Goal: Task Accomplishment & Management: Complete application form

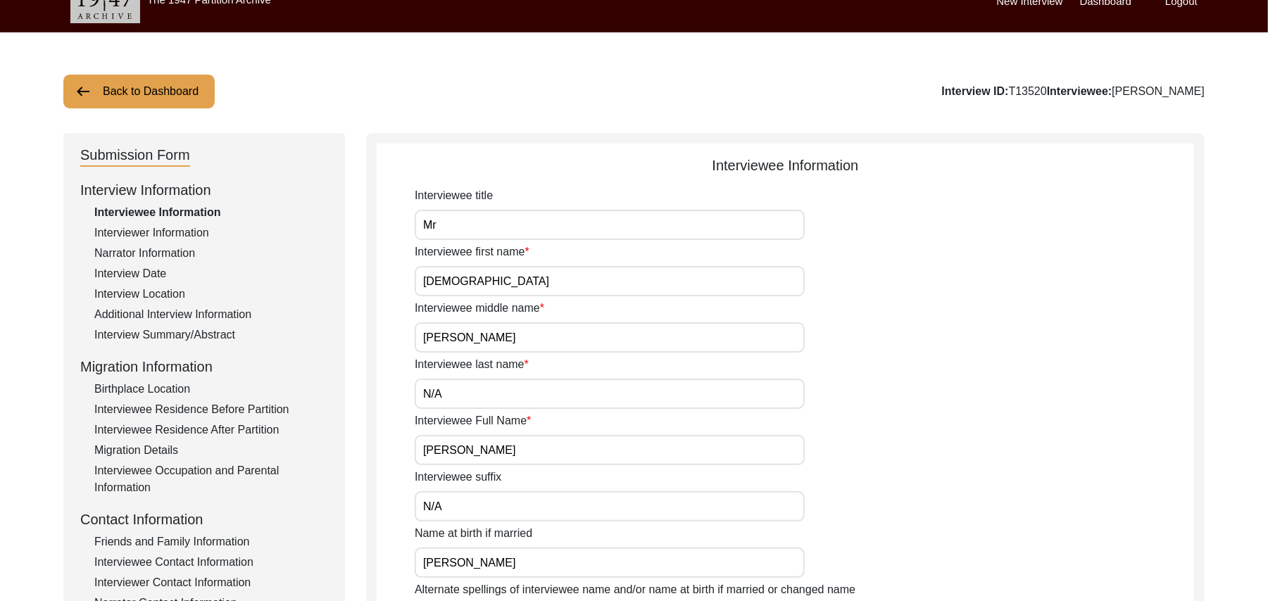
scroll to position [21, 0]
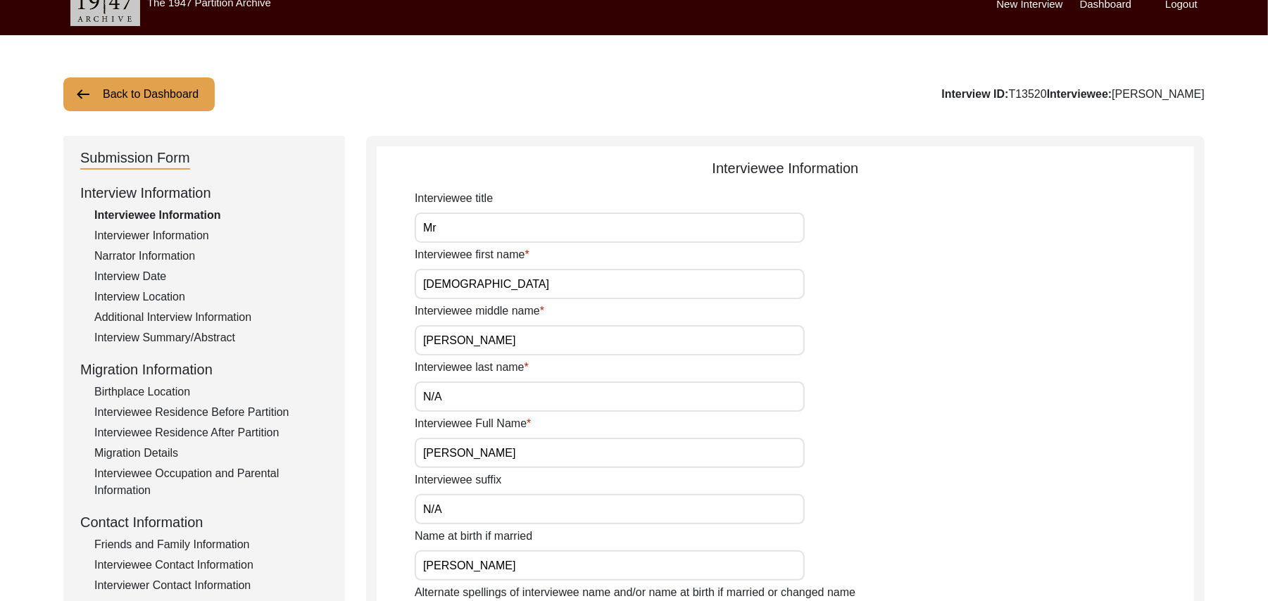
click at [195, 91] on button "Back to Dashboard" at bounding box center [138, 94] width 151 height 34
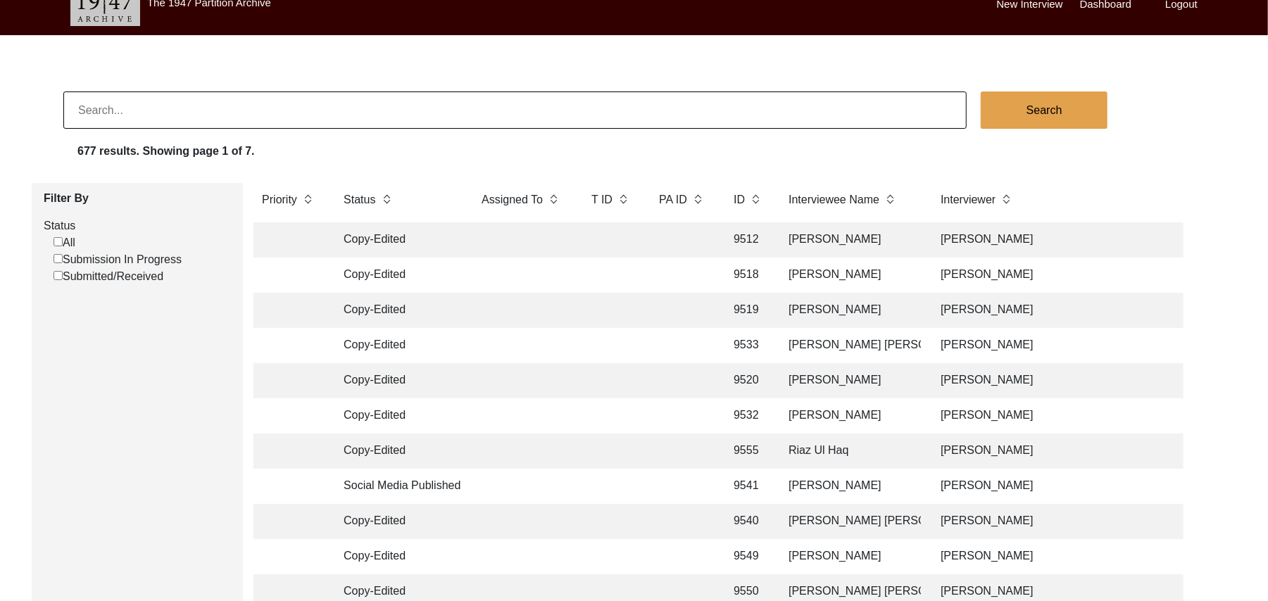
click at [61, 258] on input "Submission In Progress" at bounding box center [57, 258] width 9 height 9
checkbox input "false"
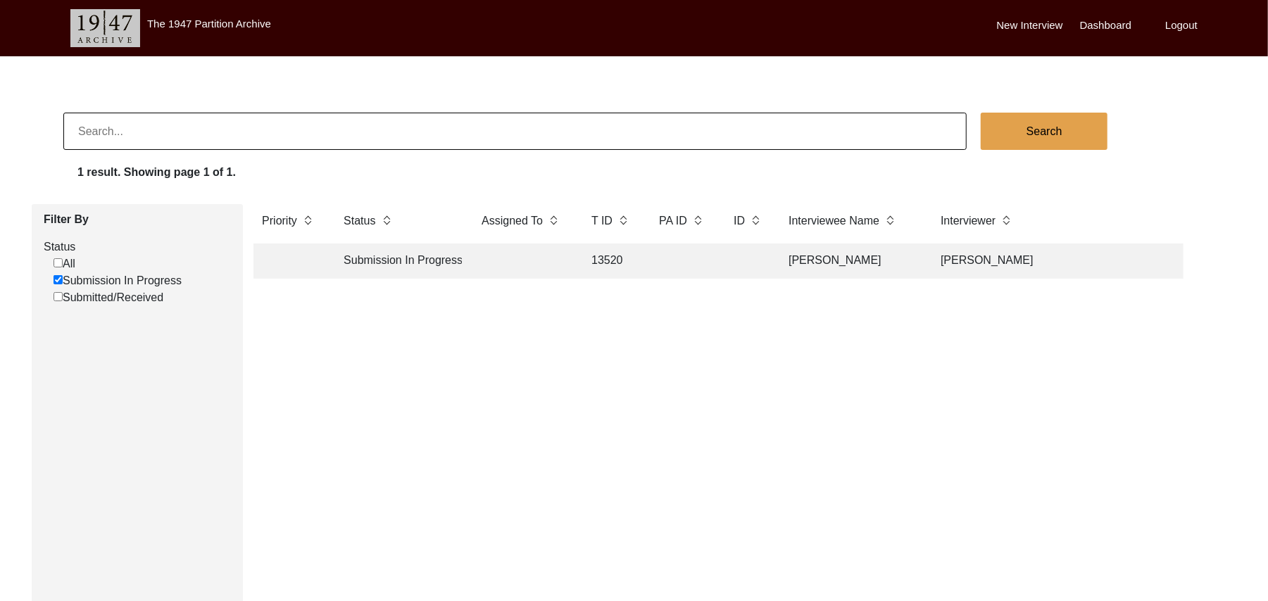
click at [1028, 23] on label "New Interview" at bounding box center [1030, 26] width 66 height 16
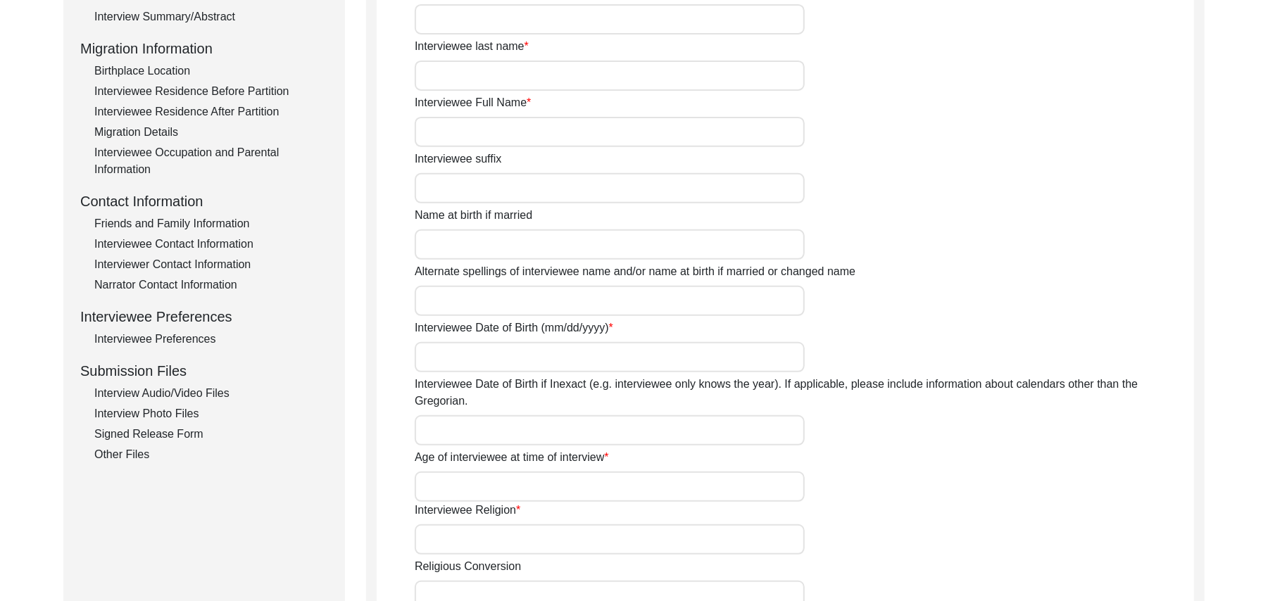
scroll to position [407, 0]
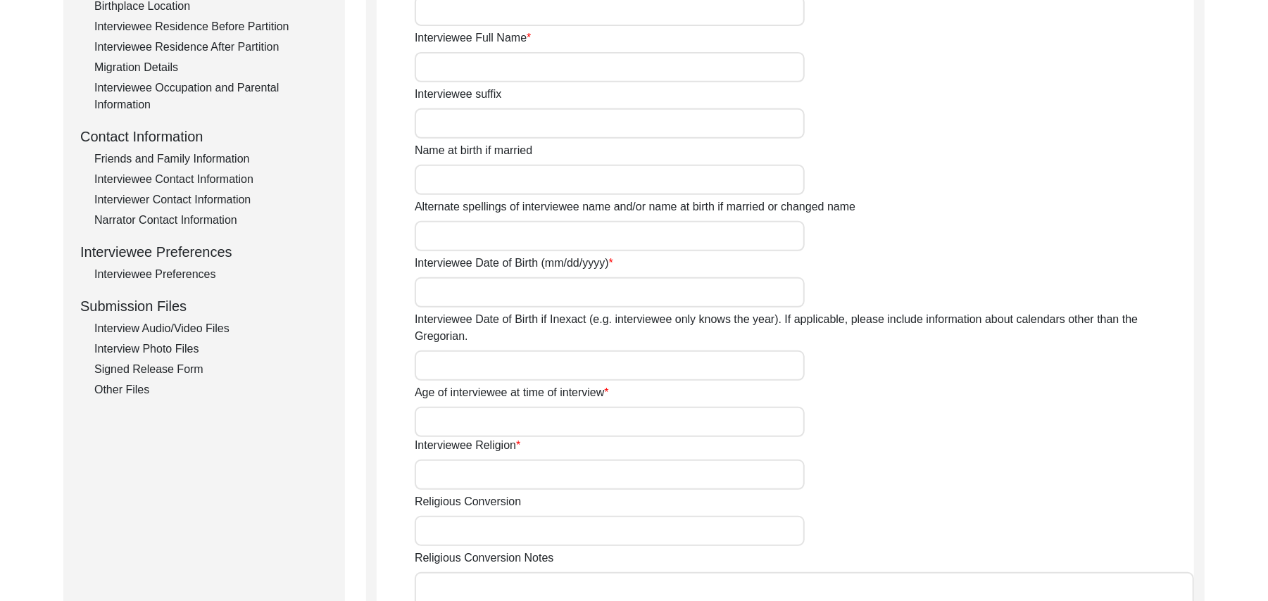
click at [198, 327] on div "Interview Audio/Video Files" at bounding box center [211, 328] width 234 height 17
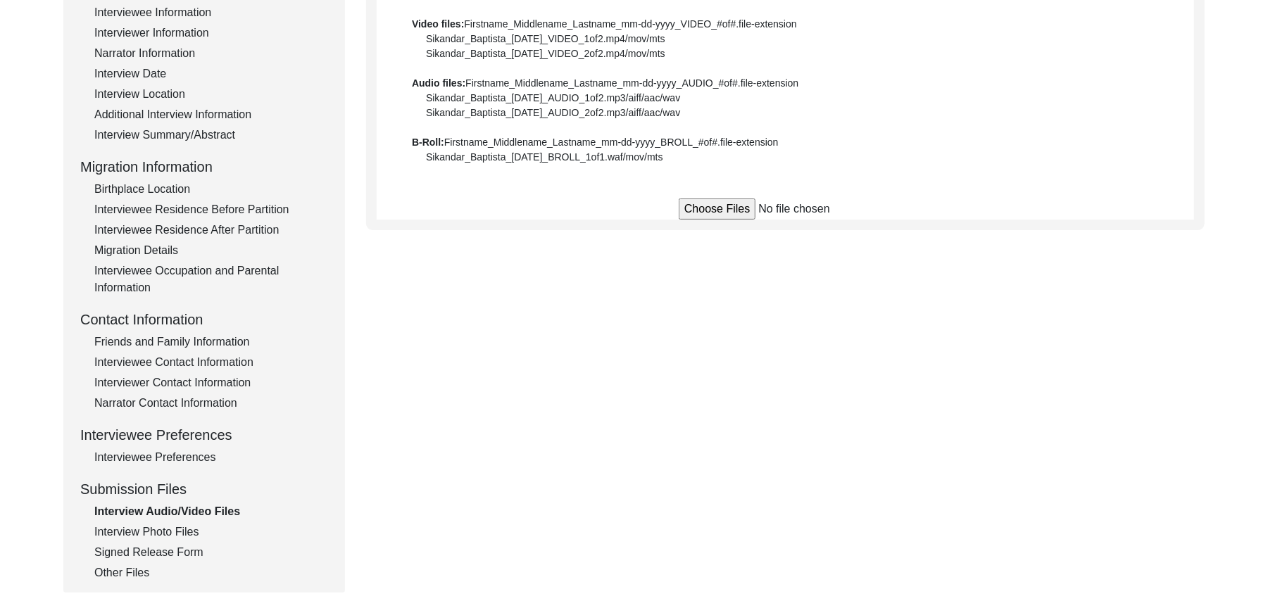
scroll to position [220, 0]
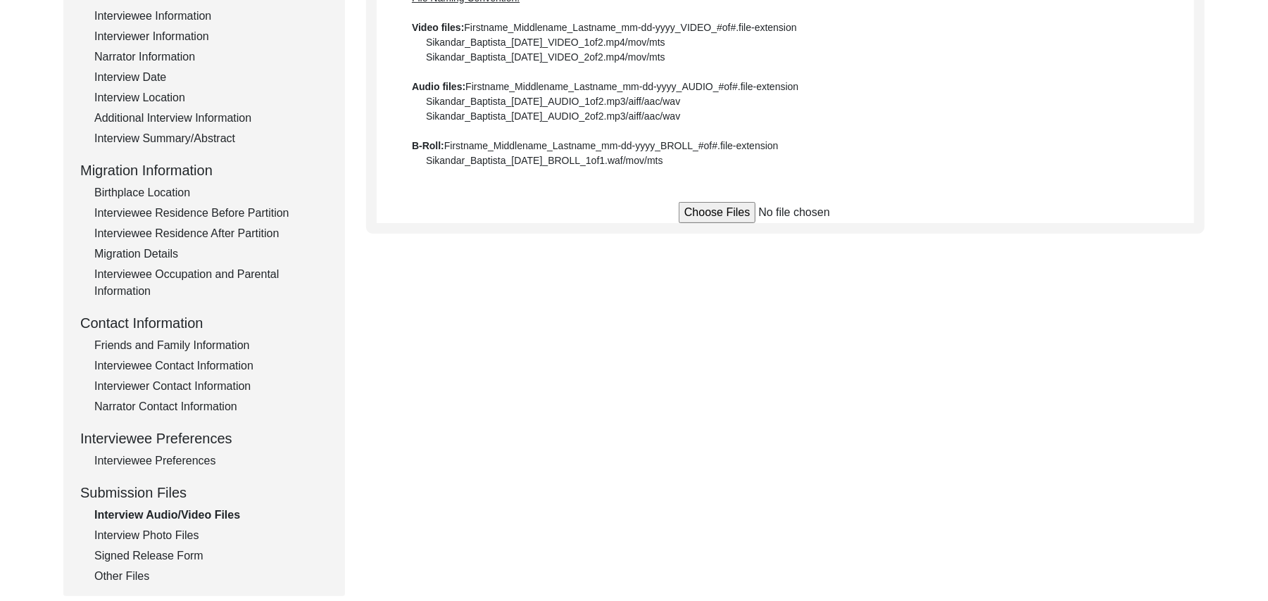
click at [739, 210] on input "file" at bounding box center [784, 212] width 213 height 21
click at [714, 210] on input "file" at bounding box center [784, 212] width 213 height 21
click at [719, 214] on input "file" at bounding box center [784, 212] width 213 height 21
type input "C:\fakepath\Khiar_Deen_08-29-2025_BROLL_3of3.MTS"
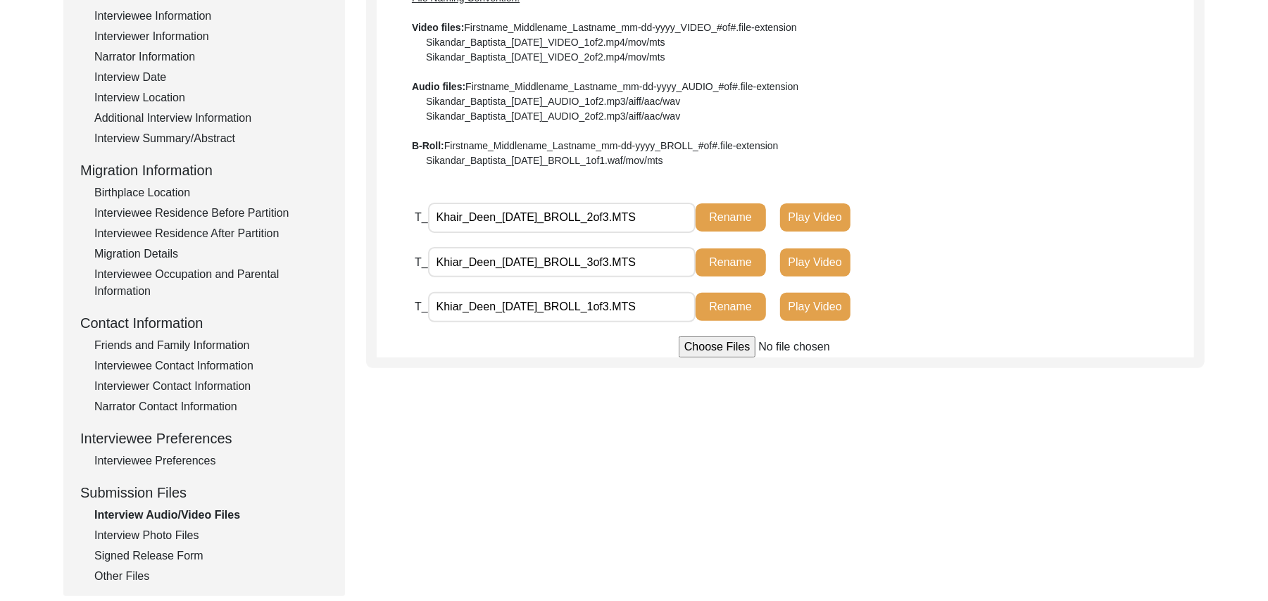
click at [457, 263] on input "Khiar_Deen_08-29-2025_BROLL_3of3.MTS" at bounding box center [561, 262] width 267 height 30
type input "Khair_Deen_[DATE]_BROLL_3of3.MTS"
click at [716, 265] on button "Rename" at bounding box center [730, 262] width 70 height 28
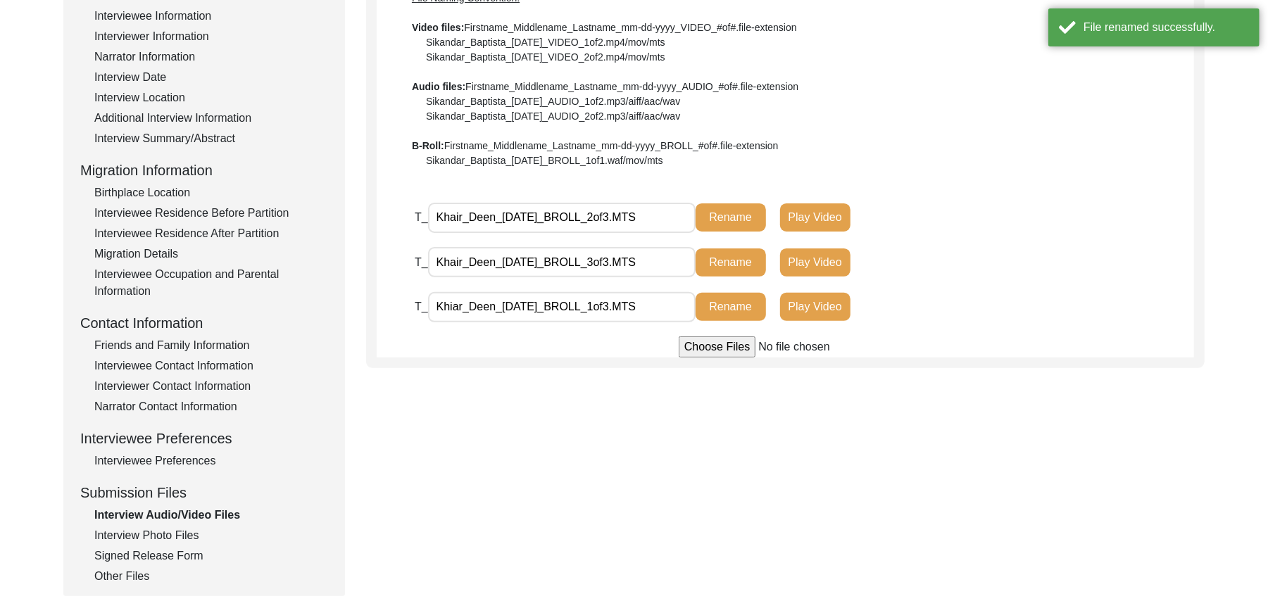
click at [455, 303] on input "Khiar_Deen_08-29-2025_BROLL_1of3.MTS" at bounding box center [561, 307] width 267 height 30
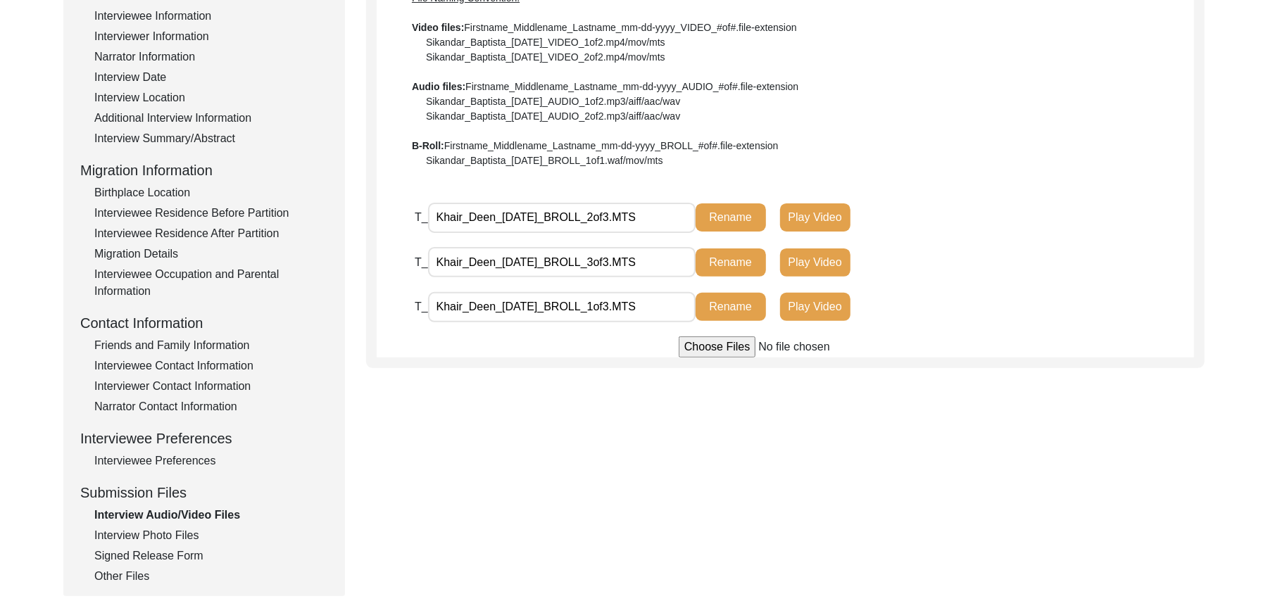
type input "Khair_Deen_[DATE]_BROLL_1of3.MTS"
click at [742, 305] on button "Rename" at bounding box center [730, 307] width 70 height 28
click at [719, 345] on input "file" at bounding box center [784, 346] width 213 height 21
click at [702, 345] on input "file" at bounding box center [784, 346] width 213 height 21
type input "C:\fakepath\Khiar_Deen_08-29-2025_VIDEO_4of6.MTS"
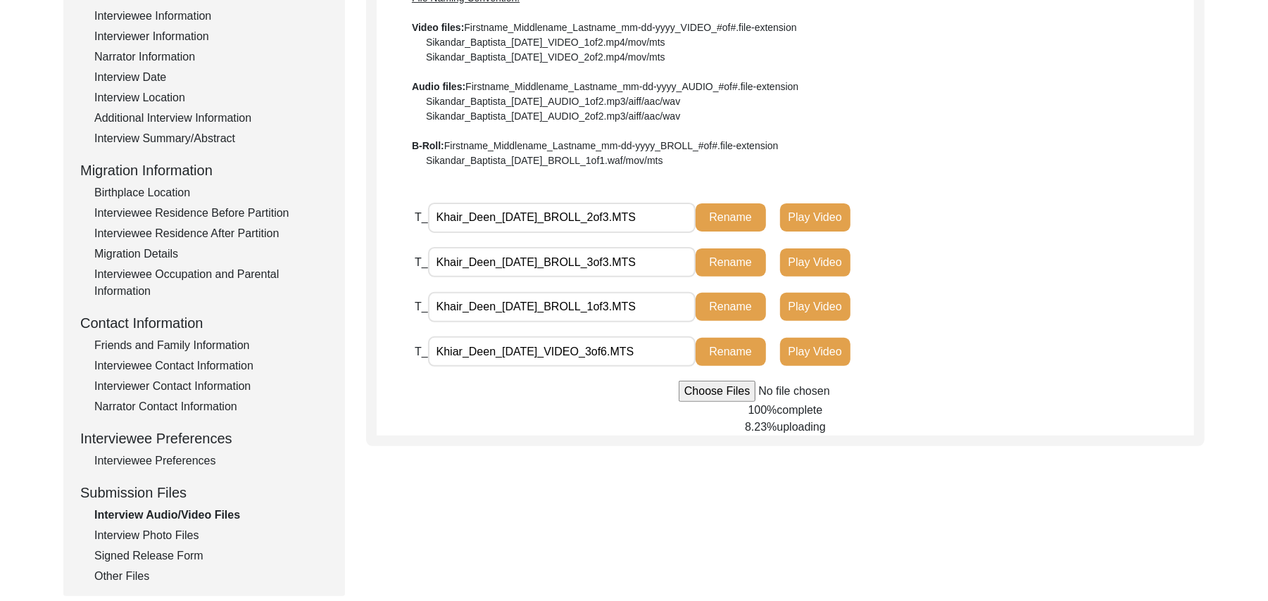
click at [457, 347] on input "Khiar_Deen_08-29-2025_VIDEO_3of6.MTS" at bounding box center [561, 351] width 267 height 30
type input "Khair_Deen_[DATE]_VIDEO_3of6.MTS"
click at [731, 355] on button "Rename" at bounding box center [730, 352] width 70 height 28
click at [723, 390] on input "file" at bounding box center [784, 391] width 213 height 21
type input "C:\fakepath\Khair_Deen_08-29-2025_VIDEO_1of6.MTS"
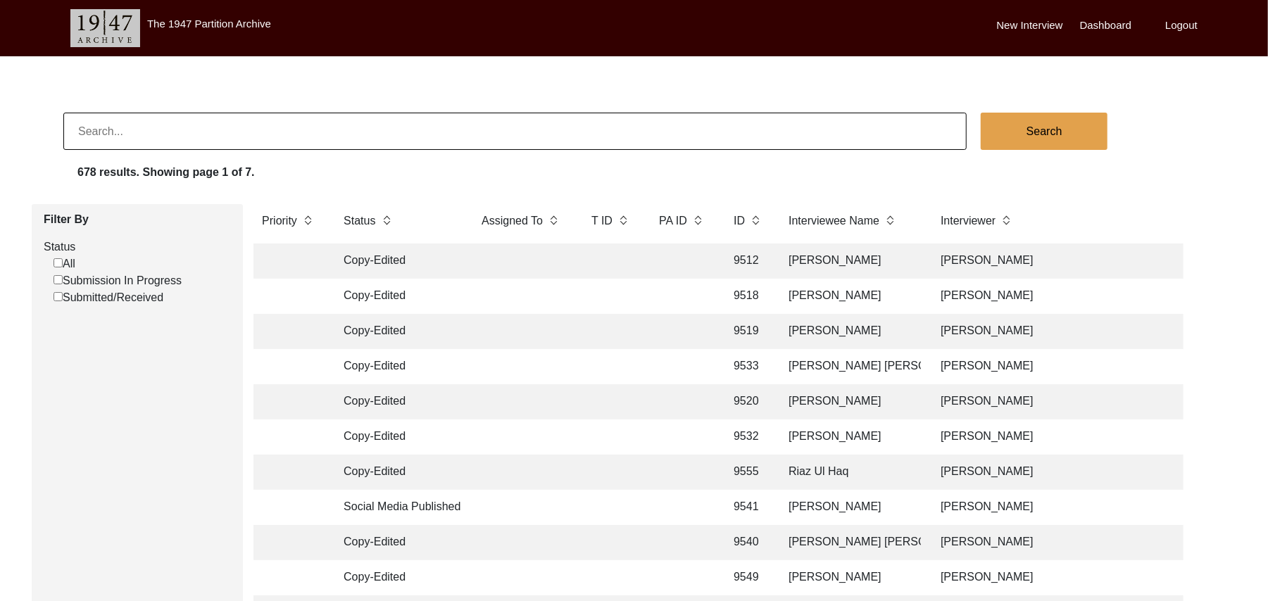
click at [59, 279] on input "Submission In Progress" at bounding box center [57, 279] width 9 height 9
checkbox input "false"
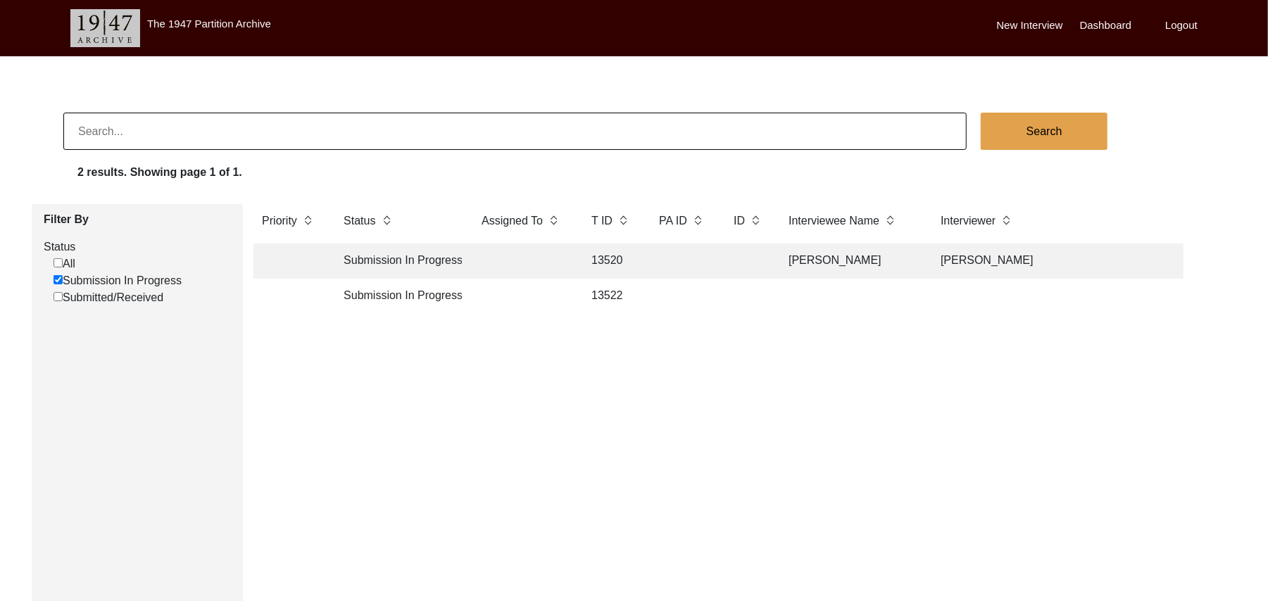
click at [607, 293] on td "13522" at bounding box center [611, 296] width 56 height 35
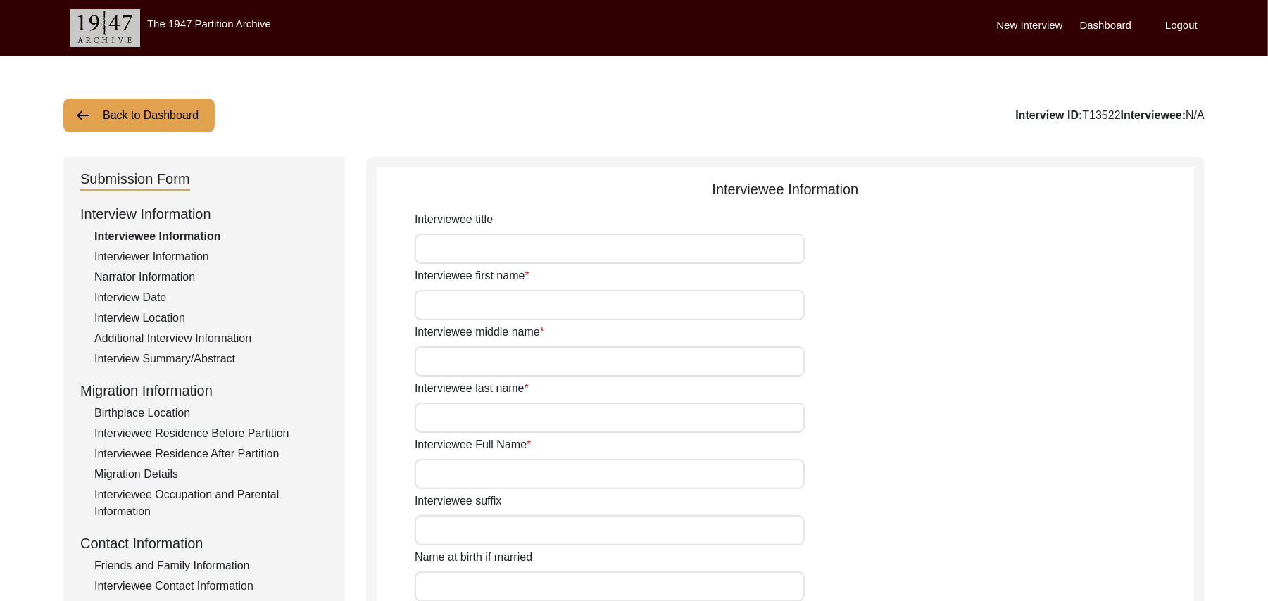
click at [544, 251] on input "Interviewee title" at bounding box center [610, 249] width 390 height 30
type input "Mr"
click at [529, 304] on input "Interviewee first name" at bounding box center [610, 305] width 390 height 30
type input "Khair"
click at [498, 364] on input "Interviewee middle name" at bounding box center [610, 361] width 390 height 30
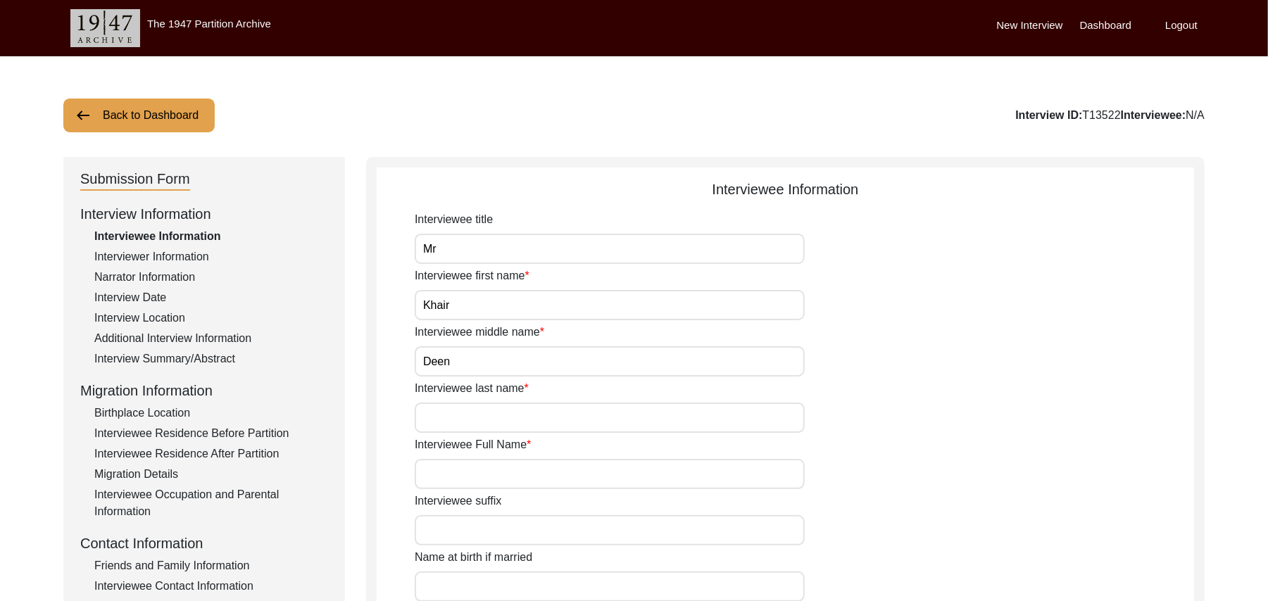
type input "Deen"
click at [485, 423] on input "Interviewee last name" at bounding box center [610, 418] width 390 height 30
type input "N/A"
click at [473, 479] on input "Interviewee Full Name" at bounding box center [610, 474] width 390 height 30
type input "[PERSON_NAME]"
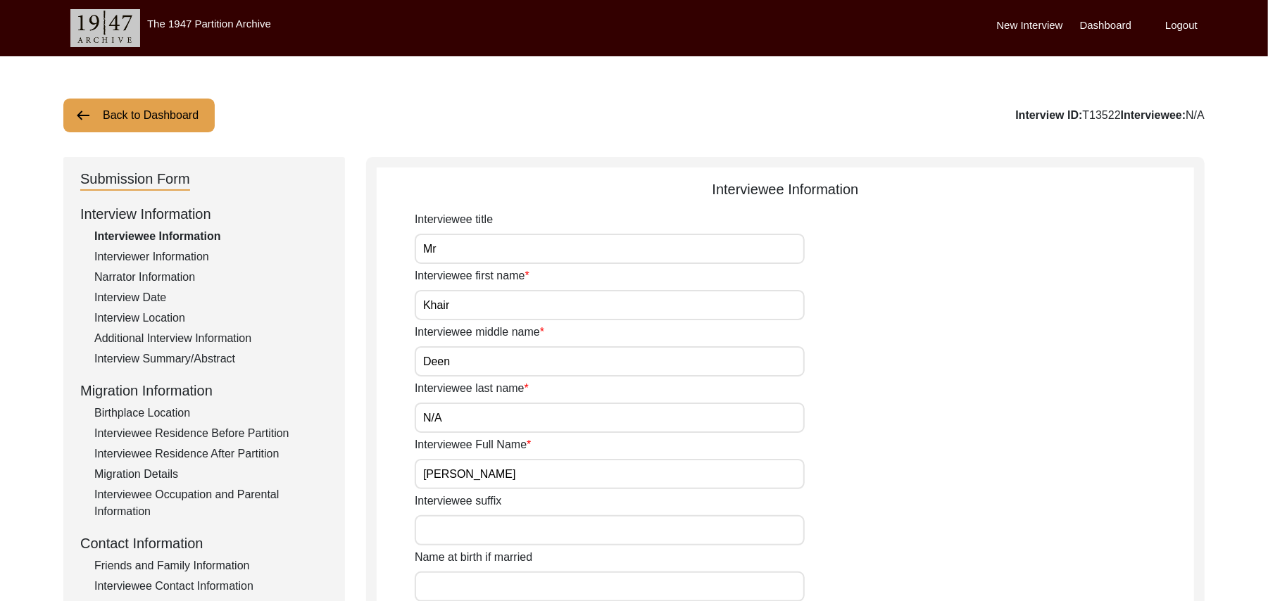
click at [467, 536] on input "Interviewee suffix" at bounding box center [610, 530] width 390 height 30
paste input "N/A"
type input "N/A"
click at [470, 590] on input "Name at birth if married" at bounding box center [610, 586] width 390 height 30
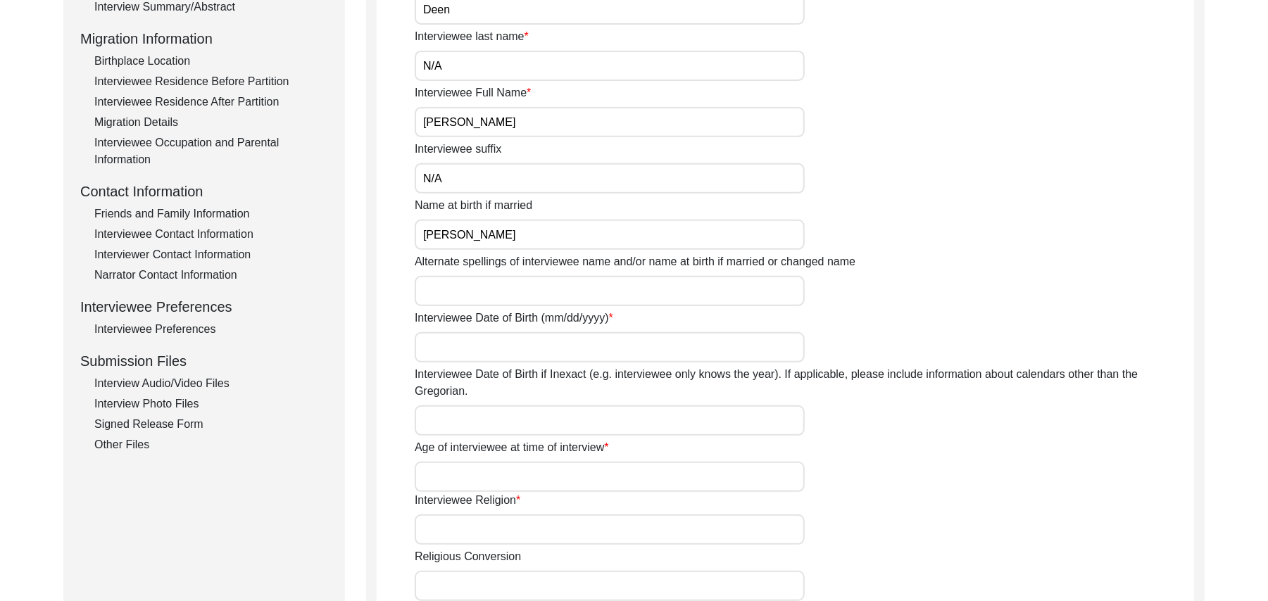
scroll to position [465, 0]
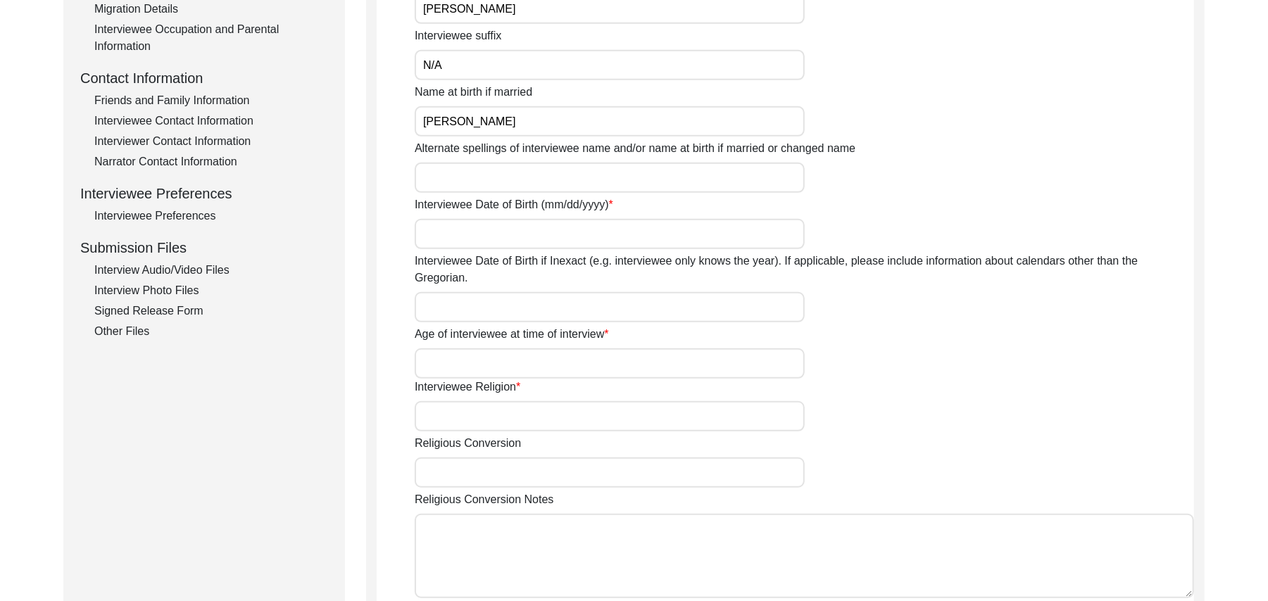
type input "[PERSON_NAME]"
click at [512, 184] on input "Alternate spellings of interviewee name and/or name at birth if married or chan…" at bounding box center [610, 178] width 390 height 30
type input "[PERSON_NAME]"
click at [497, 236] on input "Interviewee Date of Birth (mm/dd/yyyy)" at bounding box center [610, 234] width 390 height 30
type input "1936"
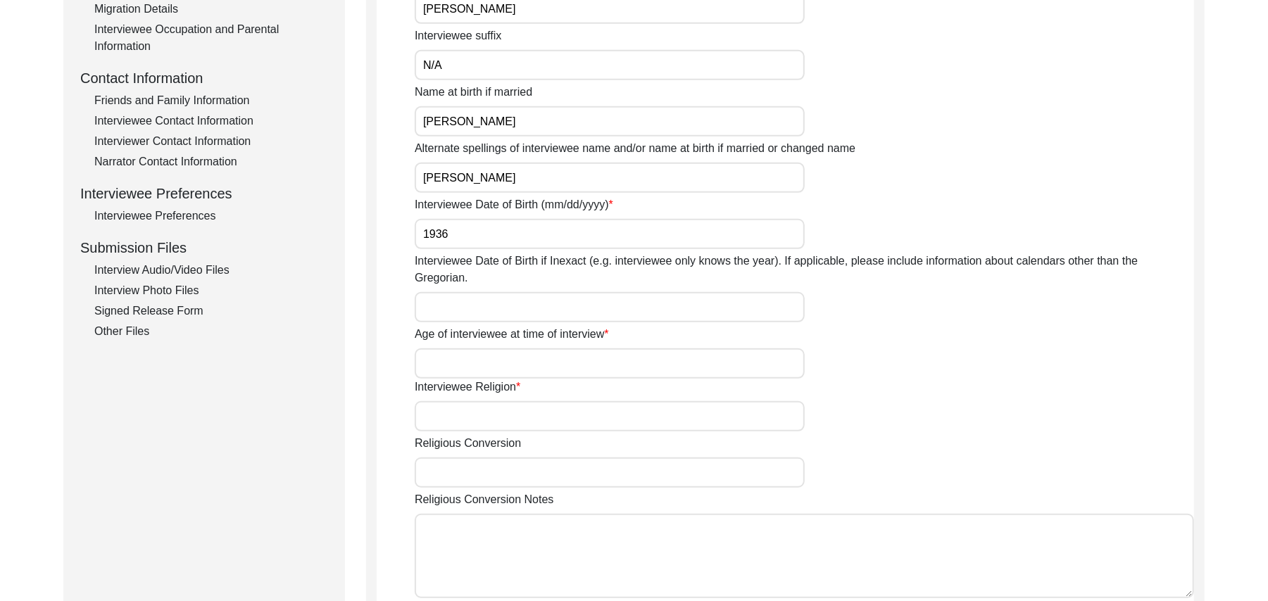
click at [465, 292] on input "Interviewee Date of Birth if Inexact (e.g. interviewee only knows the year). If…" at bounding box center [610, 307] width 390 height 30
type input "1936"
click at [453, 348] on input "Age of interviewee at time of interview" at bounding box center [610, 363] width 390 height 30
type input "89 Years"
click at [454, 407] on input "Interviewee Religion" at bounding box center [610, 416] width 390 height 30
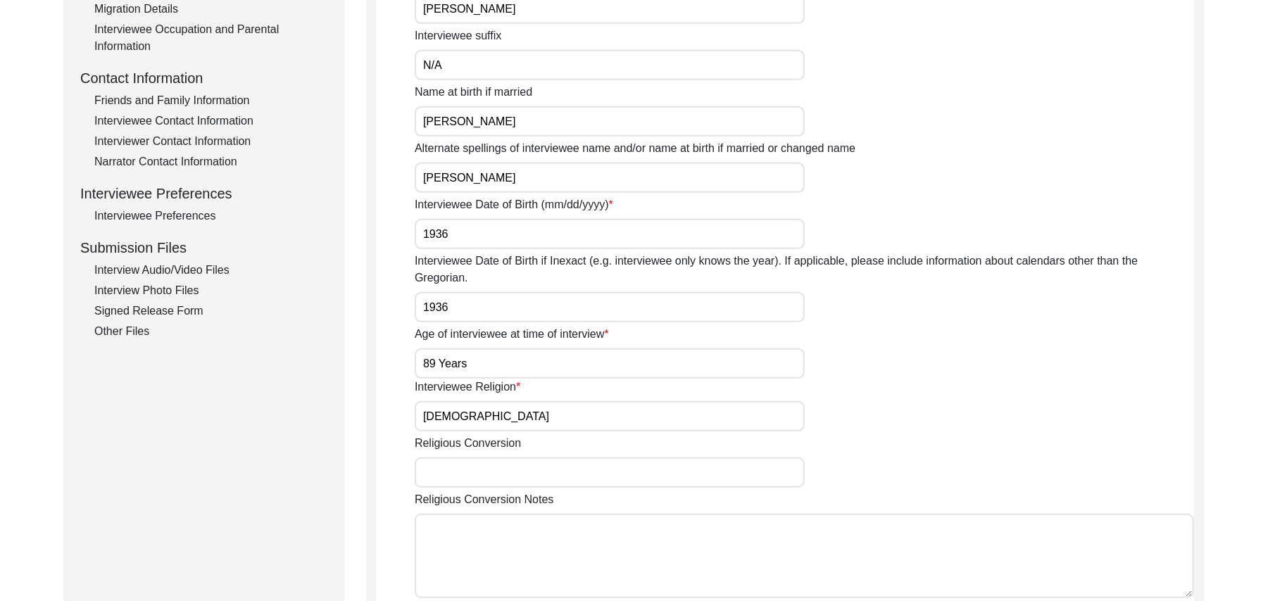
type input "[DEMOGRAPHIC_DATA]"
click at [456, 457] on input "Religious Conversion" at bounding box center [610, 472] width 390 height 30
paste input "N/A"
type input "N/A"
click at [460, 529] on textarea "Religious Conversion Notes" at bounding box center [804, 556] width 779 height 84
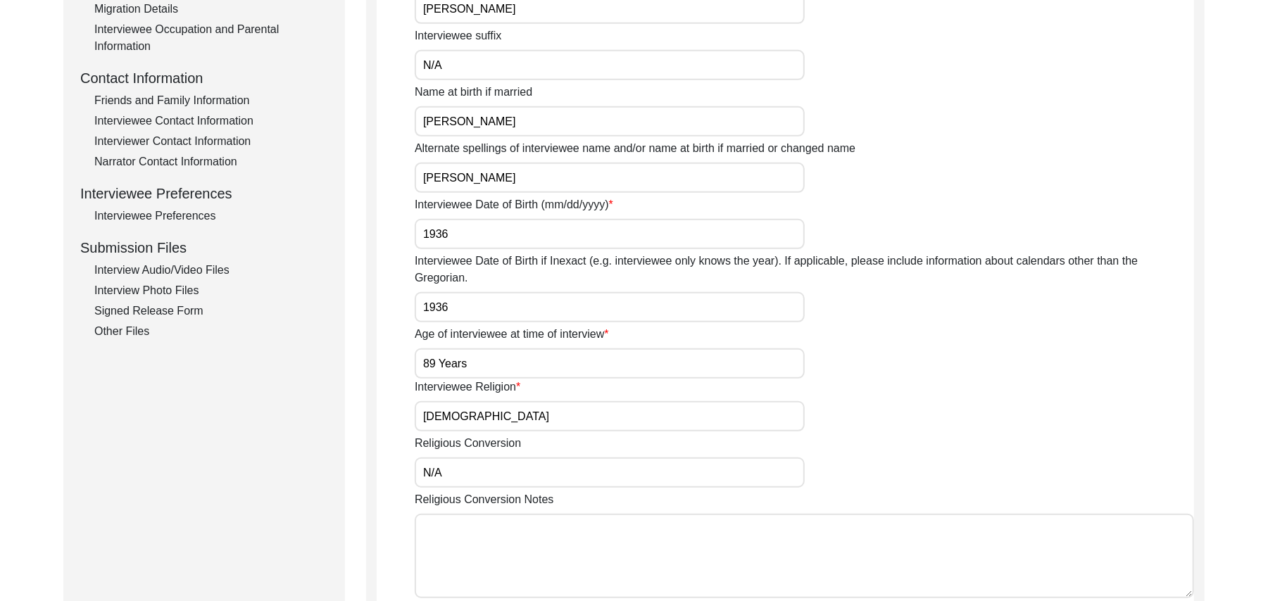
paste textarea "N/A"
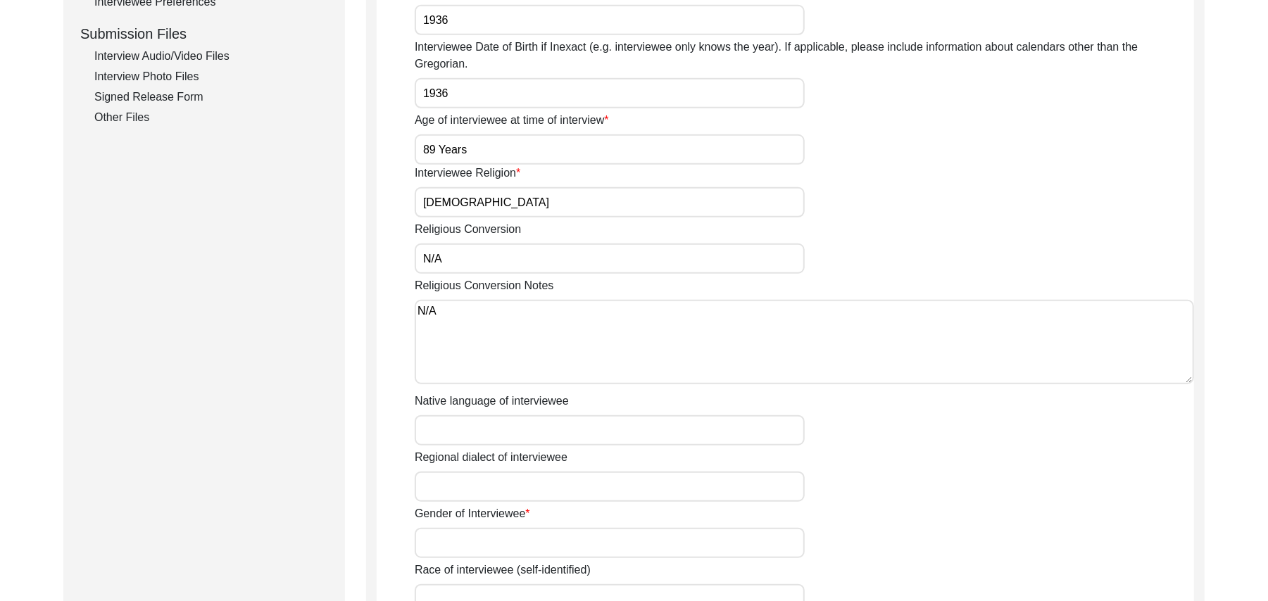
scroll to position [767, 0]
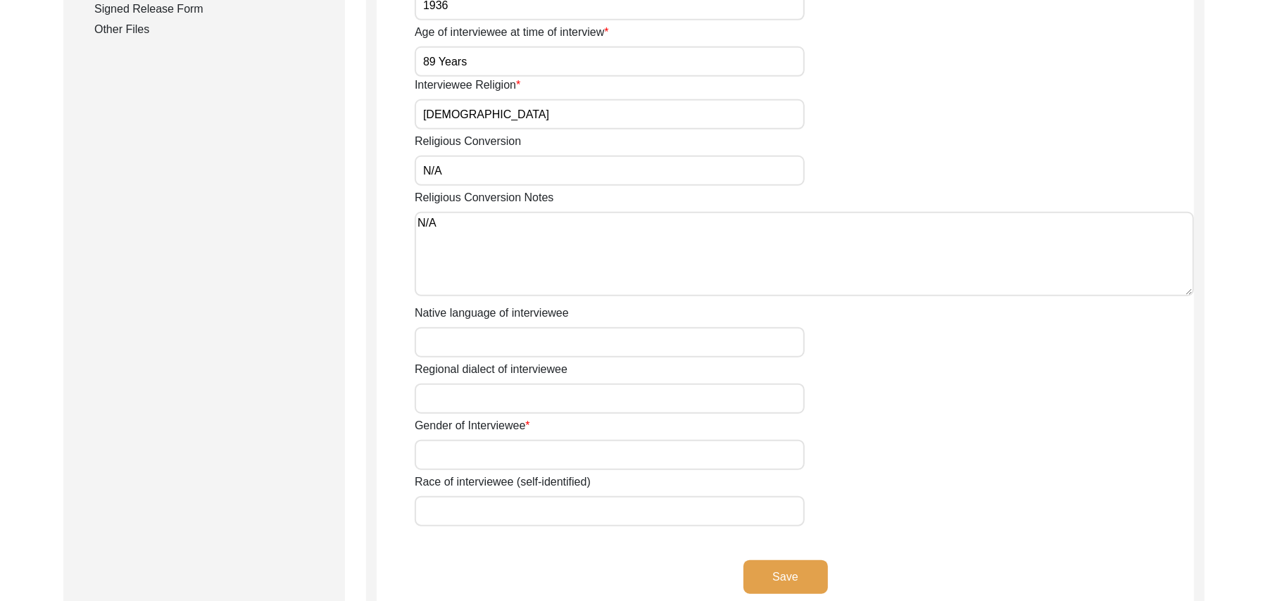
type textarea "N/A"
click at [503, 329] on input "Native language of interviewee" at bounding box center [610, 342] width 390 height 30
type input "Punjabi"
click at [488, 384] on input "Regional dialect of interviewee" at bounding box center [610, 399] width 390 height 30
type input "Malwai"
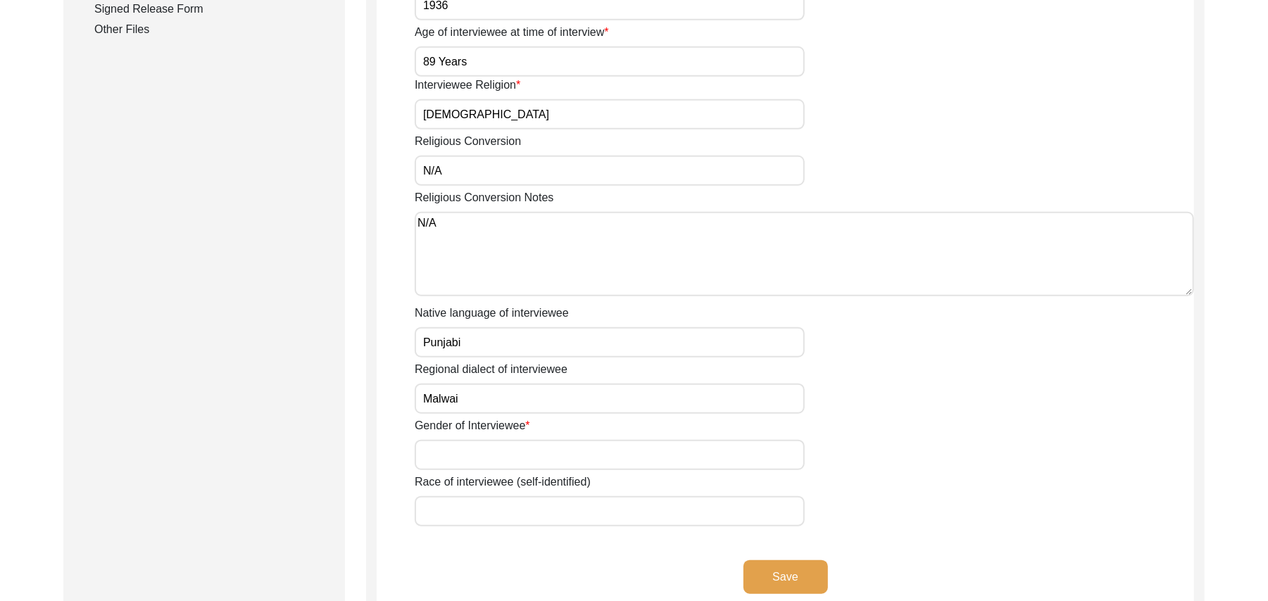
click at [483, 440] on input "Gender of Interviewee" at bounding box center [610, 455] width 390 height 30
type input "[DEMOGRAPHIC_DATA]"
click at [474, 497] on input "Race of interviewee (self-identified)" at bounding box center [610, 511] width 390 height 30
type input "Araein"
click at [767, 560] on button "Save" at bounding box center [785, 577] width 84 height 34
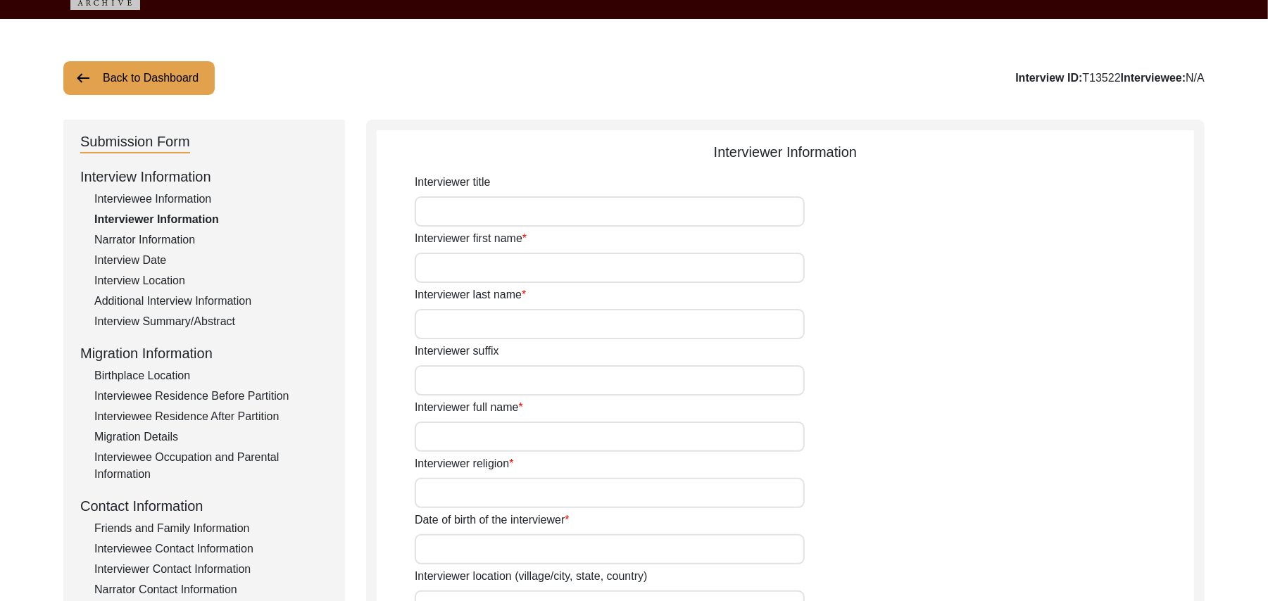
scroll to position [4, 0]
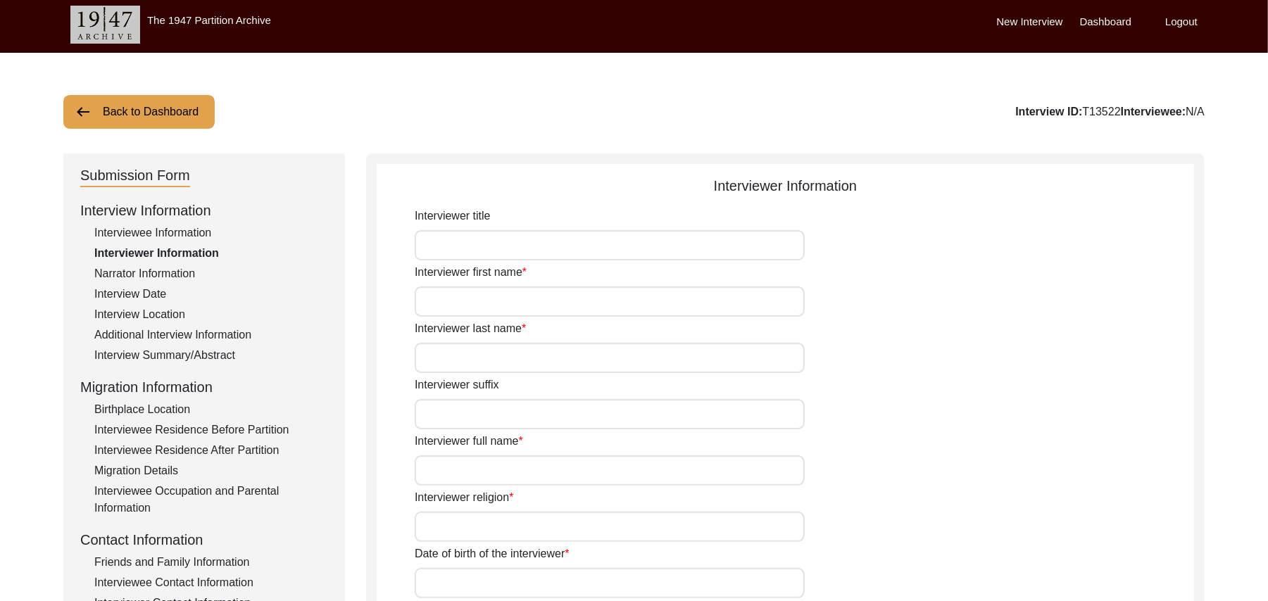
click at [612, 236] on input "Interviewer title" at bounding box center [610, 245] width 390 height 30
type input "Mr"
click at [571, 304] on input "Interviewer first name" at bounding box center [610, 301] width 390 height 30
type input "[DEMOGRAPHIC_DATA]"
click at [547, 359] on input "Interviewer last name" at bounding box center [610, 358] width 390 height 30
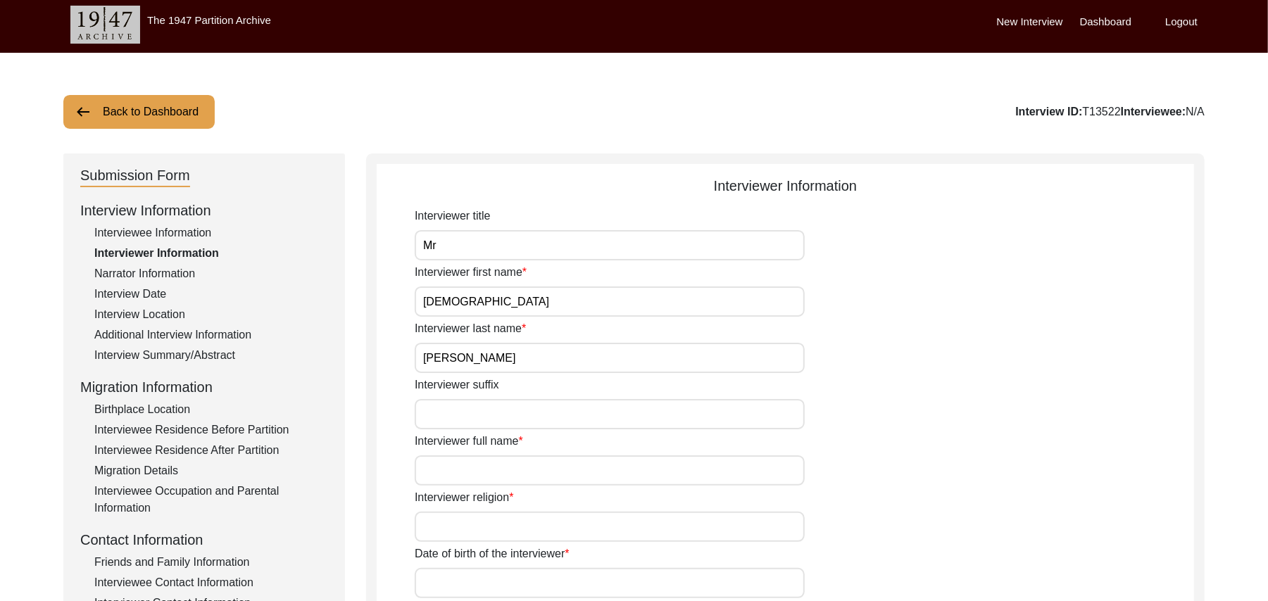
type input "[PERSON_NAME]"
click at [504, 415] on input "Interviewer suffix" at bounding box center [610, 414] width 390 height 30
paste input "N/A"
type input "N/A"
click at [482, 470] on input "Interviewer full name" at bounding box center [610, 470] width 390 height 30
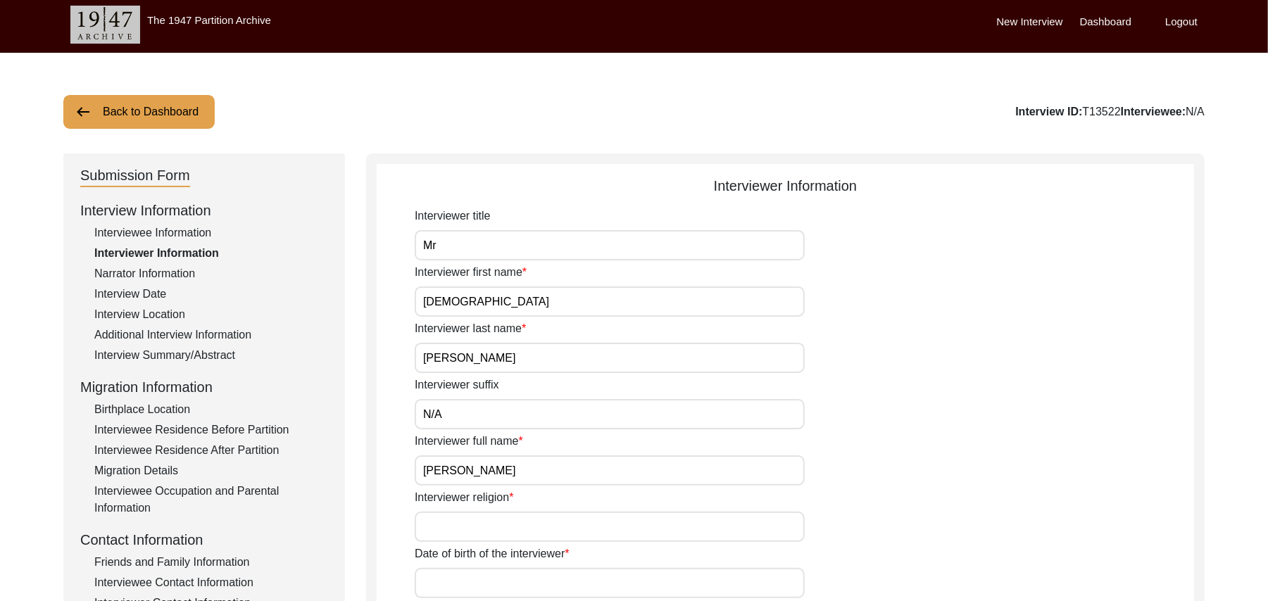
type input "[PERSON_NAME]"
click at [474, 528] on input "Interviewer religion" at bounding box center [610, 527] width 390 height 30
type input "[DEMOGRAPHIC_DATA]"
click at [472, 583] on input "Date of birth of the interviewer" at bounding box center [610, 583] width 390 height 30
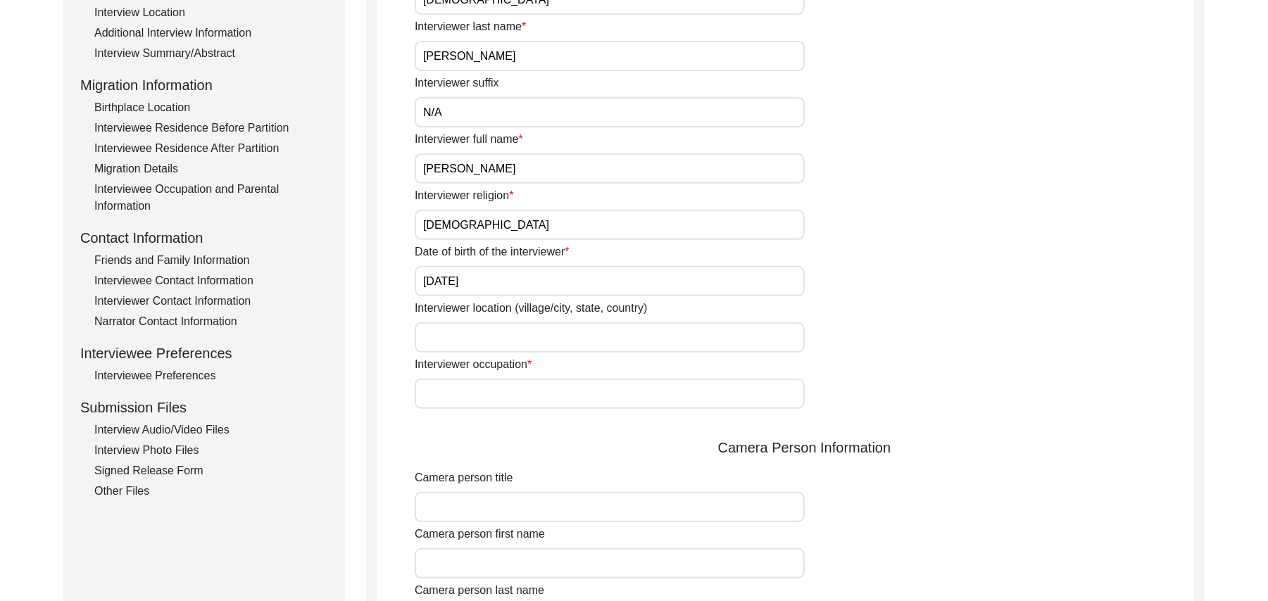
scroll to position [482, 0]
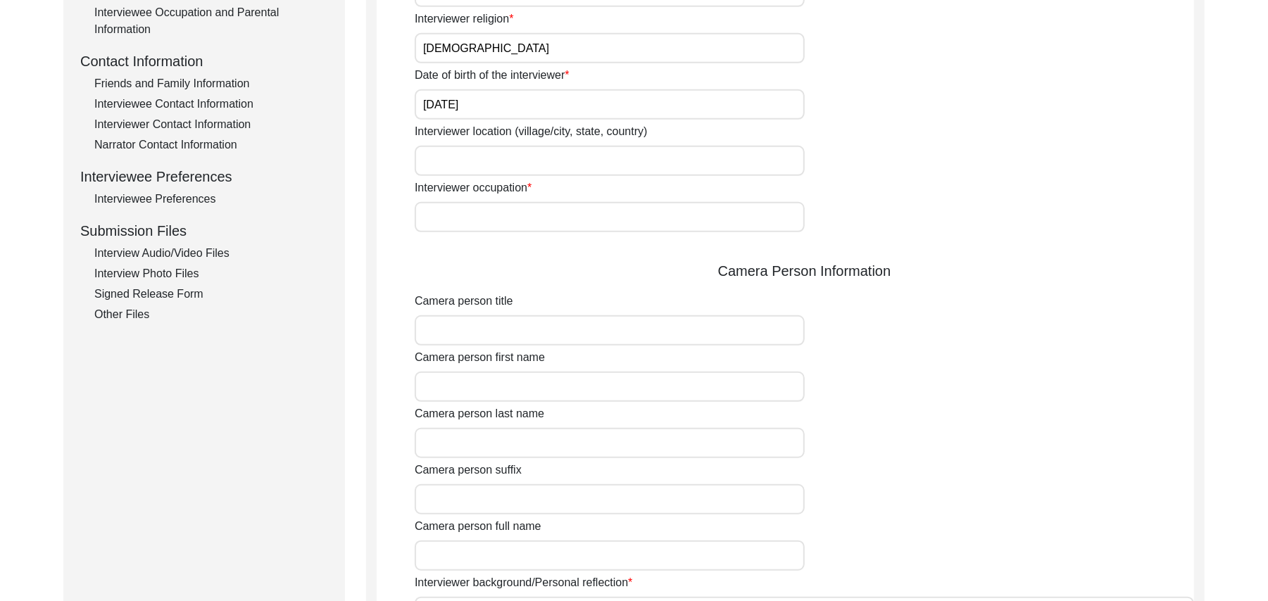
type input "[DATE]"
click at [533, 165] on input "Interviewer location (village/city, state, country)" at bounding box center [610, 161] width 390 height 30
type input "[GEOGRAPHIC_DATA], [GEOGRAPHIC_DATA], [GEOGRAPHIC_DATA]"
click at [519, 223] on input "Interviewer occupation" at bounding box center [610, 217] width 390 height 30
type input "Retired Govt Servant"
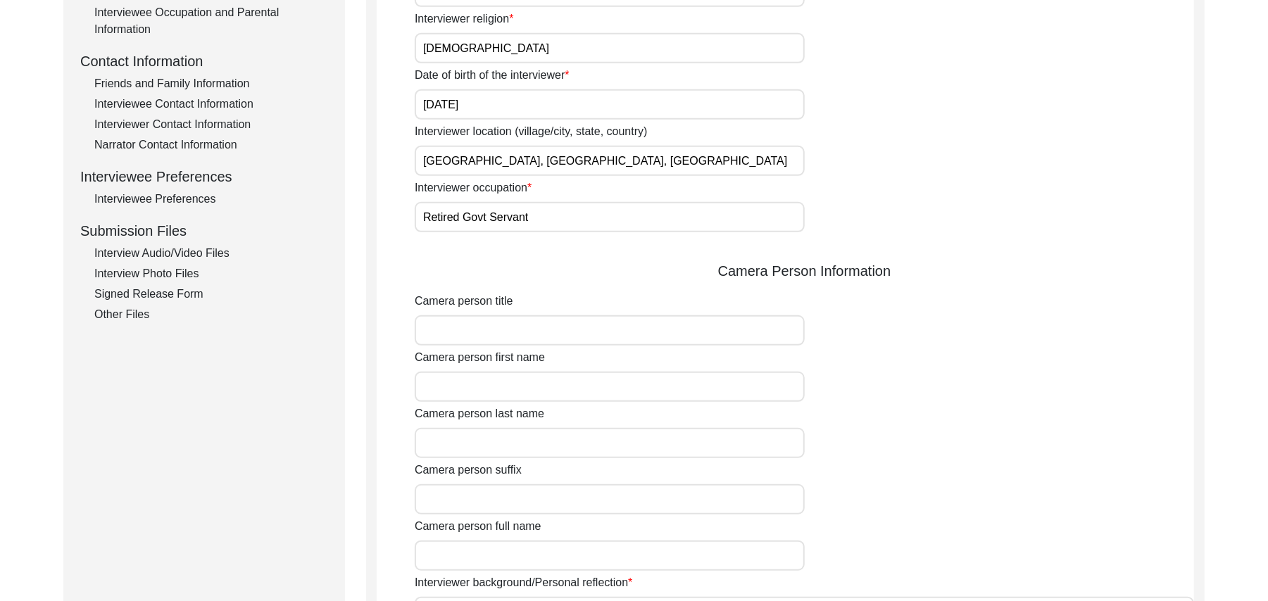
click at [521, 330] on input "Camera person title" at bounding box center [610, 330] width 390 height 30
type input "Mr"
click at [512, 386] on input "Camera person first name" at bounding box center [610, 387] width 390 height 30
type input "[DEMOGRAPHIC_DATA]"
click at [486, 448] on input "Camera person last name" at bounding box center [610, 443] width 390 height 30
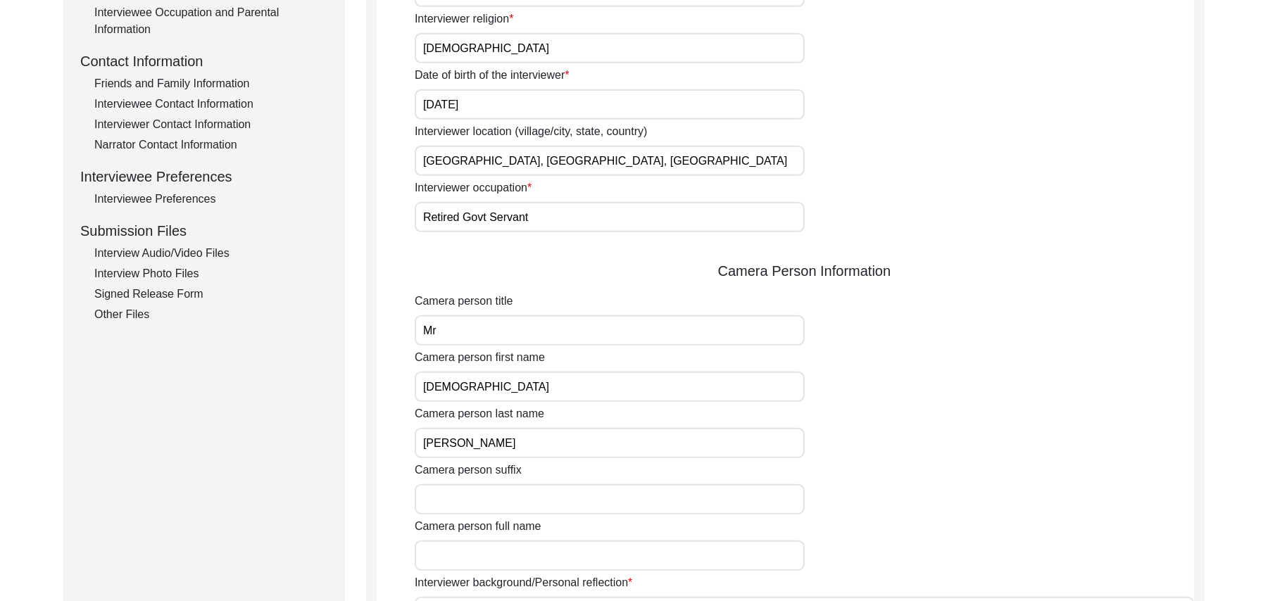
type input "[PERSON_NAME]"
click at [486, 502] on input "Camera person suffix" at bounding box center [610, 499] width 390 height 30
paste input "N/A"
type input "N/A"
click at [482, 553] on input "Camera person full name" at bounding box center [610, 556] width 390 height 30
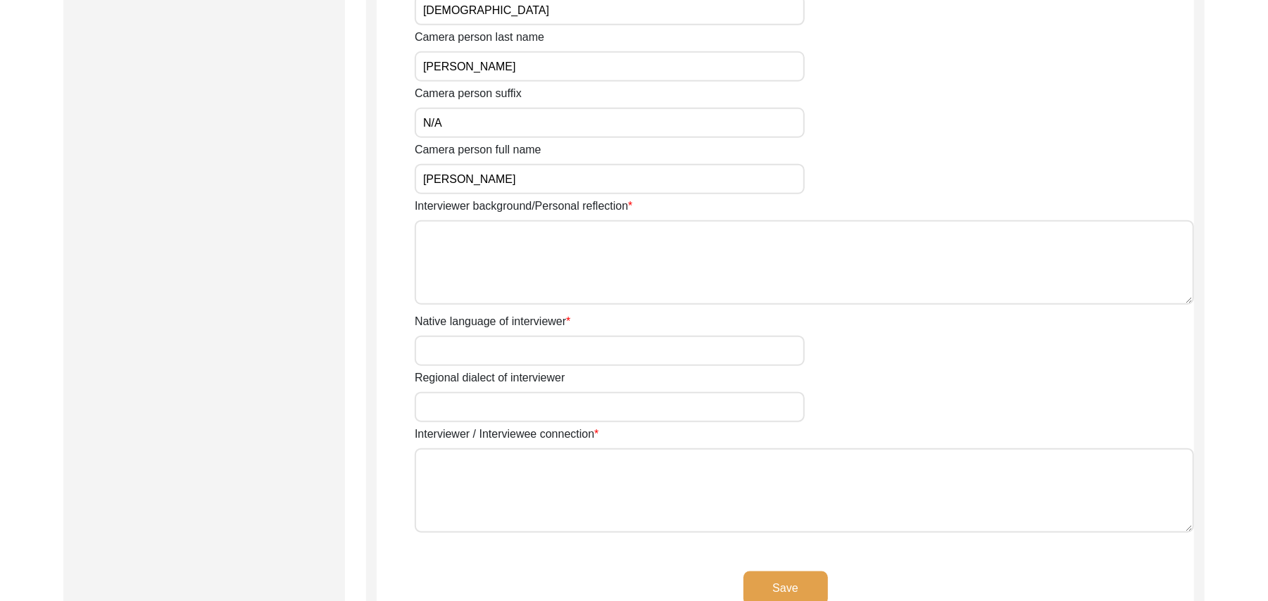
scroll to position [884, 0]
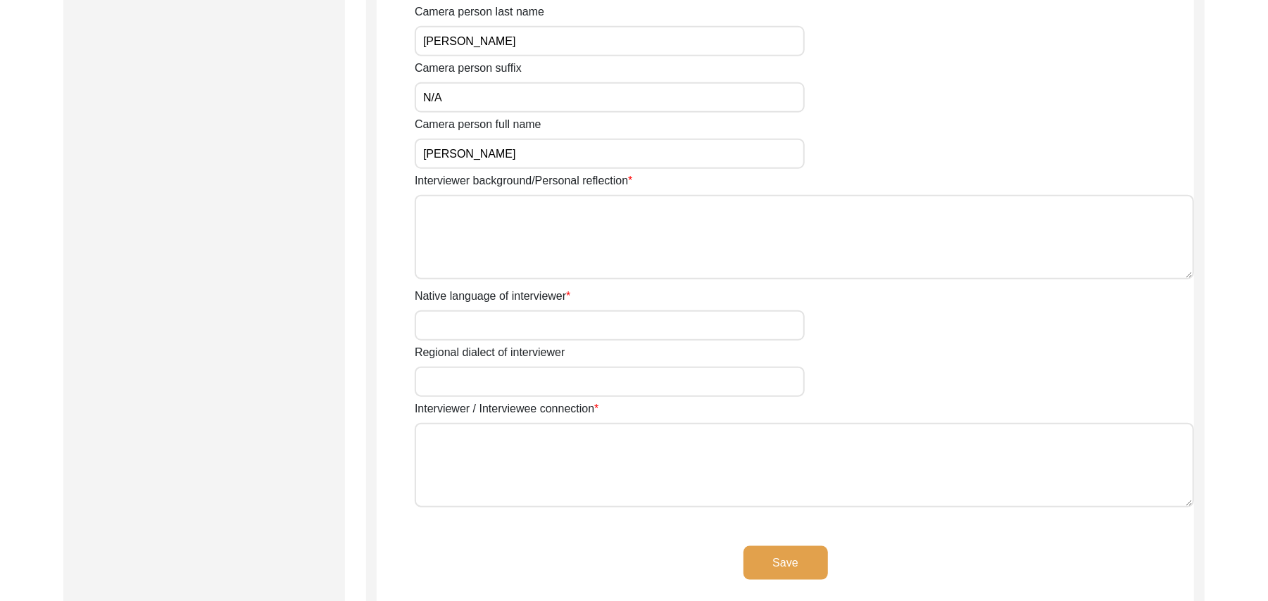
type input "[PERSON_NAME]"
click at [584, 252] on textarea "Interviewer background/Personal reflection" at bounding box center [804, 237] width 779 height 84
type textarea "A graduate in the subjects of education and [DEMOGRAPHIC_DATA] history."
click at [535, 321] on input "Native language of interviewer" at bounding box center [610, 325] width 390 height 30
type input "Punjabi"
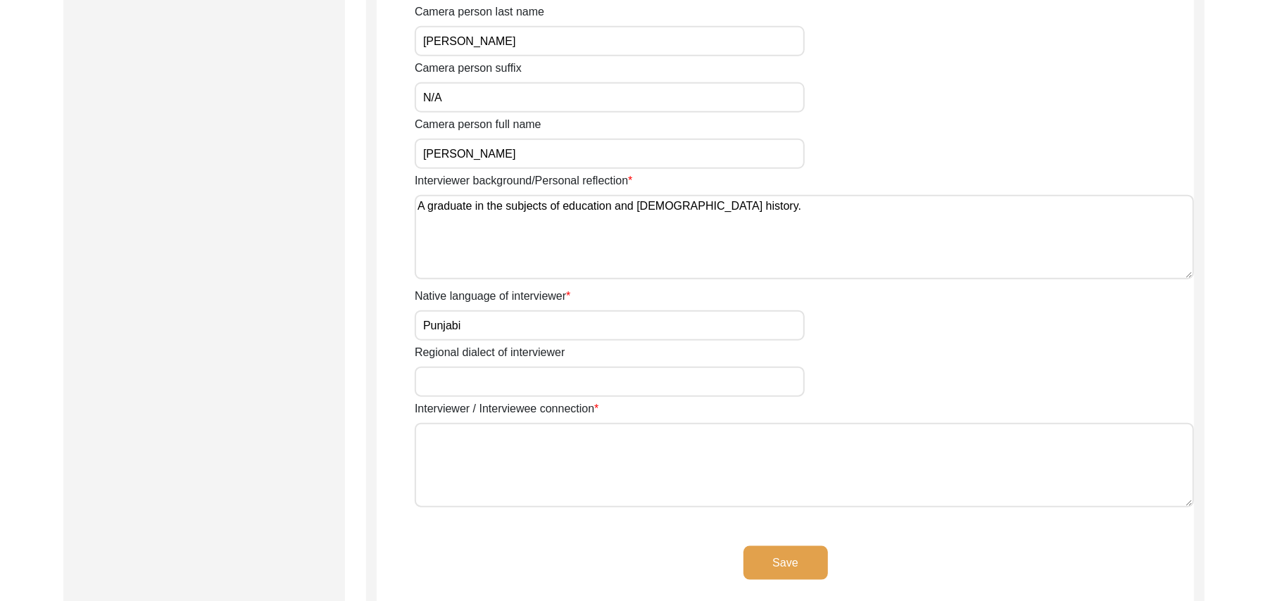
click at [514, 386] on input "Regional dialect of interviewer" at bounding box center [610, 382] width 390 height 30
type input "Malwai"
click at [535, 480] on textarea "Interviewer / Interviewee connection" at bounding box center [804, 465] width 779 height 84
type textarea "introduced by interviewee [PERSON_NAME] from the same street."
click at [761, 556] on button "Save" at bounding box center [785, 563] width 84 height 34
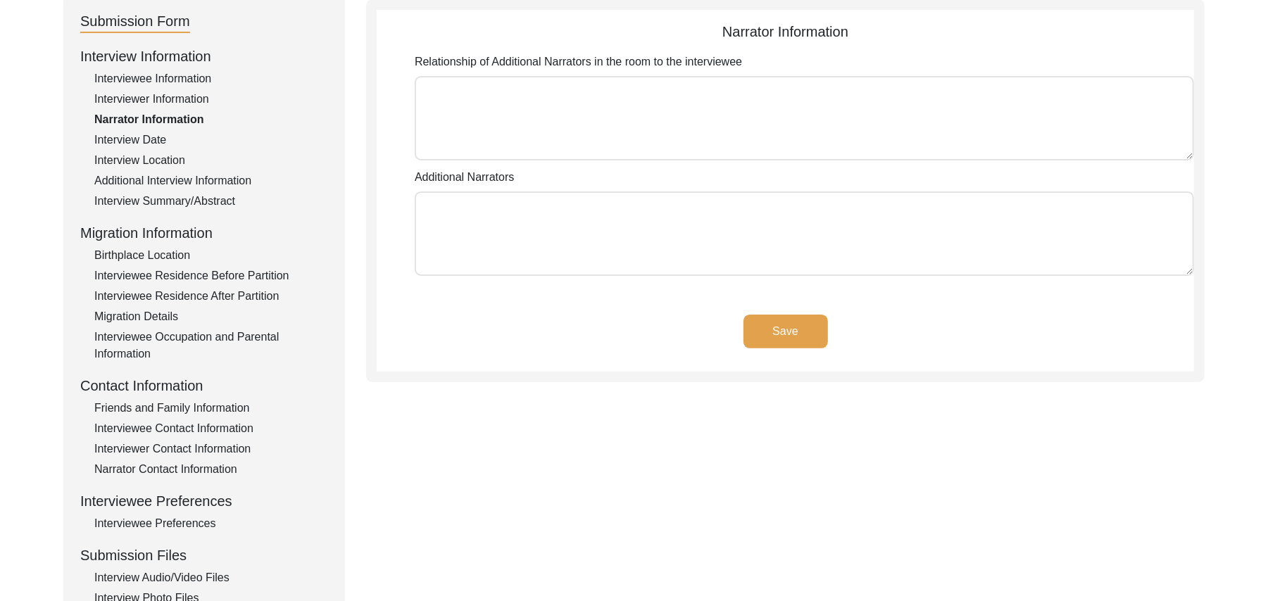
scroll to position [148, 0]
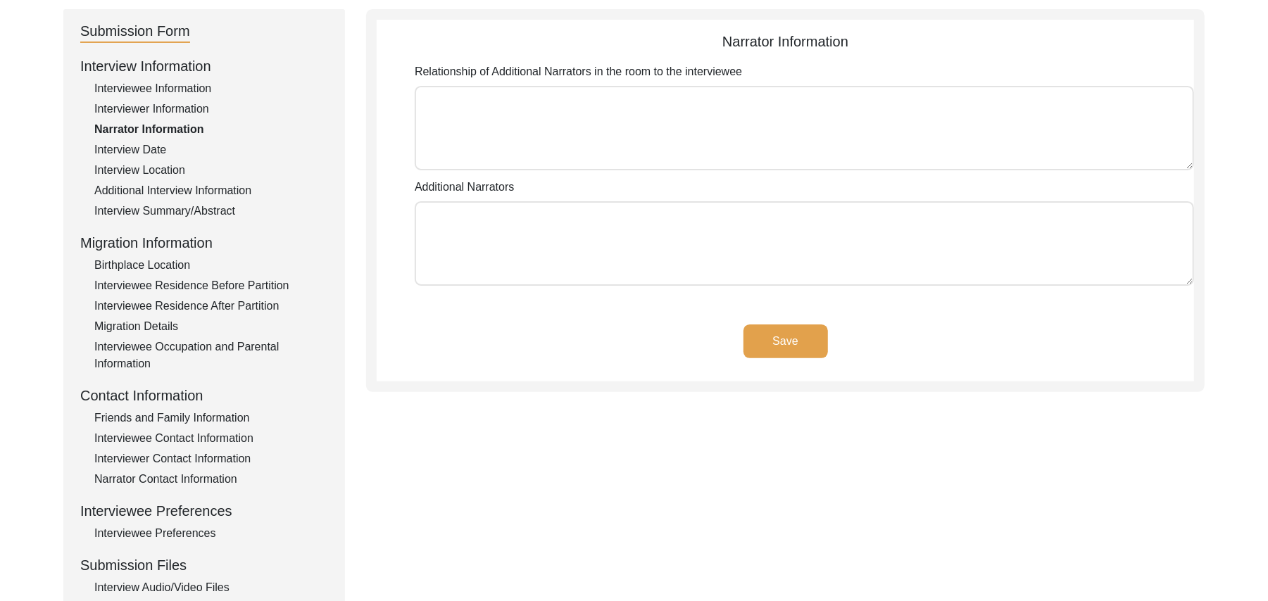
click at [668, 138] on textarea "Relationship of Additional Narrators in the room to the interviewee" at bounding box center [804, 128] width 779 height 84
paste textarea "N/A"
type textarea "N/A"
click at [561, 267] on textarea "Additional Narrators" at bounding box center [804, 243] width 779 height 84
paste textarea "N/A"
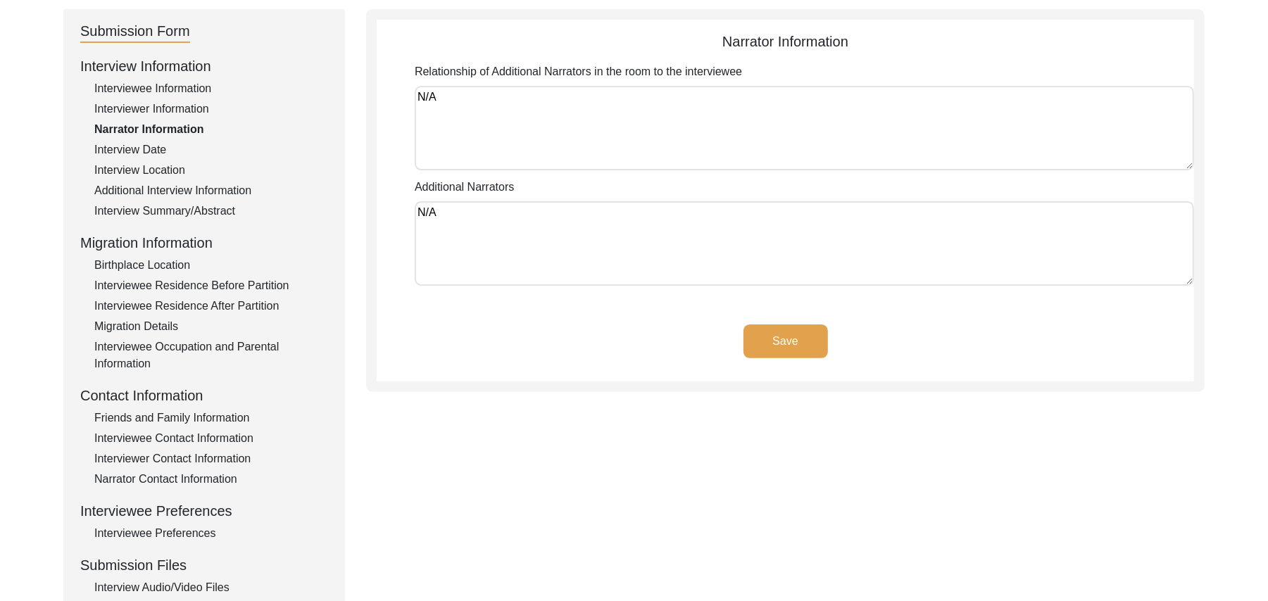
type textarea "N/A"
click at [778, 339] on button "Save" at bounding box center [785, 341] width 84 height 34
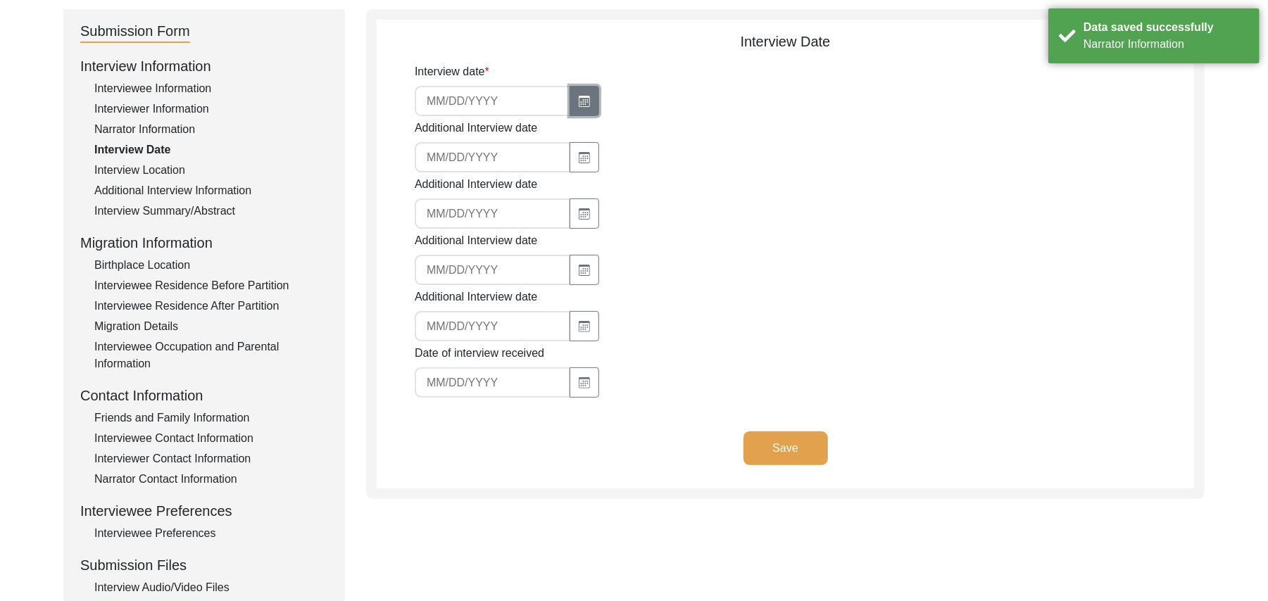
click at [584, 96] on icon "button" at bounding box center [584, 101] width 11 height 11
select select "8"
select select "2025"
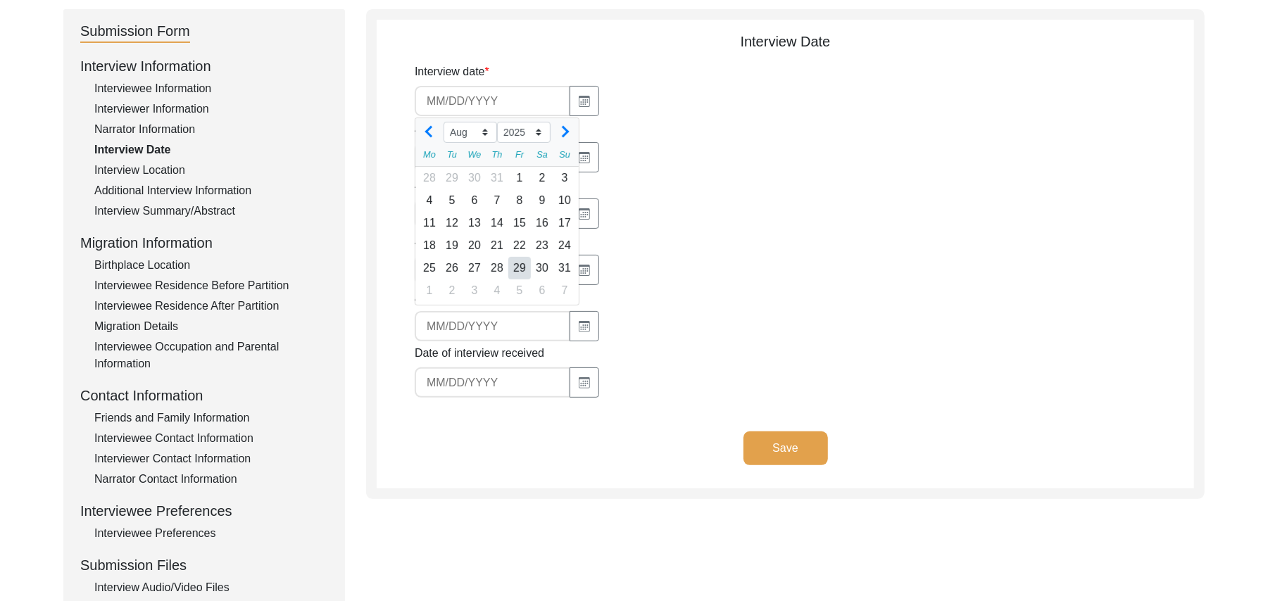
click at [513, 266] on div "29" at bounding box center [519, 268] width 23 height 23
type input "[DATE]"
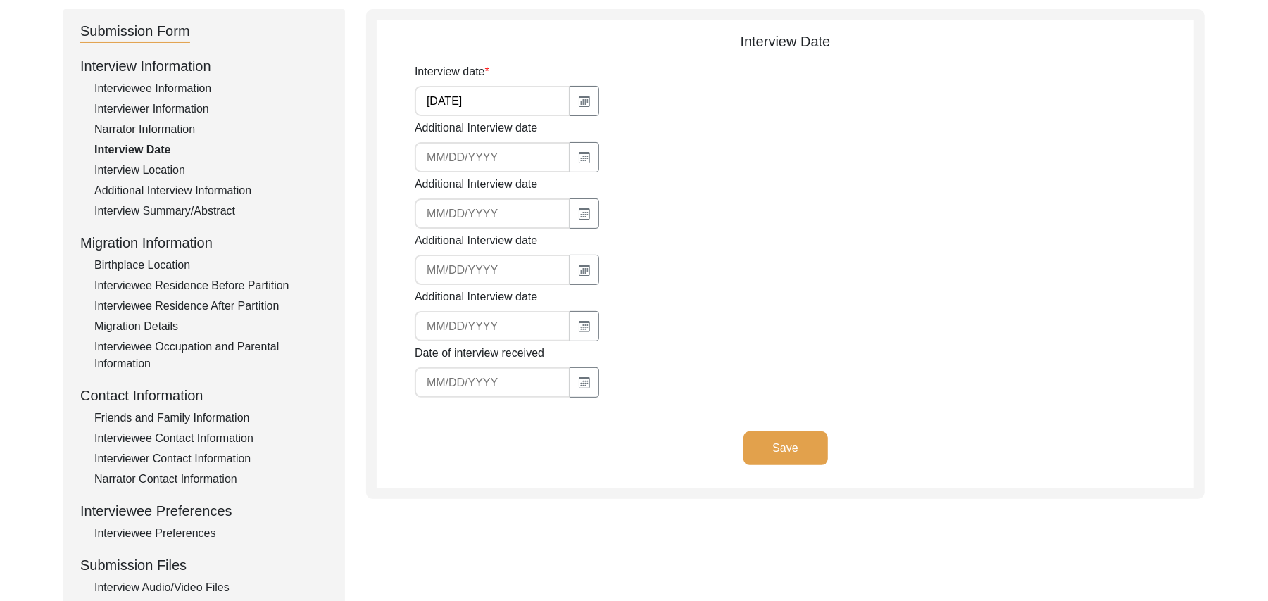
click at [778, 446] on button "Save" at bounding box center [785, 448] width 84 height 34
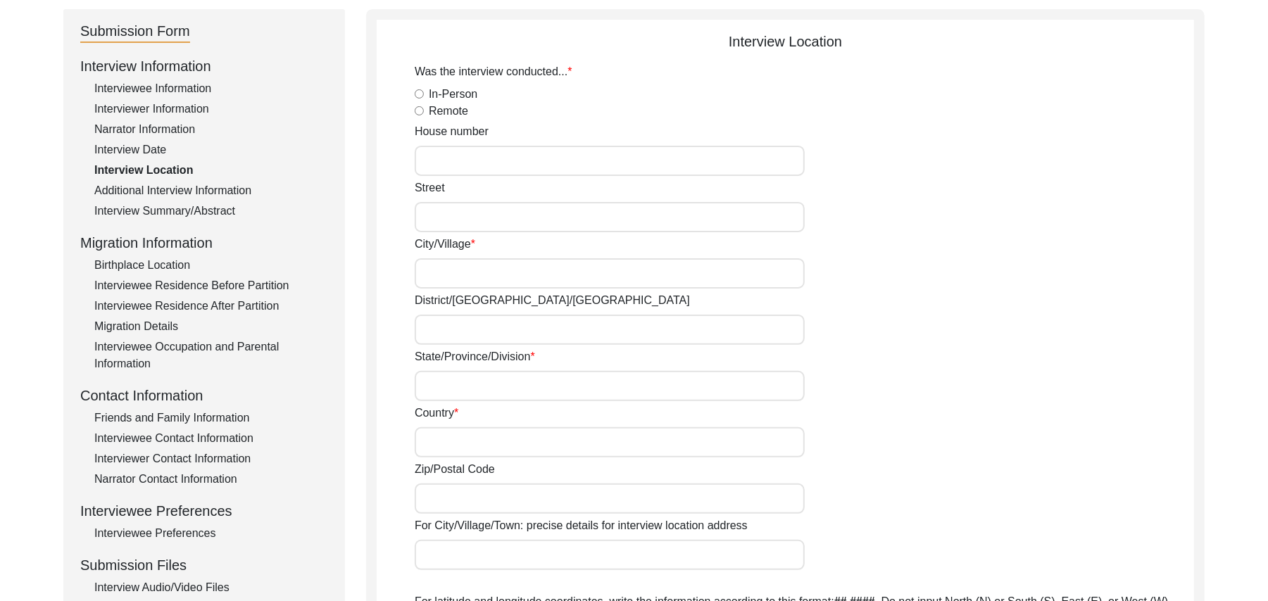
click at [417, 93] on input "In-Person" at bounding box center [419, 93] width 9 height 9
radio input "true"
click at [440, 161] on input "House number" at bounding box center [610, 161] width 390 height 30
type input "15"
click at [435, 217] on input "Street" at bounding box center [610, 217] width 390 height 30
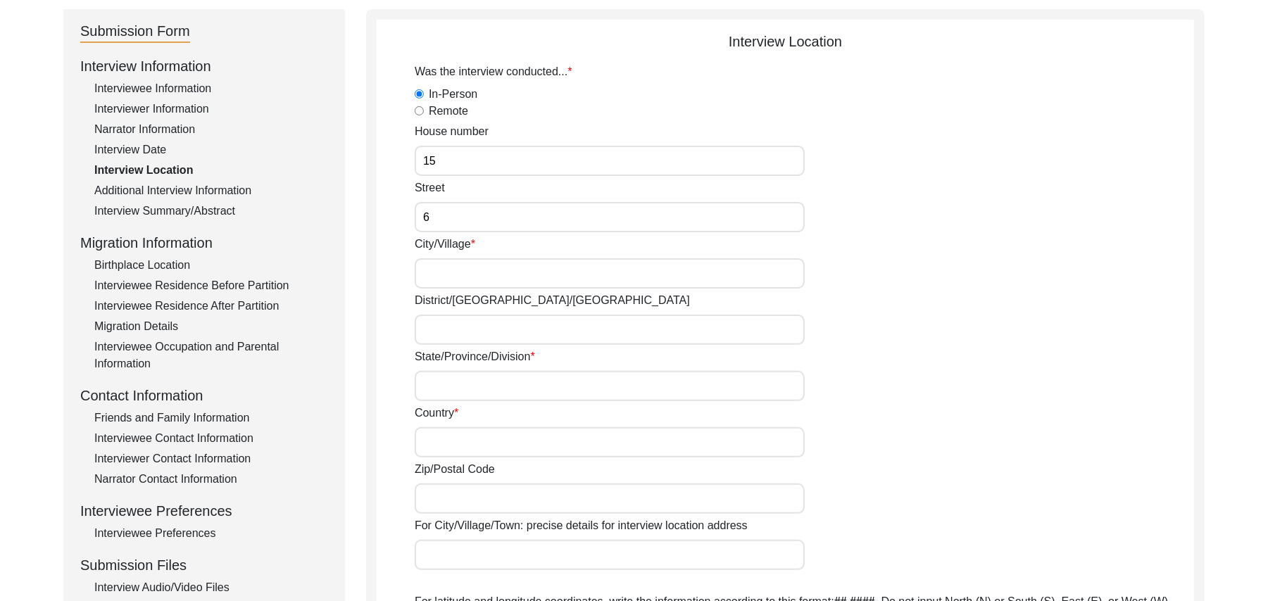
type input "6"
click at [435, 282] on input "City/Village" at bounding box center [610, 273] width 390 height 30
type input "[PERSON_NAME]"
click at [435, 331] on input "District/[GEOGRAPHIC_DATA]/[GEOGRAPHIC_DATA]" at bounding box center [610, 330] width 390 height 30
type input "[PERSON_NAME]/ [PERSON_NAME]"
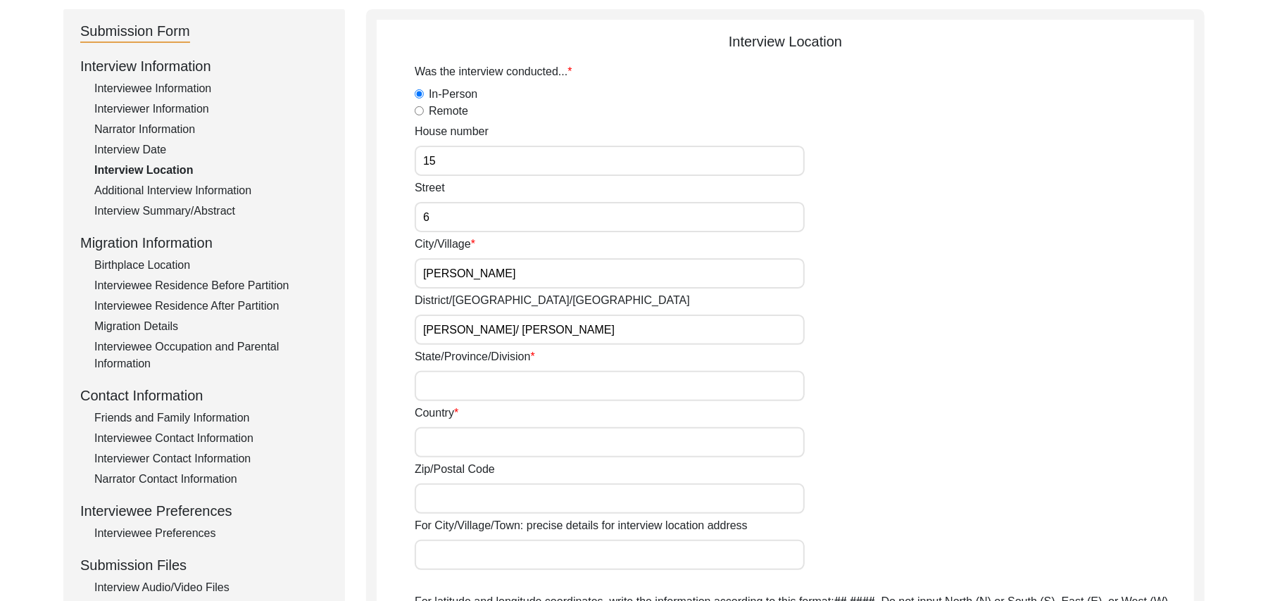
click at [439, 386] on input "State/Province/Division" at bounding box center [610, 386] width 390 height 30
type input "[GEOGRAPHIC_DATA]"
click at [446, 441] on input "Country" at bounding box center [610, 442] width 390 height 30
type input "[GEOGRAPHIC_DATA]"
click at [450, 499] on input "Zip/Postal Code" at bounding box center [610, 498] width 390 height 30
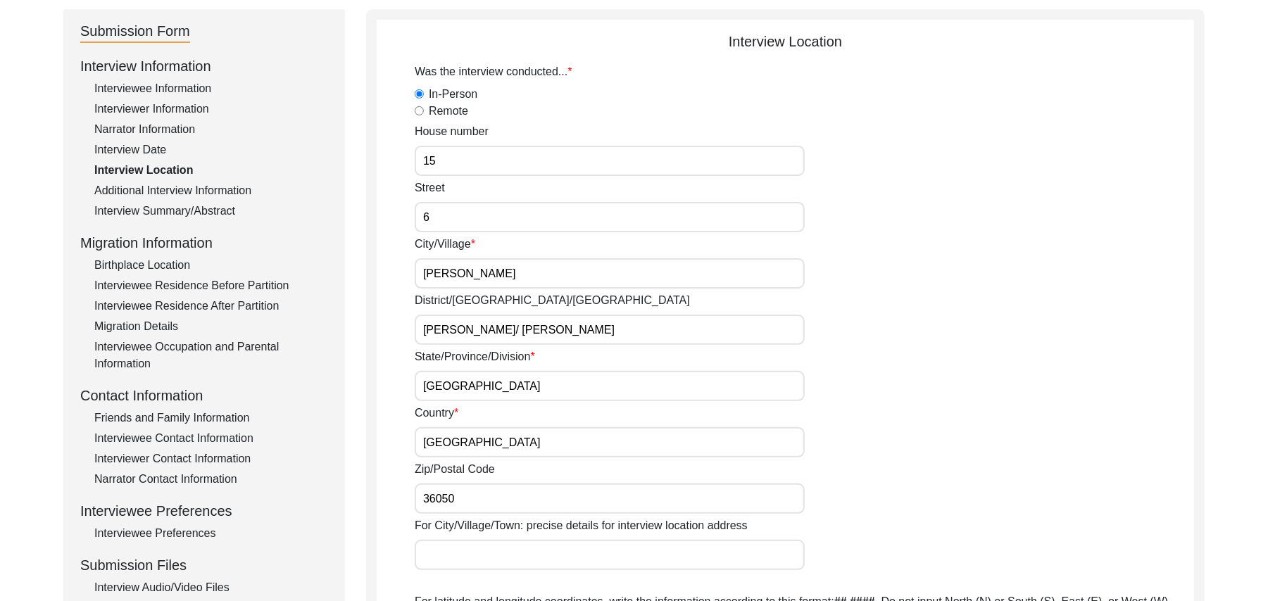
type input "36050"
click at [446, 555] on input "For City/Village/Town: precise details for interview location address" at bounding box center [610, 555] width 390 height 30
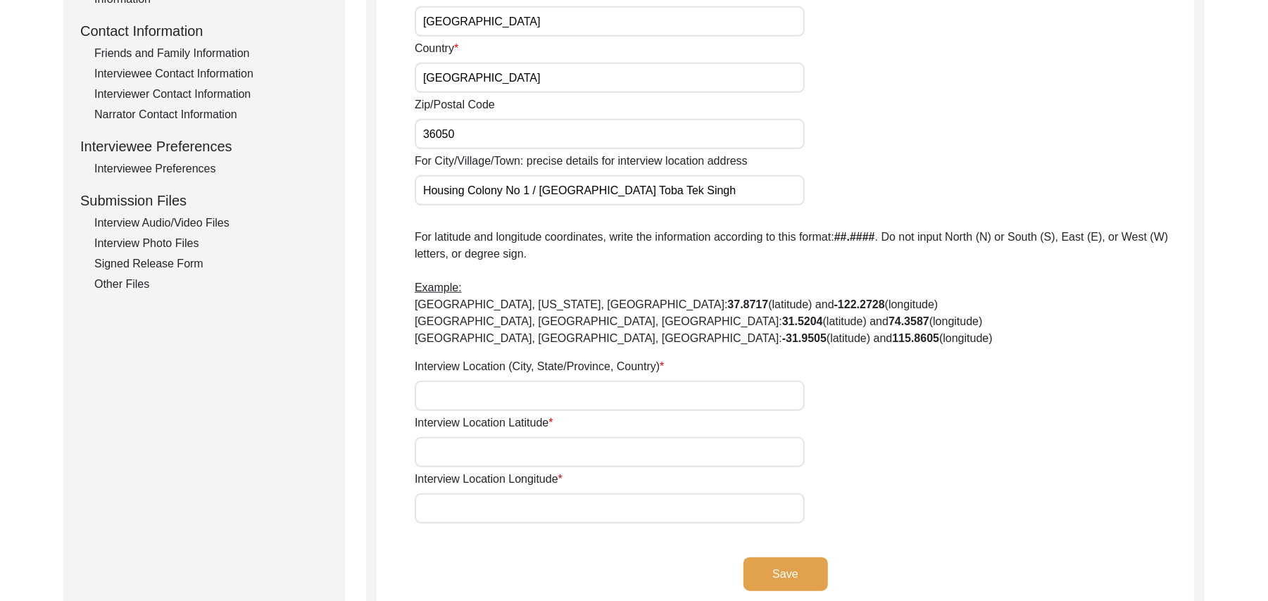
scroll to position [588, 0]
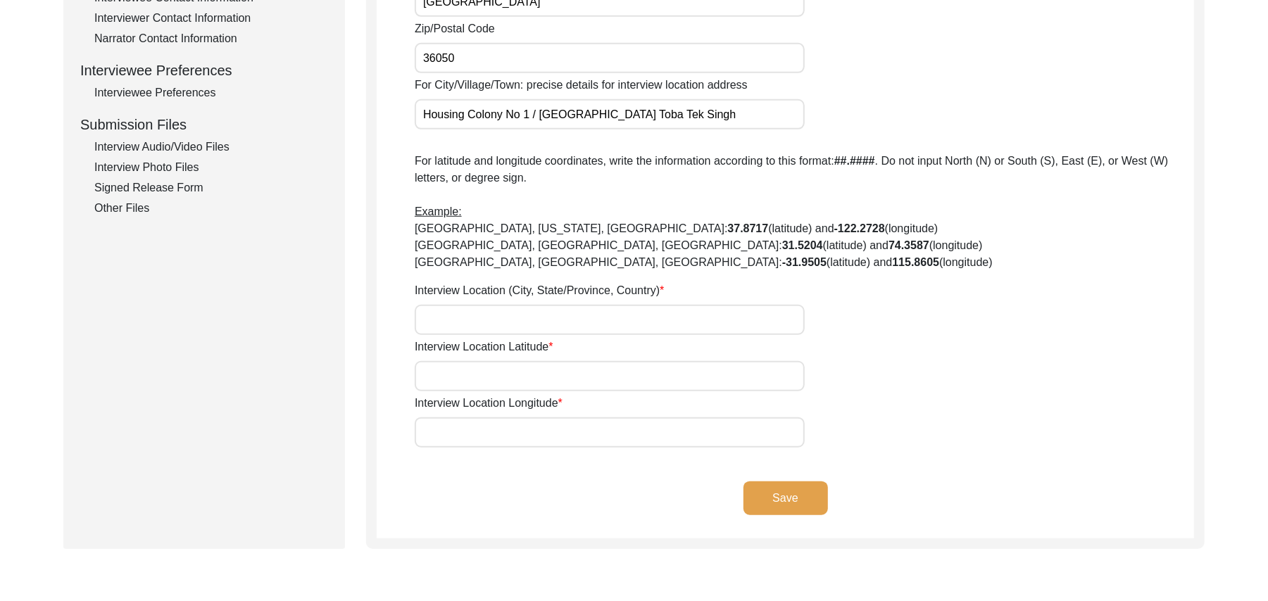
type input "Housing Colony No 1 / [GEOGRAPHIC_DATA] Toba Tek Singh"
click at [503, 322] on input "Interview Location (City, State/Province, Country)" at bounding box center [610, 320] width 390 height 30
type input "[PERSON_NAME], [GEOGRAPHIC_DATA], [GEOGRAPHIC_DATA]"
click at [474, 375] on input "Interview Location Latitude" at bounding box center [610, 376] width 390 height 30
paste input "N/A"
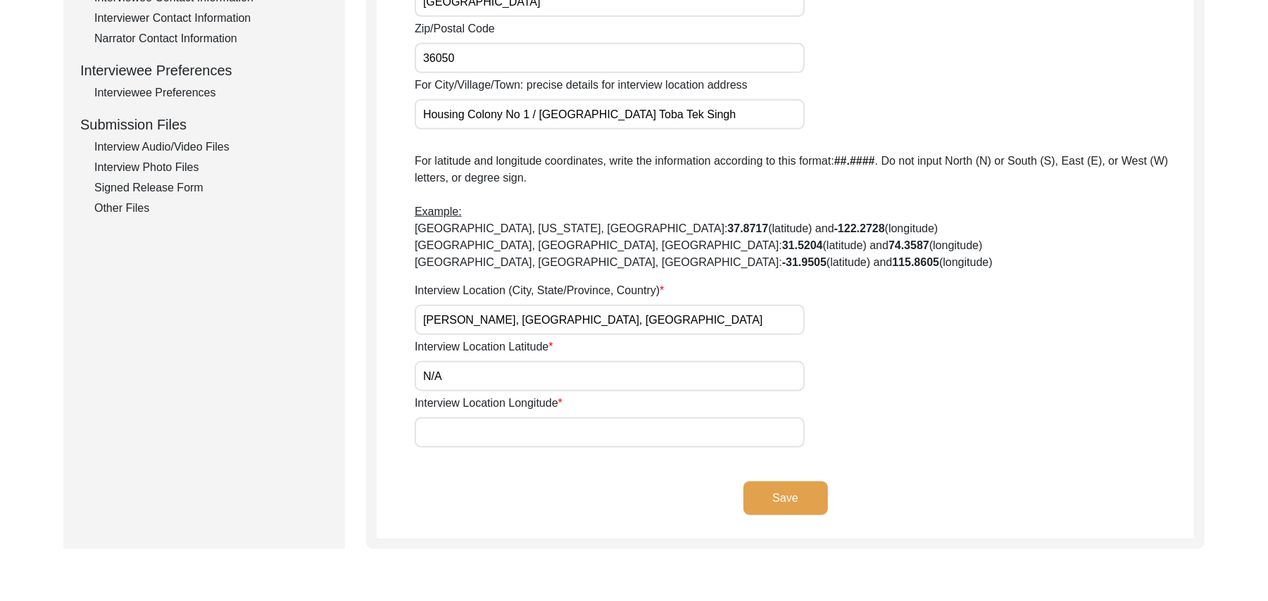
type input "N/A"
click at [462, 438] on input "Interview Location Longitude" at bounding box center [610, 432] width 390 height 30
paste input "N/A"
type input "N/A"
click at [757, 494] on button "Save" at bounding box center [785, 498] width 84 height 34
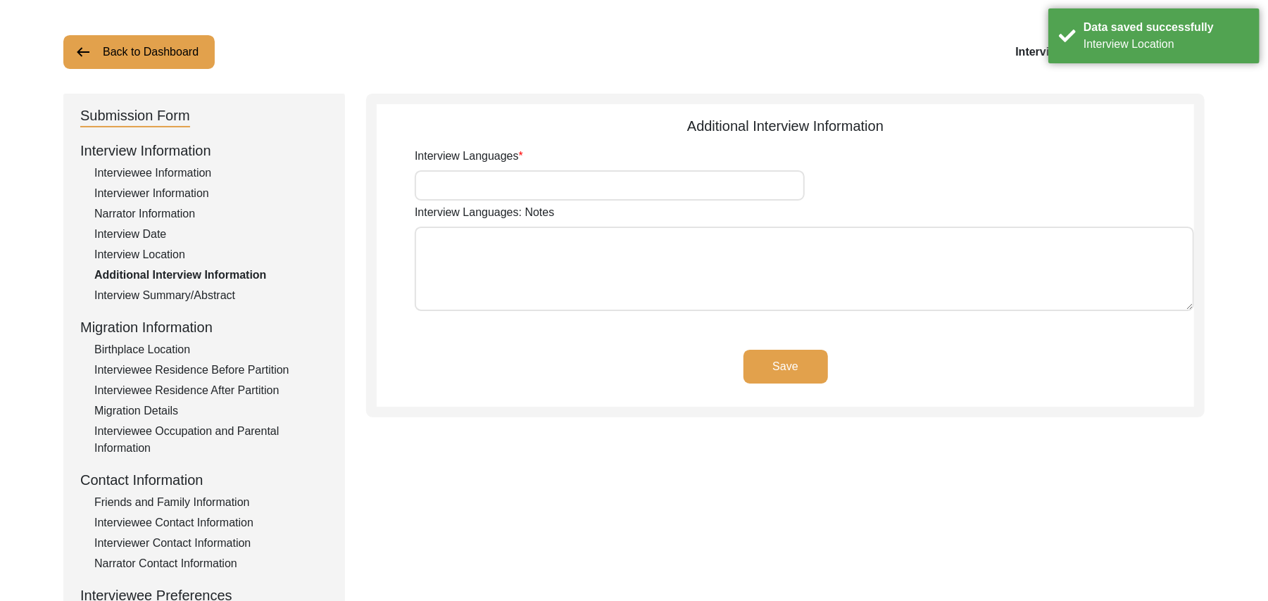
scroll to position [62, 0]
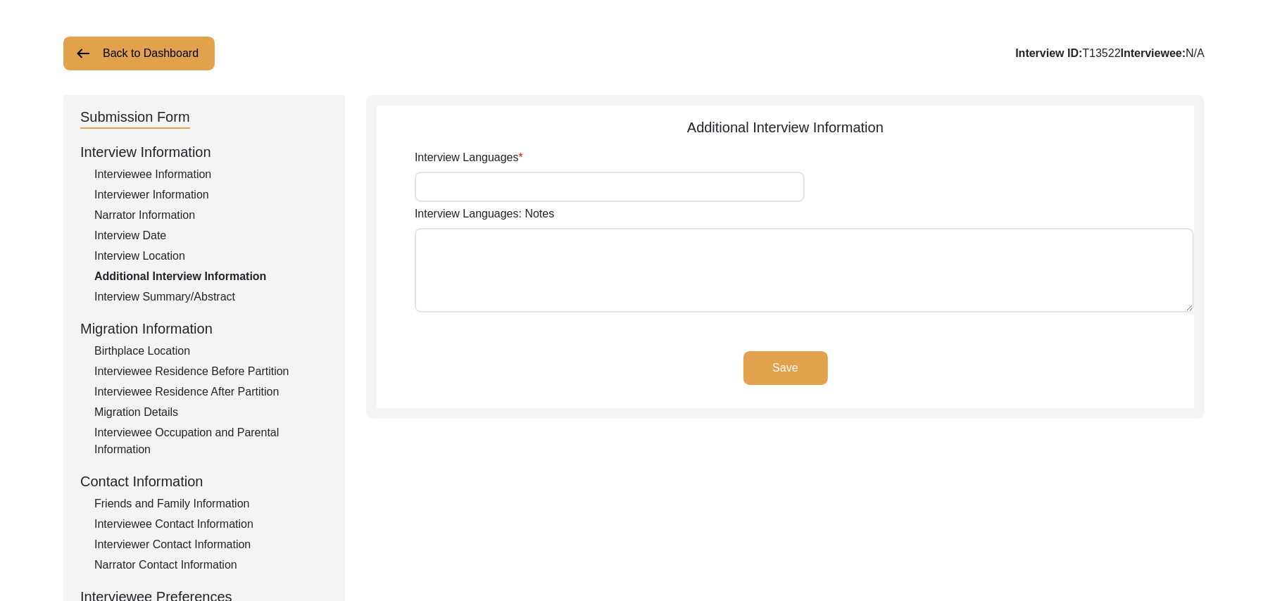
click at [617, 189] on input "Interview Languages" at bounding box center [610, 187] width 390 height 30
type input "Punjabi"
click at [600, 271] on textarea "Interview Languages: Notes" at bounding box center [804, 270] width 779 height 84
paste textarea "N/A"
type textarea "N/A"
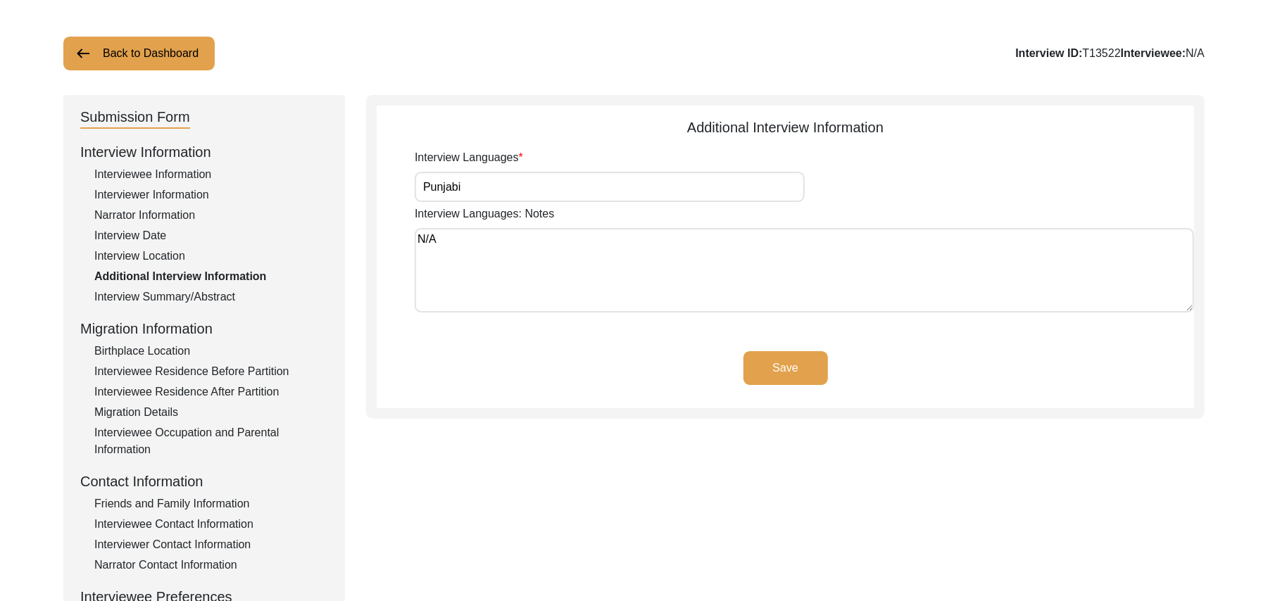
click at [806, 365] on button "Save" at bounding box center [785, 368] width 84 height 34
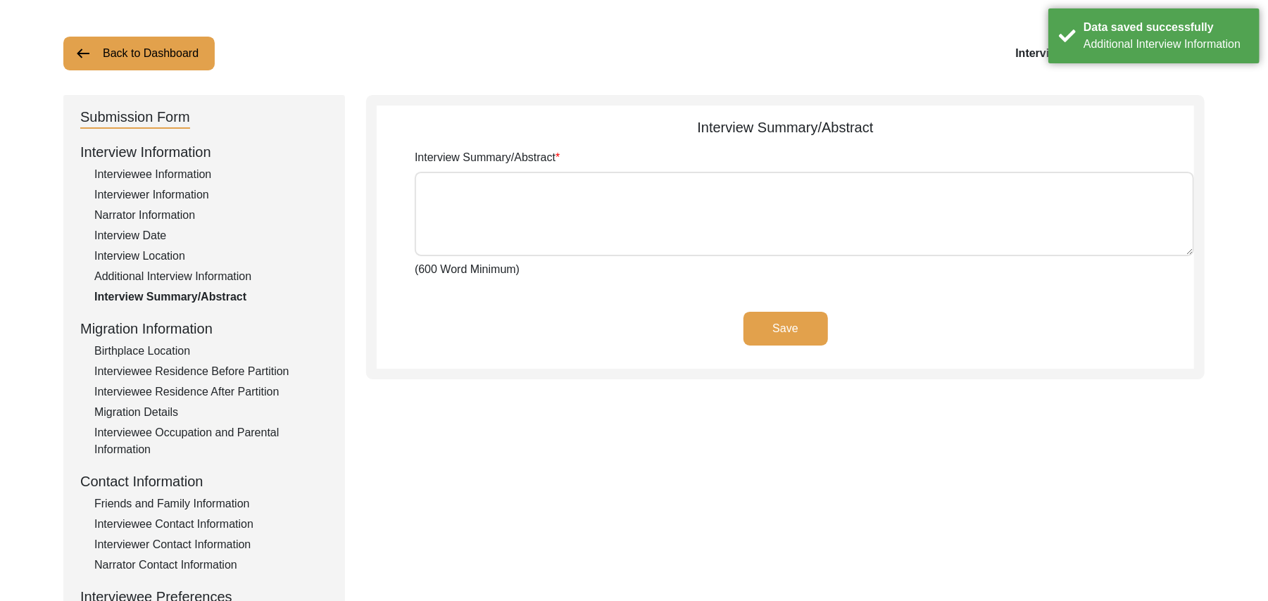
click at [163, 347] on div "Birthplace Location" at bounding box center [211, 351] width 234 height 17
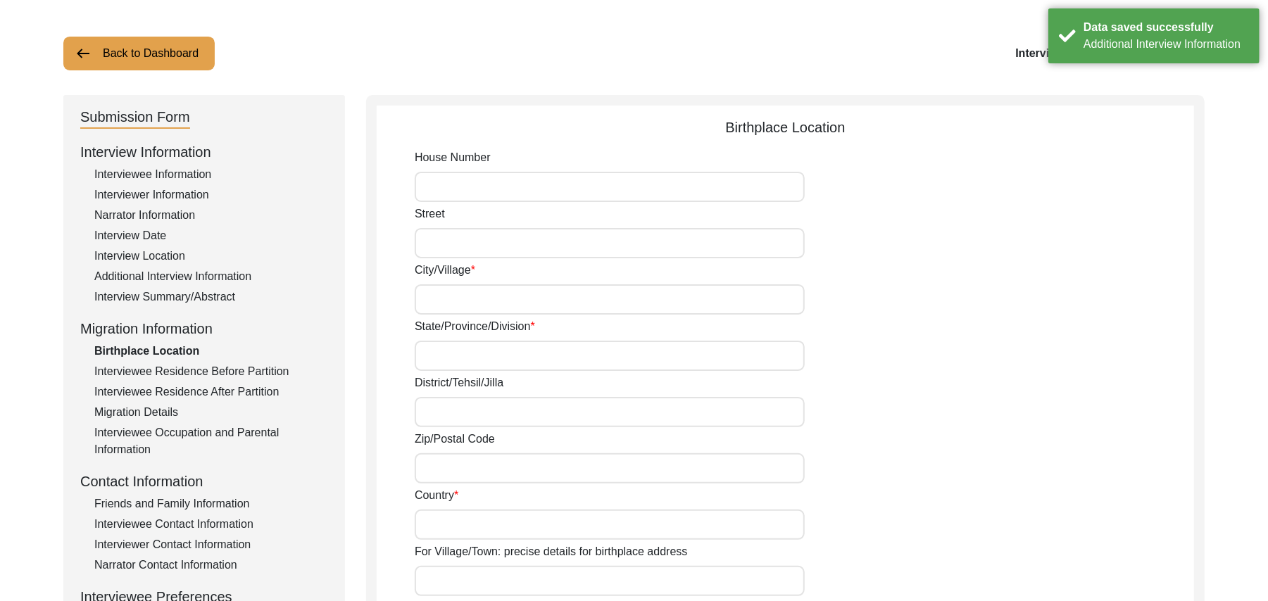
click at [455, 182] on input "House Number" at bounding box center [610, 187] width 390 height 30
paste input "N/A"
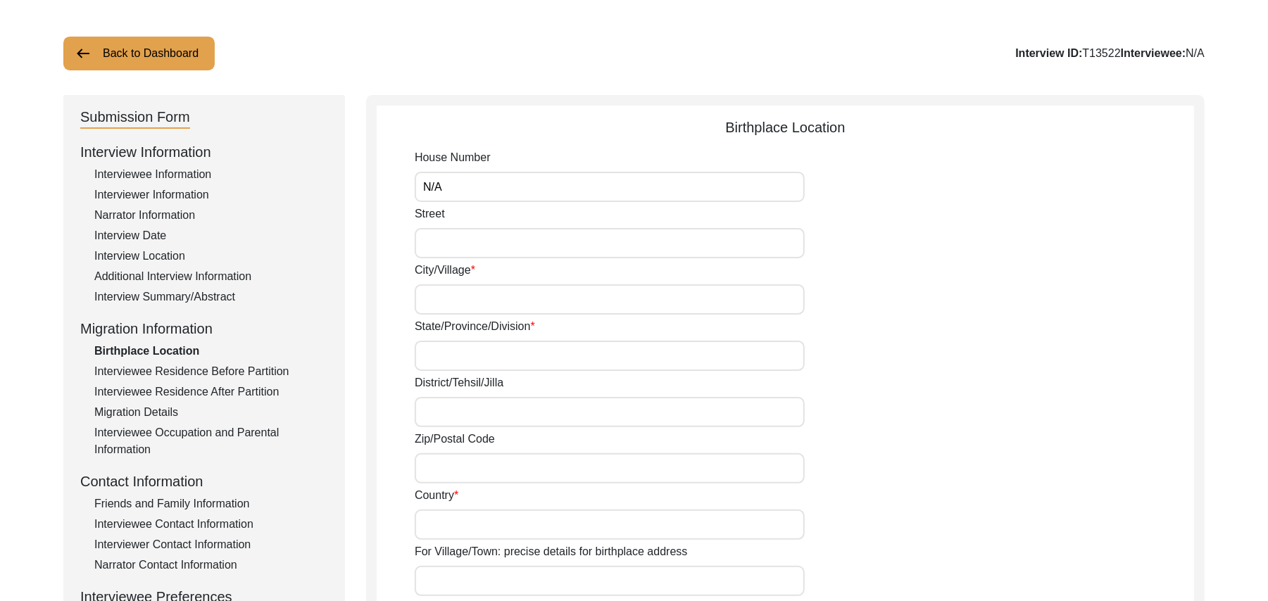
type input "N/A"
click at [442, 251] on input "Street" at bounding box center [610, 243] width 390 height 30
paste input "N/A"
type input "N/A"
click at [435, 293] on input "City/Village" at bounding box center [610, 299] width 390 height 30
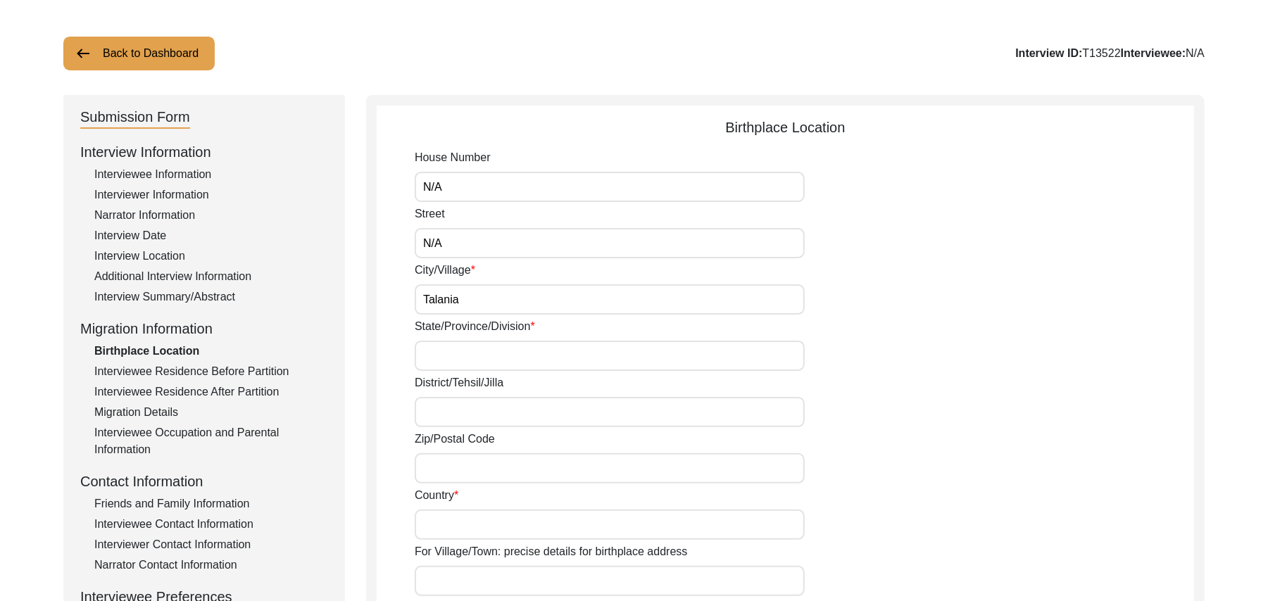
type input "Talania"
click at [439, 355] on input "State/Province/Division" at bounding box center [610, 356] width 390 height 30
type input "Patiala"
click at [434, 418] on input "District/Tehsil/Jilla" at bounding box center [610, 412] width 390 height 30
type input "[PERSON_NAME]/ Sirhind Bassi"
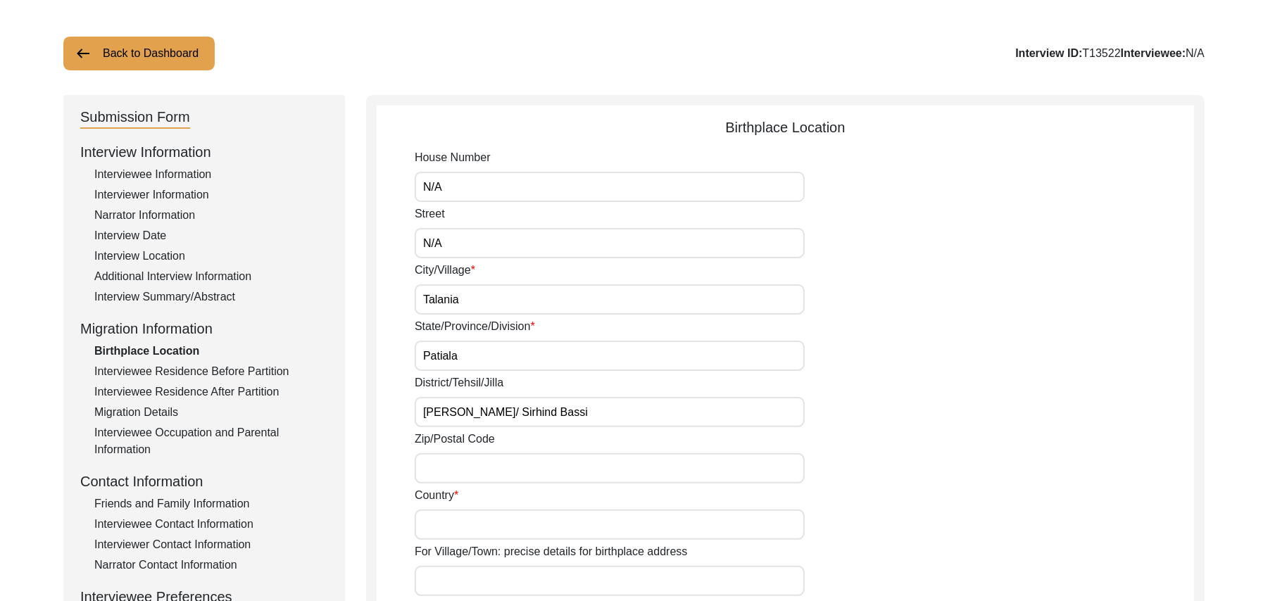
click at [429, 466] on input "Zip/Postal Code" at bounding box center [610, 468] width 390 height 30
click at [439, 465] on input "Zip/Postal Code" at bounding box center [610, 468] width 390 height 30
type input "140406"
click at [436, 528] on input "Country" at bounding box center [610, 525] width 390 height 30
type input "[GEOGRAPHIC_DATA]"
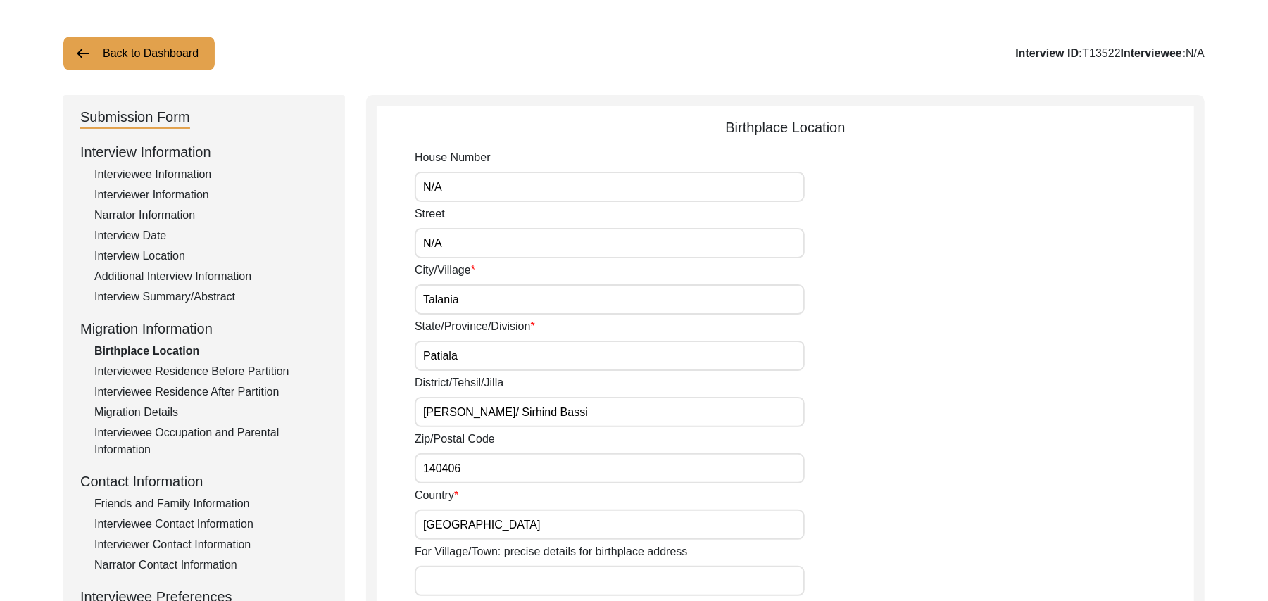
click at [448, 588] on input "For Village/Town: precise details for birthplace address" at bounding box center [610, 581] width 390 height 30
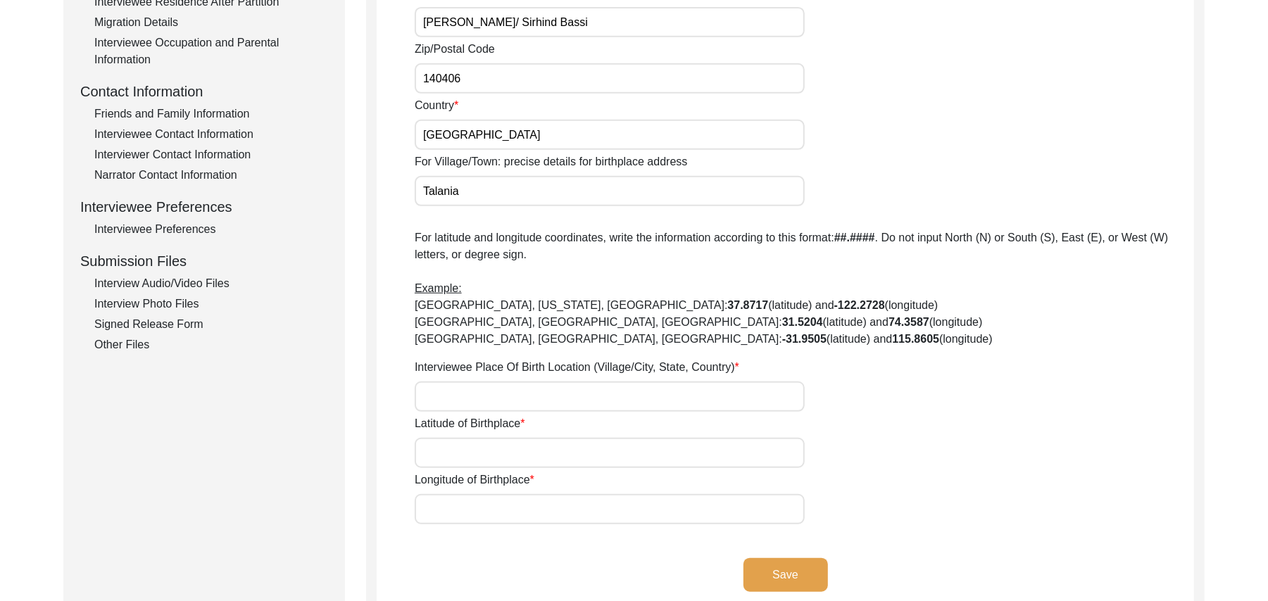
scroll to position [464, 0]
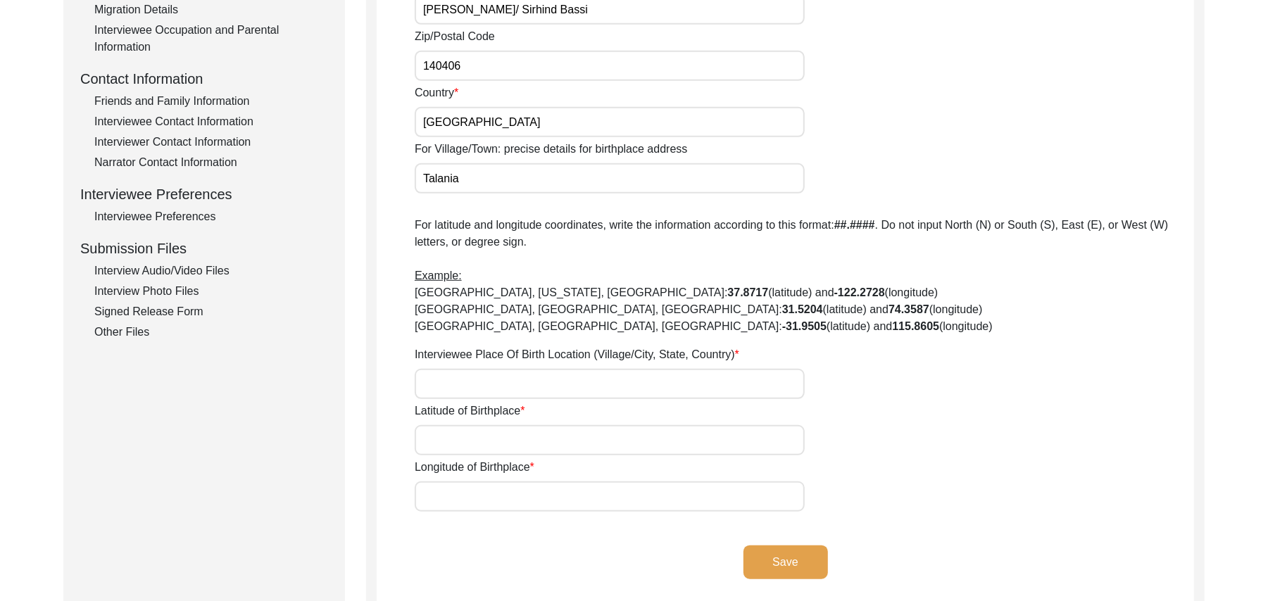
click at [500, 377] on input "Interviewee Place Of Birth Location (Village/City, State, Country)" at bounding box center [610, 384] width 390 height 30
click at [464, 180] on input "Talania" at bounding box center [610, 178] width 390 height 30
type input "Talania/ Sirhind"
click at [467, 386] on input "Interviewee Place Of Birth Location (Village/City, State, Country)" at bounding box center [610, 384] width 390 height 30
click at [469, 442] on input "Latitude of Birthplace" at bounding box center [610, 440] width 390 height 30
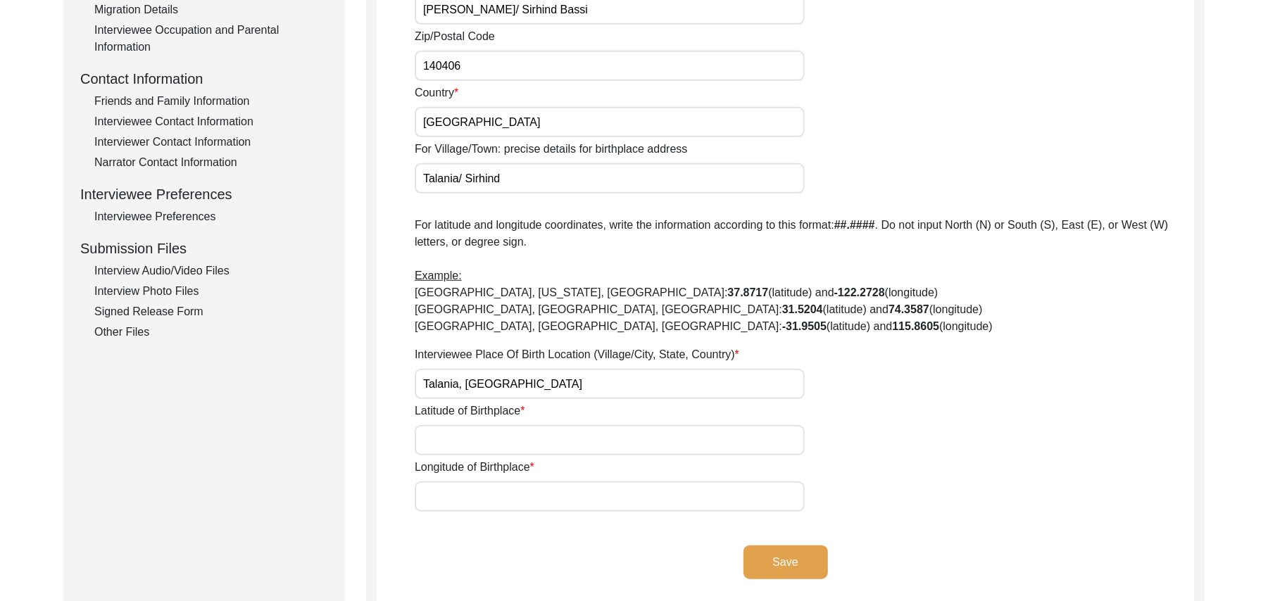
click at [503, 388] on input "Talania, [GEOGRAPHIC_DATA]" at bounding box center [610, 384] width 390 height 30
type input "Talania, [GEOGRAPHIC_DATA], [GEOGRAPHIC_DATA]"
click at [488, 443] on input "Latitude of Birthplace" at bounding box center [610, 440] width 390 height 30
paste input "N/A"
type input "N/A"
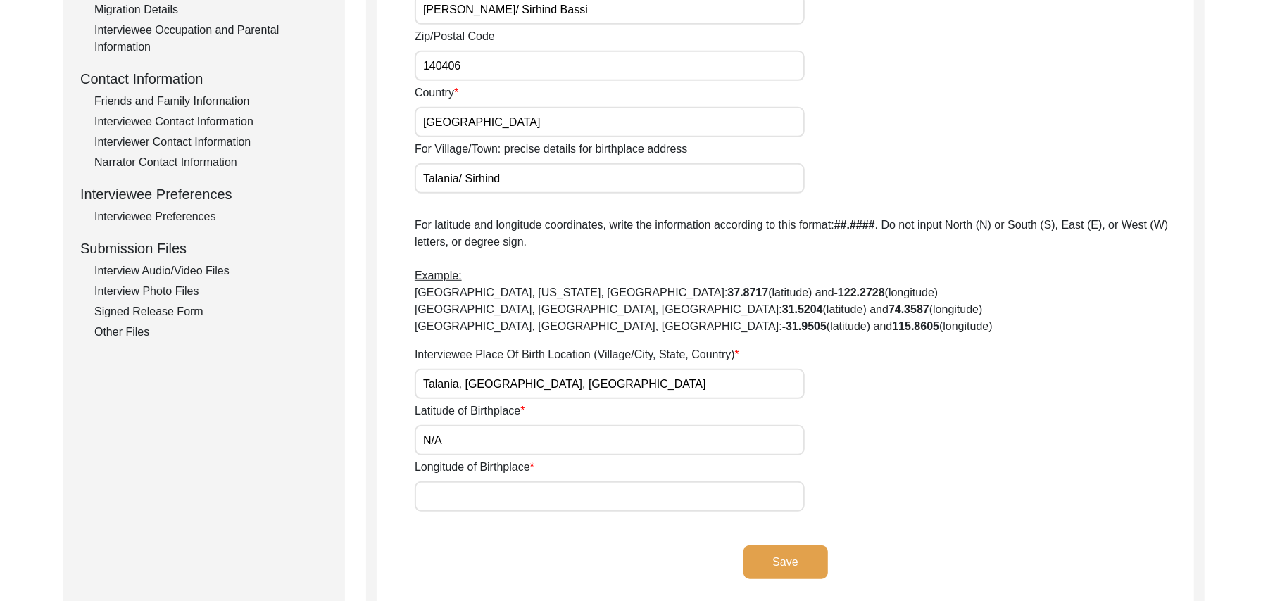
click at [494, 496] on input "Longitude of Birthplace" at bounding box center [610, 496] width 390 height 30
paste input "N/A"
type input "N/A"
click at [791, 557] on button "Save" at bounding box center [785, 562] width 84 height 34
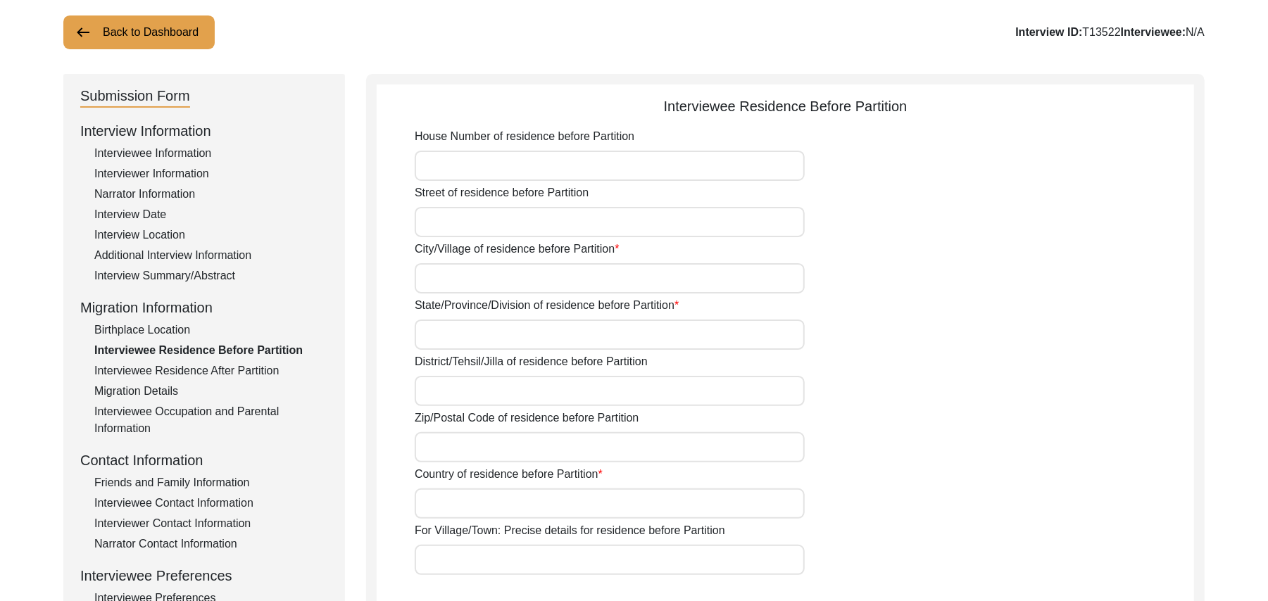
scroll to position [80, 0]
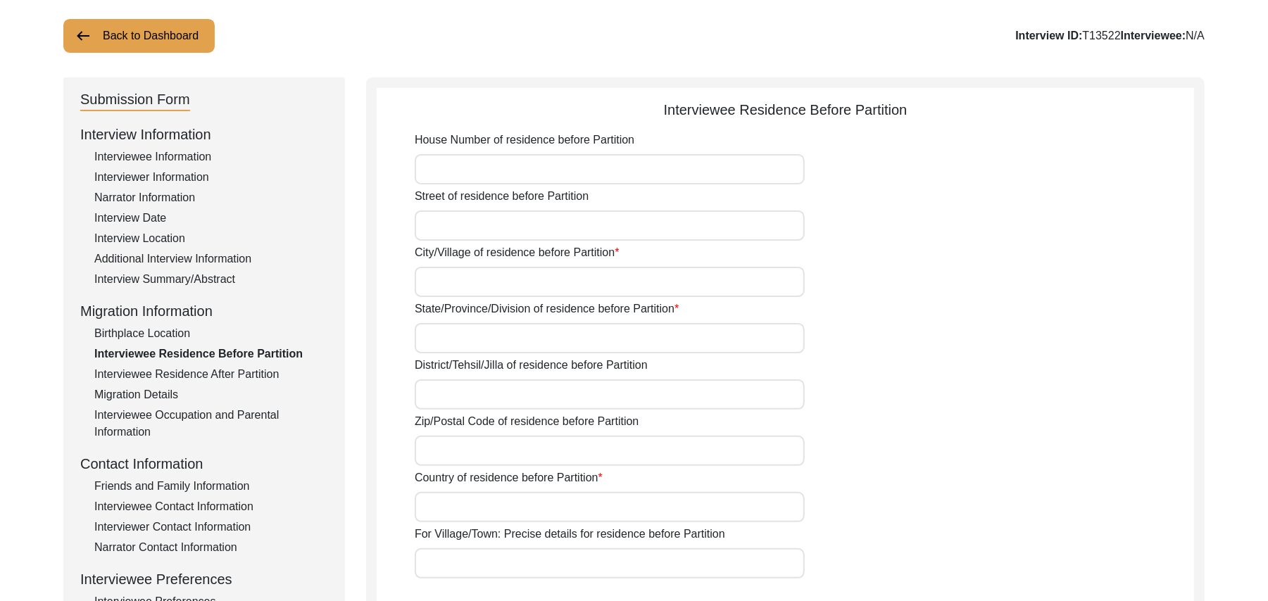
click at [553, 173] on input "House Number of residence before Partition" at bounding box center [610, 169] width 390 height 30
paste input "N/A"
type input "N/A"
click at [524, 229] on input "Street of residence before Partition" at bounding box center [610, 225] width 390 height 30
paste input "N/A"
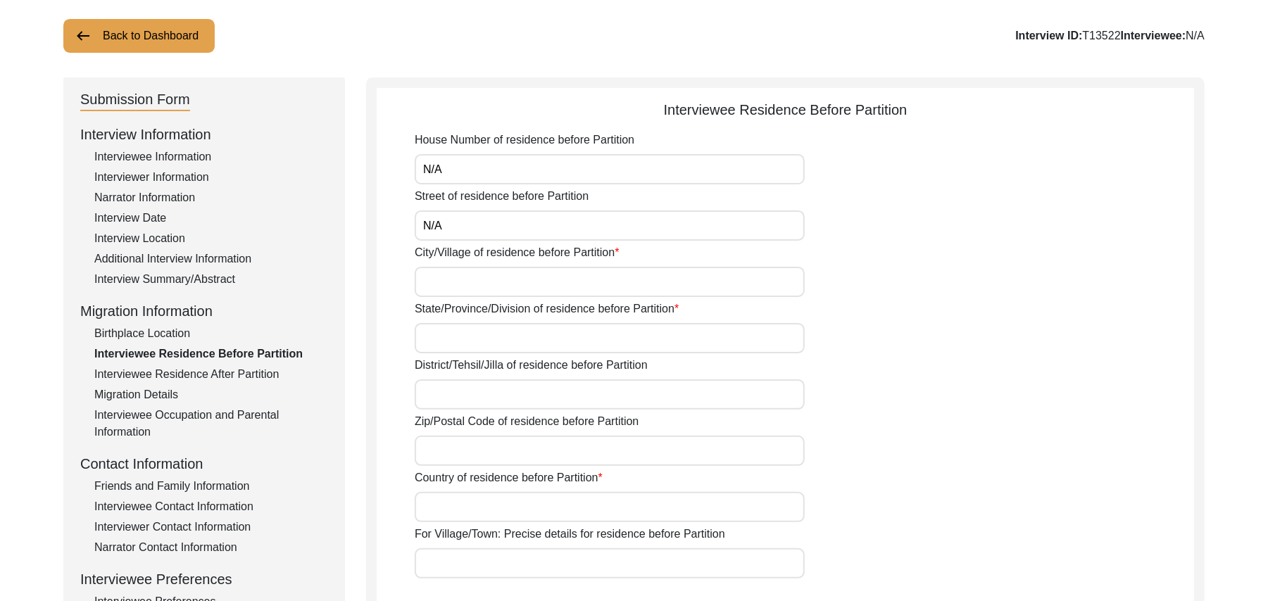
type input "N/A"
click at [482, 282] on input "City/Village of residence before Partition" at bounding box center [610, 282] width 390 height 30
type input "Talania"
click at [465, 338] on input "State/Province/Division of residence before Partition" at bounding box center [610, 338] width 390 height 30
type input "Patiala"
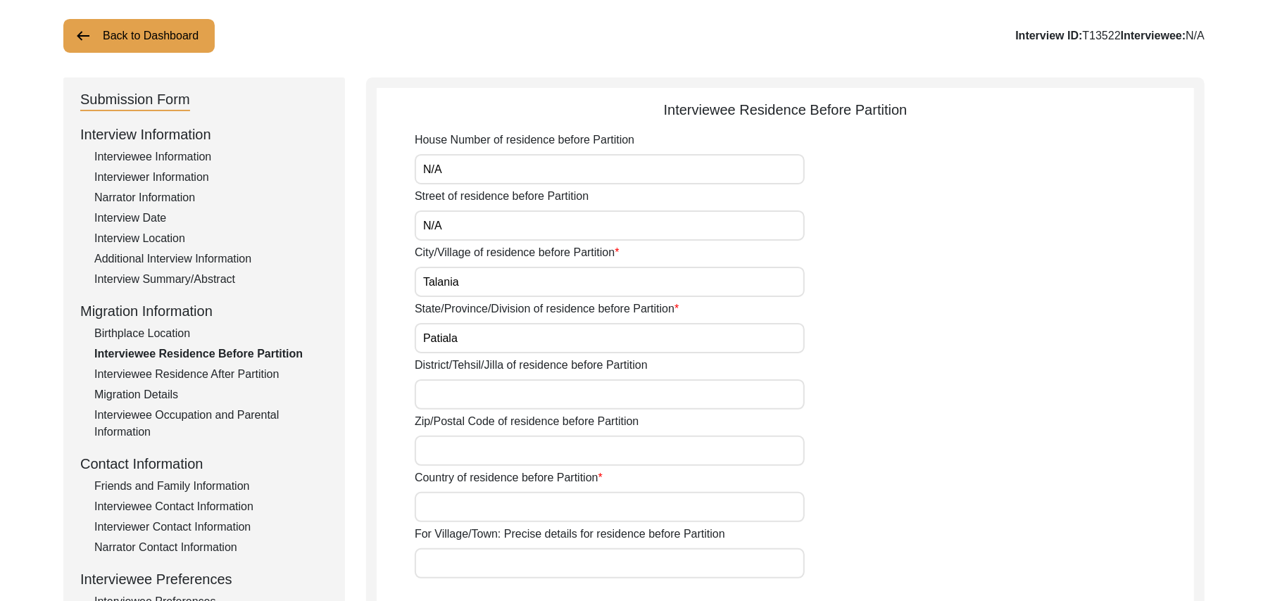
click at [451, 393] on input "District/Tehsil/Jilla of residence before Partition" at bounding box center [610, 394] width 390 height 30
type input "Fateh Garh / Sirhind"
click at [459, 453] on input "Zip/Postal Code of residence before Partition" at bounding box center [610, 451] width 390 height 30
type input "140406"
click at [454, 510] on input "Country of residence before Partition" at bounding box center [610, 507] width 390 height 30
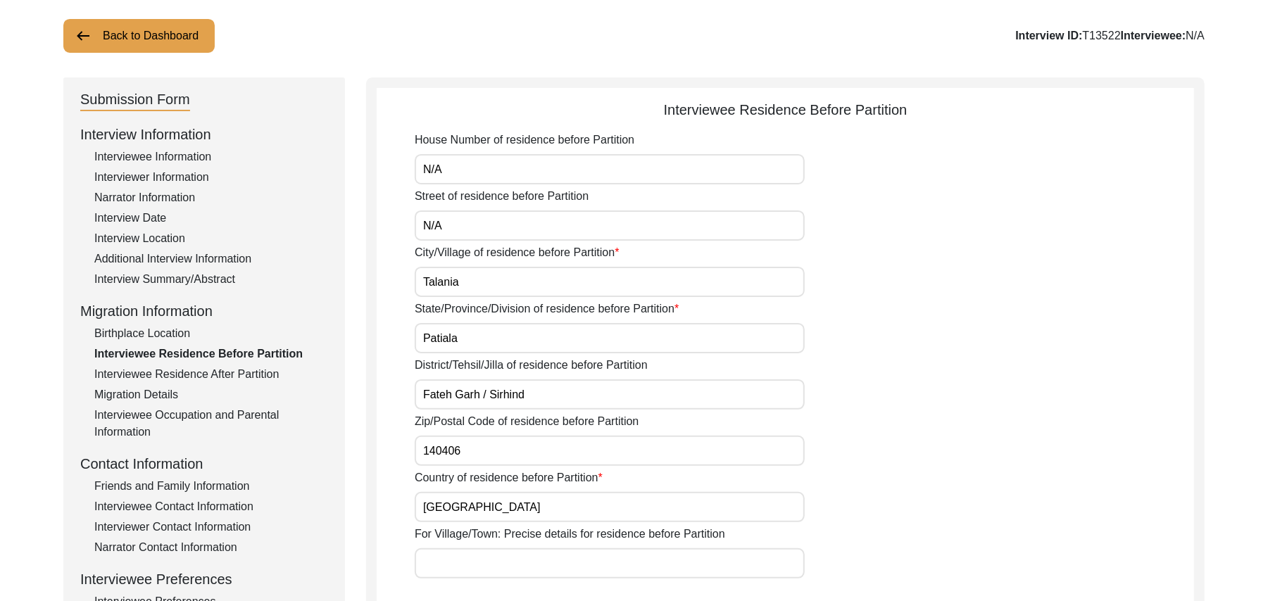
type input "[GEOGRAPHIC_DATA]"
click at [457, 559] on input "For Village/Town: Precise details for residence before Partition" at bounding box center [610, 563] width 390 height 30
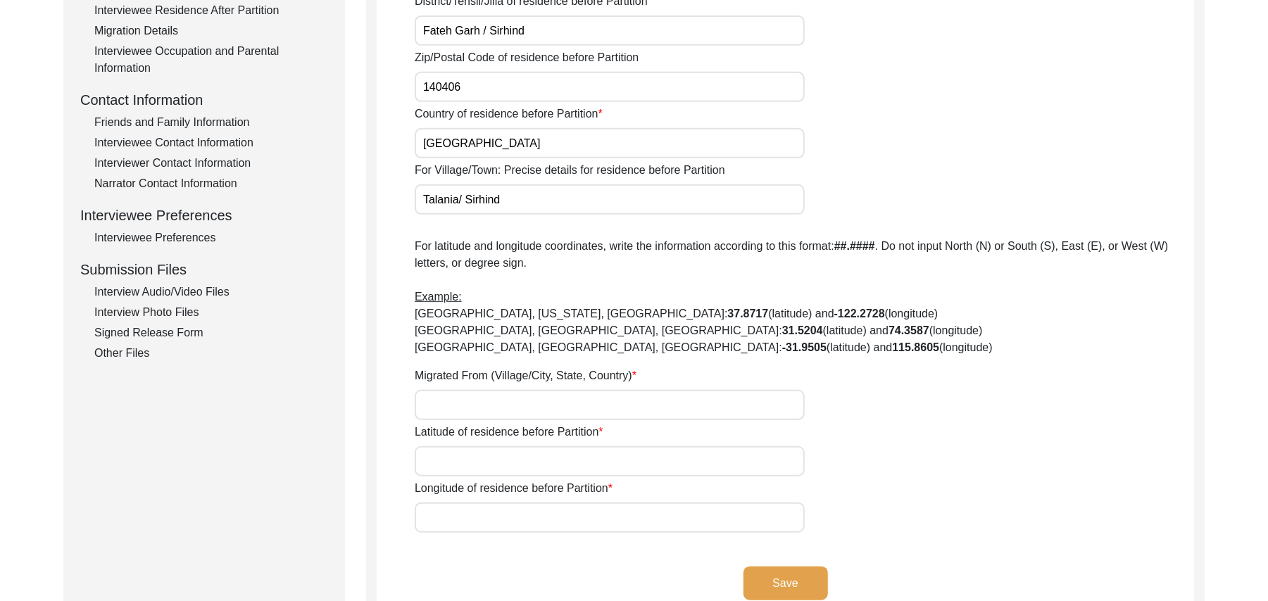
scroll to position [457, 0]
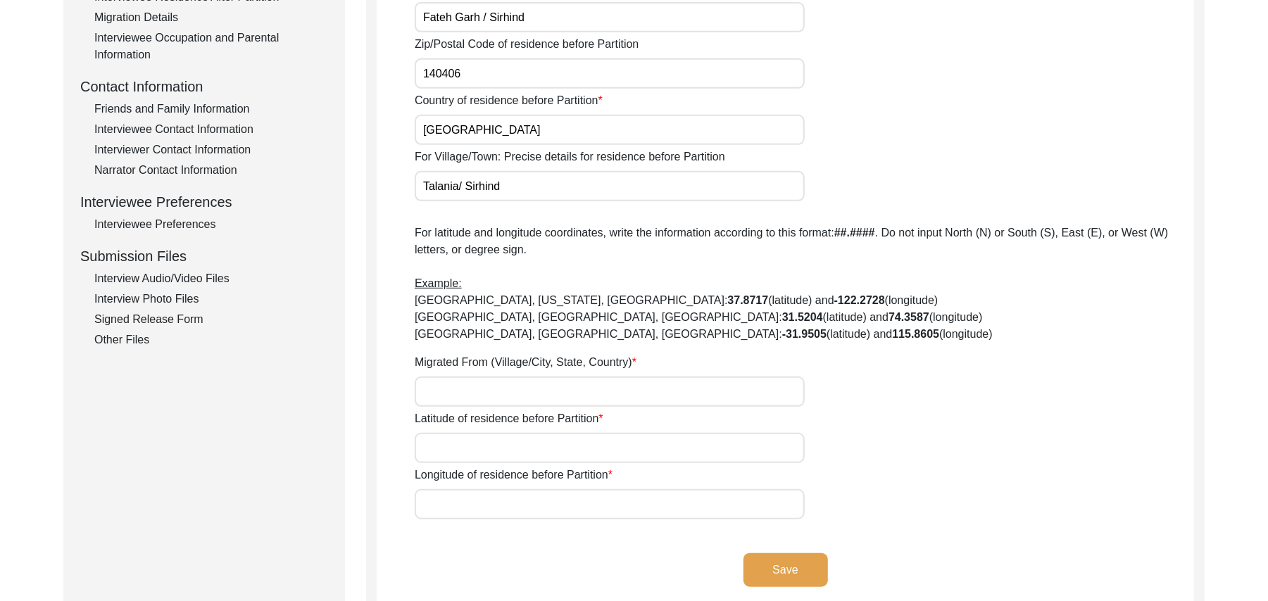
type input "Talania/ Sirhind"
click at [625, 389] on input "Migrated From (Village/City, State, Country)" at bounding box center [610, 392] width 390 height 30
type input "Talania, [GEOGRAPHIC_DATA], [GEOGRAPHIC_DATA]"
click at [597, 448] on input "Latitude of residence before Partition" at bounding box center [610, 448] width 390 height 30
paste input "N/A"
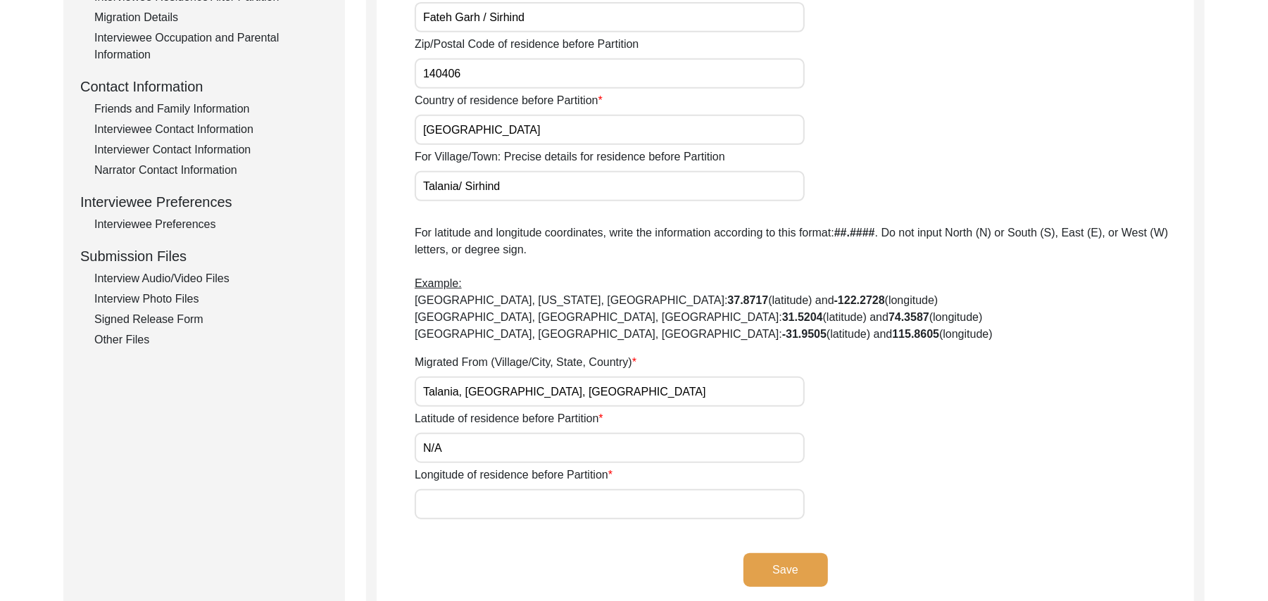
type input "N/A"
click at [578, 501] on input "Longitude of residence before Partition" at bounding box center [610, 504] width 390 height 30
paste input "N/A"
type input "N/A"
click at [800, 561] on button "Save" at bounding box center [785, 570] width 84 height 34
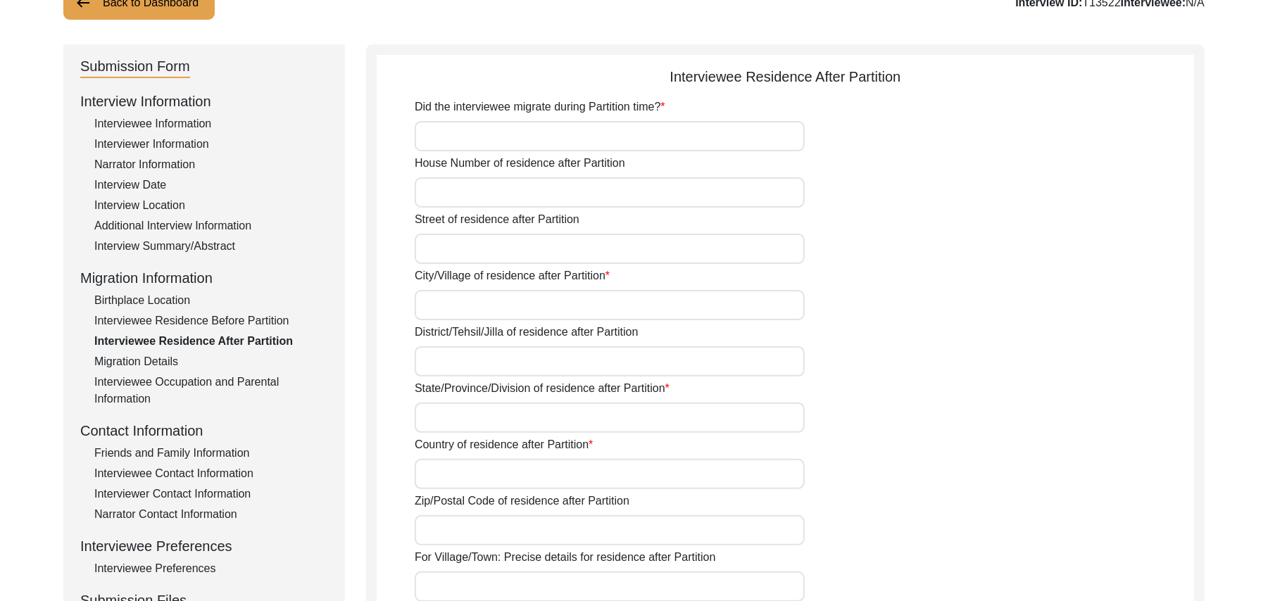
scroll to position [0, 0]
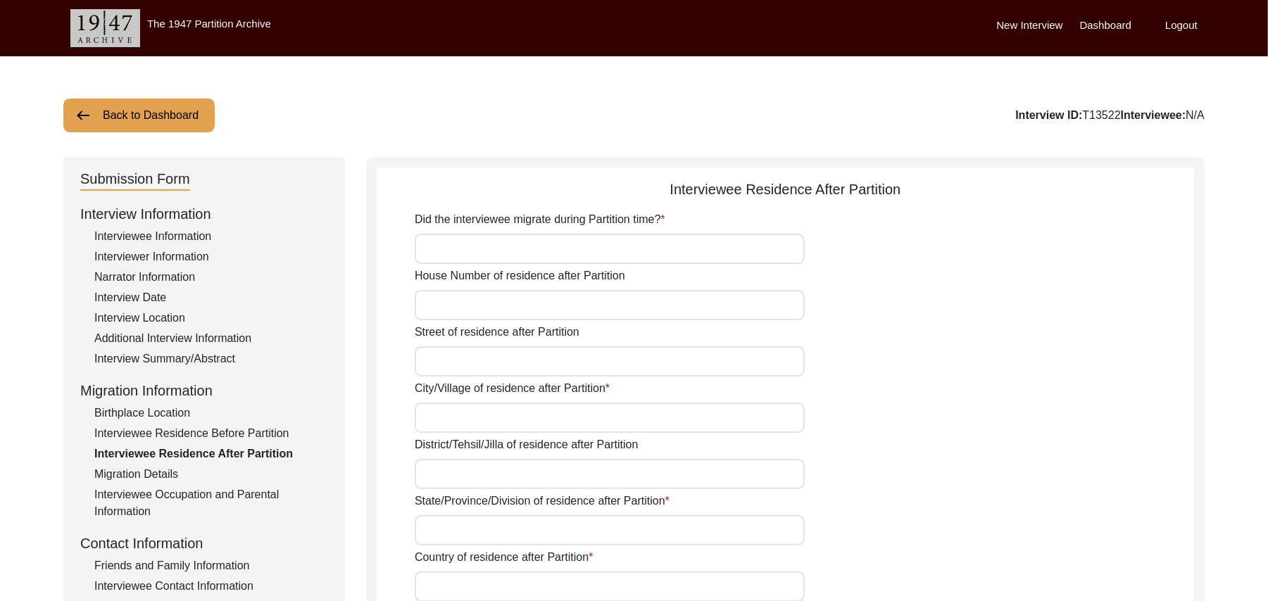
click at [612, 241] on input "Did the interviewee migrate during Partition time?" at bounding box center [610, 249] width 390 height 30
type input "Yes"
click at [571, 310] on input "House Number of residence after Partition" at bounding box center [610, 305] width 390 height 30
paste input "N/A"
type input "N/A"
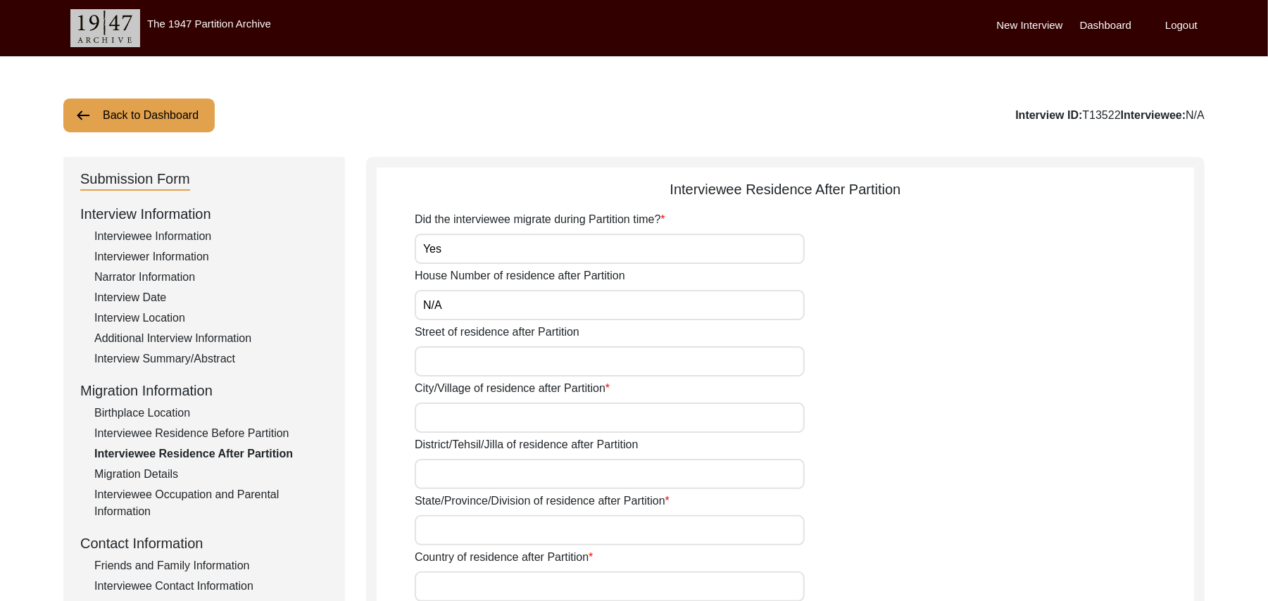
click at [536, 356] on input "Street of residence after Partition" at bounding box center [610, 361] width 390 height 30
paste input "N/A"
type input "N/A"
click at [494, 419] on input "City/Village of residence after Partition" at bounding box center [610, 418] width 390 height 30
type input "S"
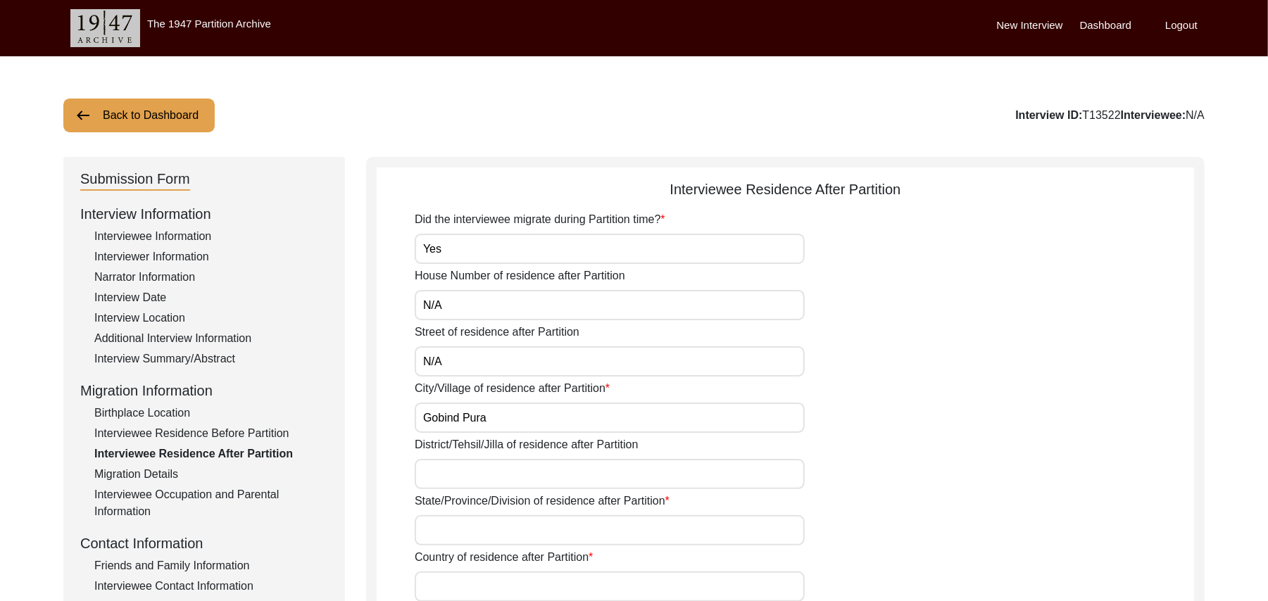
type input "Gobind Pura"
click at [441, 477] on input "District/Tehsil/Jilla of residence after Partition" at bounding box center [610, 474] width 390 height 30
click at [593, 476] on input "[PERSON_NAME]/ [PERSON_NAME]" at bounding box center [610, 474] width 390 height 30
type input "[PERSON_NAME]/ [PERSON_NAME]"
click at [544, 524] on input "State/Province/Division of residence after Partition" at bounding box center [610, 530] width 390 height 30
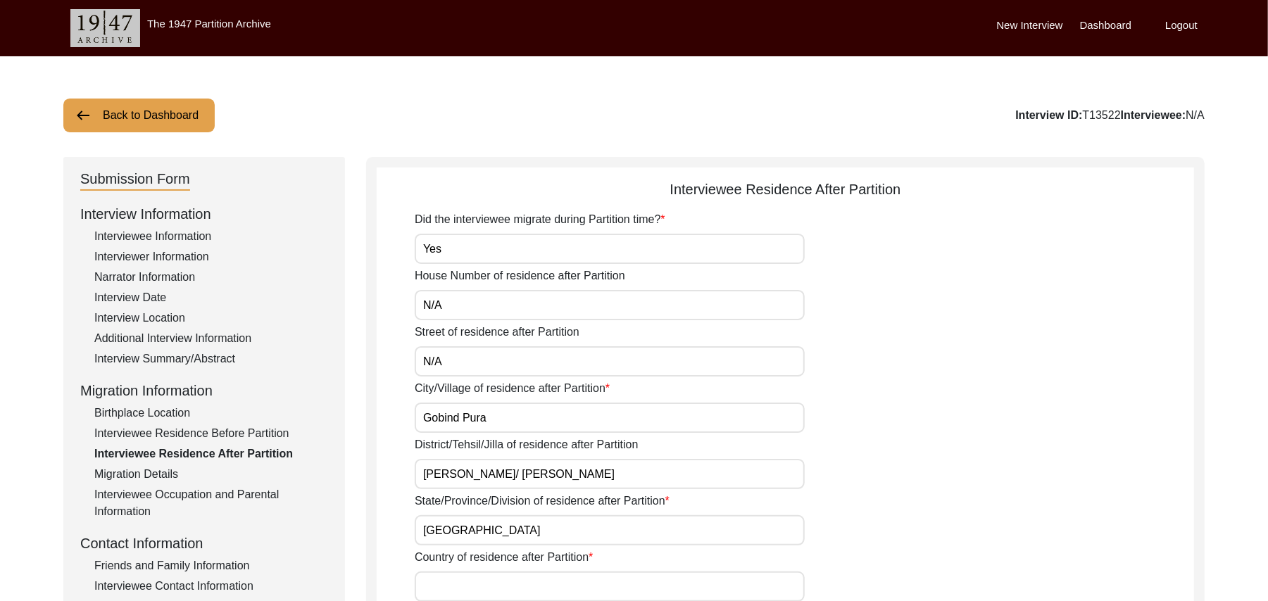
type input "[GEOGRAPHIC_DATA]"
click at [518, 590] on input "Country of residence after Partition" at bounding box center [610, 586] width 390 height 30
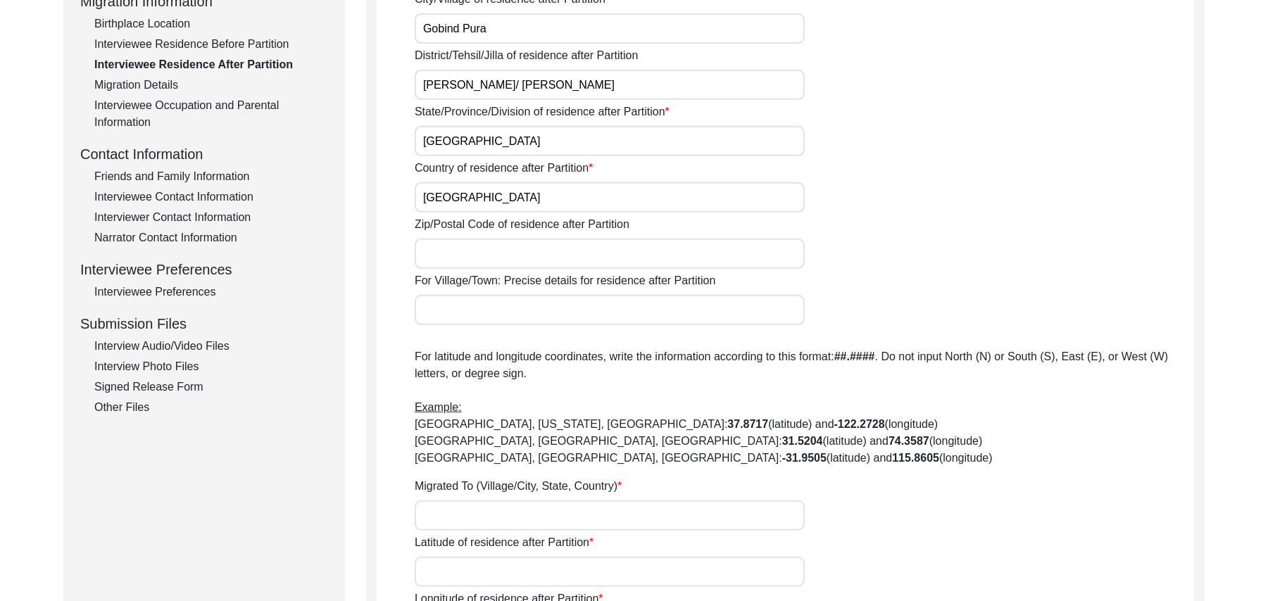
scroll to position [440, 0]
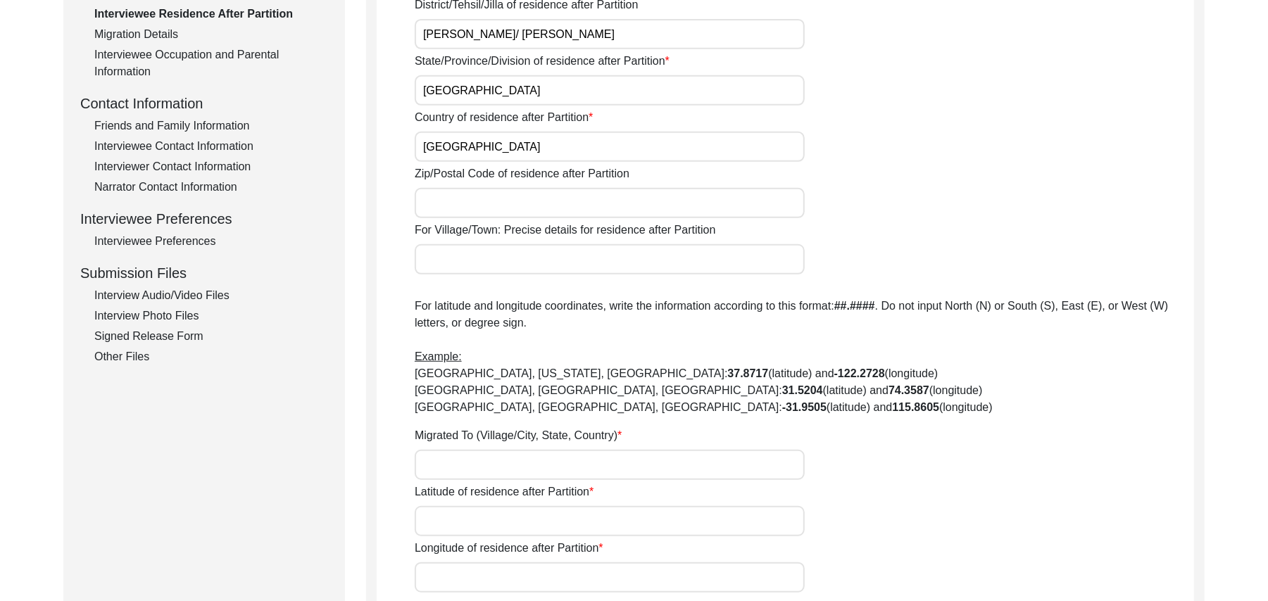
type input "[GEOGRAPHIC_DATA]"
click at [481, 209] on input "Zip/Postal Code of residence after Partition" at bounding box center [610, 203] width 390 height 30
type input "36050"
click at [470, 260] on input "For Village/Town: Precise details for residence after Partition" at bounding box center [610, 259] width 390 height 30
type input "Gobind Pura/ [PERSON_NAME]"
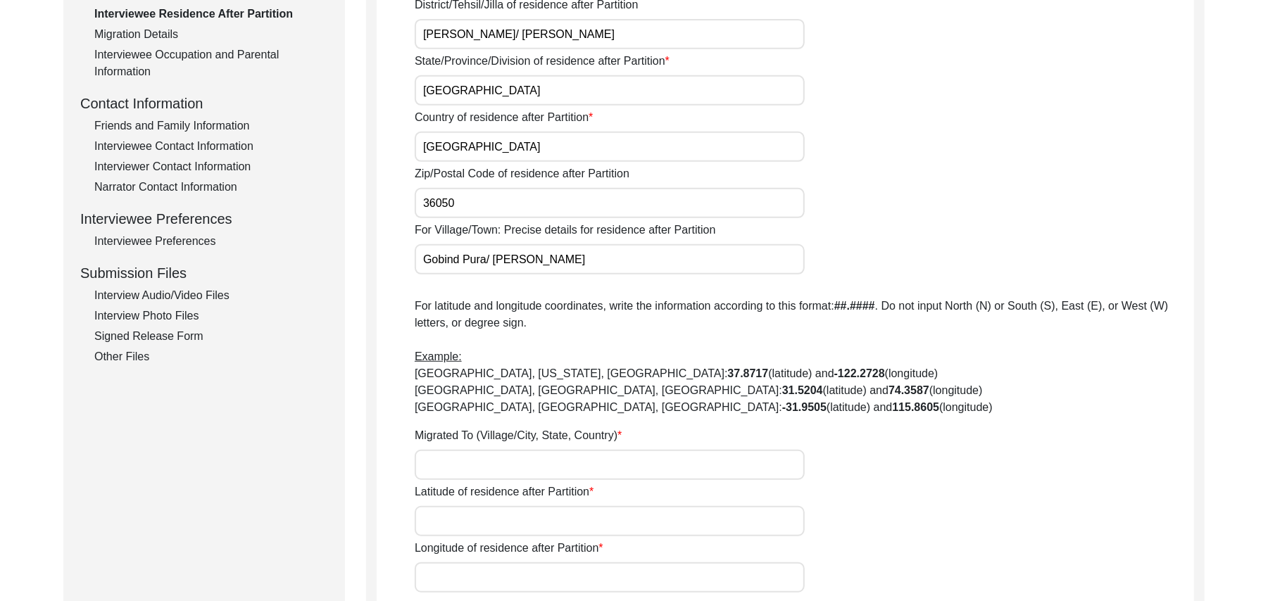
click at [429, 462] on input "Migrated To (Village/City, State, Country)" at bounding box center [610, 465] width 390 height 30
type input "[PERSON_NAME], [GEOGRAPHIC_DATA], [GEOGRAPHIC_DATA]"
click at [432, 522] on input "Latitude of residence after Partition" at bounding box center [610, 521] width 390 height 30
paste input "N/A"
type input "N/A"
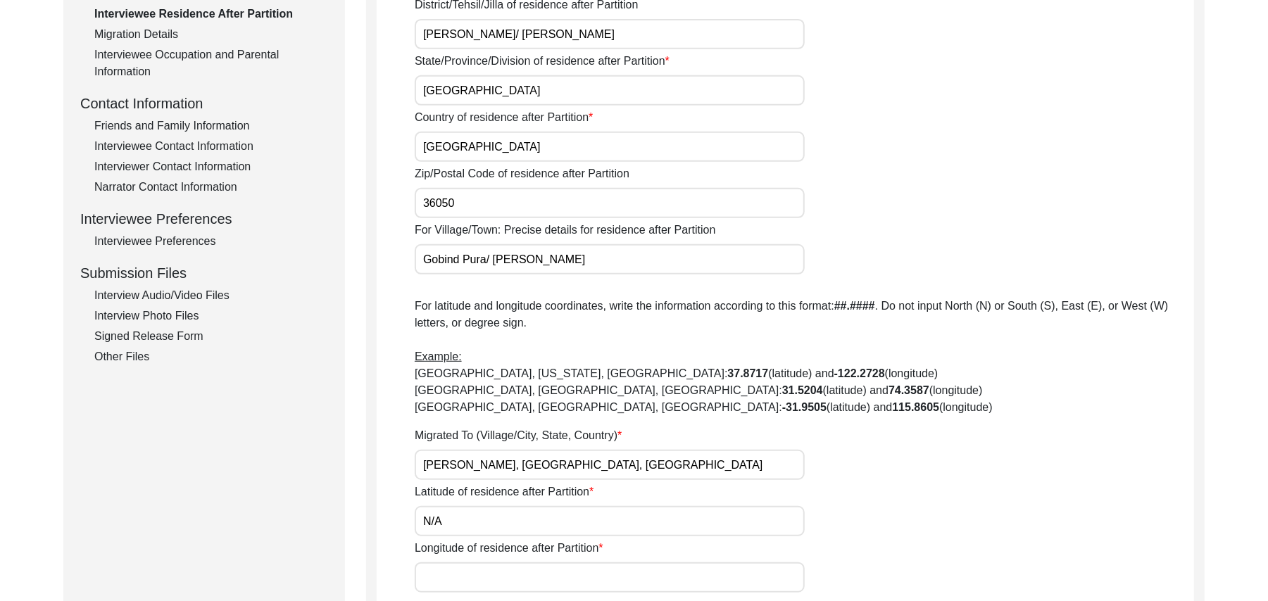
click at [443, 569] on input "Longitude of residence after Partition" at bounding box center [610, 577] width 390 height 30
paste input "N/A"
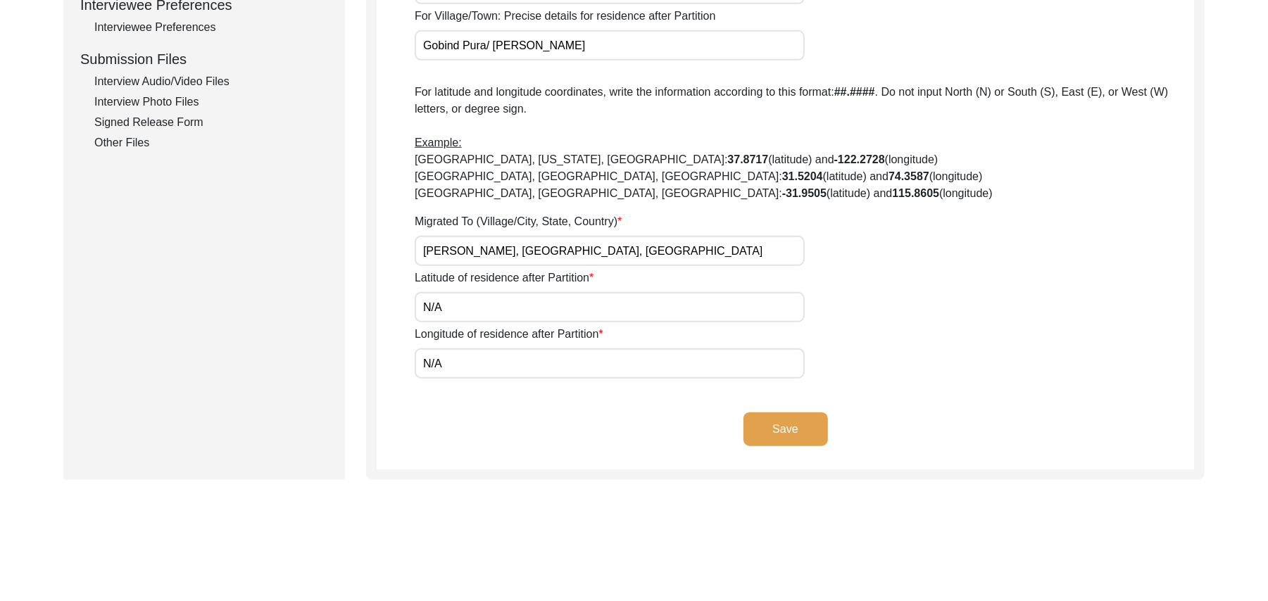
scroll to position [733, 0]
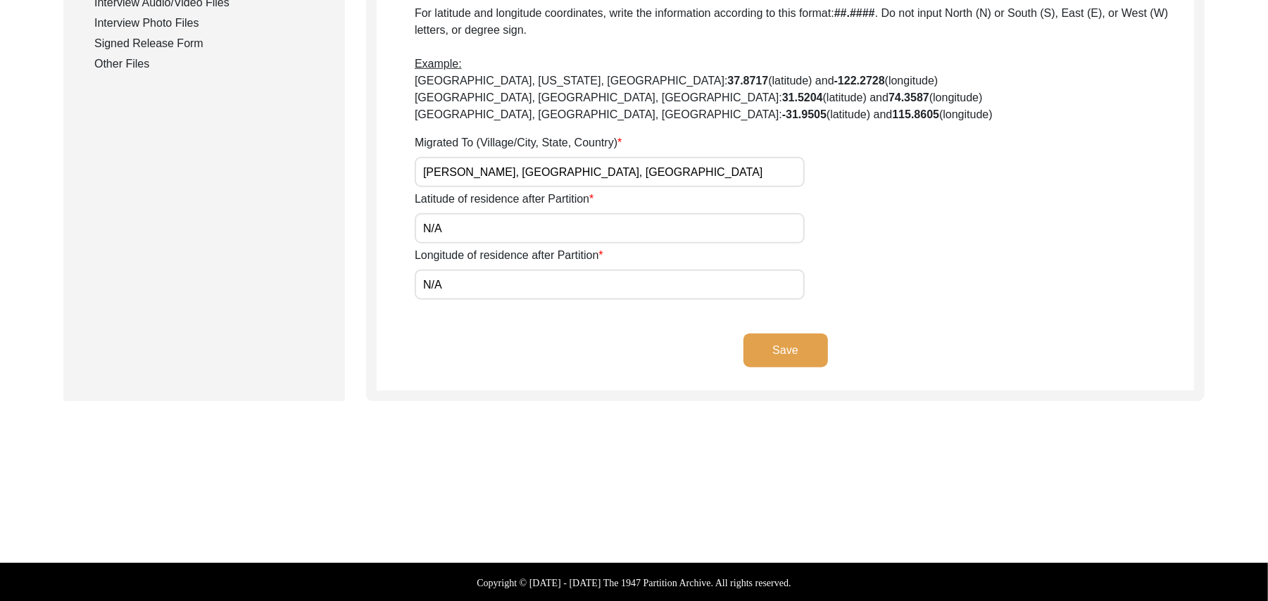
type input "N/A"
click at [784, 346] on button "Save" at bounding box center [785, 351] width 84 height 34
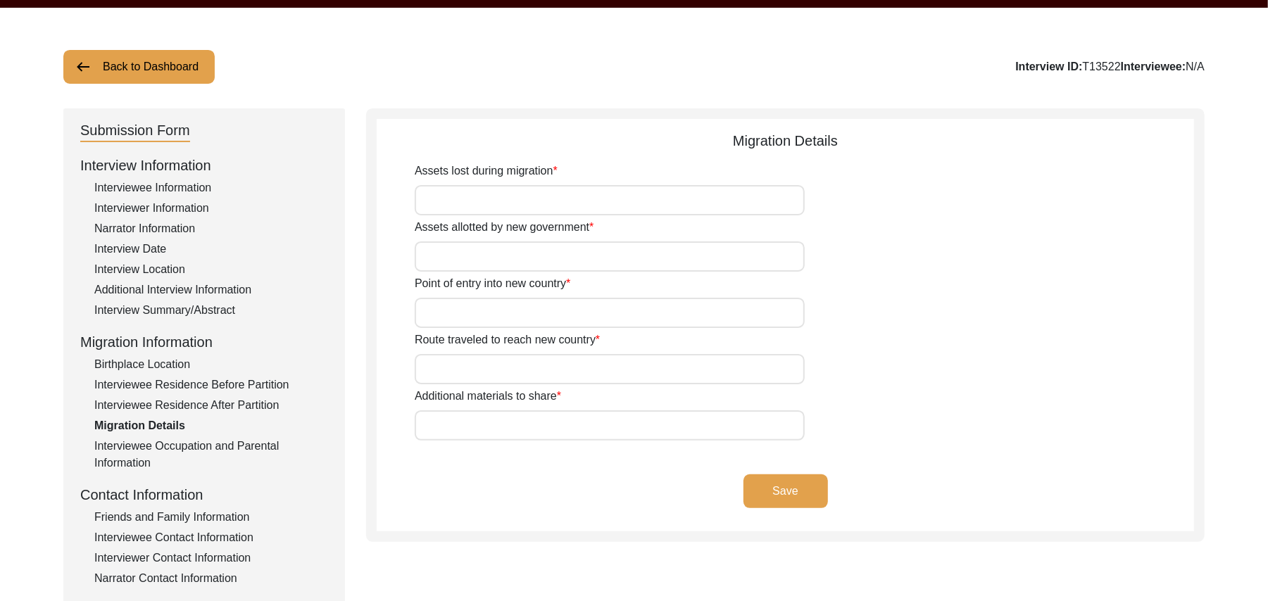
scroll to position [45, 0]
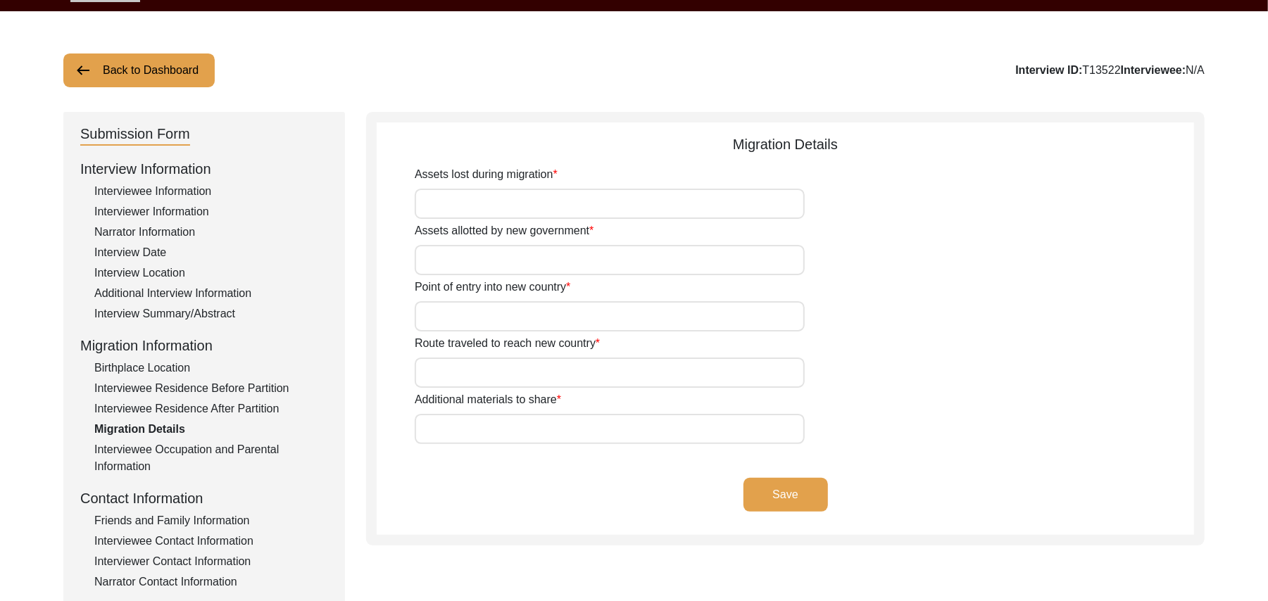
click at [648, 204] on input "Assets lost during migration" at bounding box center [610, 204] width 390 height 30
type input "Land, Home, Animals"
click at [606, 269] on input "Assets allotted by new government" at bounding box center [610, 260] width 390 height 30
type input "Home"
click at [542, 321] on input "Point of entry into new country" at bounding box center [610, 316] width 390 height 30
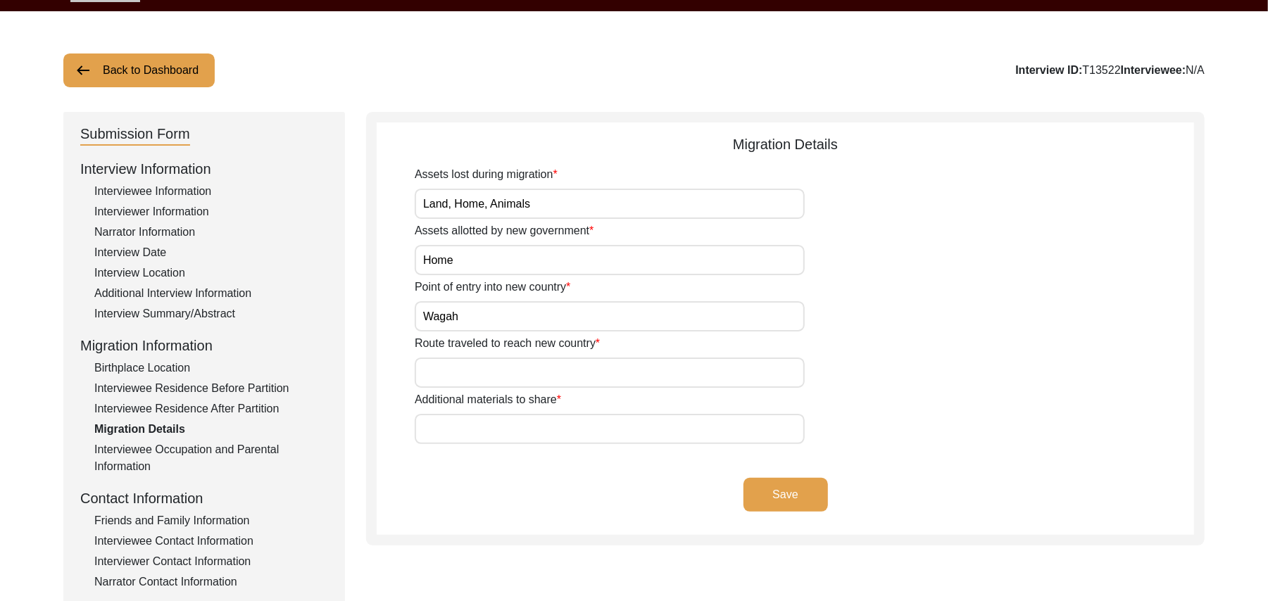
type input "Wagah"
click at [516, 374] on input "Route traveled to reach new country" at bounding box center [610, 373] width 390 height 30
type input "[GEOGRAPHIC_DATA], [GEOGRAPHIC_DATA], [GEOGRAPHIC_DATA], [GEOGRAPHIC_DATA], [GE…"
click at [514, 428] on input "Additional materials to share" at bounding box center [610, 429] width 390 height 30
paste input "N/A"
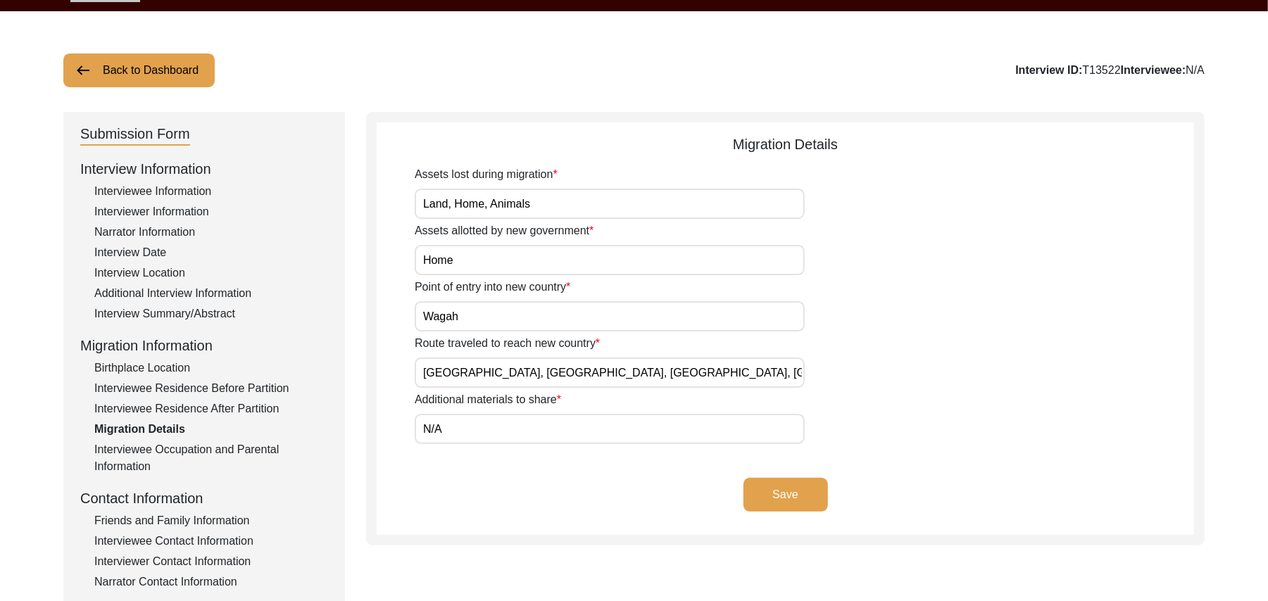
type input "N/A"
click at [764, 487] on button "Save" at bounding box center [785, 495] width 84 height 34
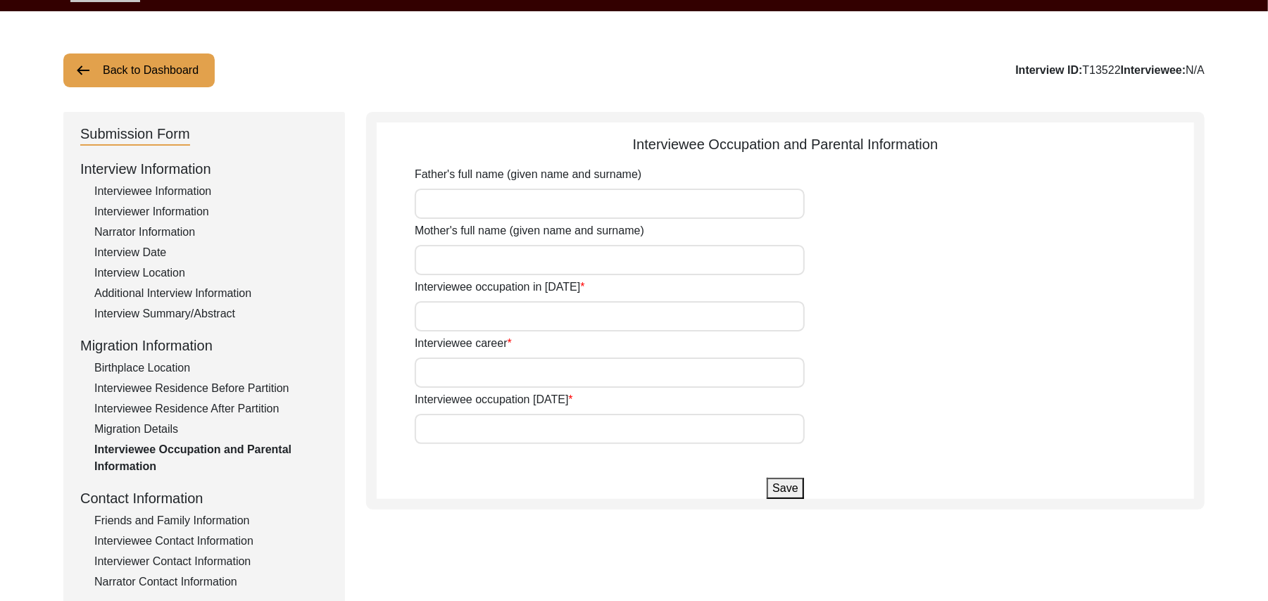
click at [488, 201] on input "Father's full name (given name and surname)" at bounding box center [610, 204] width 390 height 30
type input "[PERSON_NAME]"
click at [465, 263] on input "Mother's full name (given name and surname)" at bounding box center [610, 260] width 390 height 30
type input "[PERSON_NAME]"
click at [465, 308] on input "Interviewee occupation in [DATE]" at bounding box center [610, 316] width 390 height 30
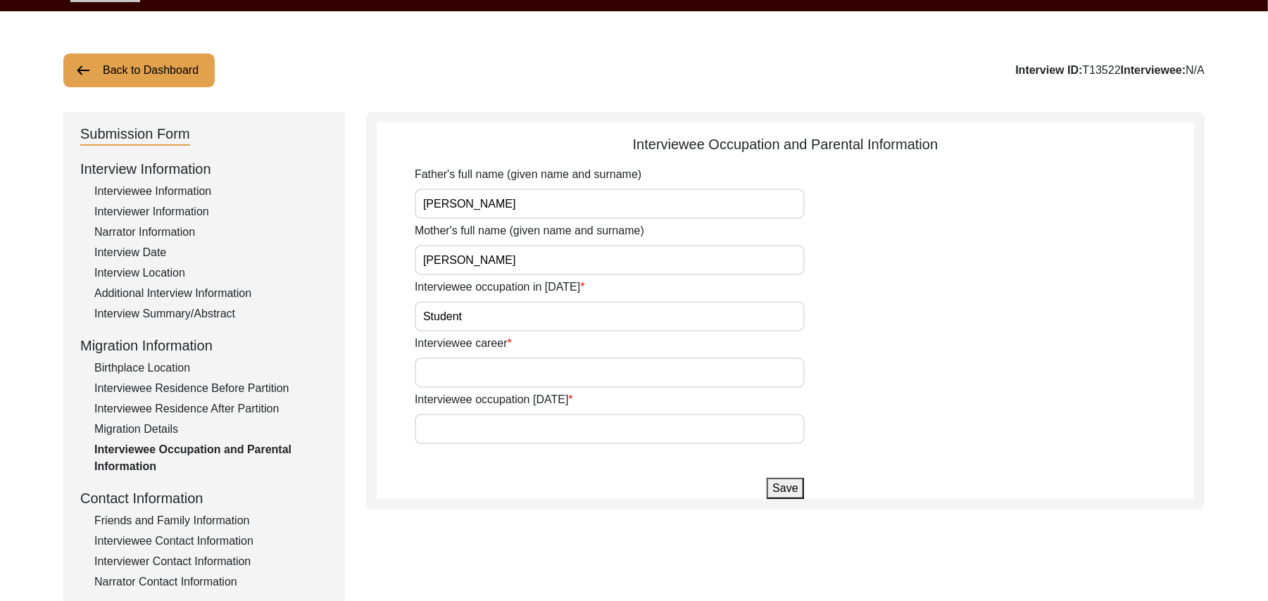
type input "Student"
click at [466, 366] on input "Interviewee career" at bounding box center [610, 373] width 390 height 30
type input "Laborer"
click at [460, 418] on input "Interviewee occupation [DATE]" at bounding box center [610, 429] width 390 height 30
type input "Don't work now"
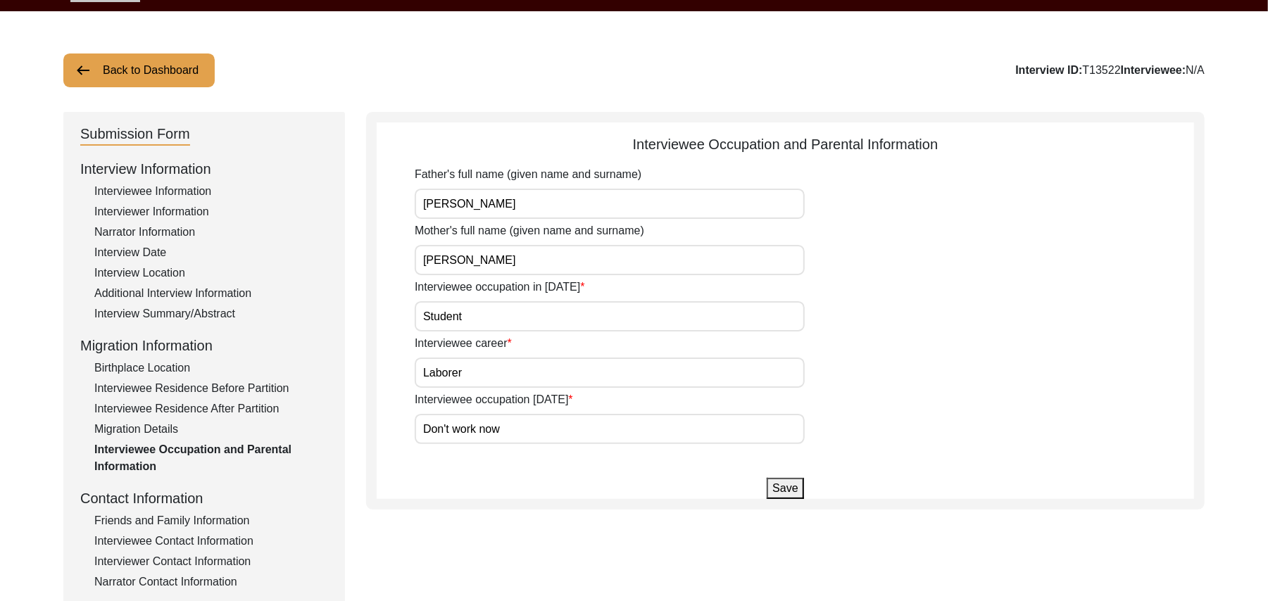
click at [785, 482] on button "Save" at bounding box center [784, 488] width 37 height 21
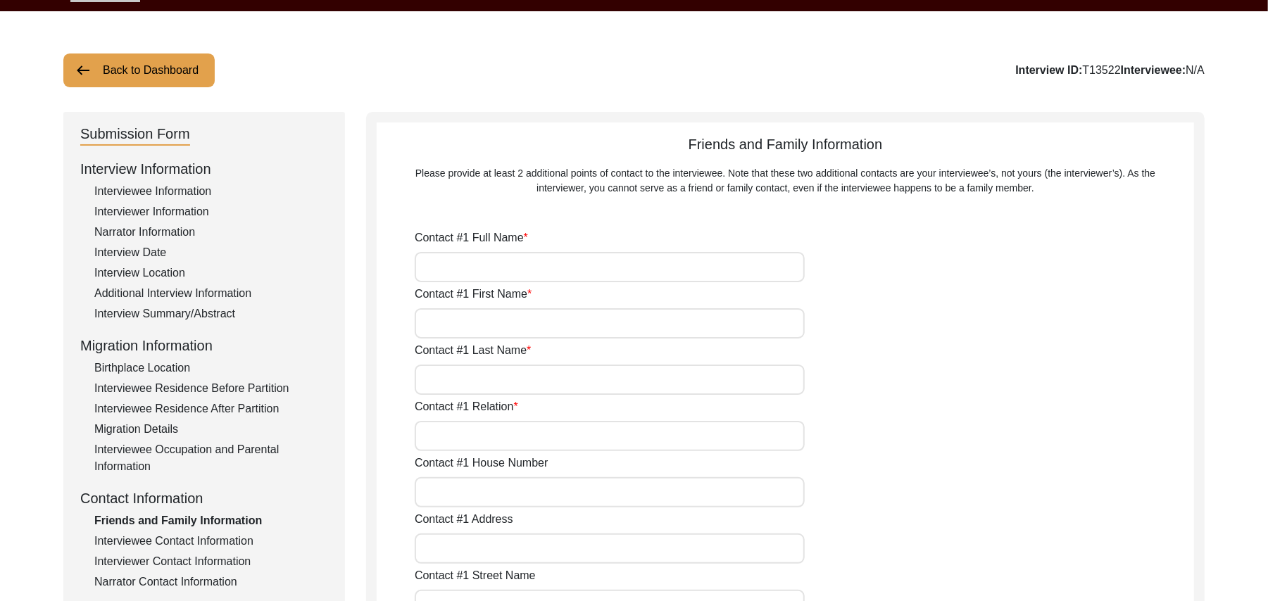
click at [457, 274] on input "Contact #1 Full Name" at bounding box center [610, 267] width 390 height 30
type input "[DEMOGRAPHIC_DATA][PERSON_NAME] [PERSON_NAME]"
click at [448, 324] on input "Contact #1 First Name" at bounding box center [610, 323] width 390 height 30
type input "[DEMOGRAPHIC_DATA][PERSON_NAME]"
click at [456, 376] on input "Contact #1 Last Name" at bounding box center [610, 380] width 390 height 30
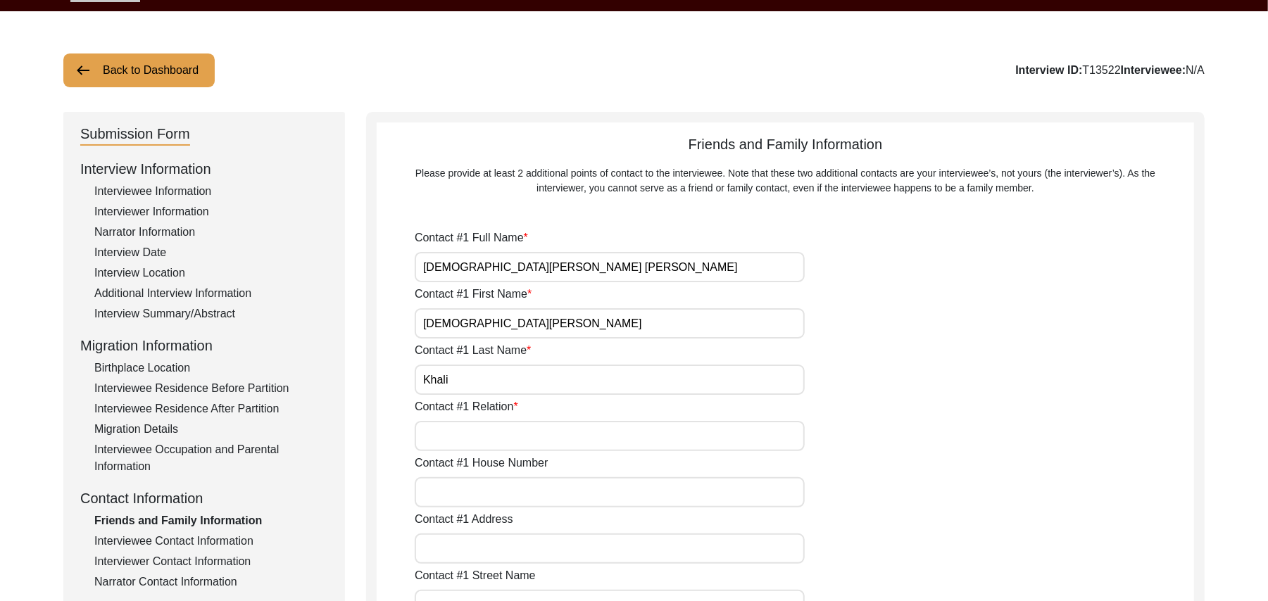
click at [469, 434] on input "Contact #1 Relation" at bounding box center [610, 436] width 390 height 30
click at [456, 383] on input "Khali" at bounding box center [610, 380] width 390 height 30
type input "[PERSON_NAME]"
click at [452, 434] on input "Contact #1 Relation" at bounding box center [610, 436] width 390 height 30
type input "Grand Son"
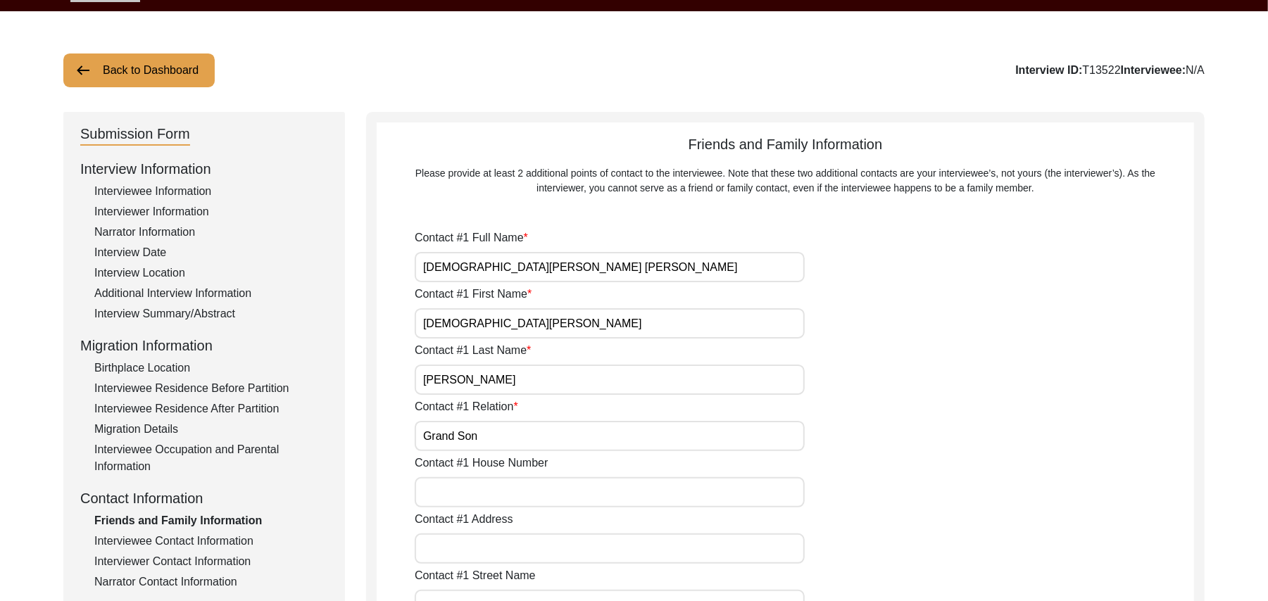
click at [482, 498] on input "Contact #1 House Number" at bounding box center [610, 492] width 390 height 30
type input "15"
click at [474, 546] on input "Contact #1 Address" at bounding box center [610, 548] width 390 height 30
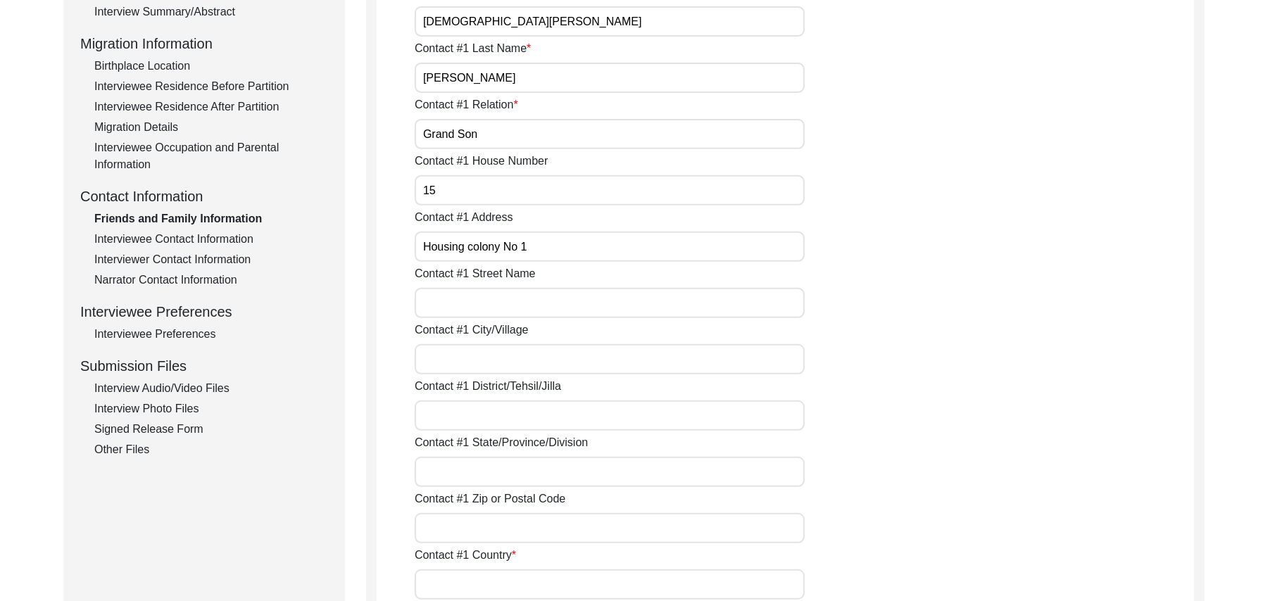
scroll to position [384, 0]
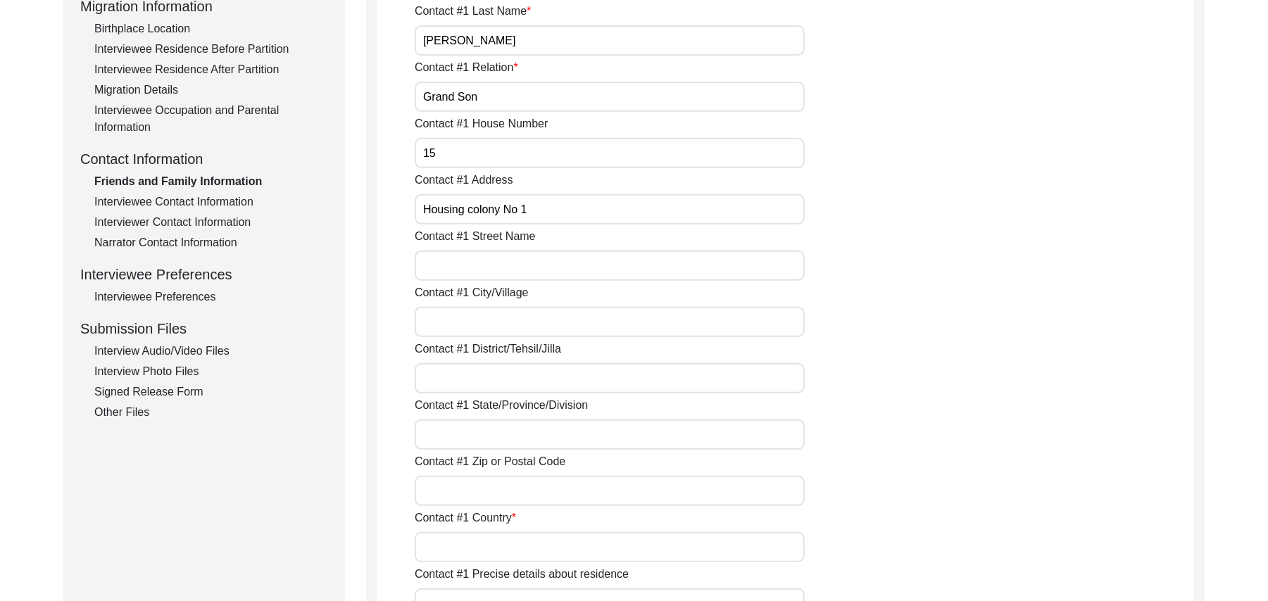
type input "Housing colony No 1"
click at [556, 274] on input "Contact #1 Street Name" at bounding box center [610, 266] width 390 height 30
type input "6"
click at [496, 320] on input "Contact #1 City/Village" at bounding box center [610, 322] width 390 height 30
type input "[PERSON_NAME]"
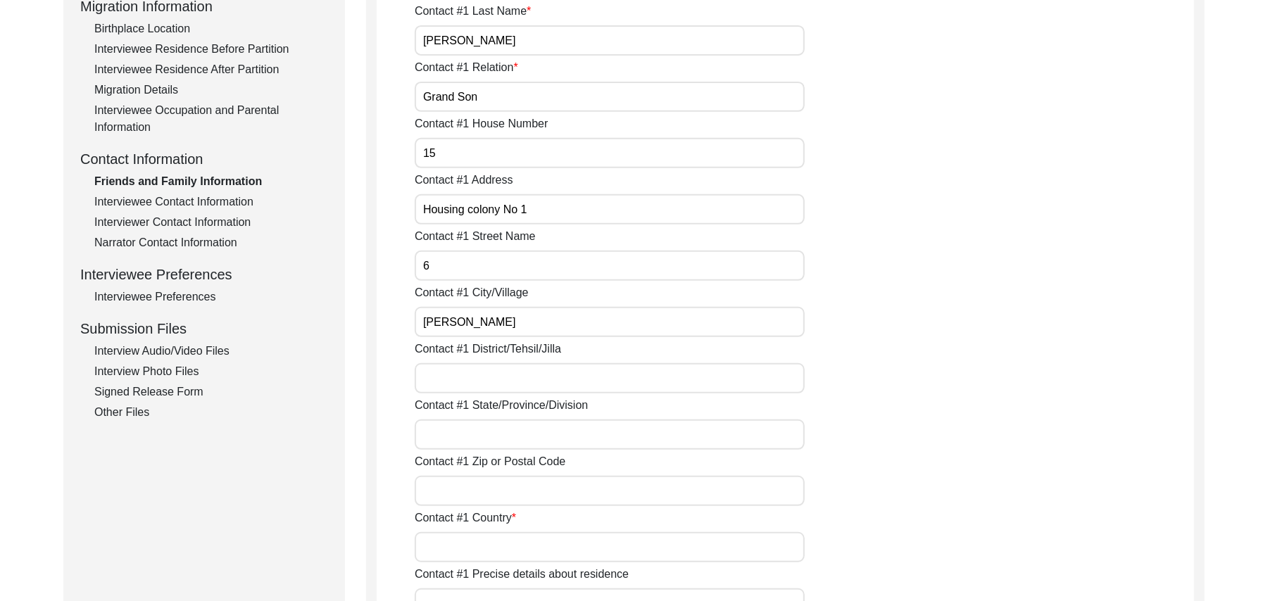
click at [488, 376] on input "Contact #1 District/Tehsil/Jilla" at bounding box center [610, 378] width 390 height 30
type input "[PERSON_NAME]/ [PERSON_NAME]"
click at [481, 435] on input "Contact #1 State/Province/Division" at bounding box center [610, 434] width 390 height 30
type input "[GEOGRAPHIC_DATA]"
click at [457, 498] on input "Contact #1 Zip or Postal Code" at bounding box center [610, 491] width 390 height 30
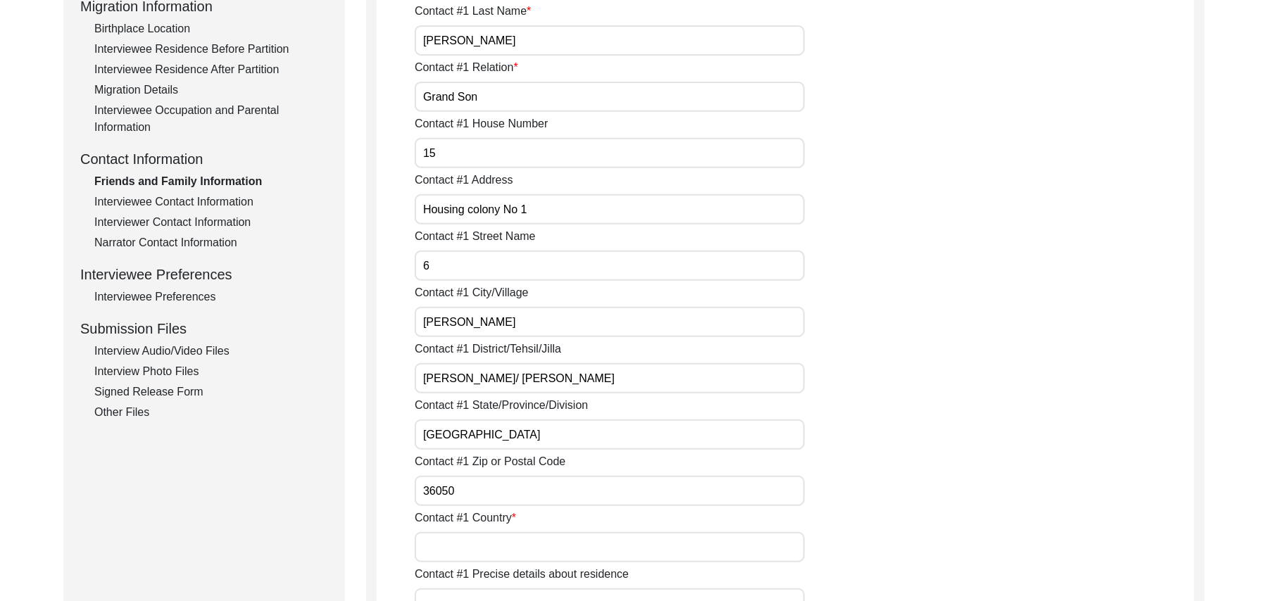
type input "36050"
click at [479, 546] on input "Contact #1 Country" at bounding box center [610, 547] width 390 height 30
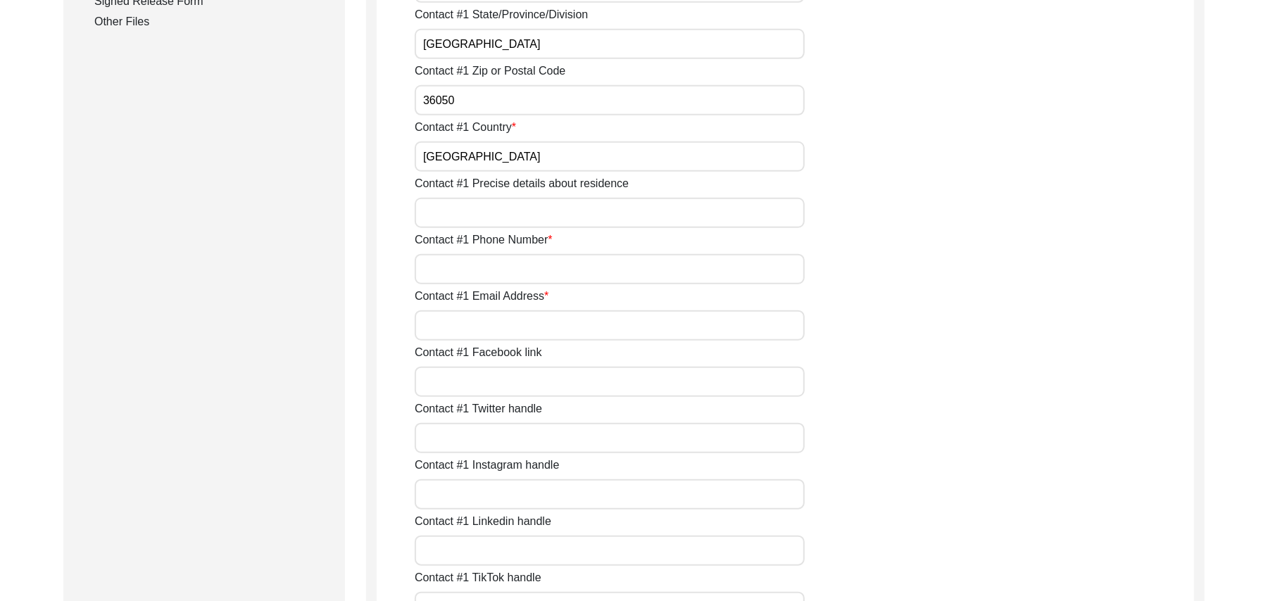
scroll to position [812, 0]
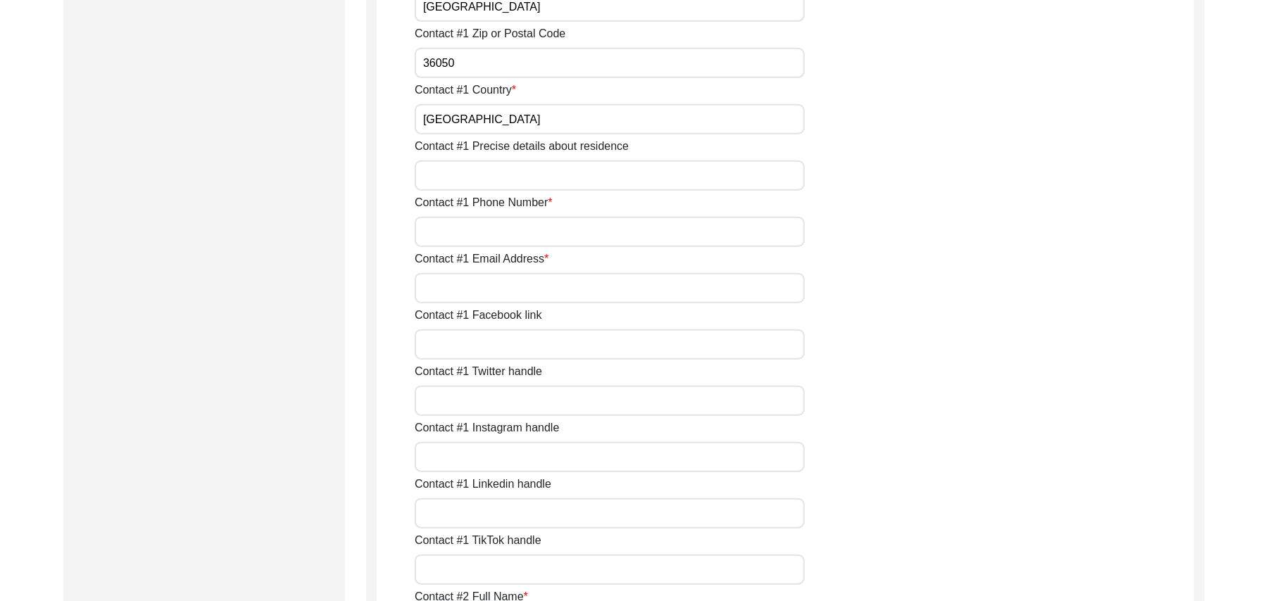
type input "[GEOGRAPHIC_DATA]"
click at [437, 181] on input "Contact #1 Precise details about residence" at bounding box center [610, 175] width 390 height 30
type input "Housing colony No 1"
click at [446, 229] on input "Contact #1 Phone Number" at bounding box center [610, 232] width 390 height 30
type input "03325208661"
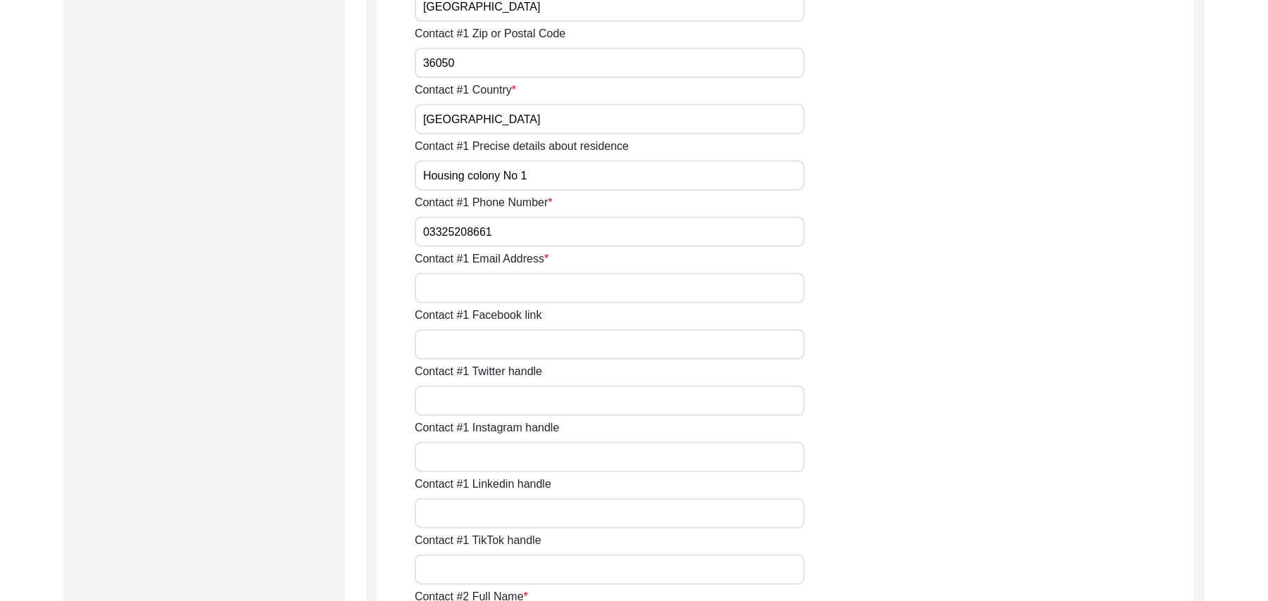
click at [449, 283] on input "Contact #1 Email Address" at bounding box center [610, 288] width 390 height 30
paste input "N/A"
type input "N/A"
click at [460, 339] on input "Contact #1 Facebook link" at bounding box center [610, 344] width 390 height 30
paste input "N/A"
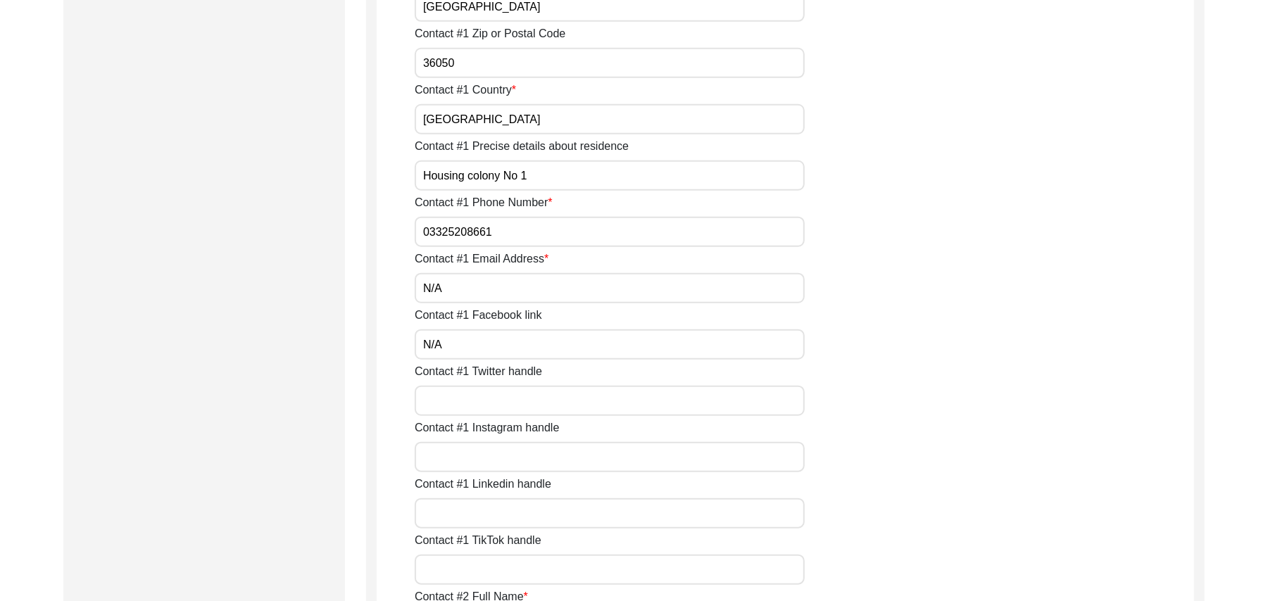
type input "N/A"
click at [474, 389] on input "Contact #1 Twitter handle" at bounding box center [610, 401] width 390 height 30
paste input "N/A"
type input "N/A"
click at [473, 448] on input "Contact #1 Instagram handle" at bounding box center [610, 457] width 390 height 30
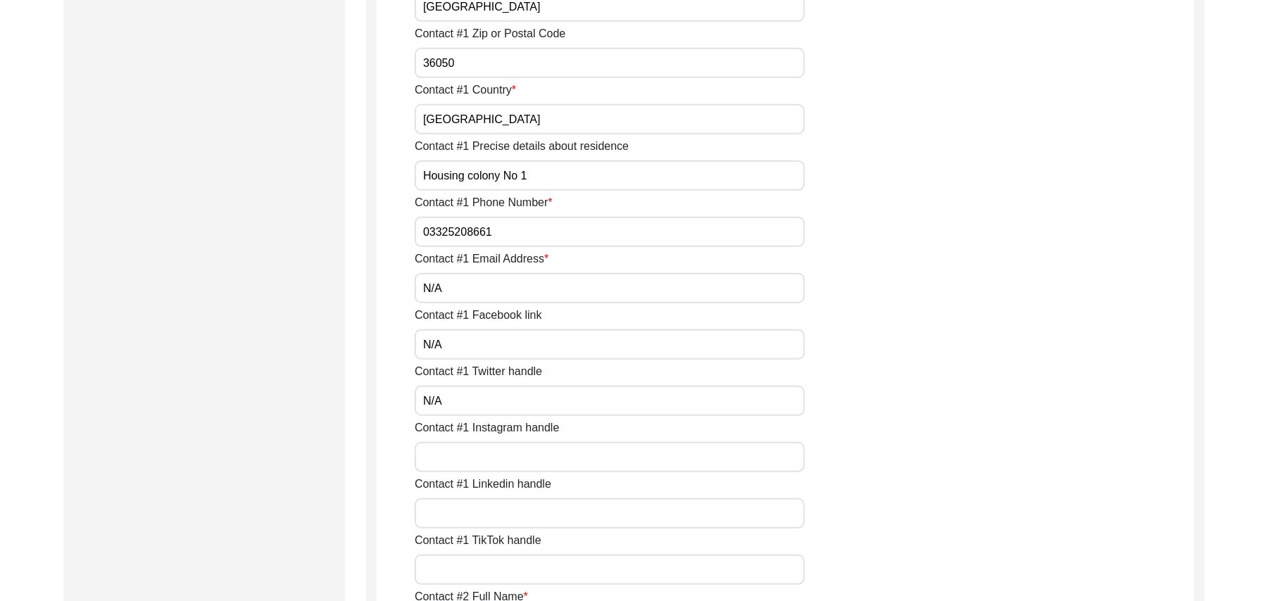
paste input "N/A"
type input "N/A"
click at [474, 514] on input "Contact #1 Linkedin handle" at bounding box center [610, 513] width 390 height 30
paste input "N/A"
type input "N/A"
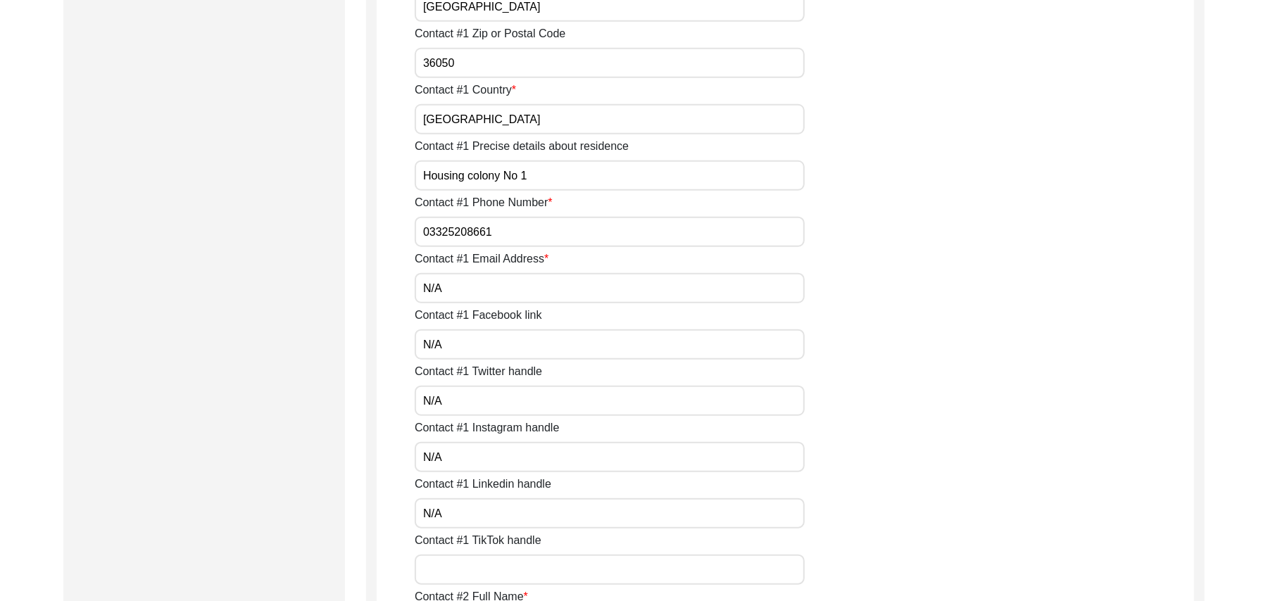
click at [481, 569] on input "Contact #1 TikTok handle" at bounding box center [610, 570] width 390 height 30
paste input "N/A"
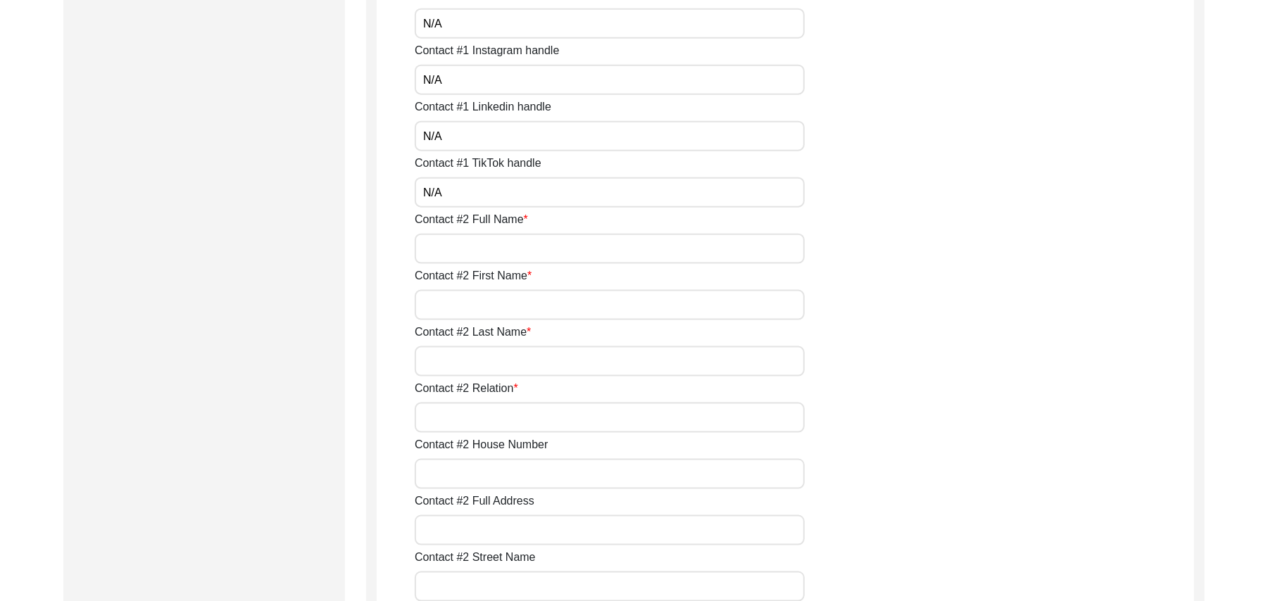
scroll to position [1341, 0]
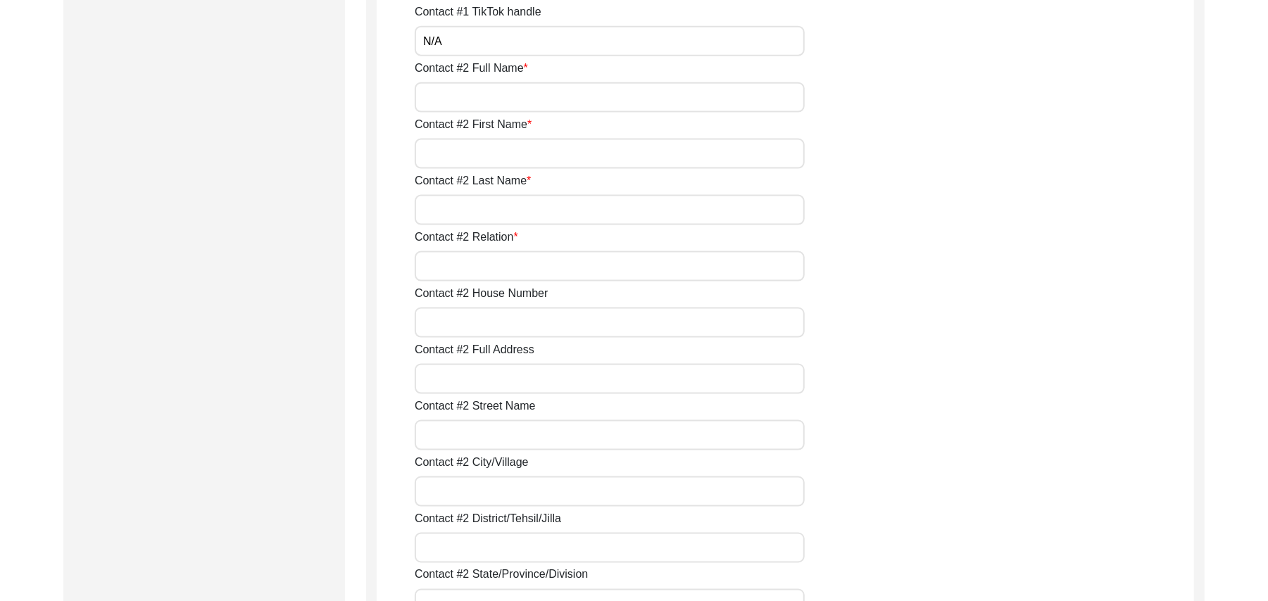
type input "N/A"
click at [474, 103] on input "Contact #2 Full Name" at bounding box center [610, 97] width 390 height 30
type input "[DEMOGRAPHIC_DATA][PERSON_NAME] [PERSON_NAME]"
click at [484, 165] on input "Contact #2 First Name" at bounding box center [610, 154] width 390 height 30
type input "[DEMOGRAPHIC_DATA]"
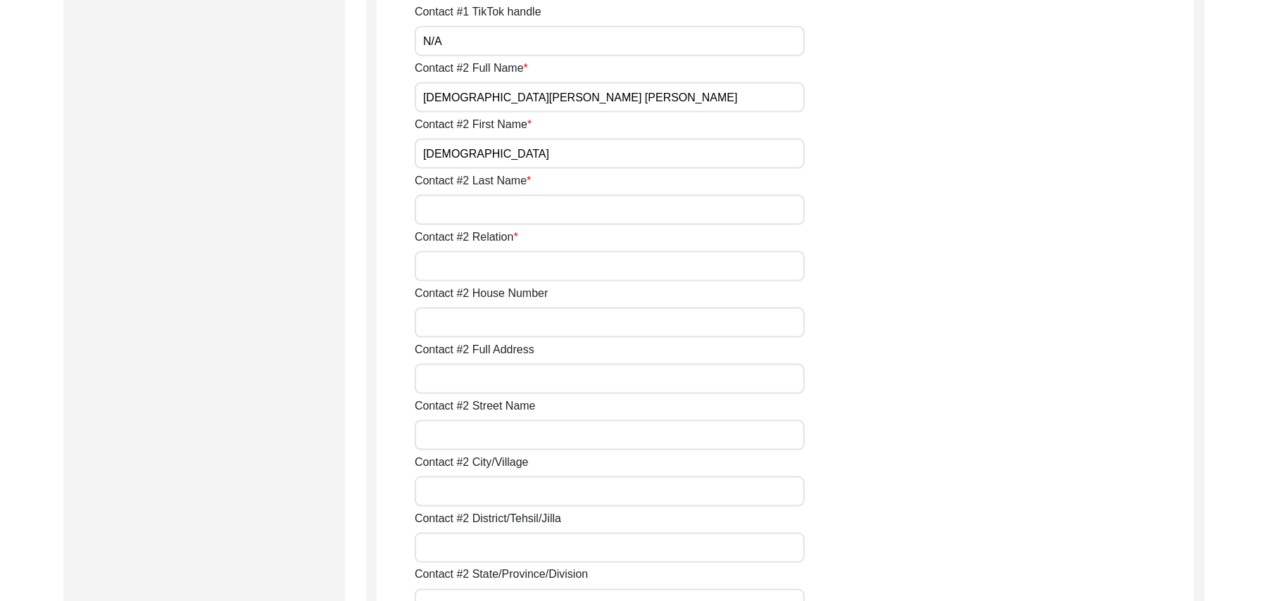
click at [479, 208] on input "Contact #2 Last Name" at bounding box center [610, 210] width 390 height 30
type input "[PERSON_NAME]"
click at [499, 269] on input "Contact #2 Relation" at bounding box center [610, 266] width 390 height 30
type input "Grandson"
click at [485, 330] on input "Contact #2 House Number" at bounding box center [610, 323] width 390 height 30
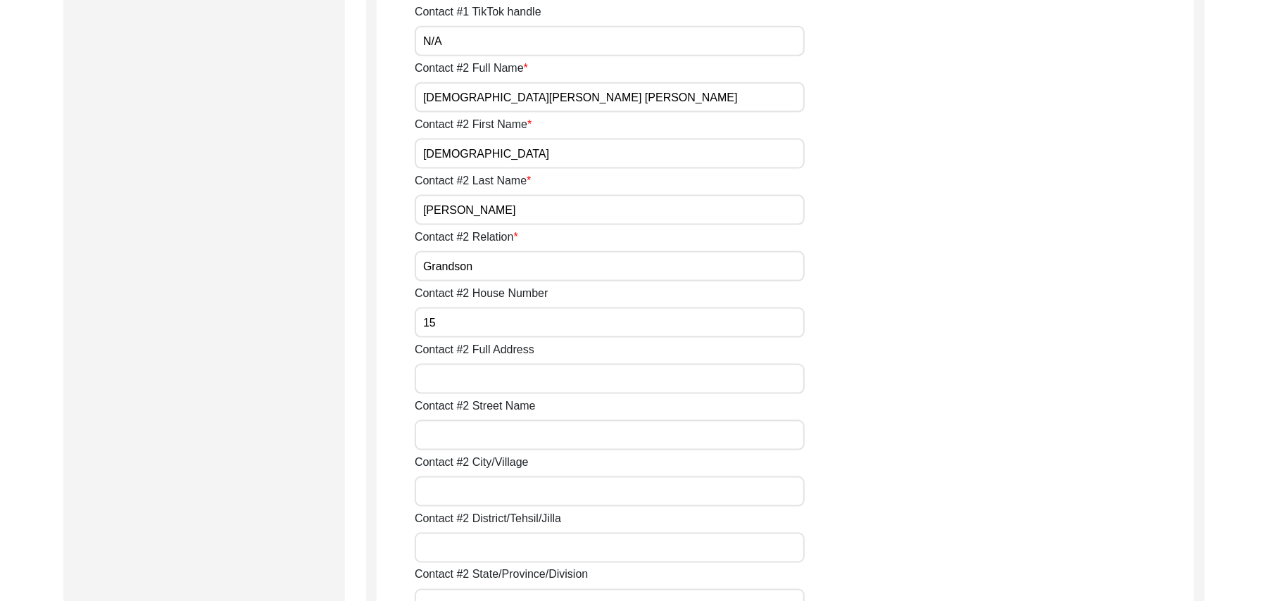
type input "15"
click at [481, 383] on input "Contact #2 Full Address" at bounding box center [610, 379] width 390 height 30
type input "Housing Colony No1"
click at [479, 434] on input "Contact #2 Street Name" at bounding box center [610, 435] width 390 height 30
type input "6"
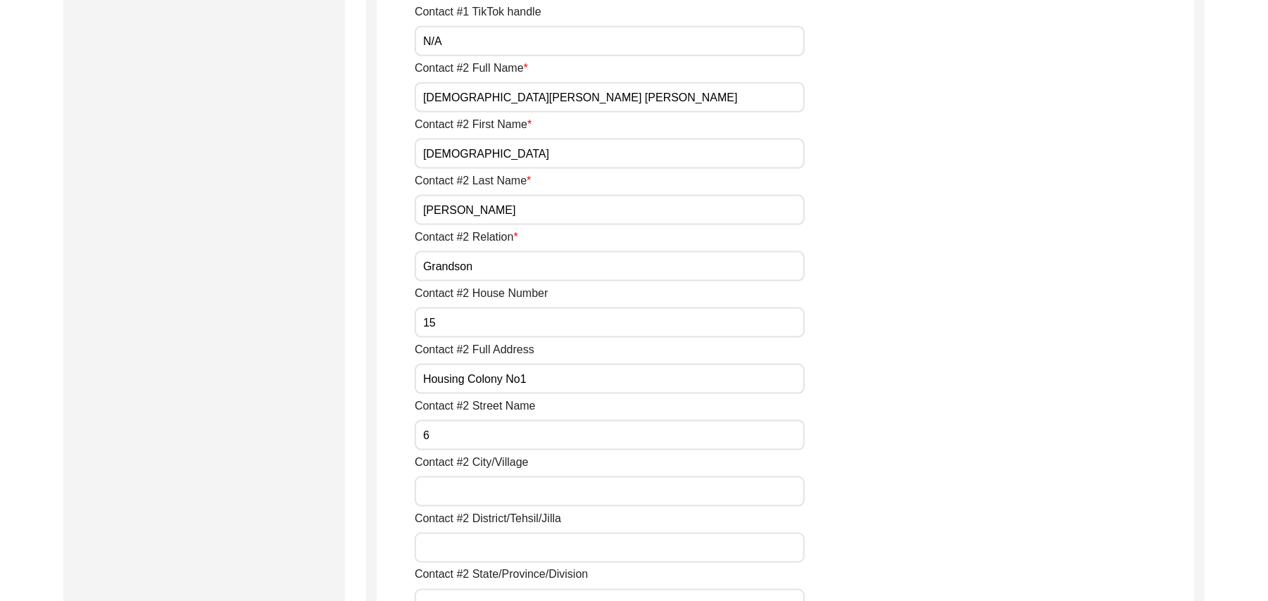
click at [467, 493] on input "Contact #2 City/Village" at bounding box center [610, 491] width 390 height 30
type input "[PERSON_NAME]"
click at [474, 552] on input "Contact #2 District/Tehsil/Jilla" at bounding box center [610, 548] width 390 height 30
type input "[PERSON_NAME]/ [PERSON_NAME]"
click at [508, 597] on input "Contact #2 State/Province/Division" at bounding box center [610, 604] width 390 height 30
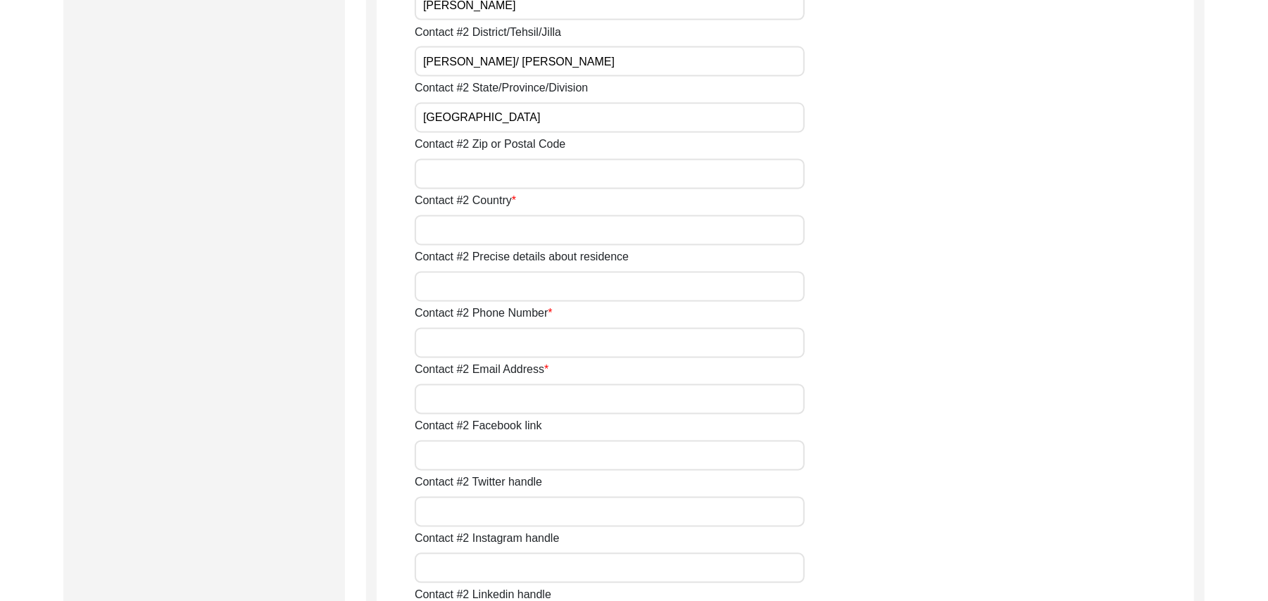
scroll to position [1878, 0]
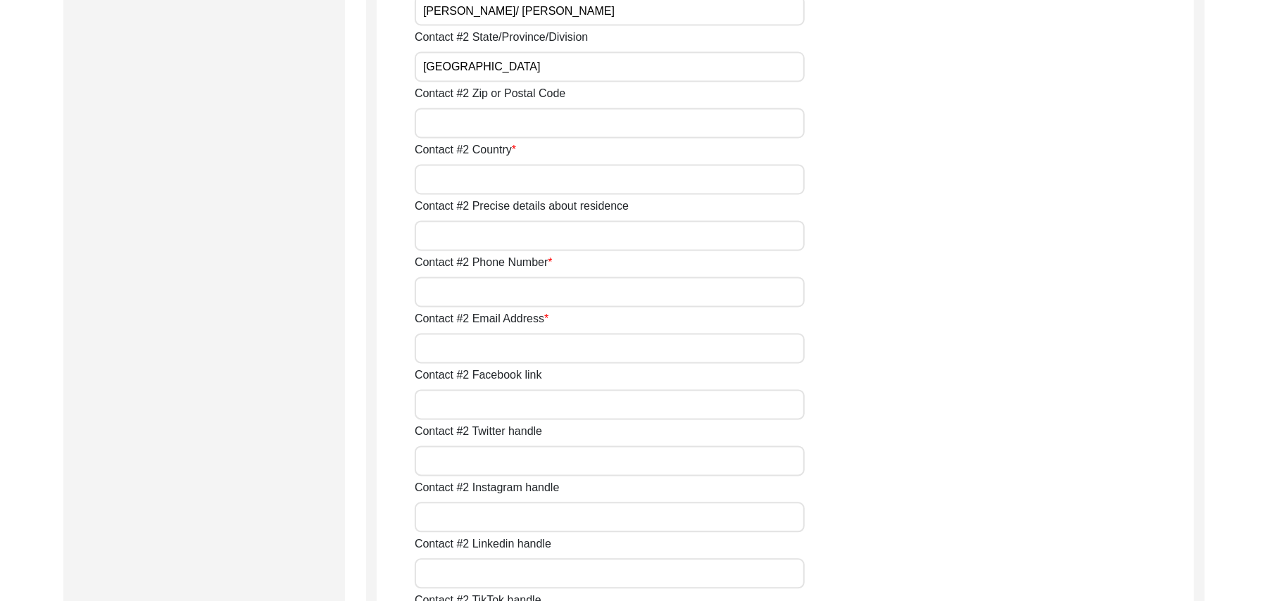
type input "[GEOGRAPHIC_DATA]"
click at [513, 125] on input "Contact #2 Zip or Postal Code" at bounding box center [610, 123] width 390 height 30
type input "36050"
click at [505, 180] on input "Contact #2 Country" at bounding box center [610, 180] width 390 height 30
type input "[GEOGRAPHIC_DATA]"
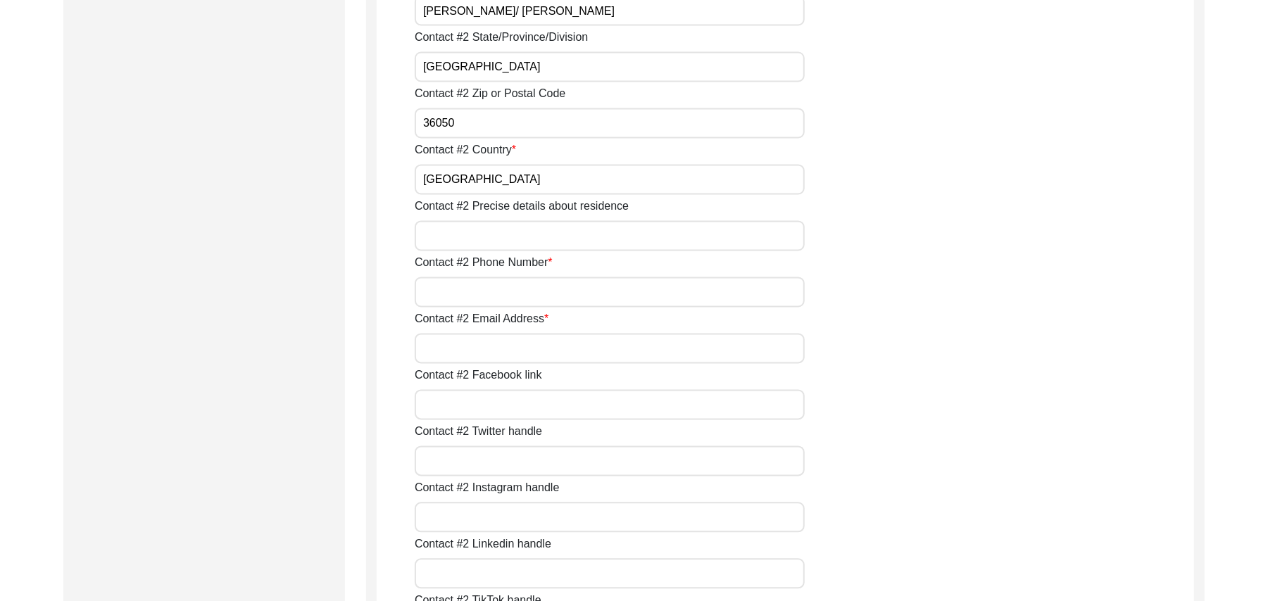
click at [498, 228] on input "Contact #2 Precise details about residence" at bounding box center [610, 236] width 390 height 30
type input "Housing Colony No 1"
click at [513, 298] on input "Contact #2 Phone Number" at bounding box center [610, 292] width 390 height 30
type input "03464871353"
click at [503, 347] on input "Contact #2 Email Address" at bounding box center [610, 349] width 390 height 30
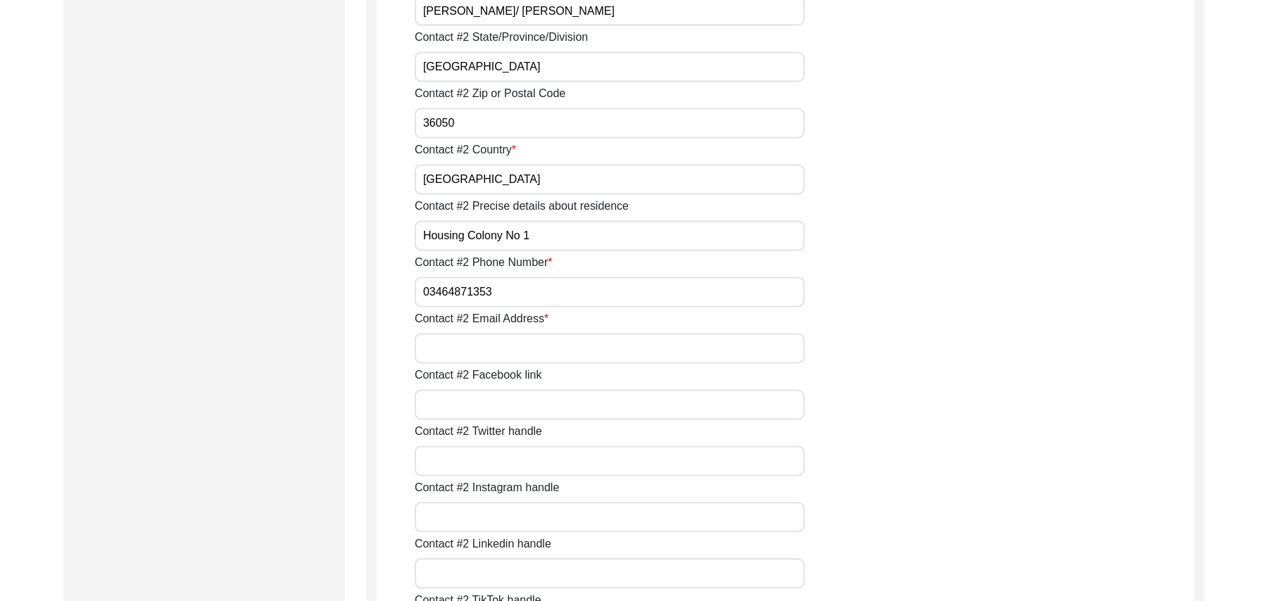
paste input "N/A"
type input "N/A"
click at [513, 412] on input "Contact #2 Facebook link" at bounding box center [610, 405] width 390 height 30
paste input "N/A"
type input "N/A"
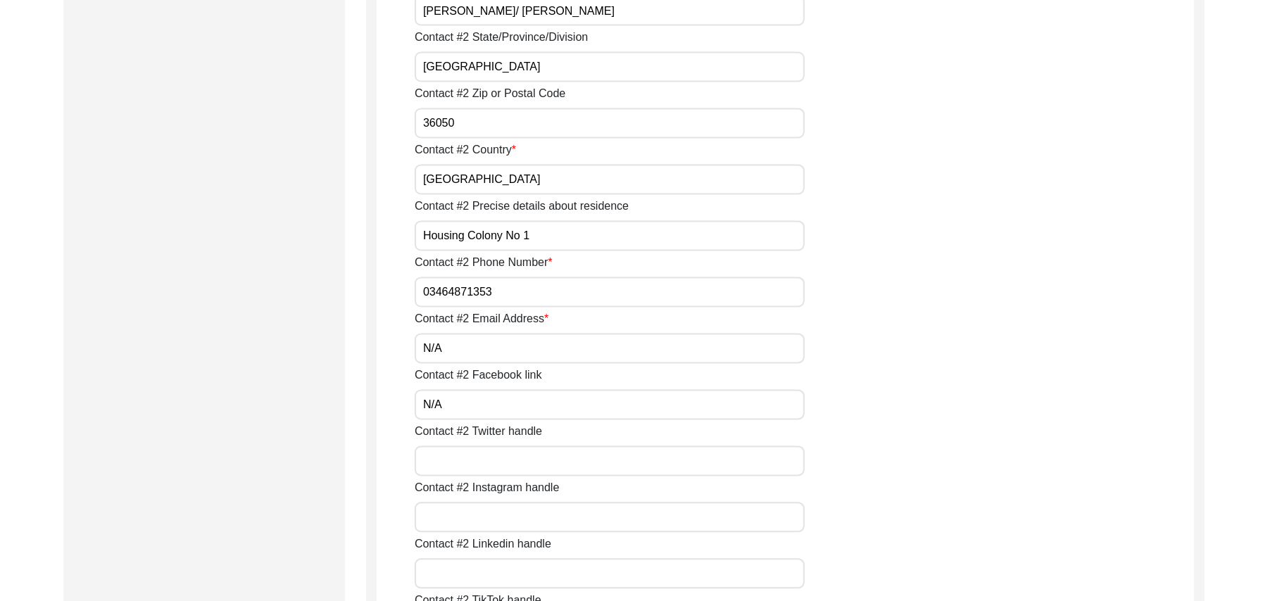
click at [510, 453] on input "Contact #2 Twitter handle" at bounding box center [610, 461] width 390 height 30
paste input "N/A"
type input "N/A"
click at [511, 518] on input "Contact #2 Instagram handle" at bounding box center [610, 518] width 390 height 30
paste input "N/A"
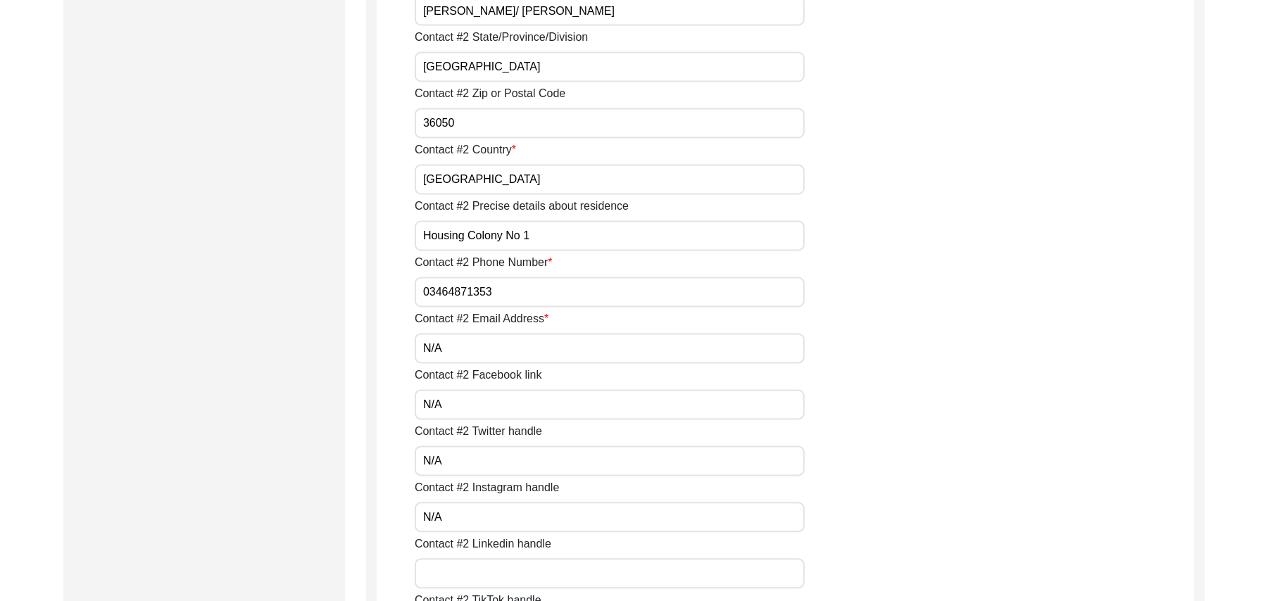
type input "N/A"
click at [503, 573] on input "Contact #2 Linkedin handle" at bounding box center [610, 574] width 390 height 30
paste input "N/A"
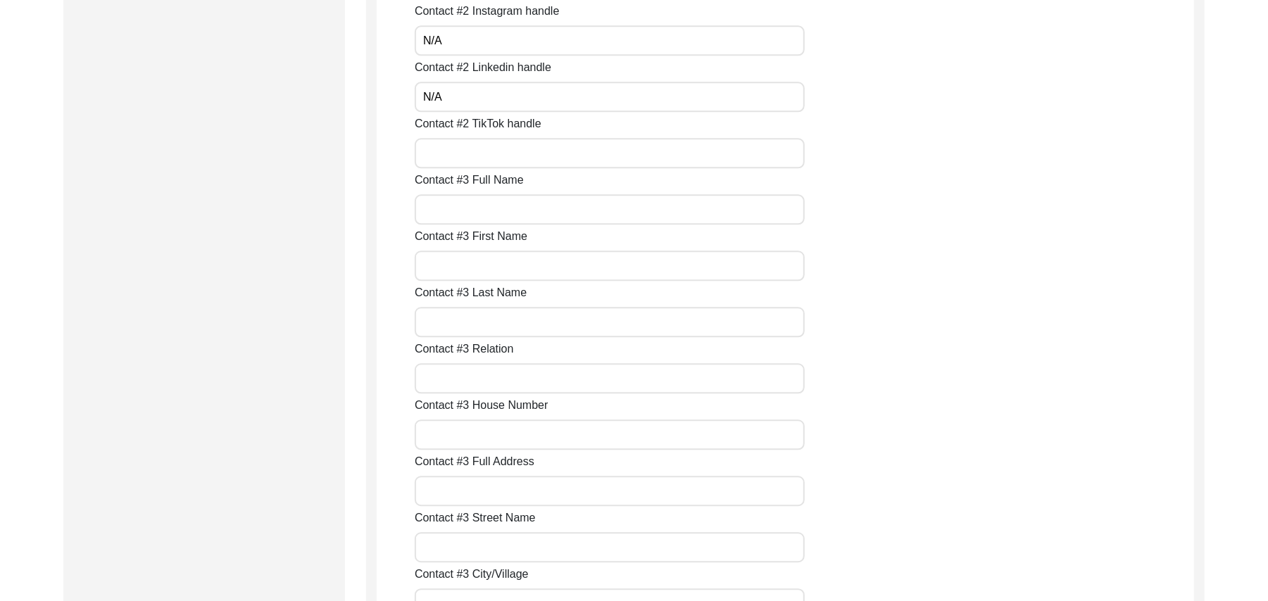
scroll to position [2368, 0]
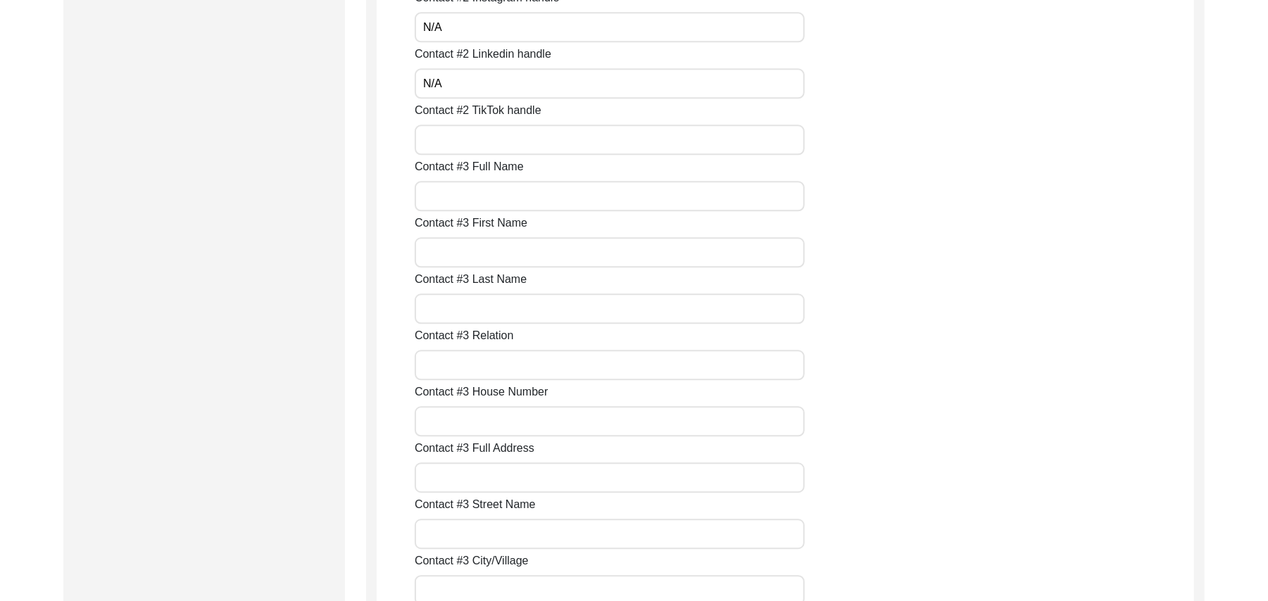
type input "N/A"
click at [487, 137] on input "Contact #2 TikTok handle" at bounding box center [610, 140] width 390 height 30
paste input "N/A"
type input "N/A"
click at [490, 194] on input "Contact #3 Full Name" at bounding box center [610, 196] width 390 height 30
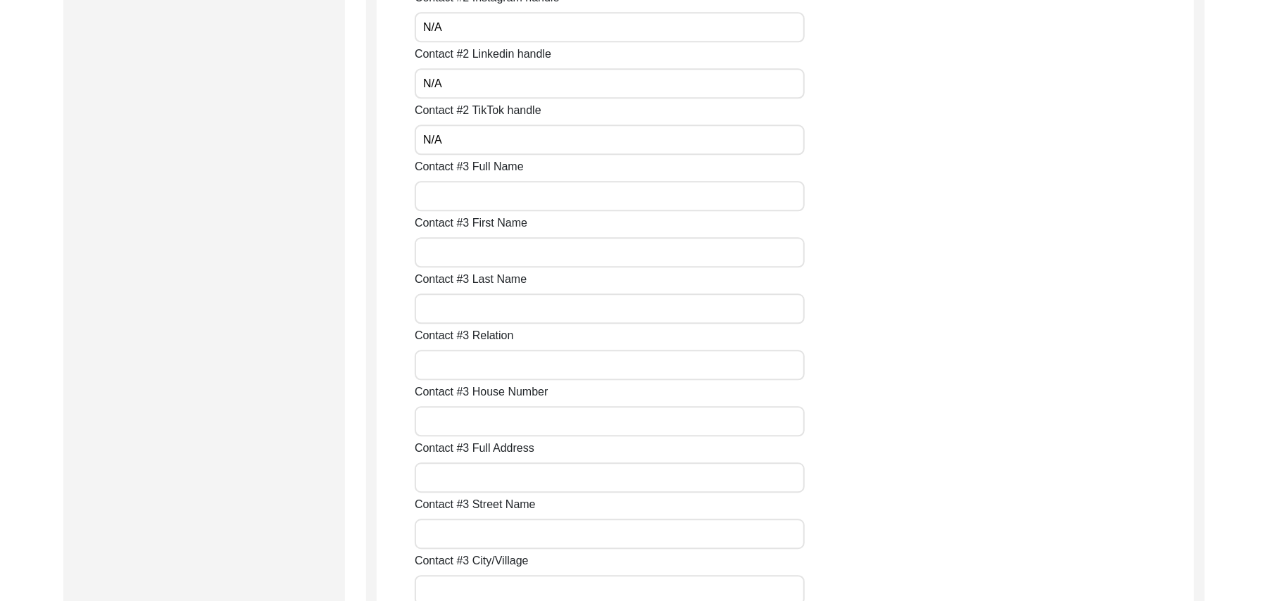
paste input "N/A"
type input "N/A"
click at [479, 251] on input "Contact #3 First Name" at bounding box center [610, 252] width 390 height 30
paste input "N/A"
type input "N/A"
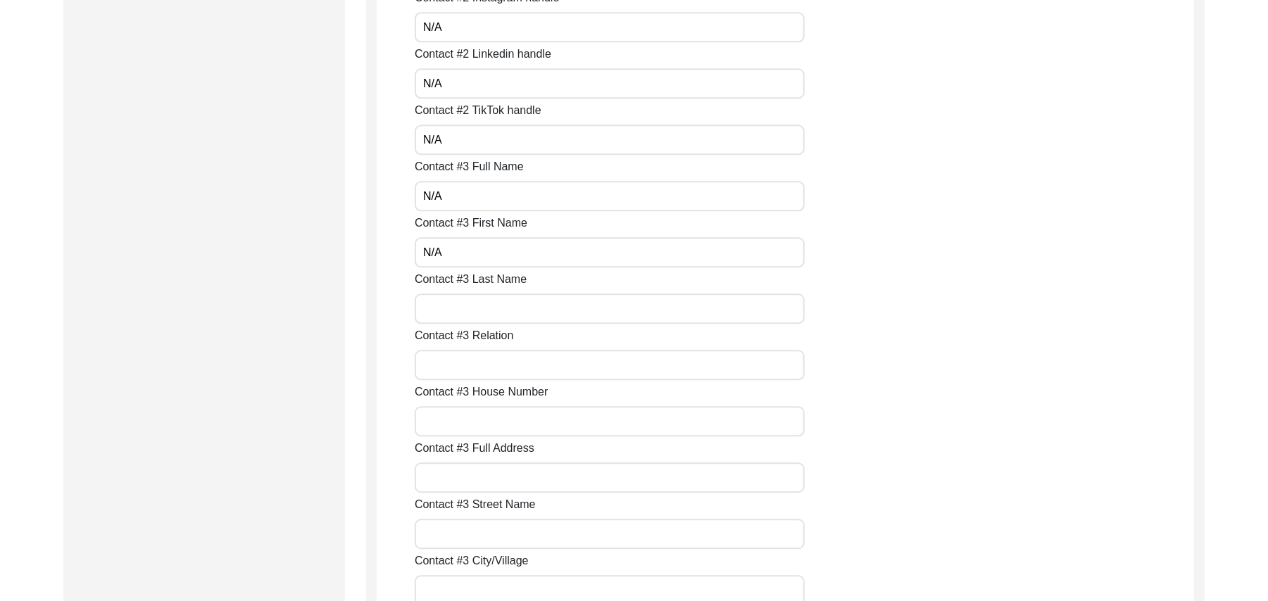
click at [479, 305] on input "Contact #3 Last Name" at bounding box center [610, 308] width 390 height 30
paste input "N/A"
type input "N/A"
click at [474, 361] on input "Contact #3 Relation" at bounding box center [610, 365] width 390 height 30
paste input "N/A"
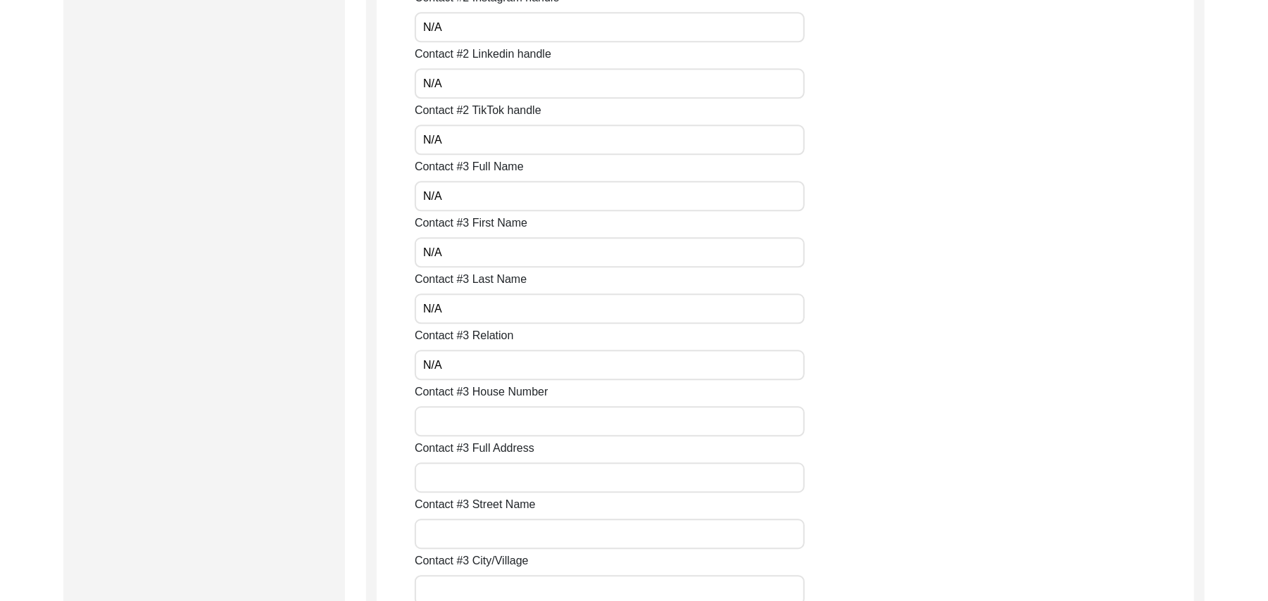
type input "N/A"
click at [479, 422] on input "Contact #3 House Number" at bounding box center [610, 421] width 390 height 30
paste input "N/A"
type input "N/A"
click at [486, 486] on input "Contact #3 Full Address" at bounding box center [610, 477] width 390 height 30
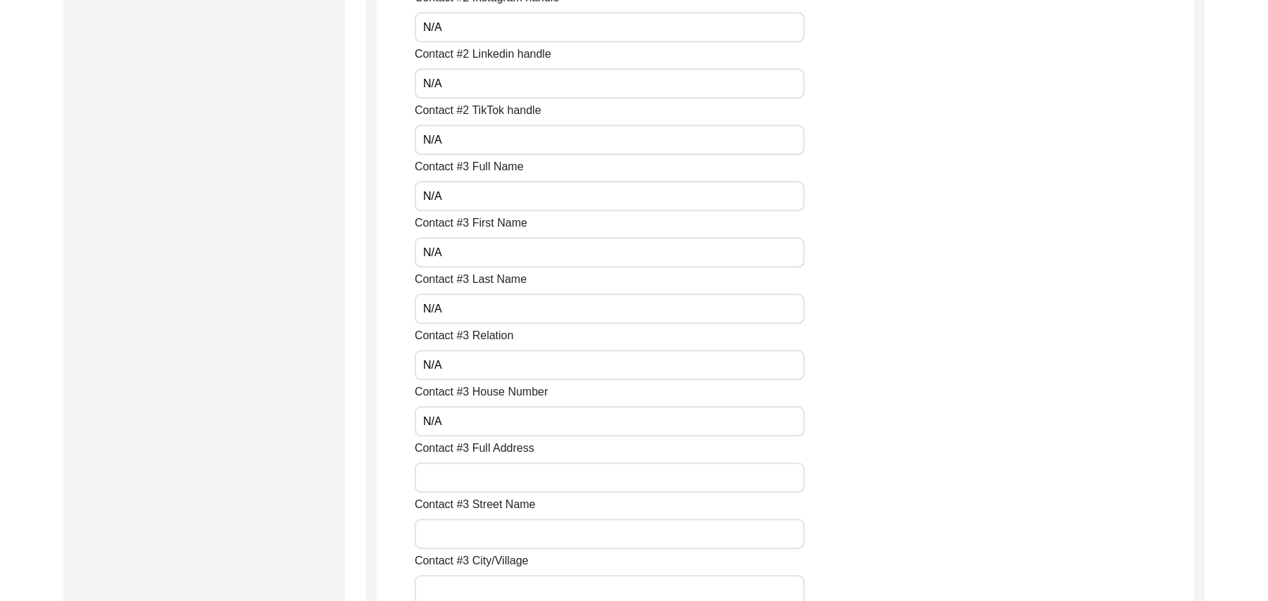
paste input "N/A"
type input "N/A"
click at [481, 538] on input "Contact #3 Street Name" at bounding box center [610, 534] width 390 height 30
paste input "N/A"
type input "N/A"
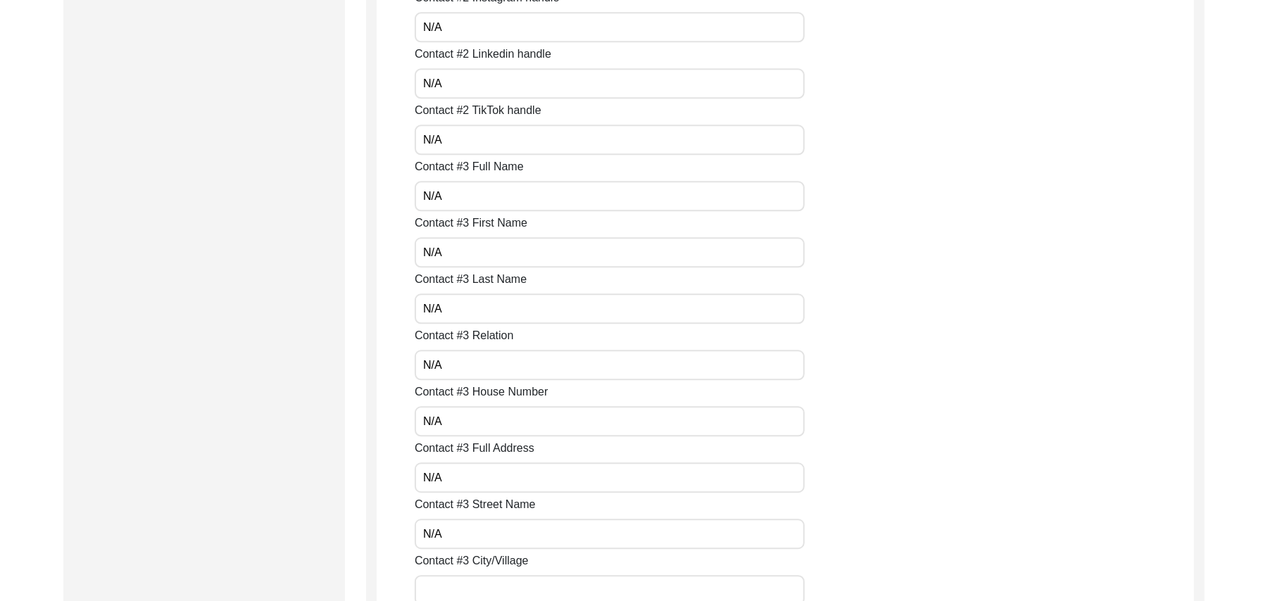
click at [479, 583] on input "Contact #3 City/Village" at bounding box center [610, 590] width 390 height 30
paste input "N/A"
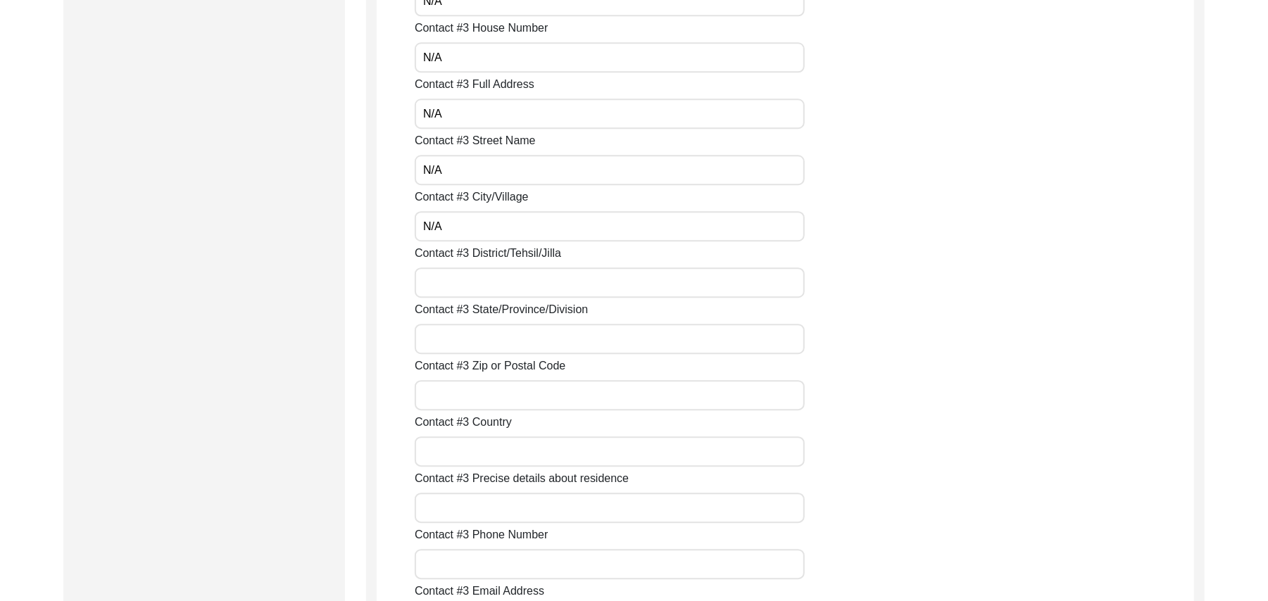
scroll to position [2795, 0]
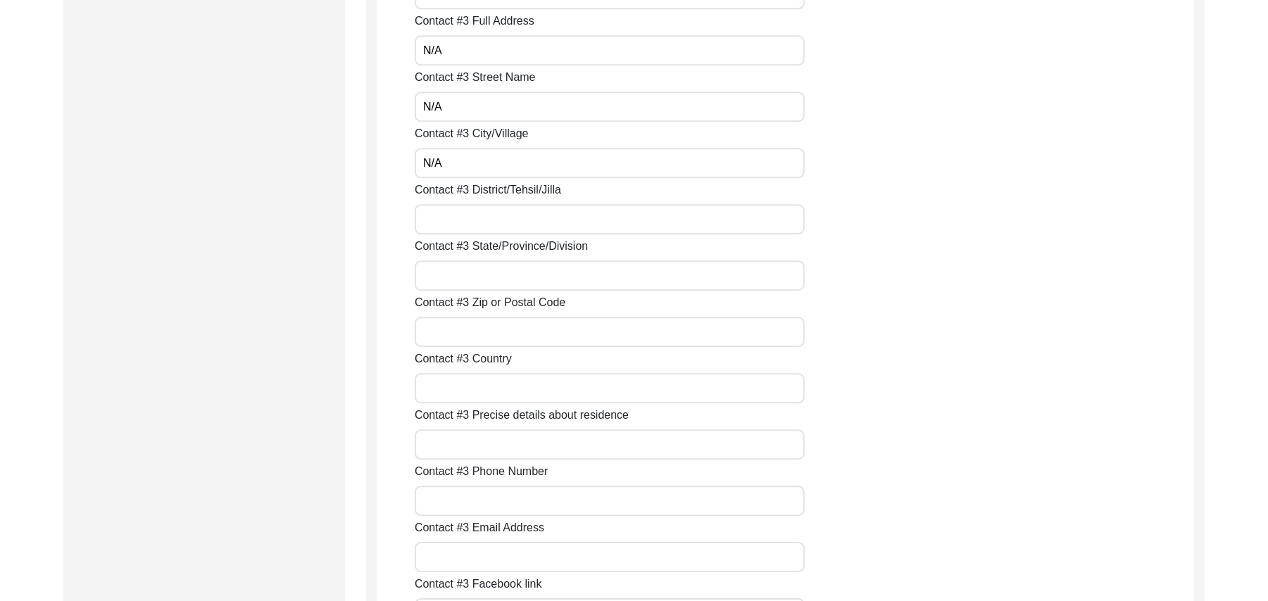
type input "N/A"
click at [579, 226] on input "Contact #3 District/Tehsil/Jilla" at bounding box center [610, 219] width 390 height 30
paste input "N/A"
type input "N/A"
click at [547, 274] on input "Contact #3 State/Province/Division" at bounding box center [610, 275] width 390 height 30
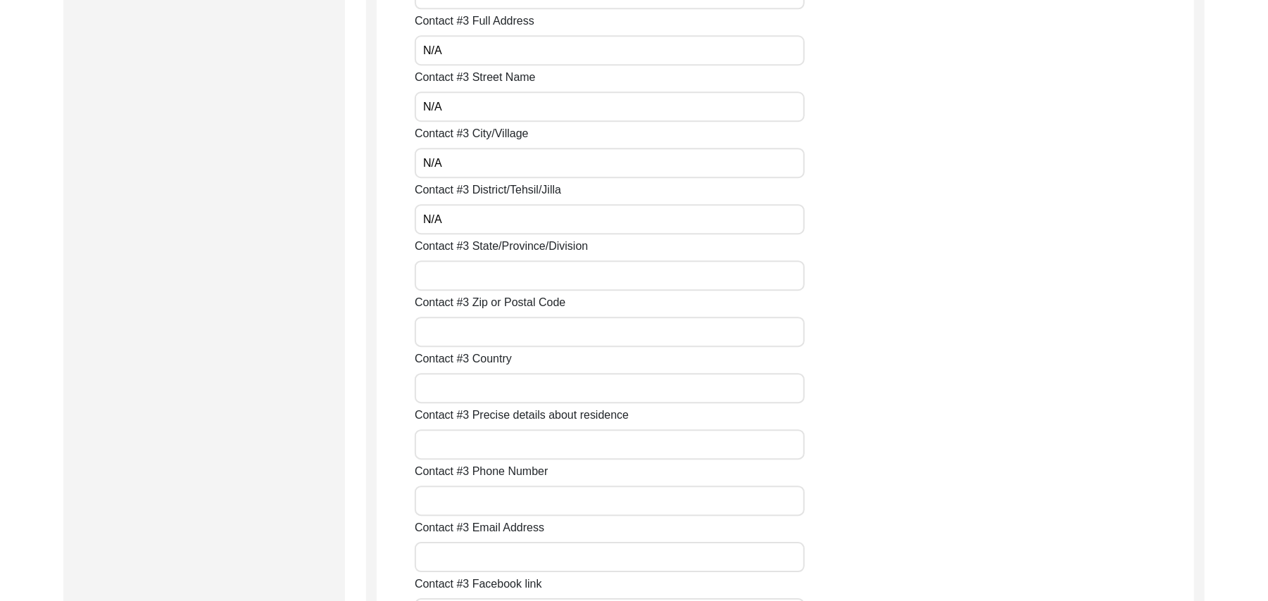
paste input "N/A"
type input "N/A"
click at [522, 330] on input "Contact #3 Zip or Postal Code" at bounding box center [610, 332] width 390 height 30
paste input "N/A"
type input "N/A"
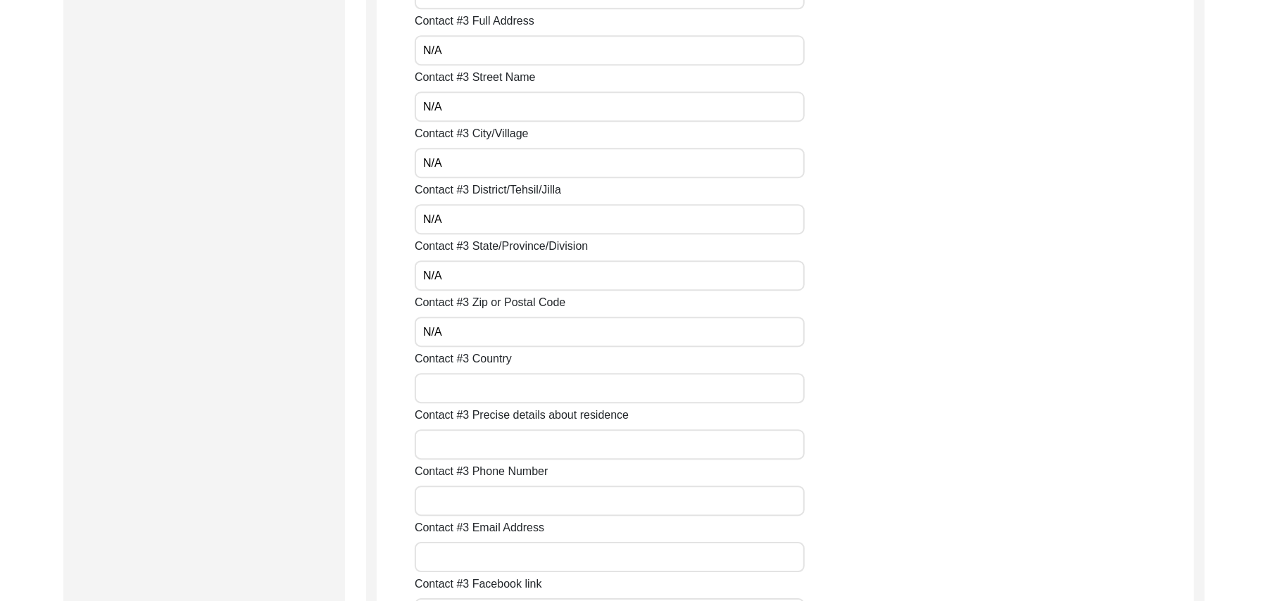
click at [488, 384] on input "Contact #3 Country" at bounding box center [610, 388] width 390 height 30
paste input "N/A"
type input "N/A"
click at [476, 443] on input "Contact #3 Precise details about residence" at bounding box center [610, 444] width 390 height 30
paste input "N/A"
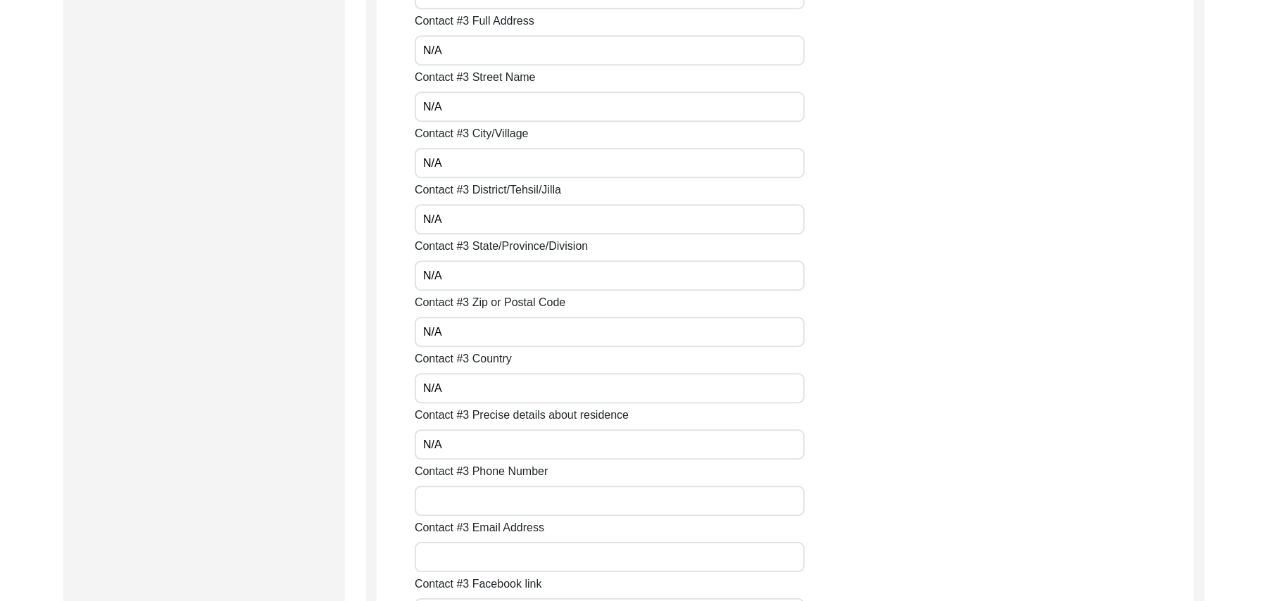
type input "N/A"
click at [466, 500] on input "Contact #3 Phone Number" at bounding box center [610, 501] width 390 height 30
paste input "N/A"
type input "N/A"
click at [462, 556] on input "Contact #3 Email Address" at bounding box center [610, 557] width 390 height 30
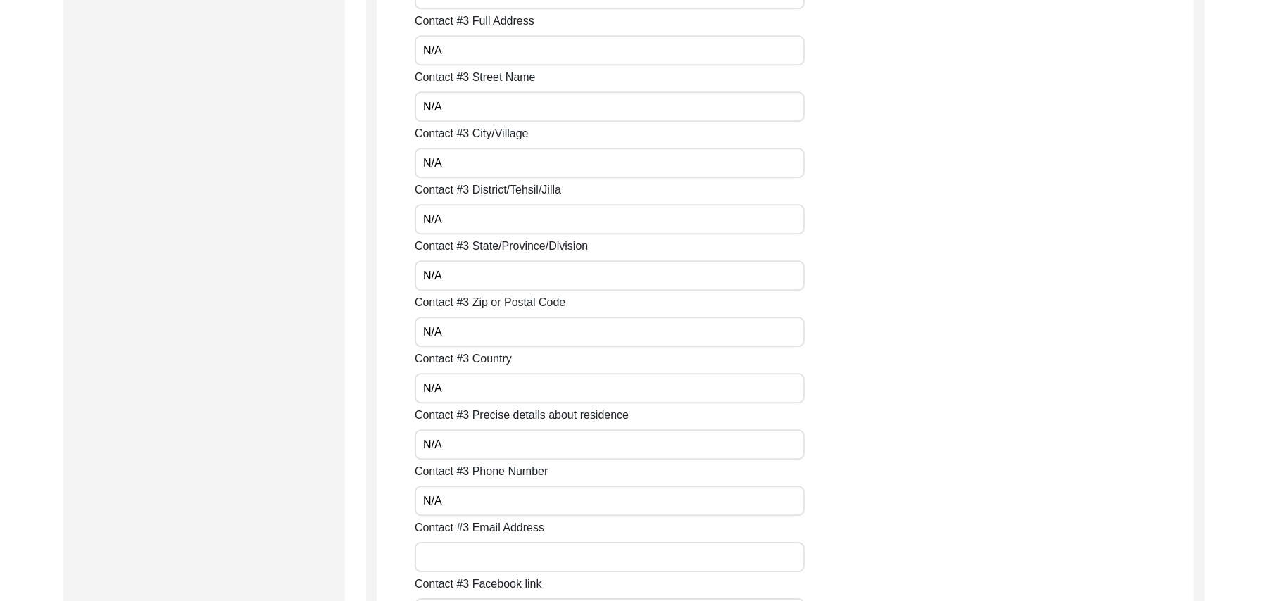
paste input "N/A"
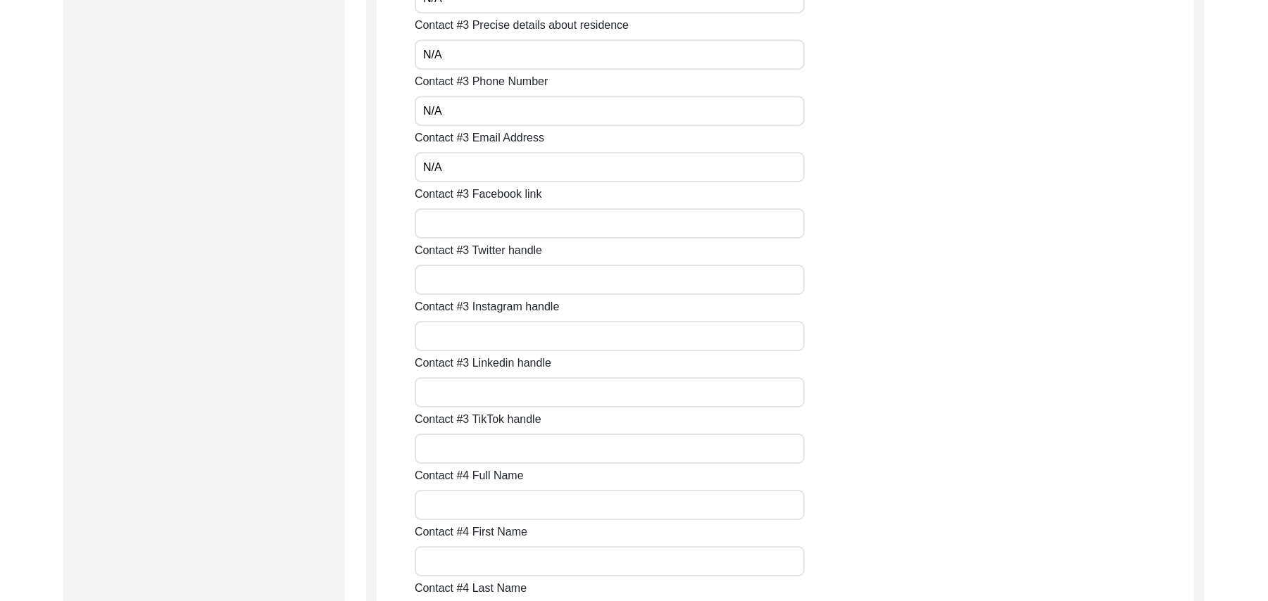
scroll to position [3261, 0]
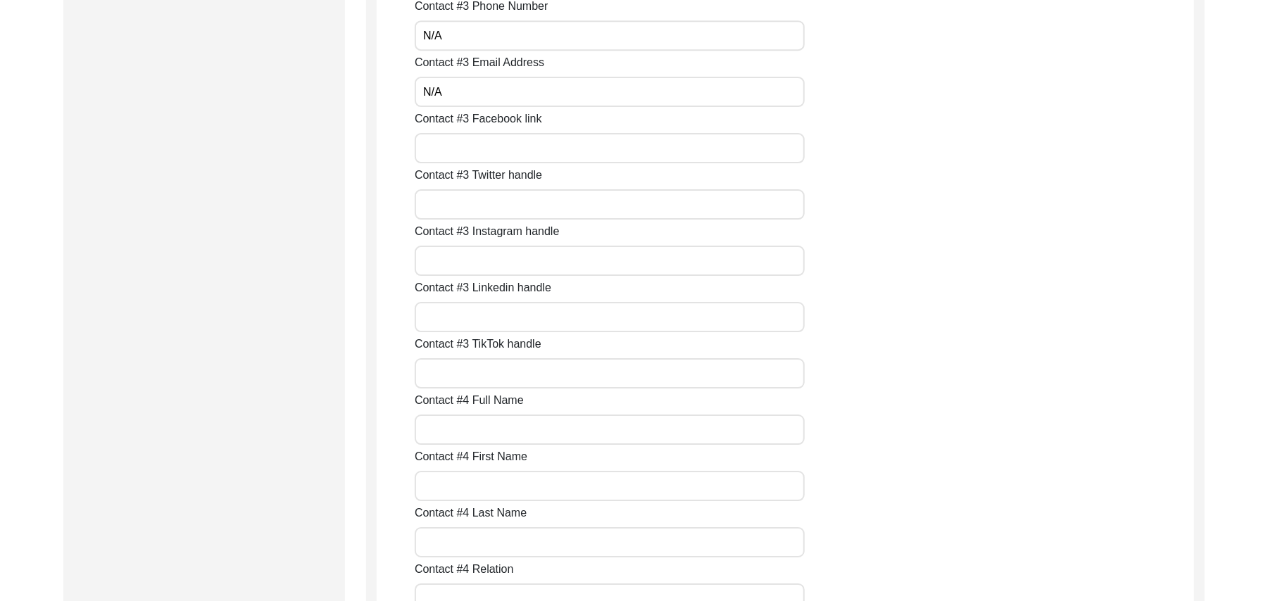
type input "N/A"
click at [581, 156] on input "Contact #3 Facebook link" at bounding box center [610, 148] width 390 height 30
paste input "N/A"
type input "N/A"
click at [528, 207] on input "Contact #3 Twitter handle" at bounding box center [610, 204] width 390 height 30
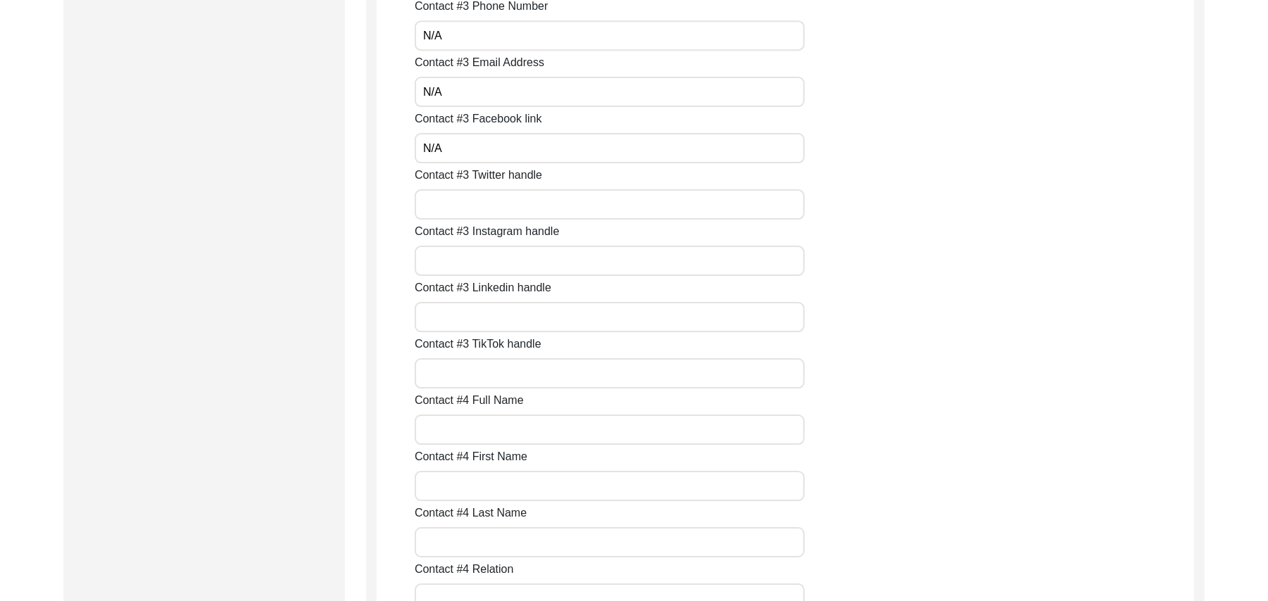
paste input "N/A"
type input "N/A"
click at [487, 273] on input "Contact #3 Instagram handle" at bounding box center [610, 261] width 390 height 30
paste input "N/A"
type input "N/A"
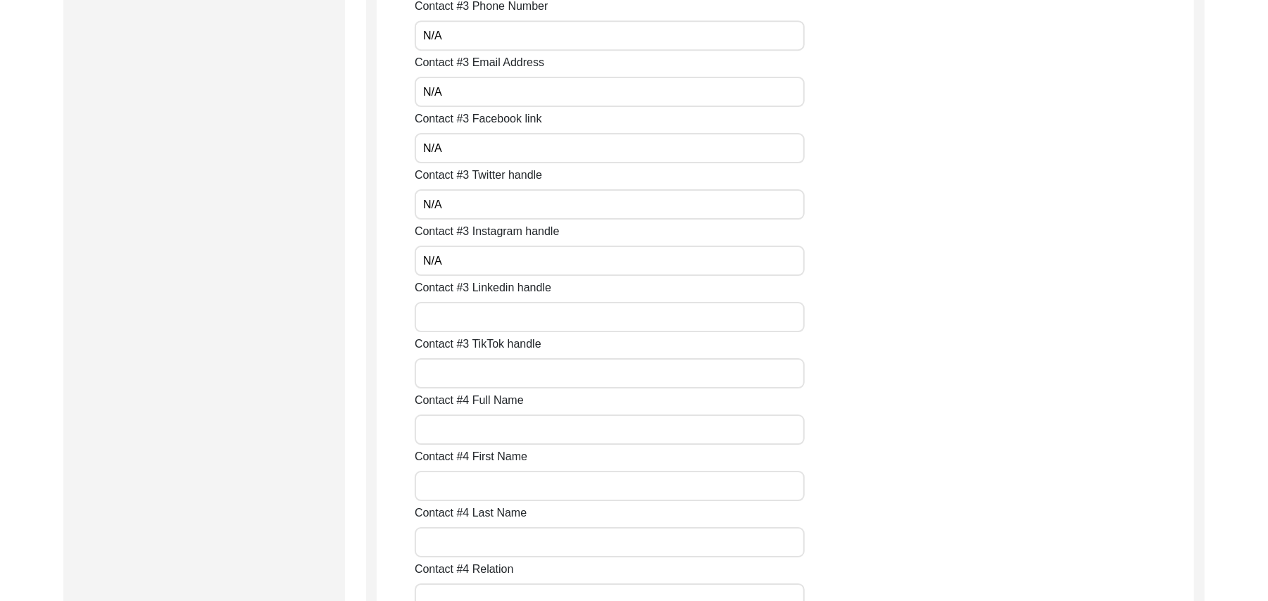
click at [466, 316] on input "Contact #3 Linkedin handle" at bounding box center [610, 317] width 390 height 30
paste input "N/A"
type input "N/A"
click at [462, 377] on input "Contact #3 TikTok handle" at bounding box center [610, 373] width 390 height 30
paste input "N/A"
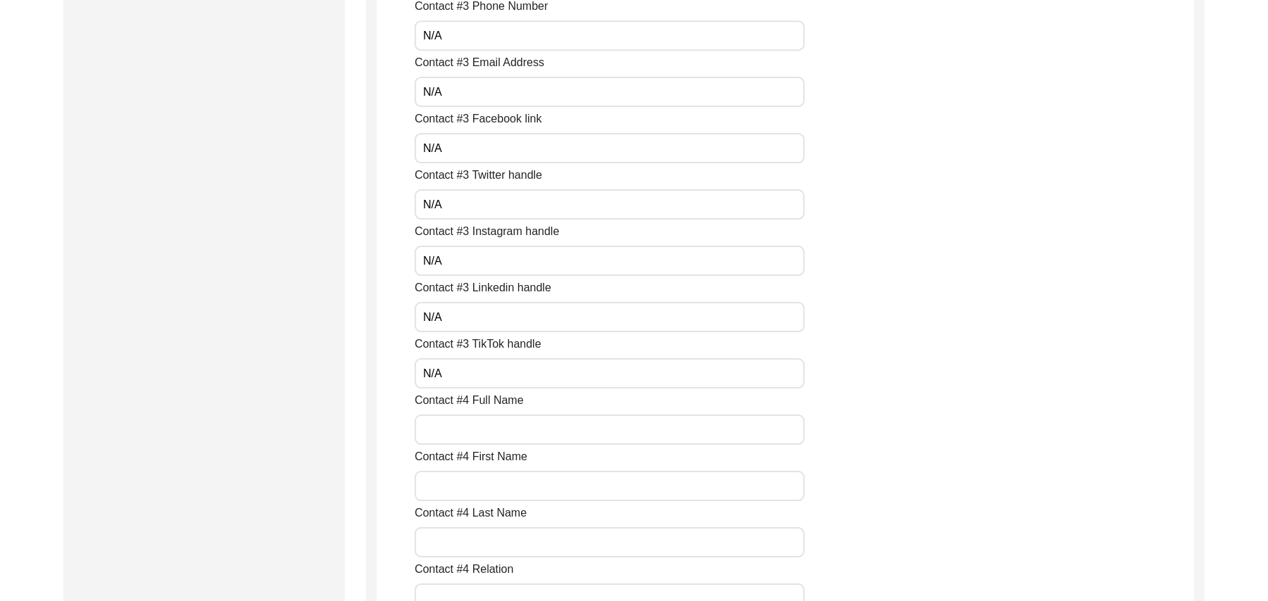
type input "N/A"
click at [457, 431] on input "Contact #4 Full Name" at bounding box center [610, 430] width 390 height 30
paste input "N/A"
type input "N/A"
click at [456, 486] on input "Contact #4 First Name" at bounding box center [610, 486] width 390 height 30
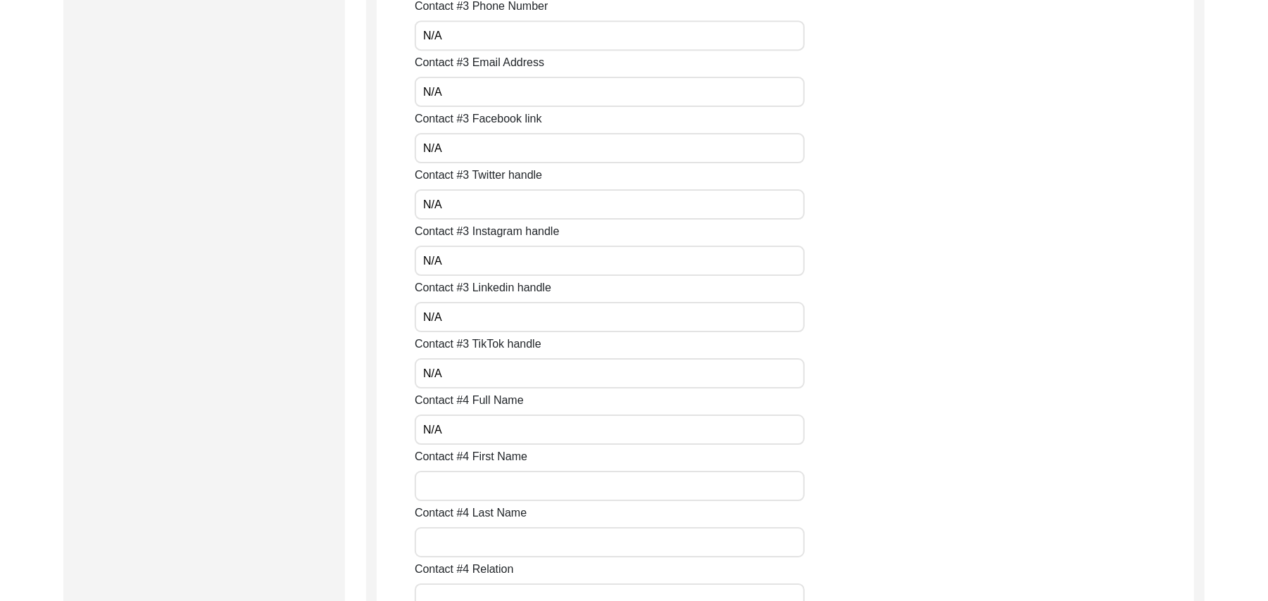
paste input "N/A"
type input "N/A"
click at [463, 547] on input "Contact #4 Last Name" at bounding box center [610, 542] width 390 height 30
paste input "N/A"
type input "N/A"
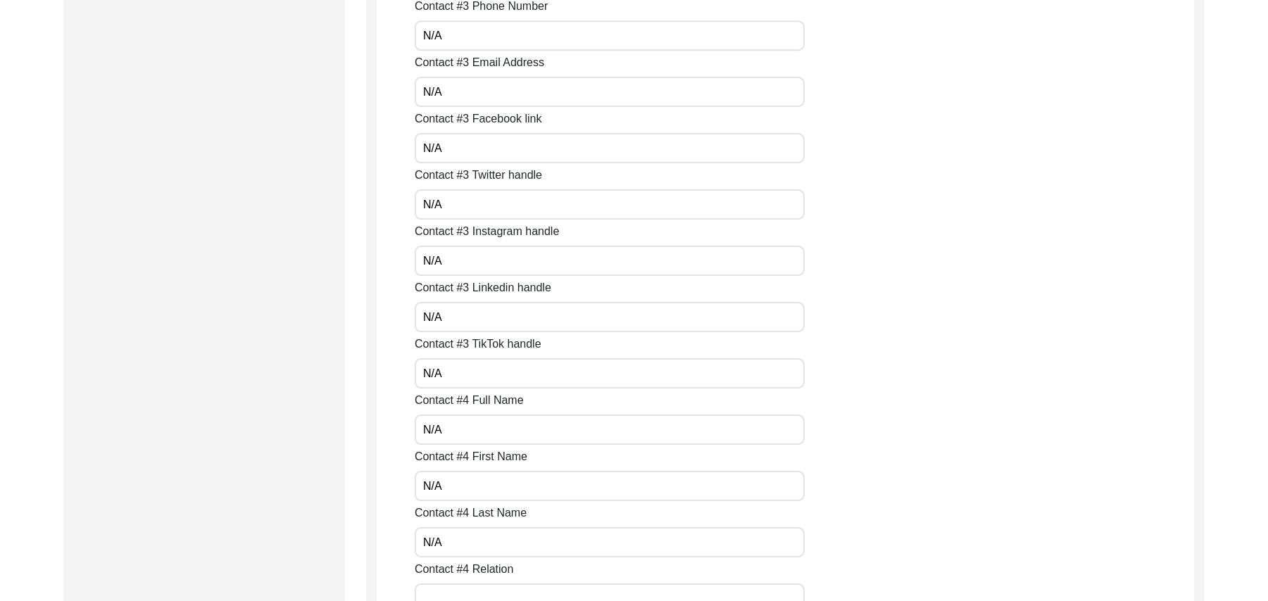
click at [467, 594] on input "Contact #4 Relation" at bounding box center [610, 598] width 390 height 30
paste input "N/A"
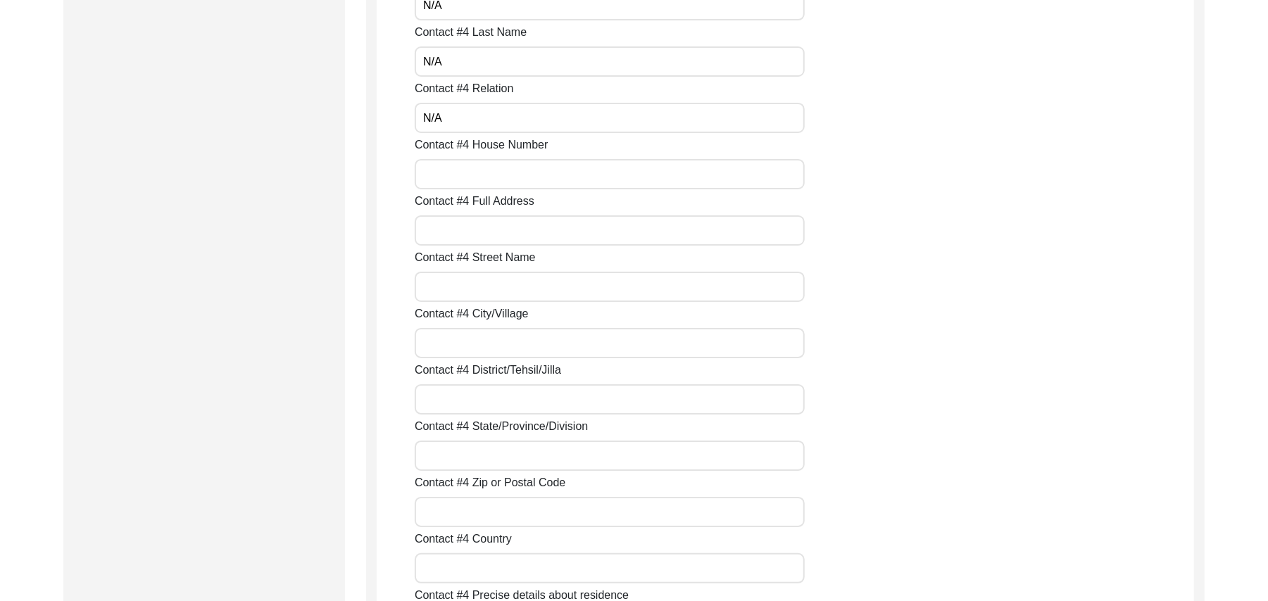
scroll to position [3767, 0]
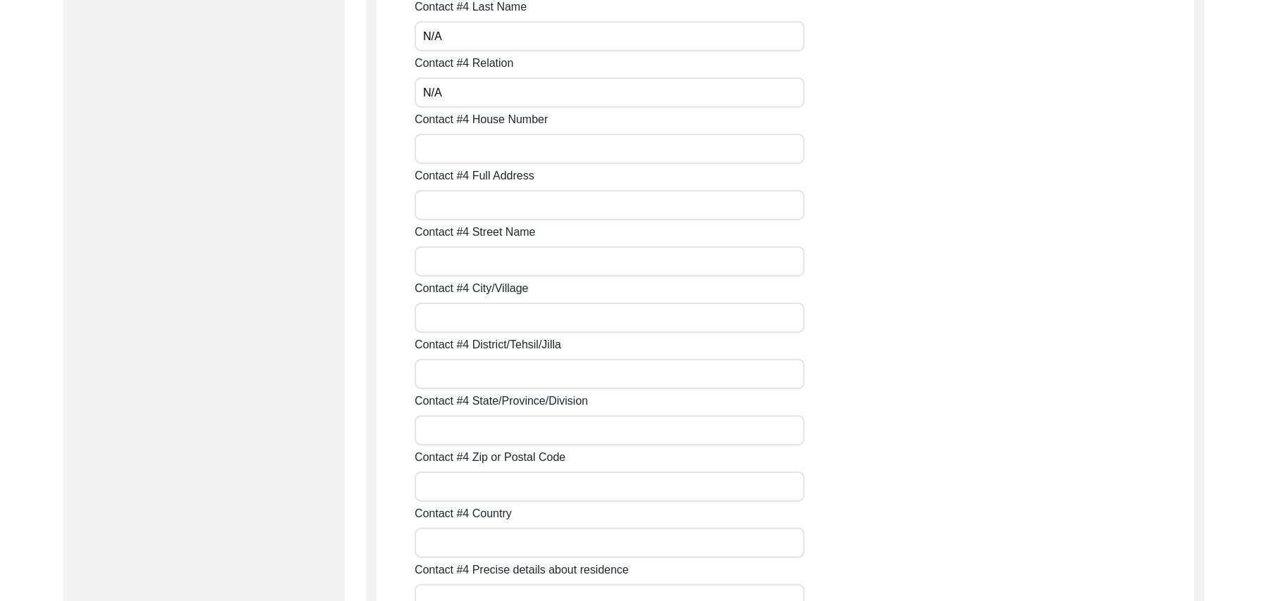
type input "N/A"
click at [502, 144] on input "Contact #4 House Number" at bounding box center [610, 149] width 390 height 30
paste input "N/A"
type input "N/A"
click at [470, 213] on input "Contact #4 Full Address" at bounding box center [610, 205] width 390 height 30
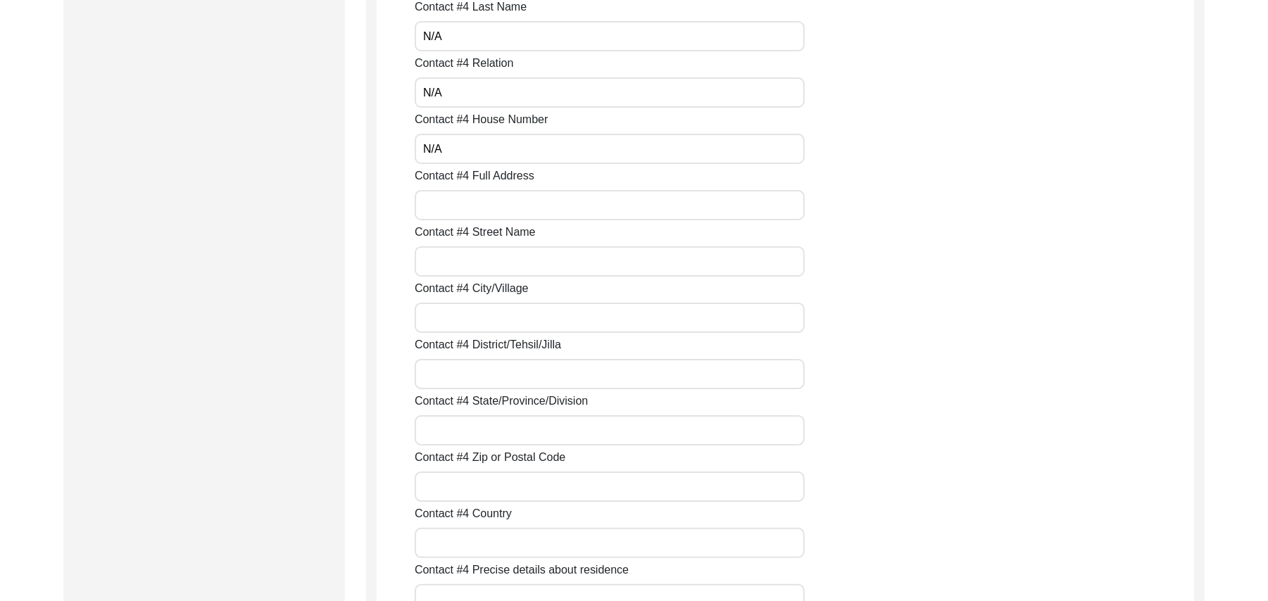
paste input "N/A"
type input "N/A"
click at [463, 259] on input "Contact #4 Street Name" at bounding box center [610, 261] width 390 height 30
paste input "N/A"
type input "N/A"
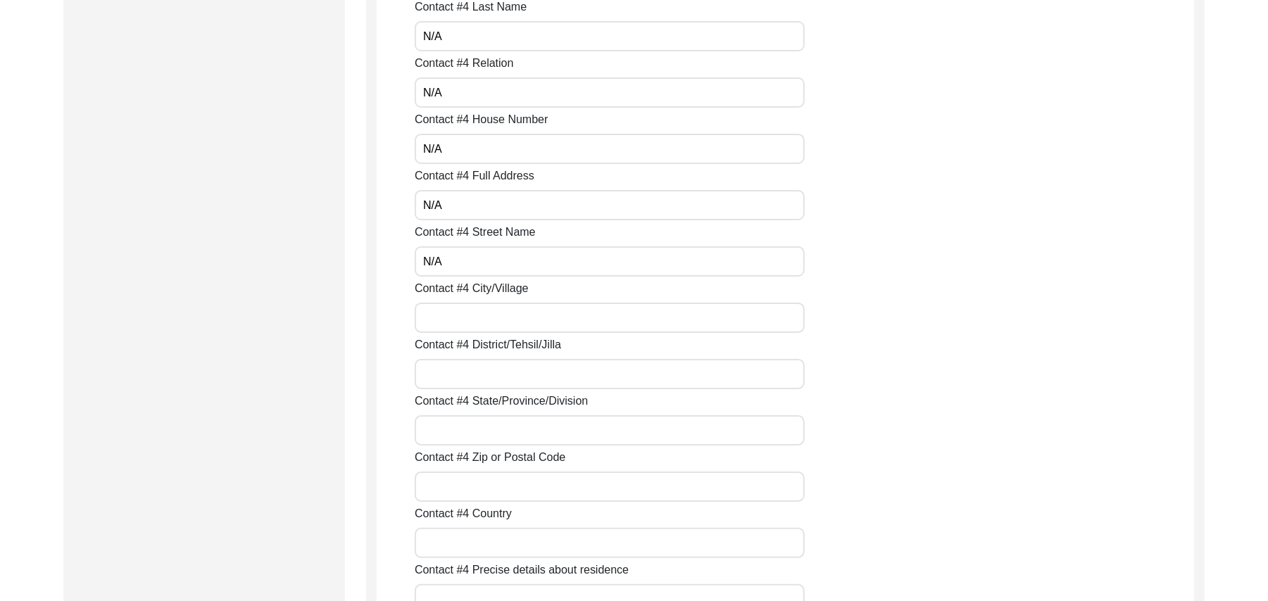
click at [453, 320] on input "Contact #4 City/Village" at bounding box center [610, 318] width 390 height 30
paste input "N/A"
type input "N/A"
click at [462, 380] on input "Contact #4 District/Tehsil/Jilla" at bounding box center [610, 374] width 390 height 30
paste input "N/A"
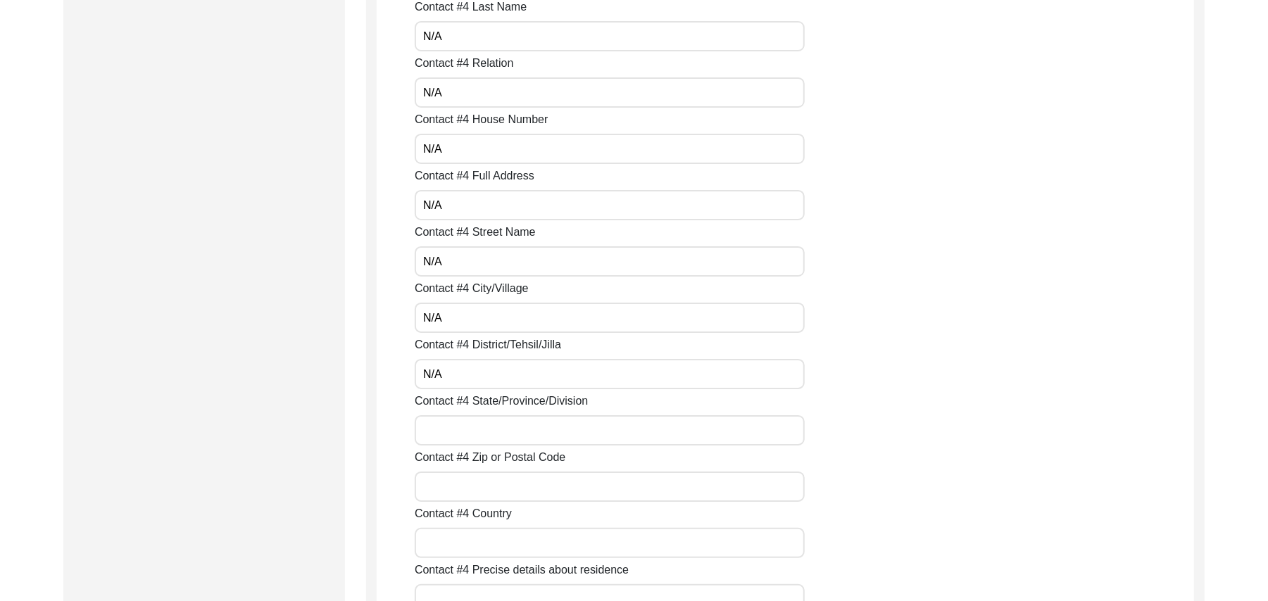
type input "N/A"
click at [462, 428] on input "Contact #4 State/Province/Division" at bounding box center [610, 430] width 390 height 30
paste input "N/A"
type input "N/A"
click at [470, 483] on input "Contact #4 Zip or Postal Code" at bounding box center [610, 487] width 390 height 30
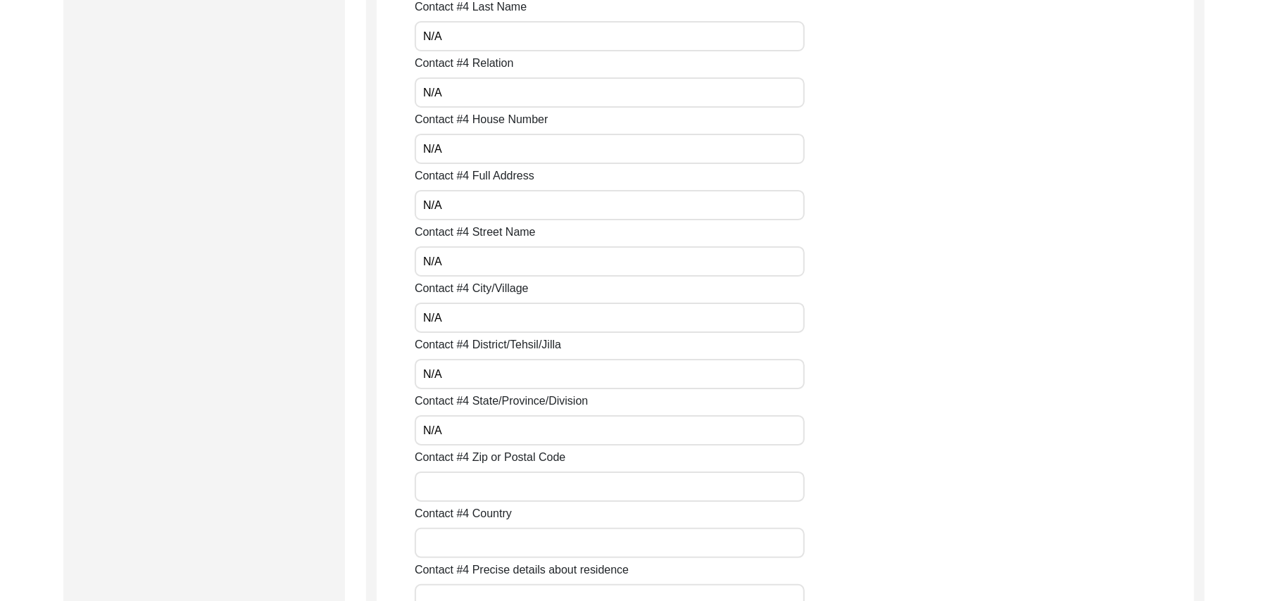
paste input "N/A"
type input "N/A"
click at [471, 549] on input "Contact #4 Country" at bounding box center [610, 543] width 390 height 30
paste input "N/A"
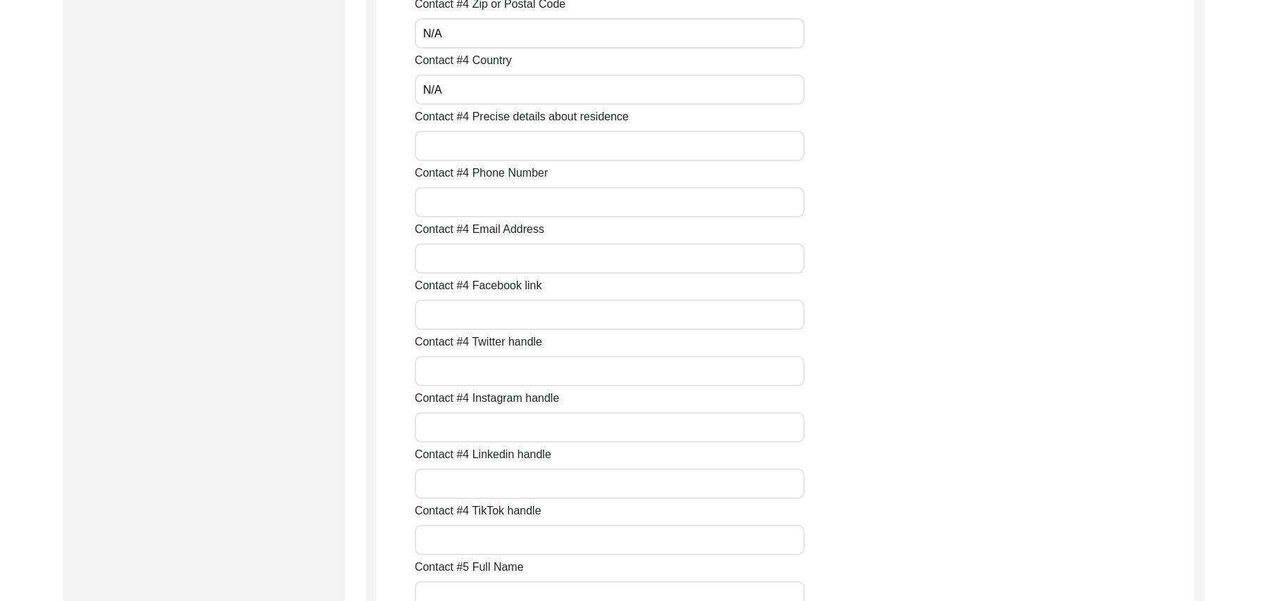
scroll to position [4308, 0]
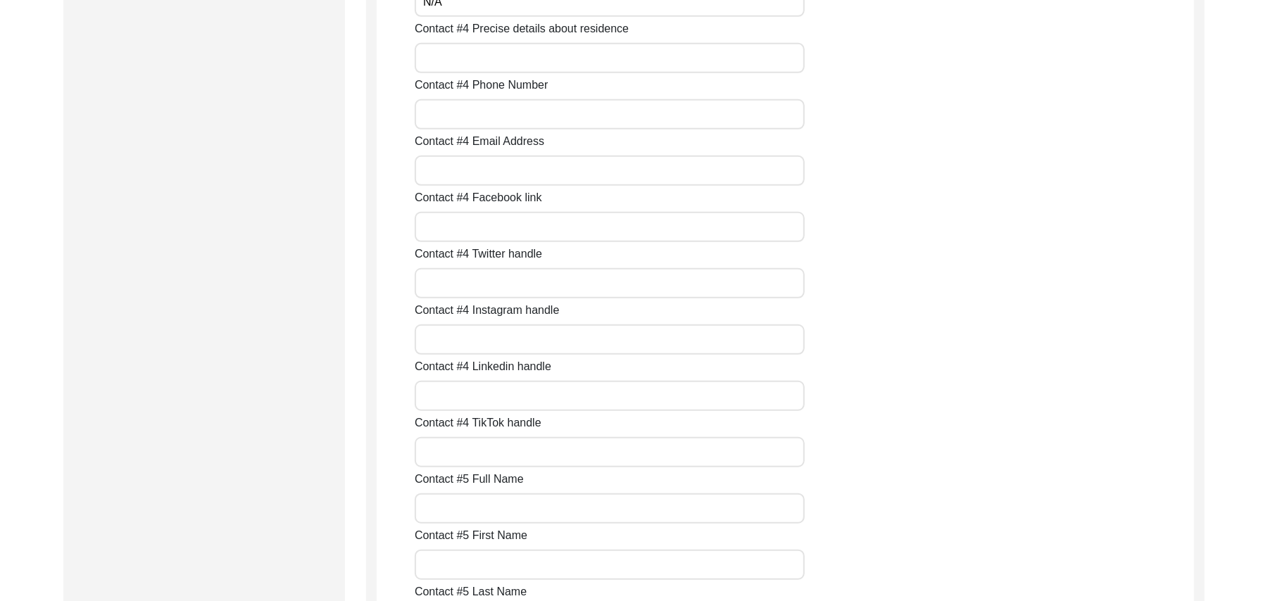
type input "N/A"
click at [541, 53] on input "Contact #4 Precise details about residence" at bounding box center [610, 58] width 390 height 30
paste input "N/A"
type input "N/A"
click at [505, 115] on input "Contact #4 Phone Number" at bounding box center [610, 114] width 390 height 30
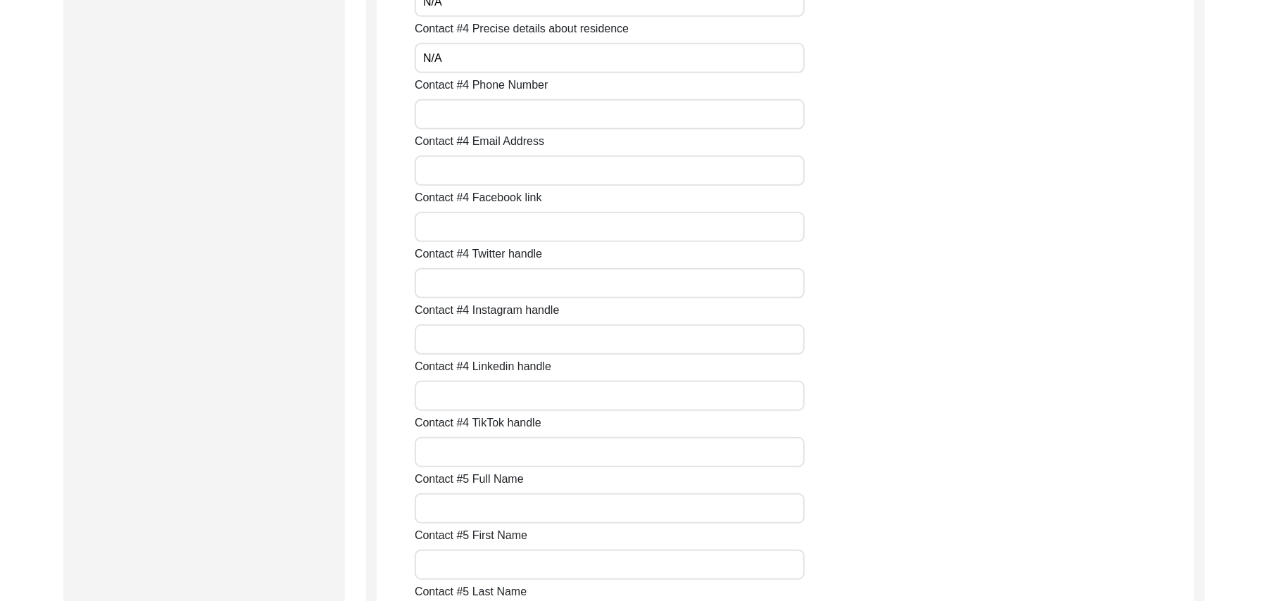
paste input "N/A"
type input "N/A"
click at [494, 158] on input "Contact #4 Email Address" at bounding box center [610, 171] width 390 height 30
paste input "N/A"
type input "N/A"
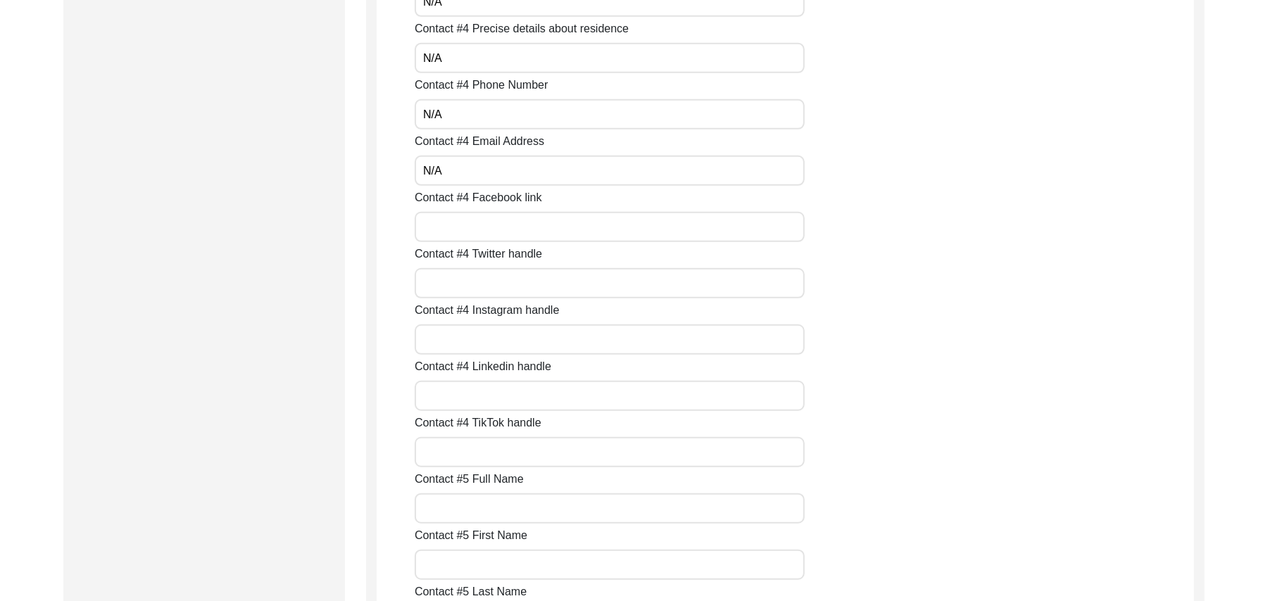
click at [482, 227] on input "Contact #4 Facebook link" at bounding box center [610, 227] width 390 height 30
paste input "N/A"
type input "N/A"
click at [469, 287] on input "Contact #4 Twitter handle" at bounding box center [610, 283] width 390 height 30
paste input "N/A"
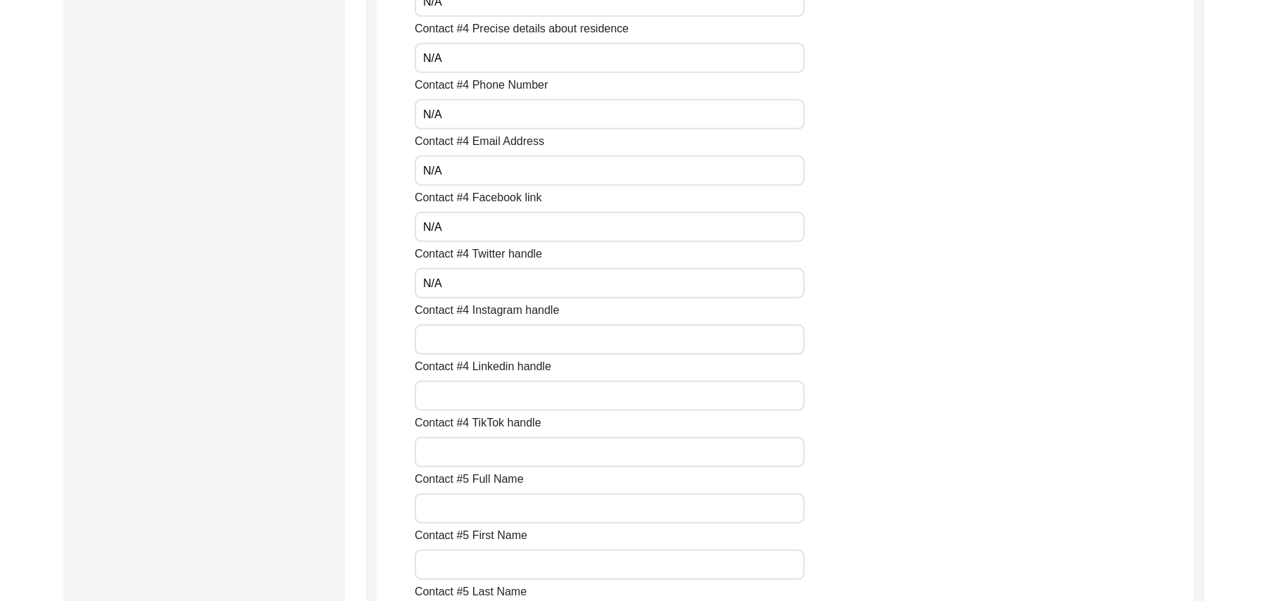
type input "N/A"
click at [470, 341] on input "Contact #4 Instagram handle" at bounding box center [610, 339] width 390 height 30
paste input "N/A"
type input "N/A"
click at [471, 397] on input "Contact #4 Linkedin handle" at bounding box center [610, 396] width 390 height 30
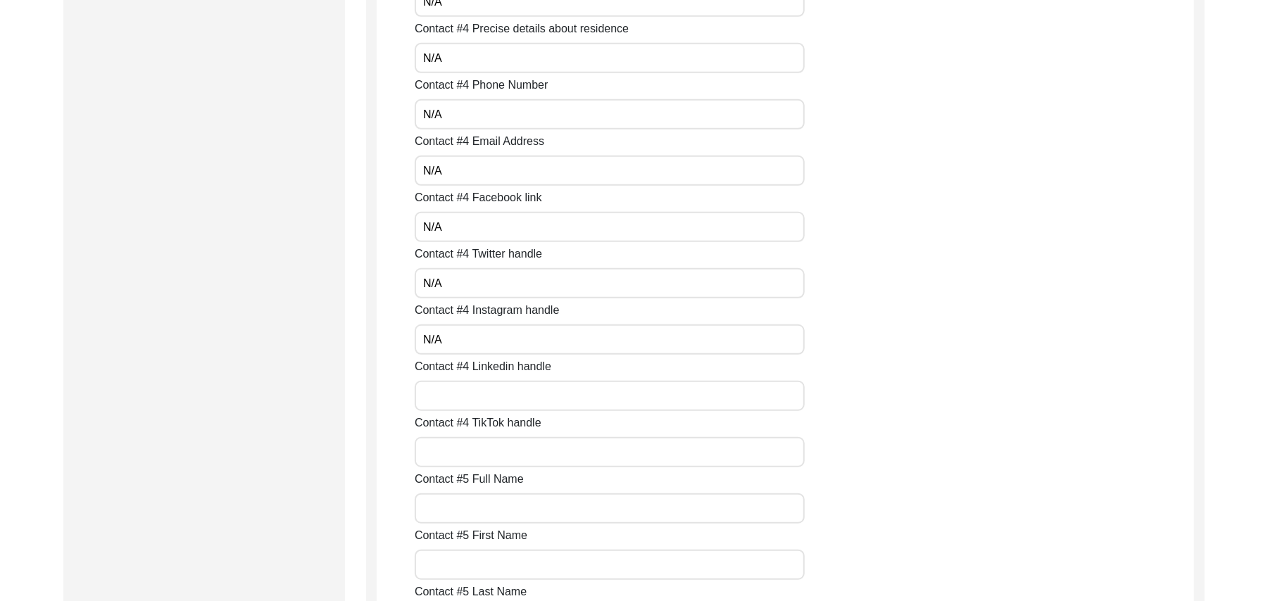
paste input "N/A"
type input "N/A"
click at [468, 457] on input "Contact #4 TikTok handle" at bounding box center [610, 452] width 390 height 30
paste input "N/A"
type input "N/A"
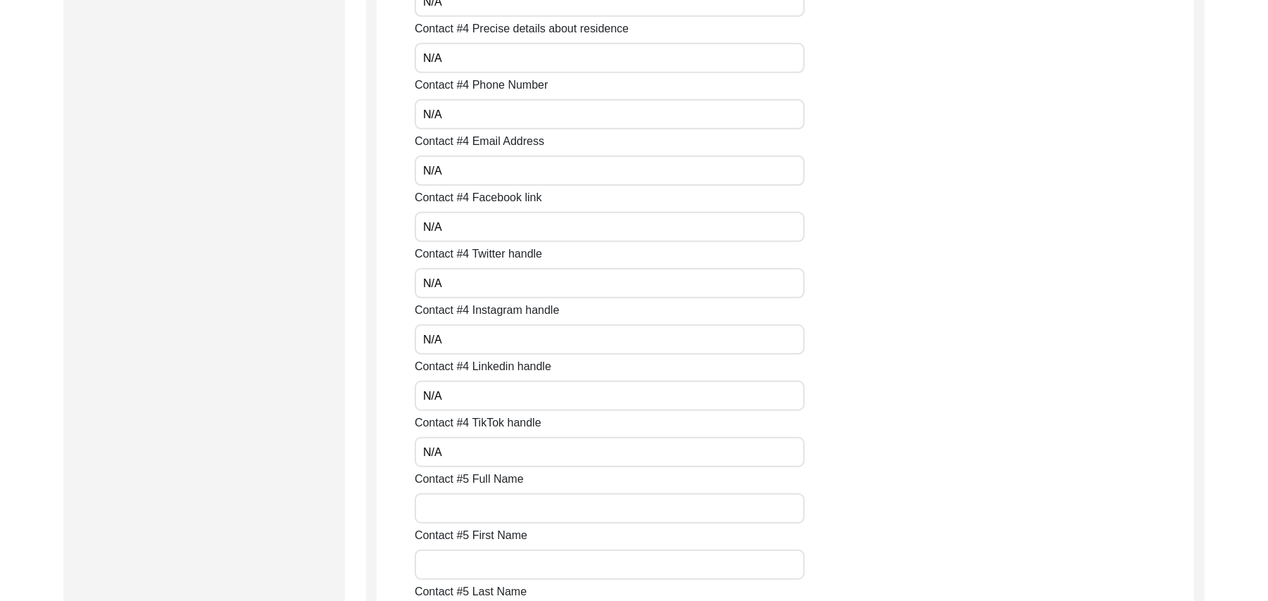
click at [468, 505] on input "Contact #5 Full Name" at bounding box center [610, 508] width 390 height 30
paste input "N/A"
type input "N/A"
click at [476, 562] on input "Contact #5 First Name" at bounding box center [610, 565] width 390 height 30
paste input "N/A"
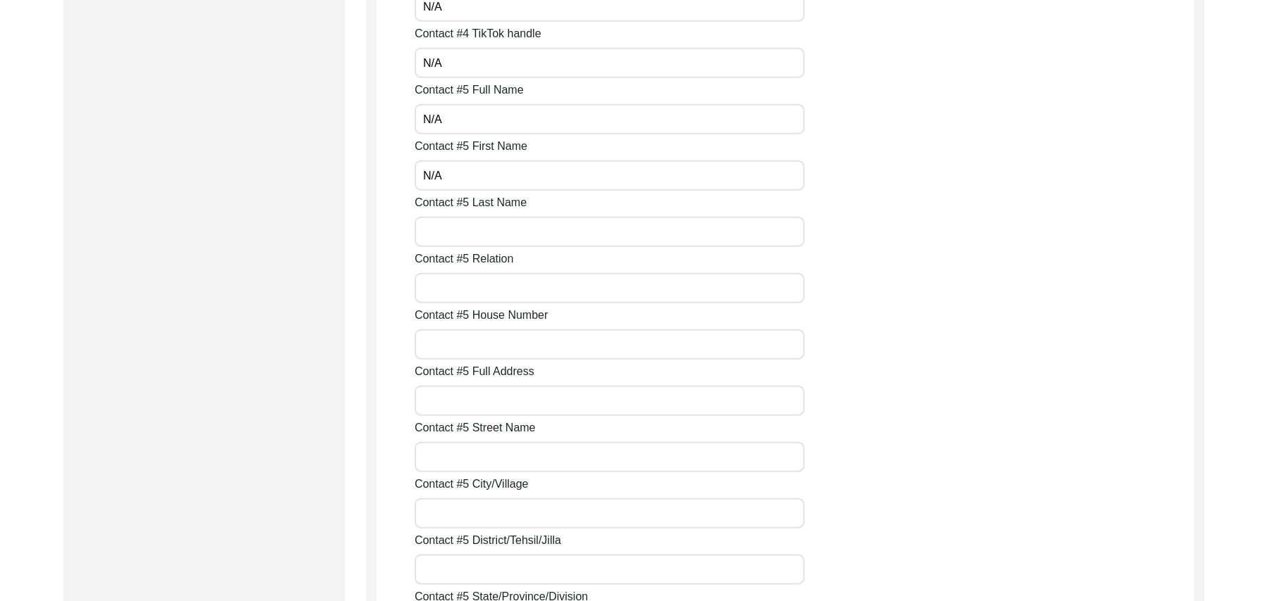
scroll to position [4811, 0]
type input "N/A"
click at [476, 120] on input "Contact #5 Last Name" at bounding box center [610, 118] width 390 height 30
paste input "N/A"
type input "N/A"
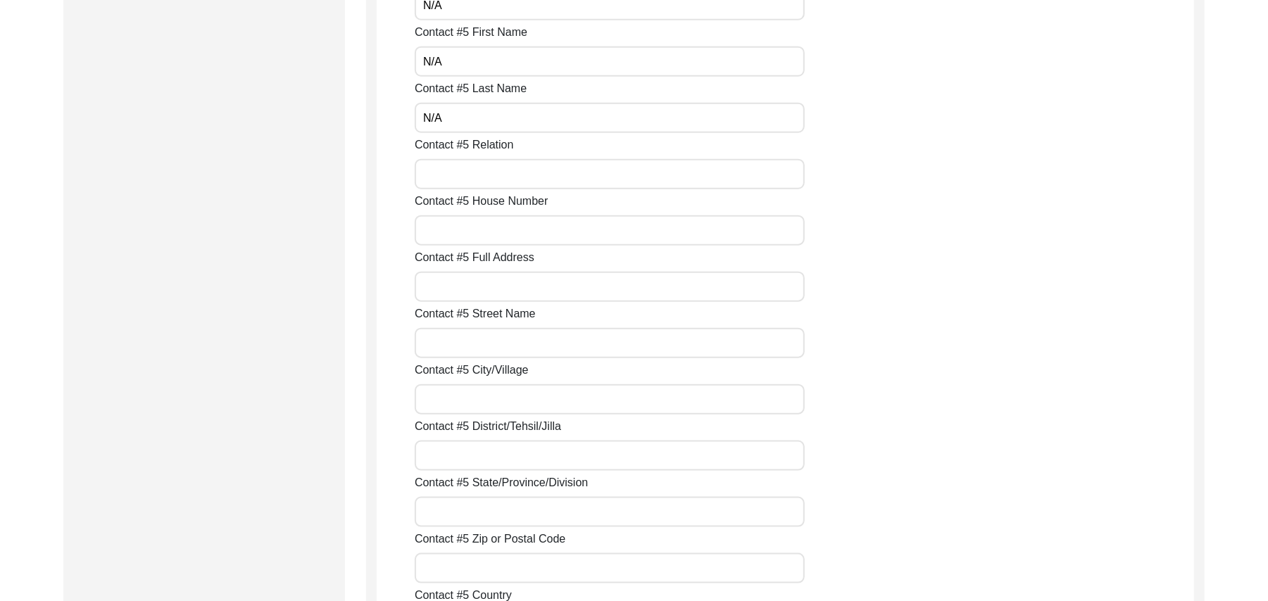
click at [472, 178] on input "Contact #5 Relation" at bounding box center [610, 174] width 390 height 30
paste input "N/A"
type input "N/A"
click at [469, 234] on input "Contact #5 House Number" at bounding box center [610, 230] width 390 height 30
paste input "N/A"
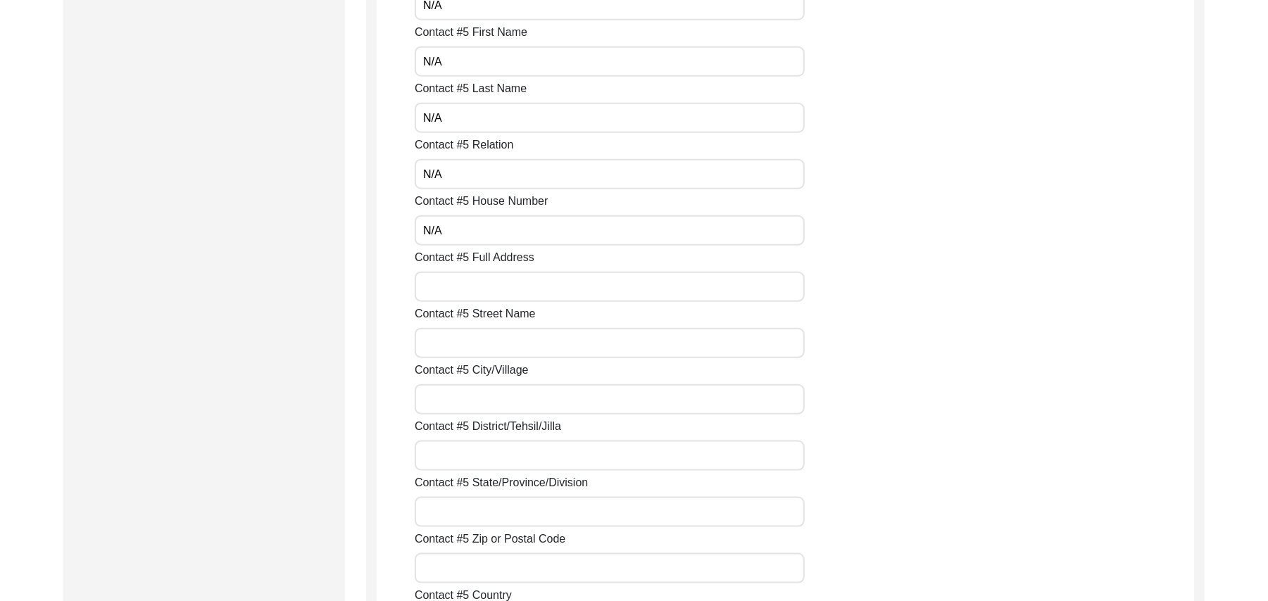
type input "N/A"
click at [460, 291] on input "Contact #5 Full Address" at bounding box center [610, 287] width 390 height 30
paste input "N/A"
type input "N/A"
click at [463, 343] on input "Contact #5 Street Name" at bounding box center [610, 343] width 390 height 30
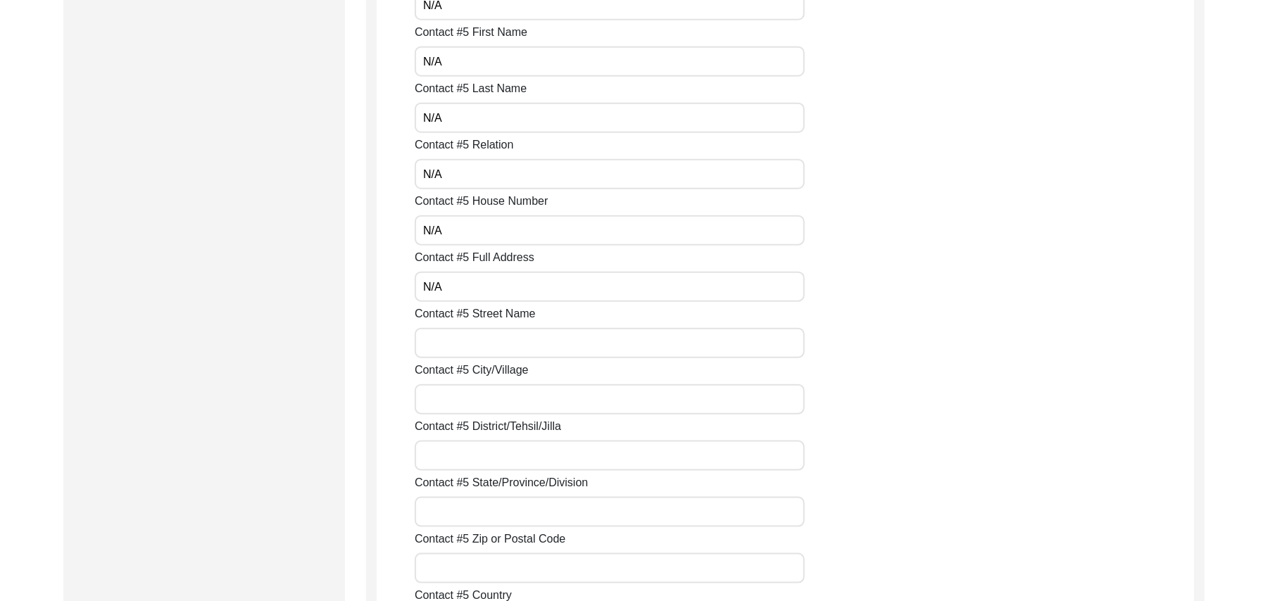
paste input "N/A"
type input "N/A"
click at [473, 398] on input "Contact #5 City/Village" at bounding box center [610, 399] width 390 height 30
paste input "N/A"
type input "N/A"
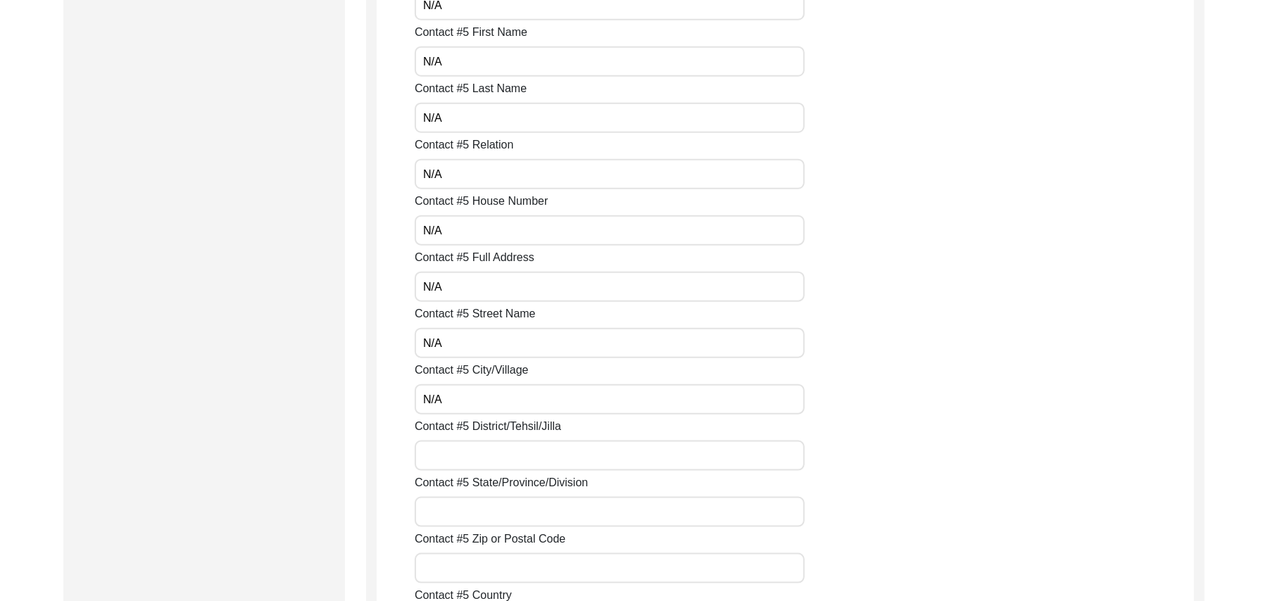
click at [474, 450] on input "Contact #5 District/Tehsil/Jilla" at bounding box center [610, 456] width 390 height 30
paste input "N/A"
type input "N/A"
click at [473, 518] on input "Contact #5 State/Province/Division" at bounding box center [610, 512] width 390 height 30
paste input "N/A"
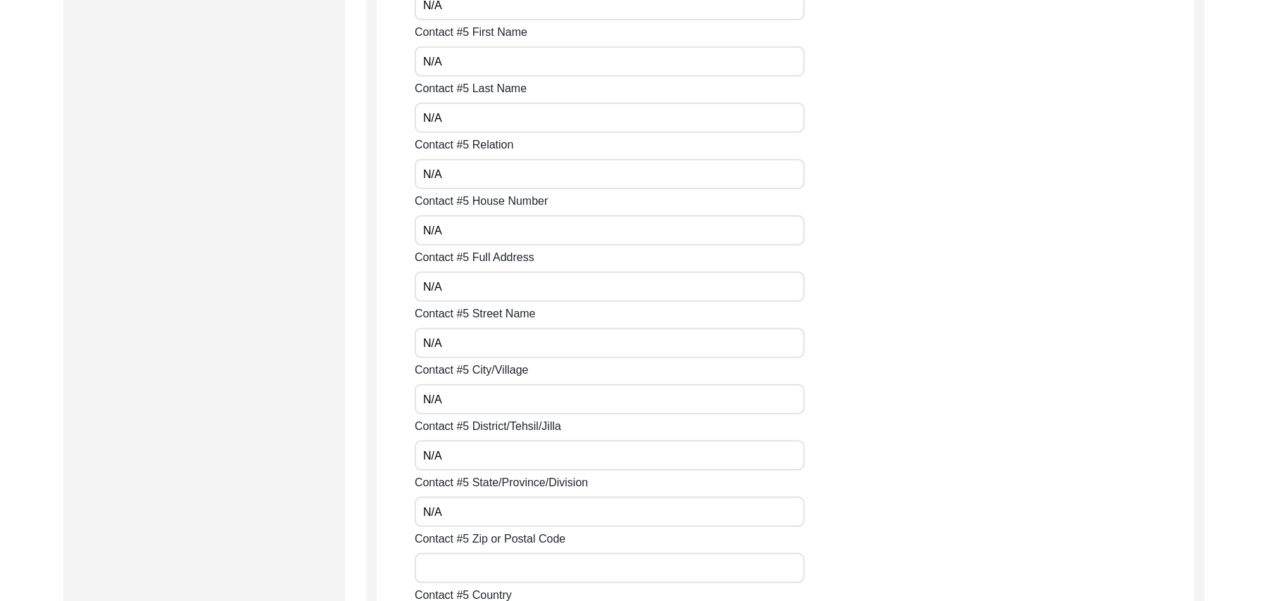
type input "N/A"
click at [476, 578] on input "Contact #5 Zip or Postal Code" at bounding box center [610, 568] width 390 height 30
paste input "N/A"
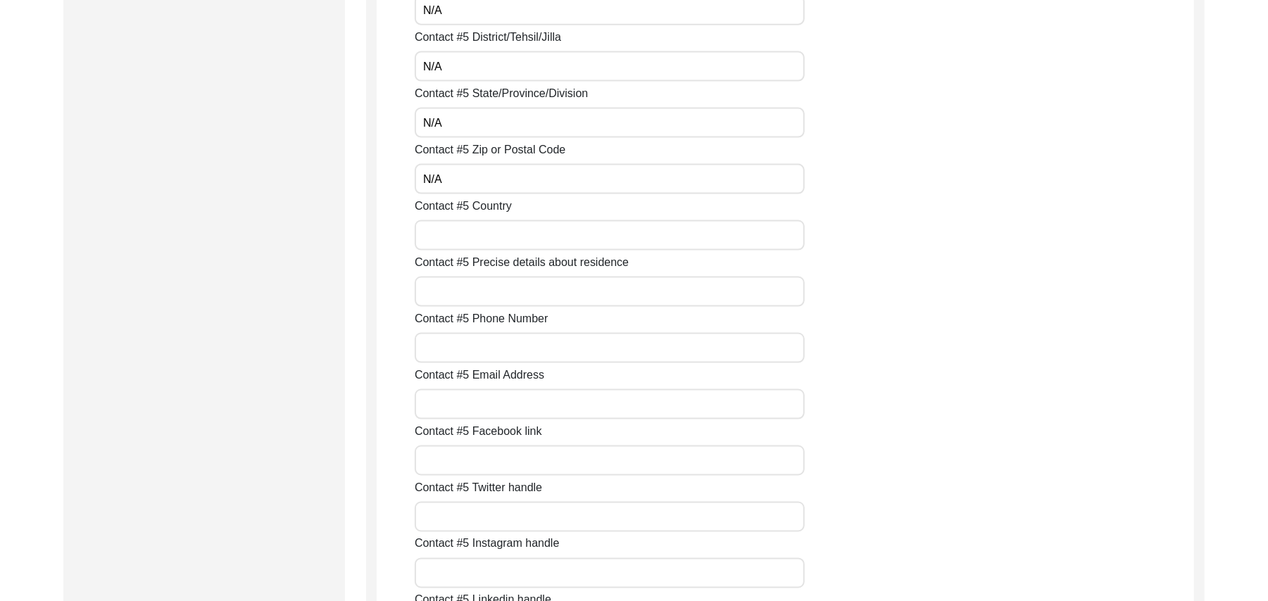
scroll to position [5314, 0]
type input "N/A"
click at [516, 125] on input "Contact #5 Country" at bounding box center [610, 122] width 390 height 30
paste input "N/A"
type input "N/A"
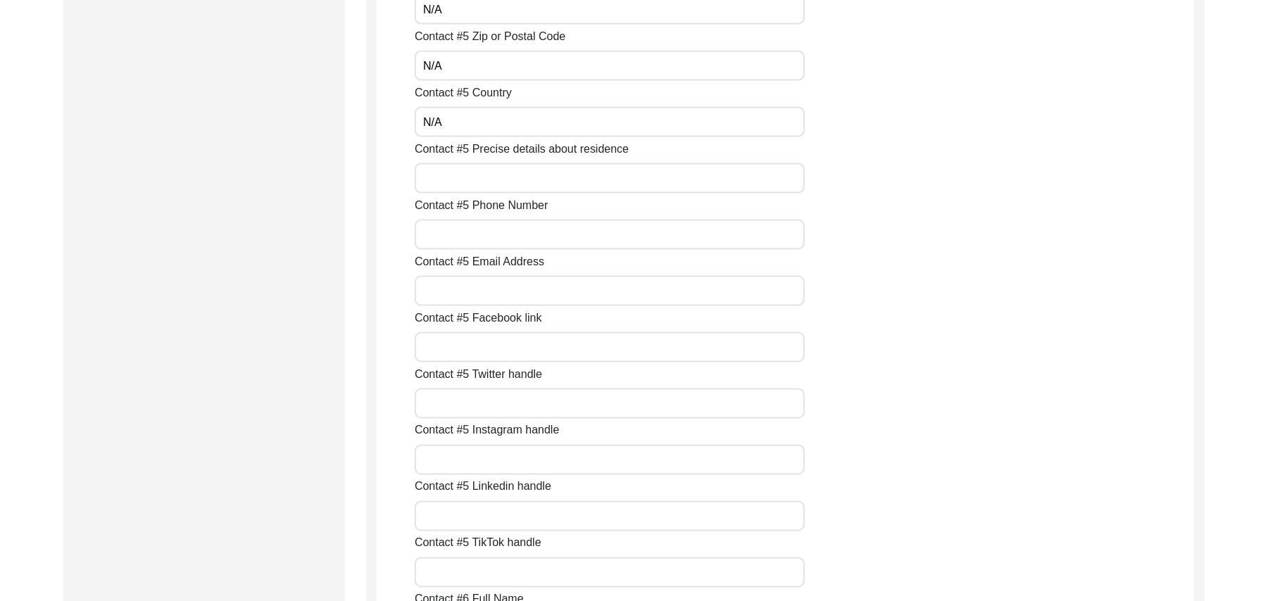
click at [498, 187] on input "Contact #5 Precise details about residence" at bounding box center [610, 178] width 390 height 30
paste input "N/A"
type input "N/A"
click at [493, 234] on input "Contact #5 Phone Number" at bounding box center [610, 235] width 390 height 30
paste input "N/A"
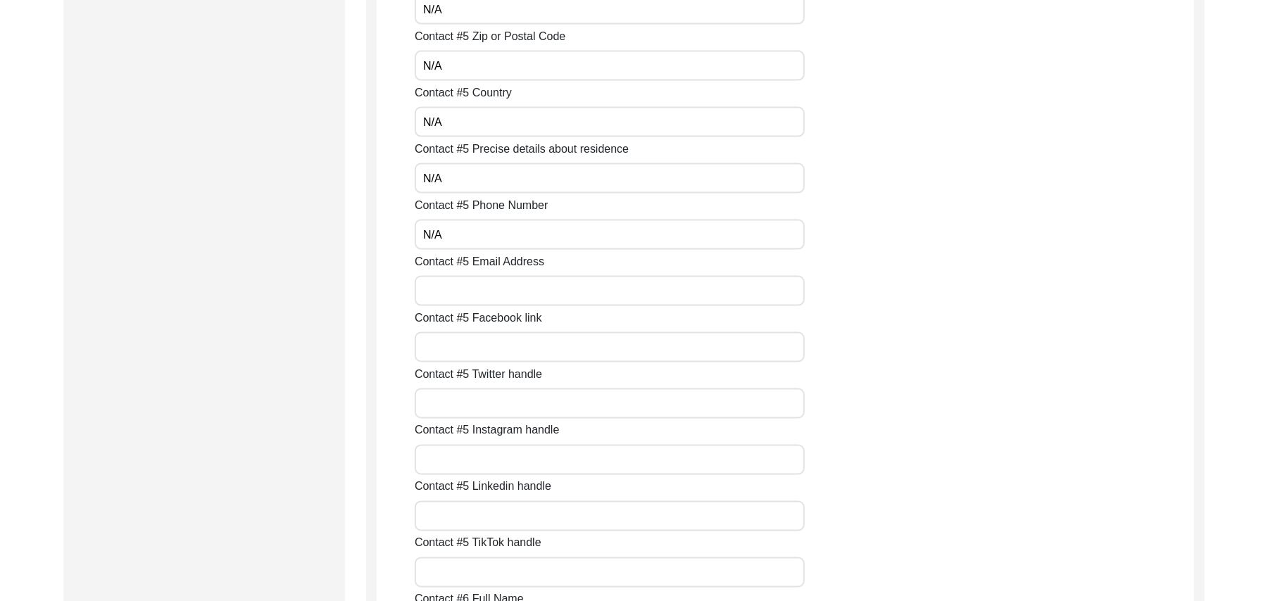
type input "N/A"
click at [488, 297] on input "Contact #5 Email Address" at bounding box center [610, 291] width 390 height 30
paste input "N/A"
type input "N/A"
click at [486, 349] on input "Contact #5 Facebook link" at bounding box center [610, 347] width 390 height 30
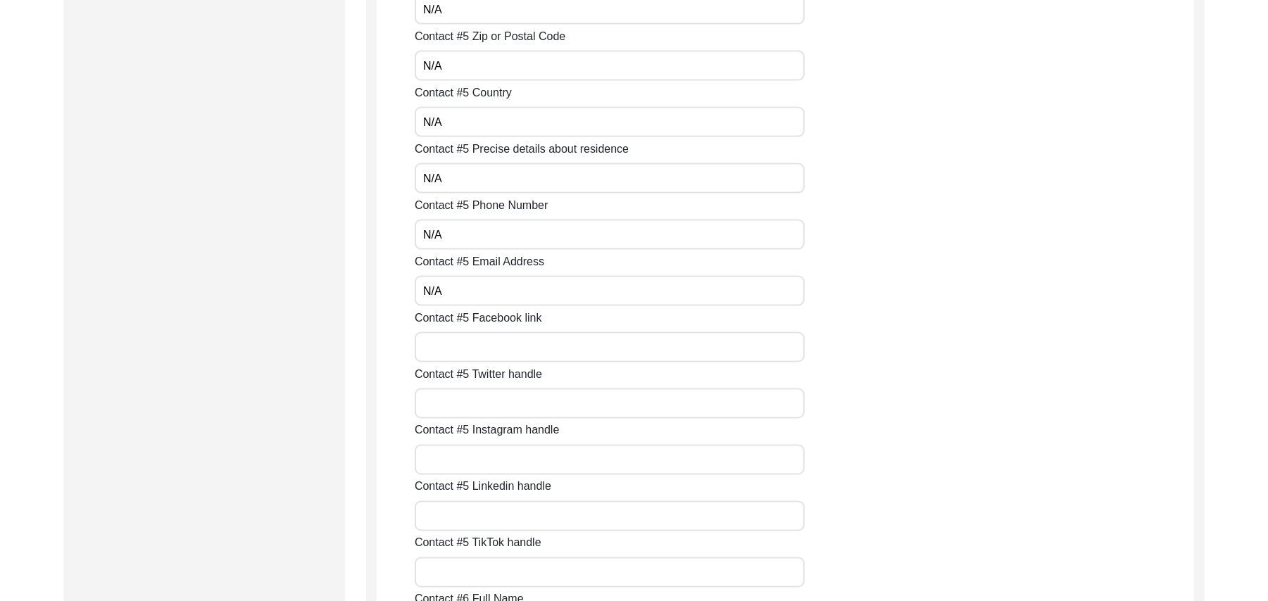
paste input "N/A"
type input "N/A"
click at [479, 409] on input "Contact #5 Twitter handle" at bounding box center [610, 403] width 390 height 30
paste input "N/A"
type input "N/A"
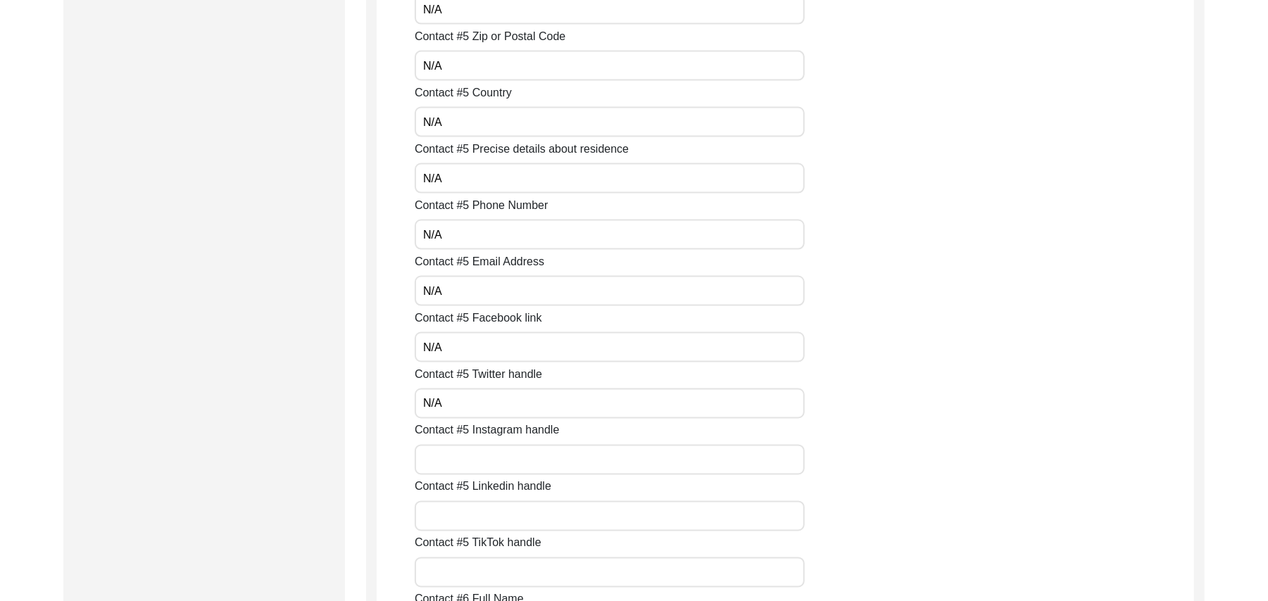
click at [479, 464] on input "Contact #5 Instagram handle" at bounding box center [610, 460] width 390 height 30
paste input "N/A"
type input "N/A"
click at [479, 511] on input "Contact #5 Linkedin handle" at bounding box center [610, 516] width 390 height 30
paste input "N/A"
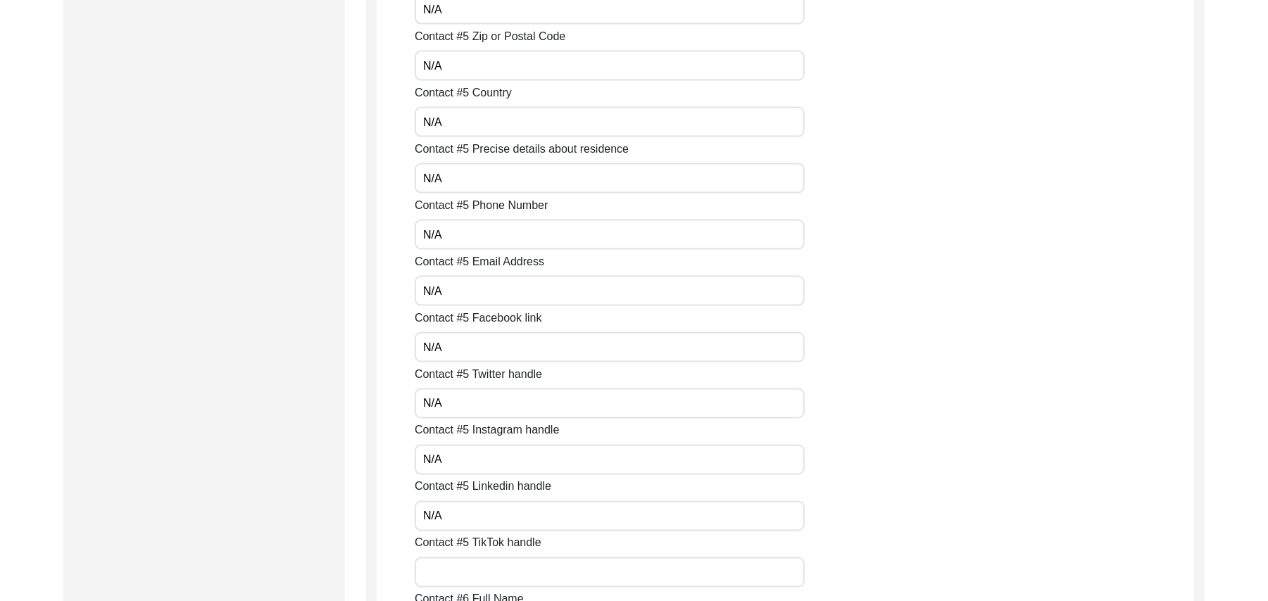
type input "N/A"
click at [476, 573] on input "Contact #5 TikTok handle" at bounding box center [610, 572] width 390 height 30
paste input "N/A"
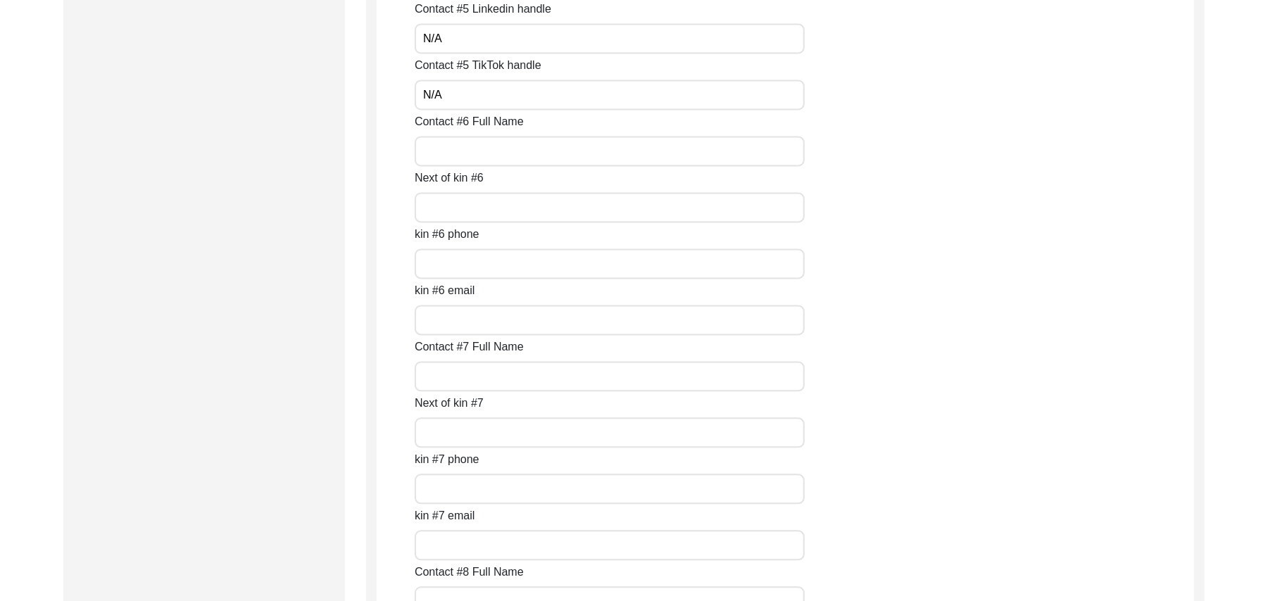
scroll to position [5842, 0]
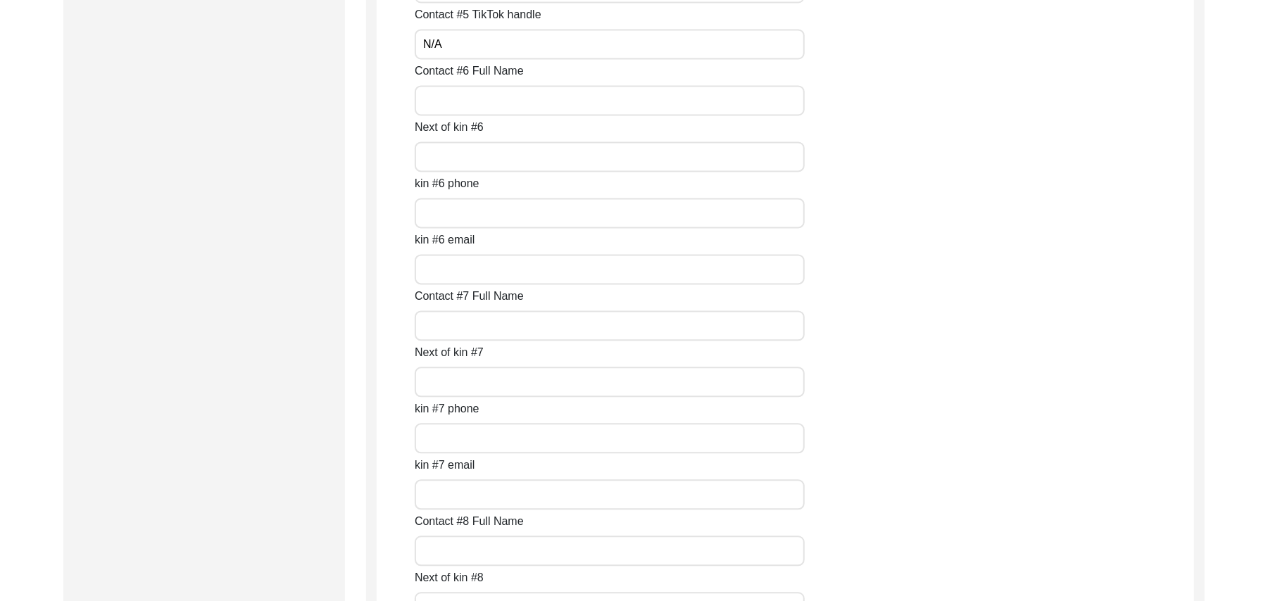
click at [507, 99] on input "Contact #6 Full Name" at bounding box center [610, 100] width 390 height 30
paste input "N/A"
click at [483, 158] on input "Next of kin #6" at bounding box center [610, 156] width 390 height 30
paste input "N/A"
click at [474, 217] on input "kin #6 phone" at bounding box center [610, 213] width 390 height 30
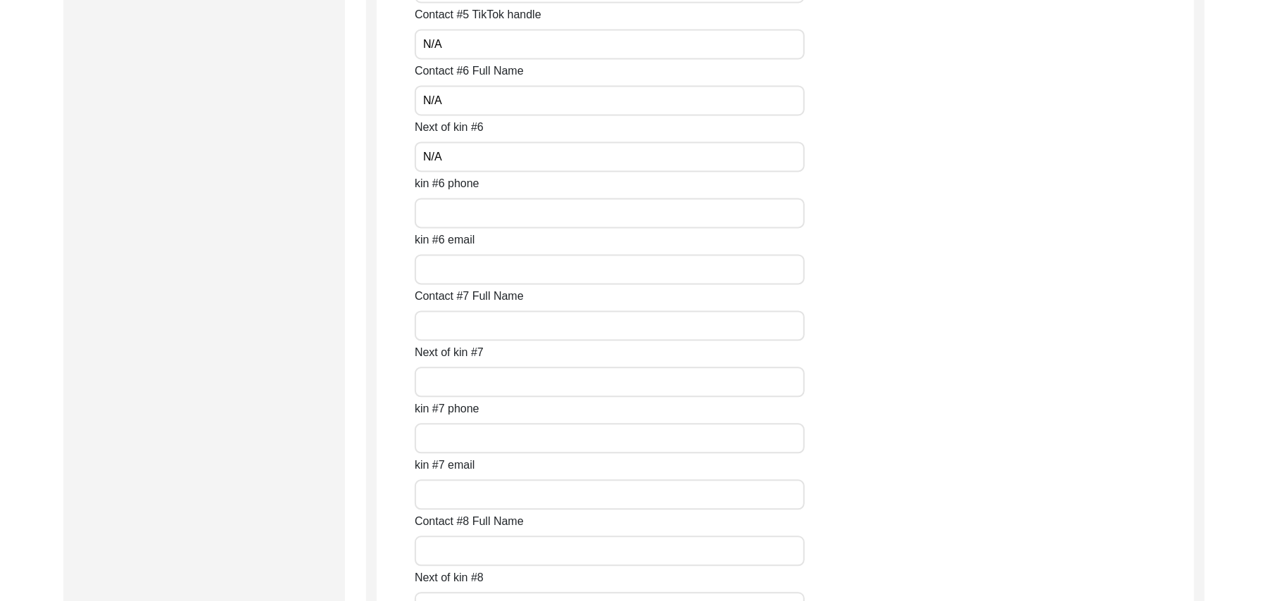
paste input "N/A"
click at [469, 266] on input "kin #6 email" at bounding box center [610, 269] width 390 height 30
paste input "N/A"
click at [466, 321] on input "Contact #7 Full Name" at bounding box center [610, 325] width 390 height 30
paste input "N/A"
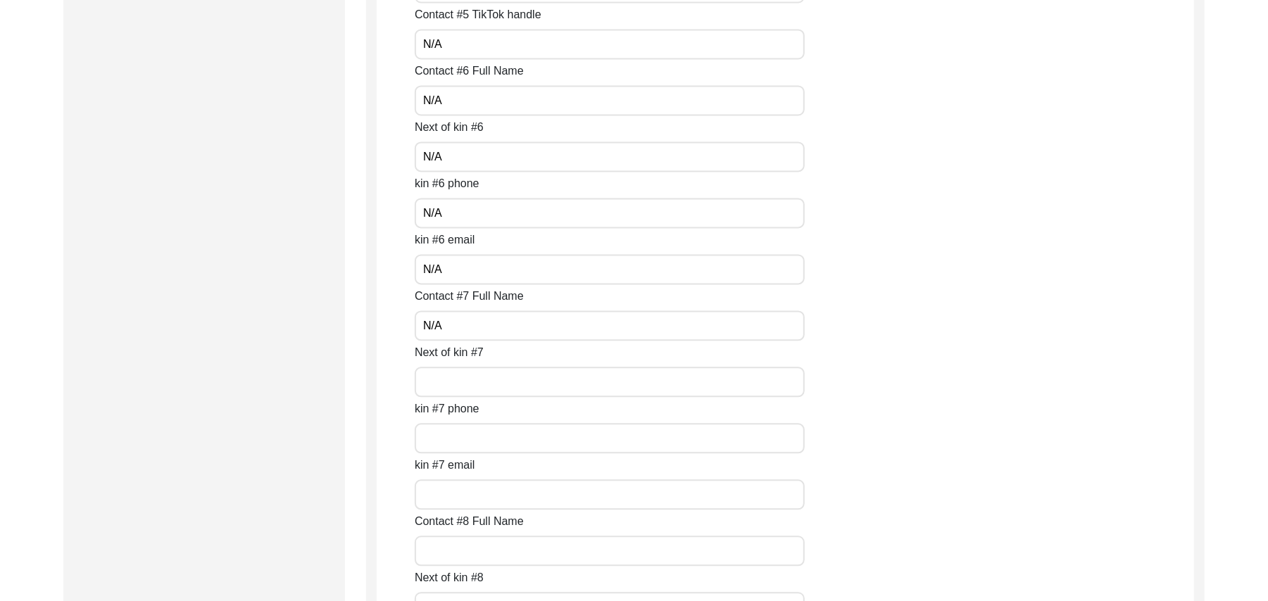
click at [453, 378] on input "Next of kin #7" at bounding box center [610, 382] width 390 height 30
paste
click at [454, 442] on input "kin #7 phone" at bounding box center [610, 438] width 390 height 30
click at [456, 488] on input "kin #7 email" at bounding box center [610, 494] width 390 height 30
click at [456, 549] on input "Contact #8 Full Name" at bounding box center [610, 551] width 390 height 30
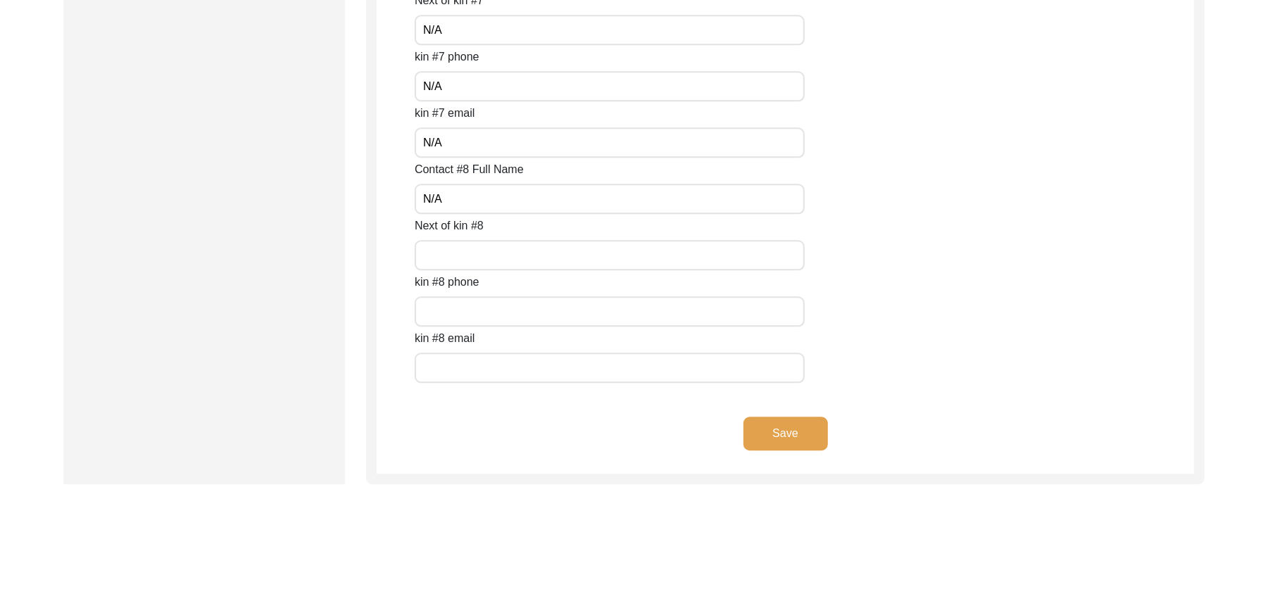
scroll to position [6278, 0]
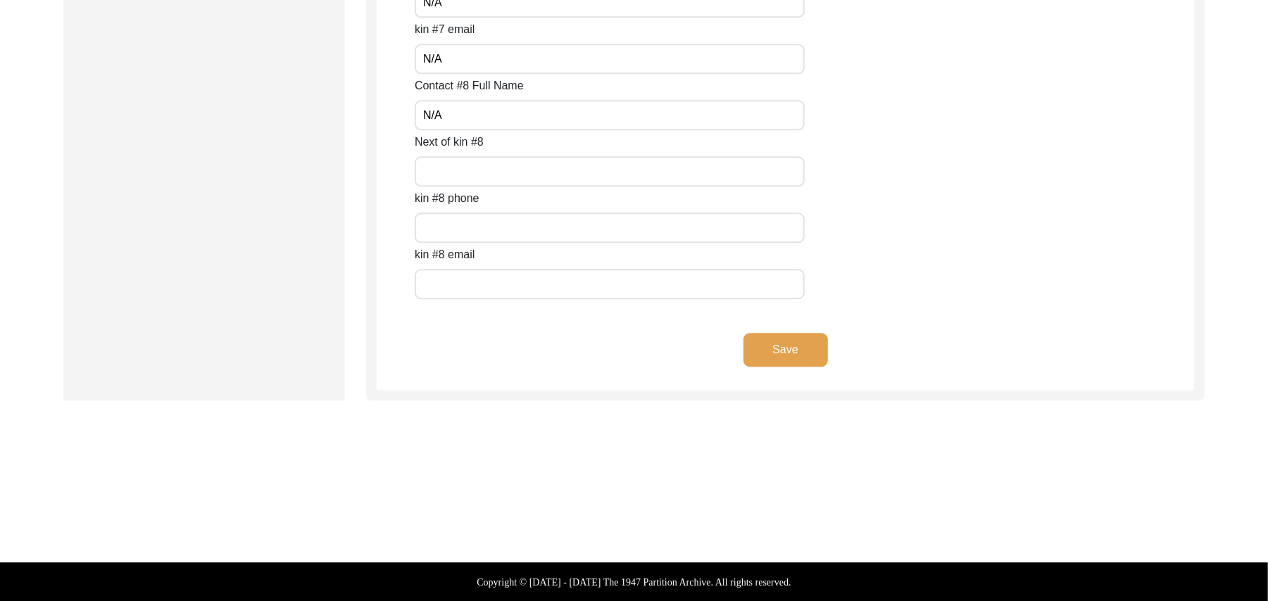
click at [563, 172] on input "Next of kin #8" at bounding box center [610, 171] width 390 height 30
click at [519, 222] on input "text" at bounding box center [610, 228] width 390 height 30
click at [507, 279] on input "text" at bounding box center [610, 284] width 390 height 30
click at [814, 348] on button "Save" at bounding box center [785, 350] width 84 height 34
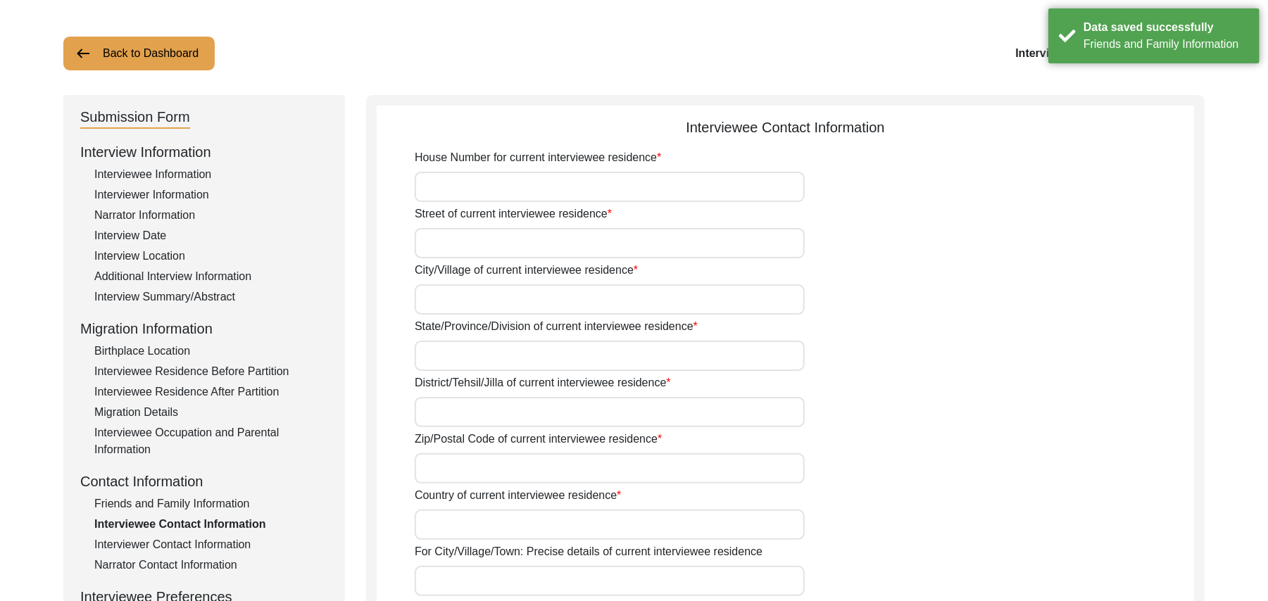
scroll to position [0, 0]
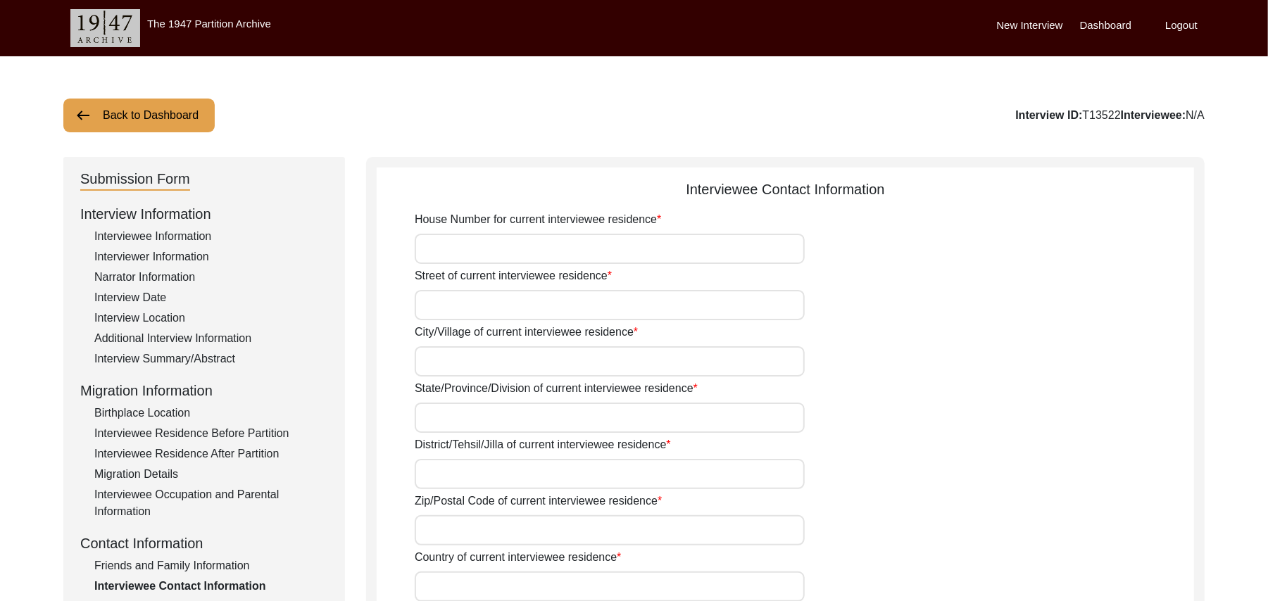
click at [560, 251] on input "House Number for current interviewee residence" at bounding box center [610, 249] width 390 height 30
click at [499, 305] on input "Street of current interviewee residence" at bounding box center [610, 305] width 390 height 30
click at [484, 362] on input "City/Village of current interviewee residence" at bounding box center [610, 361] width 390 height 30
click at [459, 419] on input "State/Province/Division of current interviewee residence" at bounding box center [610, 418] width 390 height 30
click at [439, 479] on input "District/Tehsil/Jilla of current interviewee residence" at bounding box center [610, 474] width 390 height 30
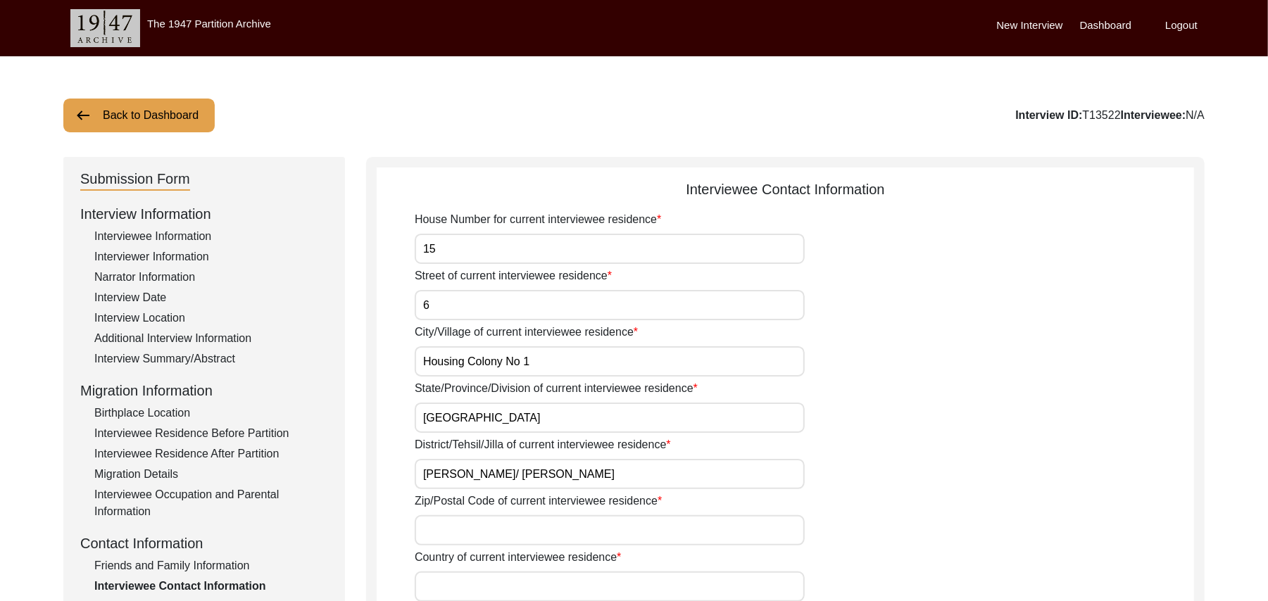
click at [448, 533] on input "Zip/Postal Code of current interviewee residence" at bounding box center [610, 530] width 390 height 30
click at [456, 590] on input "Country of current interviewee residence" at bounding box center [610, 586] width 390 height 30
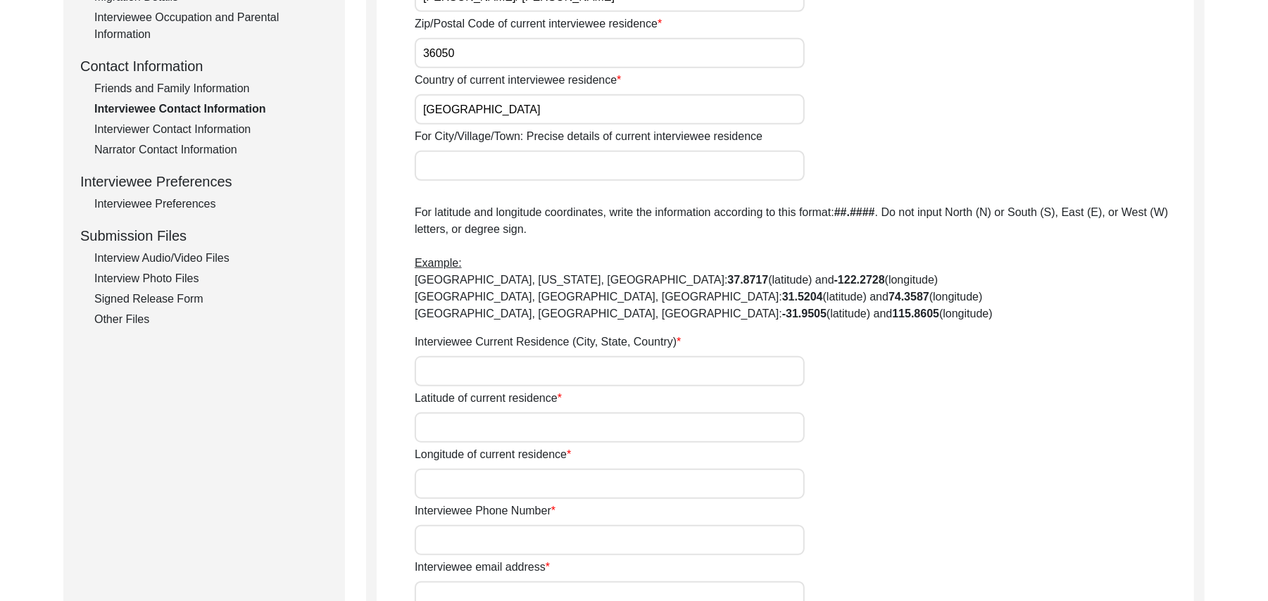
scroll to position [528, 0]
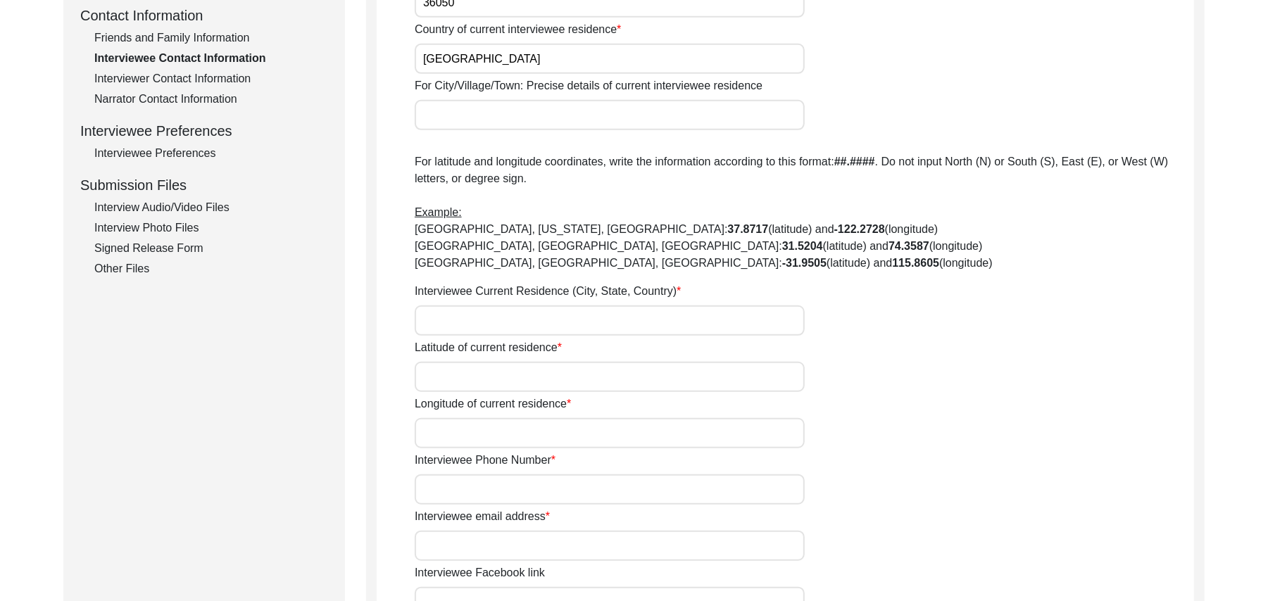
click at [515, 120] on input "For City/Village/Town: Precise details of current interviewee residence" at bounding box center [610, 115] width 390 height 30
click at [474, 325] on input "Interviewee Current Residence (City, State, Country)" at bounding box center [610, 320] width 390 height 30
click at [470, 374] on input "Latitude of current residence" at bounding box center [610, 377] width 390 height 30
click at [462, 426] on input "Longitude of current residence" at bounding box center [610, 433] width 390 height 30
click at [465, 488] on input "Interviewee Phone Number" at bounding box center [610, 489] width 390 height 30
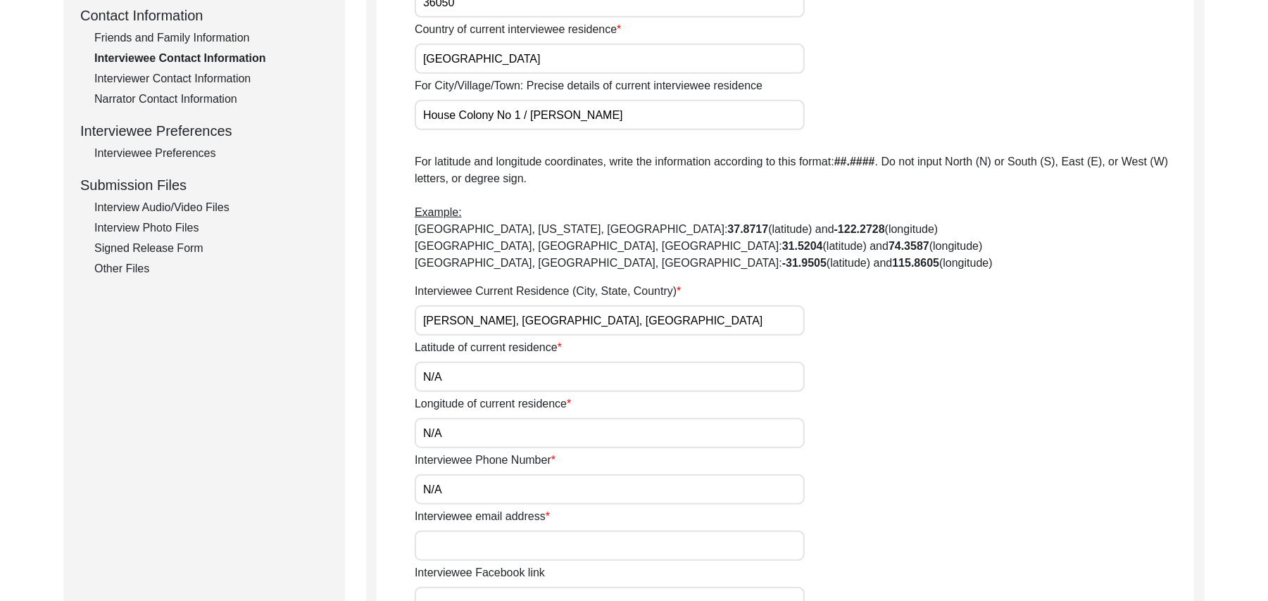
click at [473, 552] on input "Interviewee email address" at bounding box center [610, 546] width 390 height 30
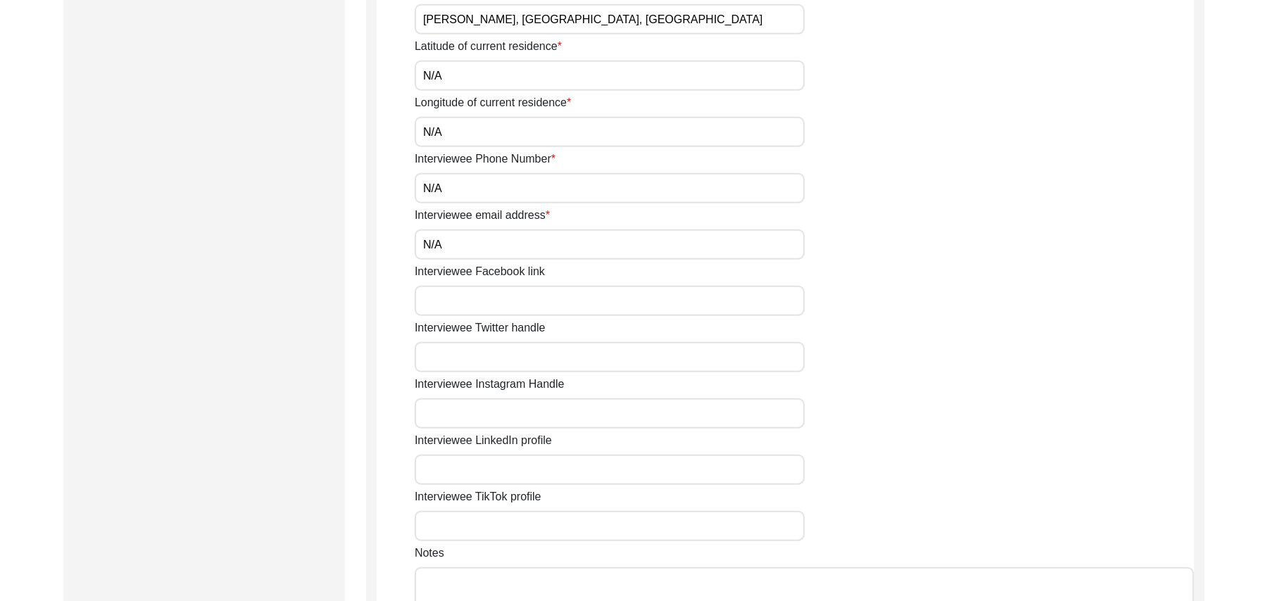
scroll to position [918, 0]
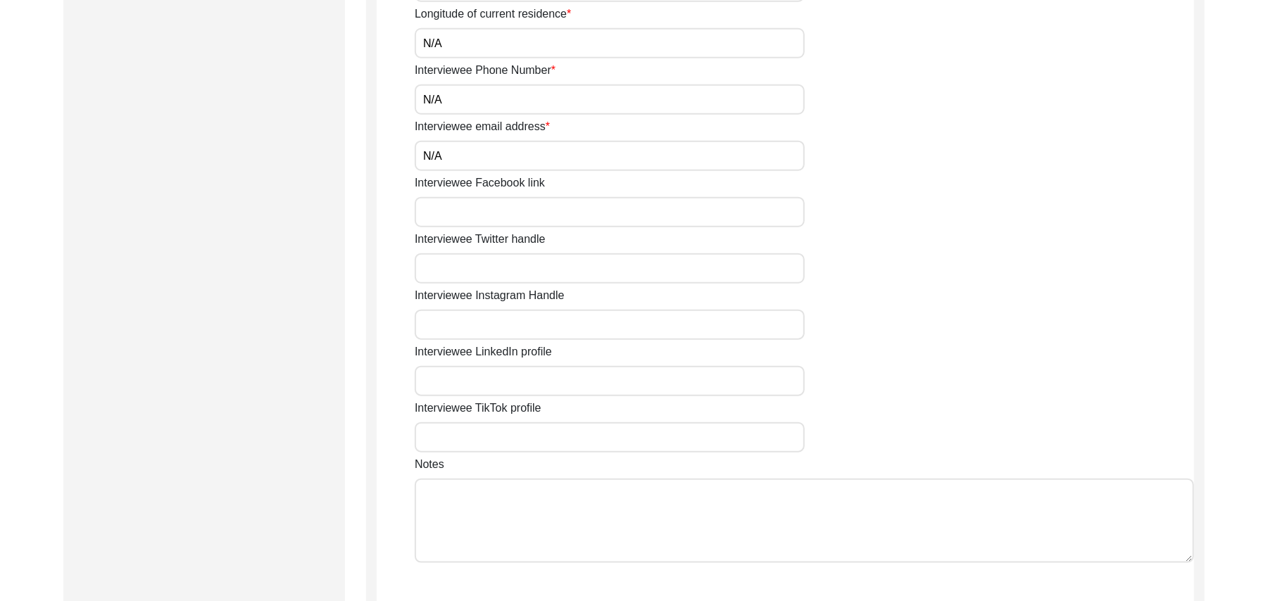
click at [579, 206] on input "Interviewee Facebook link" at bounding box center [610, 212] width 390 height 30
click at [541, 271] on input "Interviewee Twitter handle" at bounding box center [610, 268] width 390 height 30
click at [530, 317] on input "Interviewee Instagram Handle" at bounding box center [610, 325] width 390 height 30
click at [519, 386] on input "Interviewee LinkedIn profile" at bounding box center [610, 381] width 390 height 30
click at [508, 437] on input "Interviewee TikTok profile" at bounding box center [610, 437] width 390 height 30
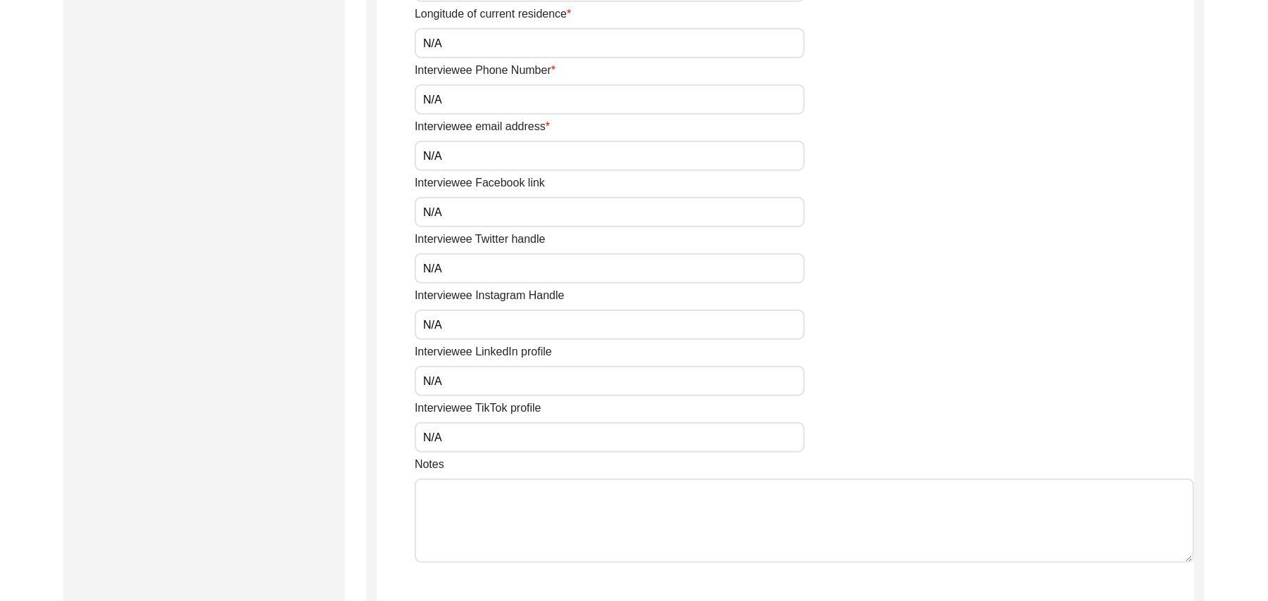
click at [508, 512] on textarea "Notes" at bounding box center [804, 521] width 779 height 84
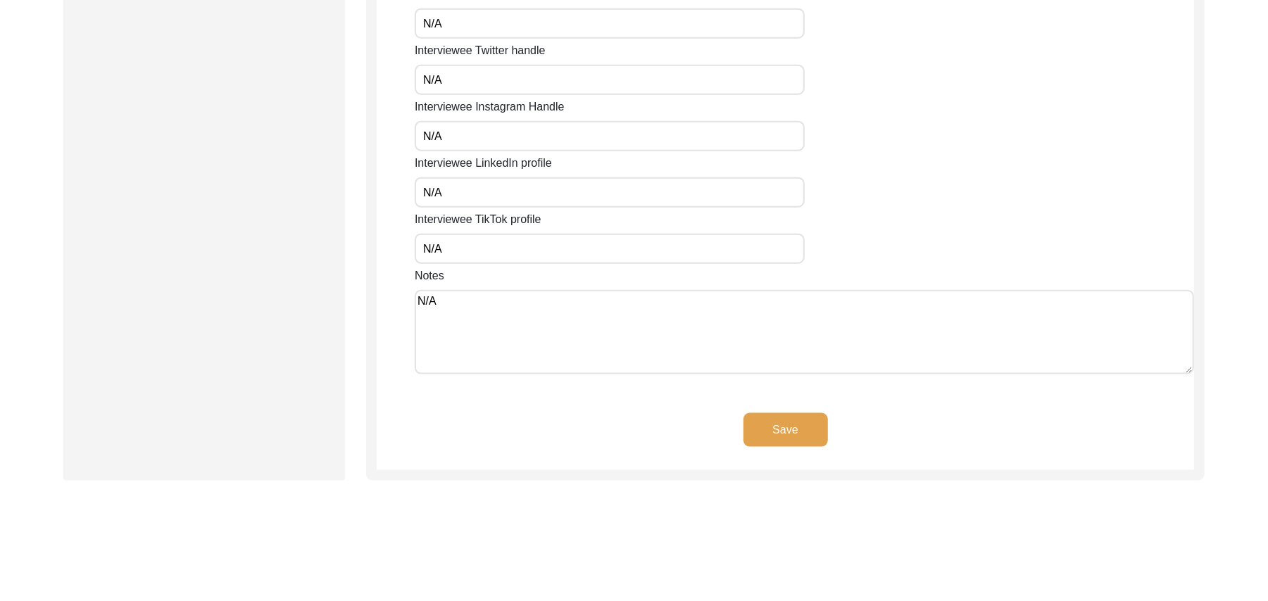
scroll to position [1182, 0]
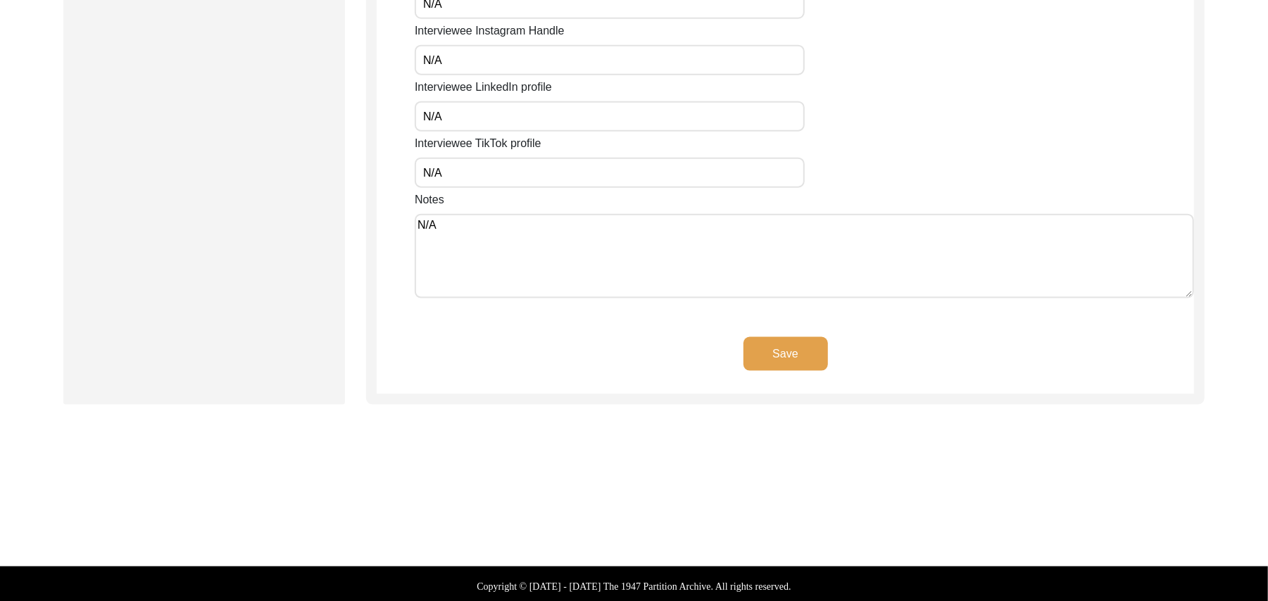
click at [786, 349] on button "Save" at bounding box center [785, 354] width 84 height 34
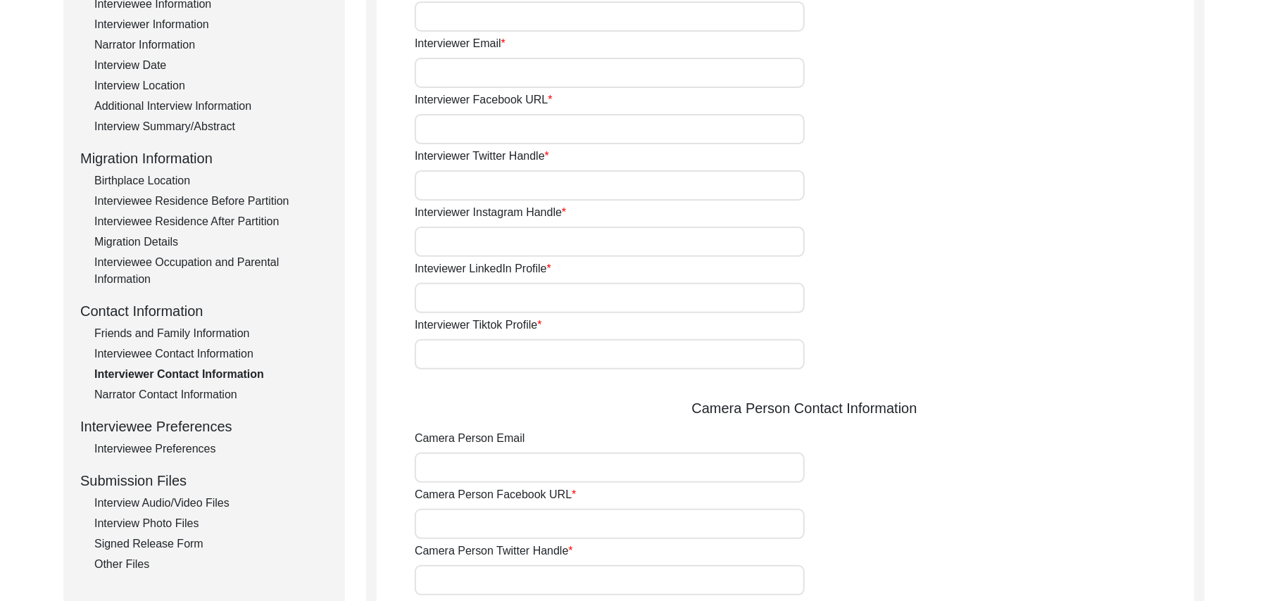
scroll to position [0, 0]
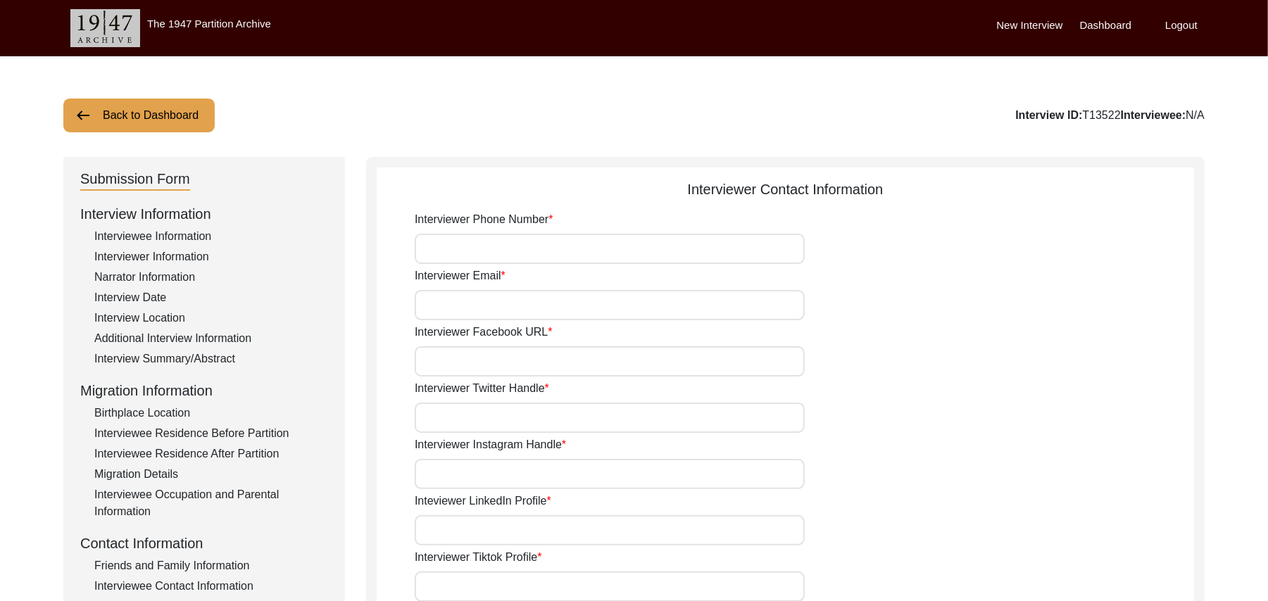
click at [514, 242] on input "Interviewer Phone Number" at bounding box center [610, 249] width 390 height 30
click at [501, 314] on input "Interviewer Email" at bounding box center [610, 305] width 390 height 30
click at [519, 366] on input "Interviewer Facebook URL" at bounding box center [610, 361] width 390 height 30
click at [497, 425] on input "Interviewer Twitter Handle" at bounding box center [610, 418] width 390 height 30
click at [500, 467] on input "Interviewer Instagram Handle" at bounding box center [610, 474] width 390 height 30
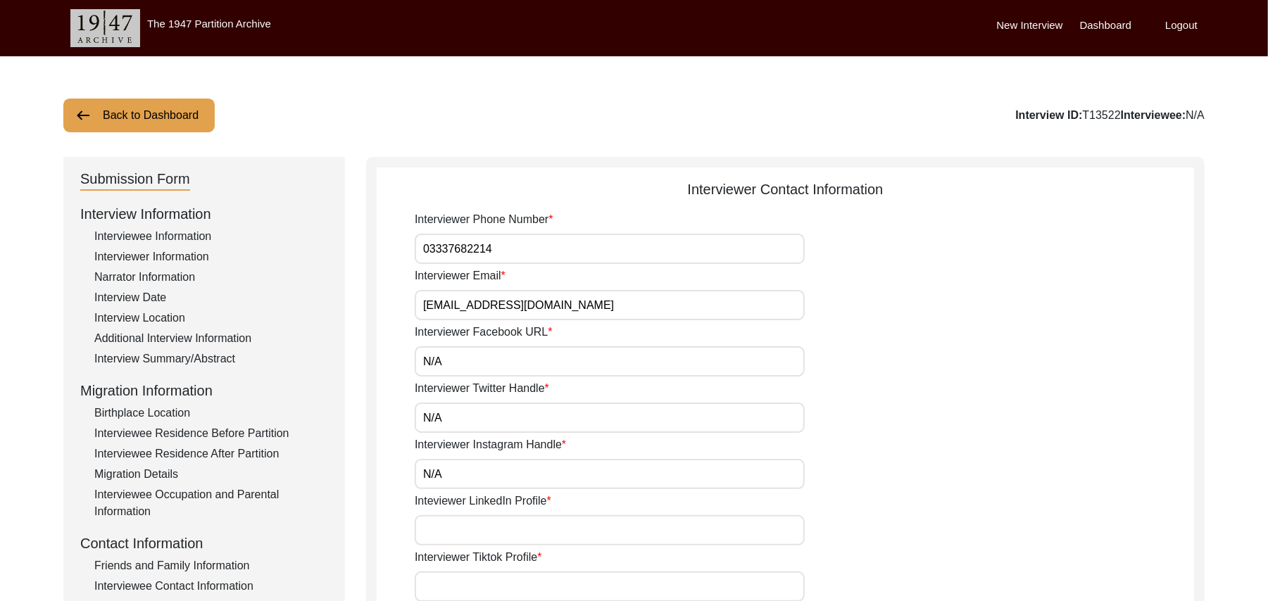
click at [486, 530] on input "Inteviewer LinkedIn Profile" at bounding box center [610, 530] width 390 height 30
click at [487, 579] on input "Interviewer Tiktok Profile" at bounding box center [610, 586] width 390 height 30
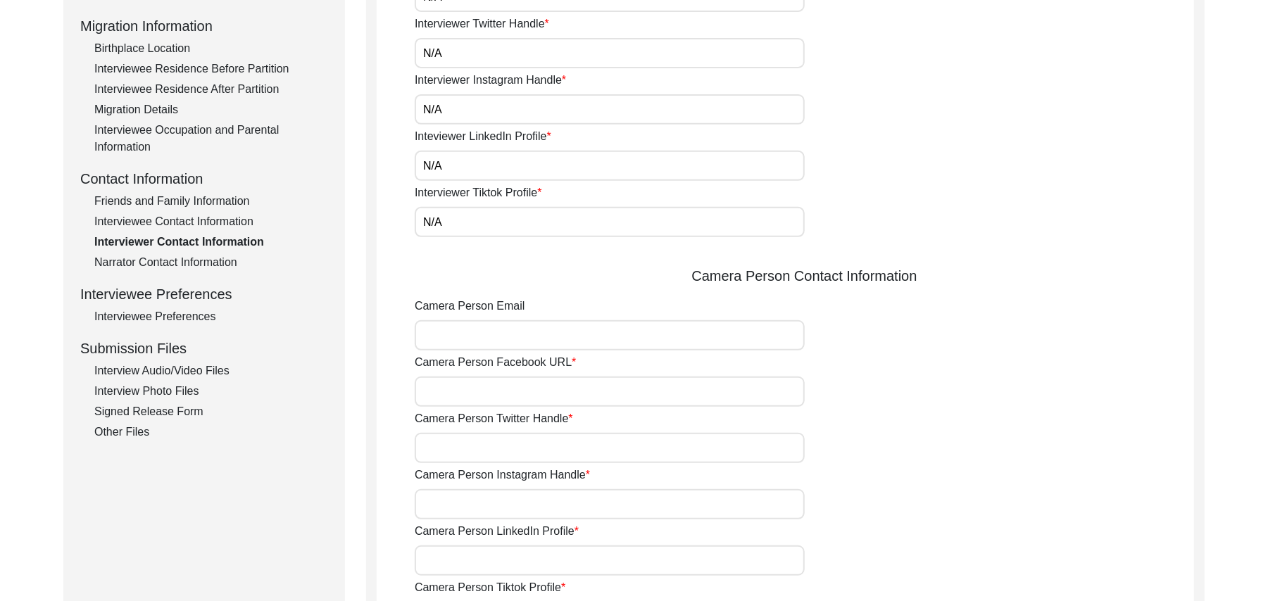
scroll to position [453, 0]
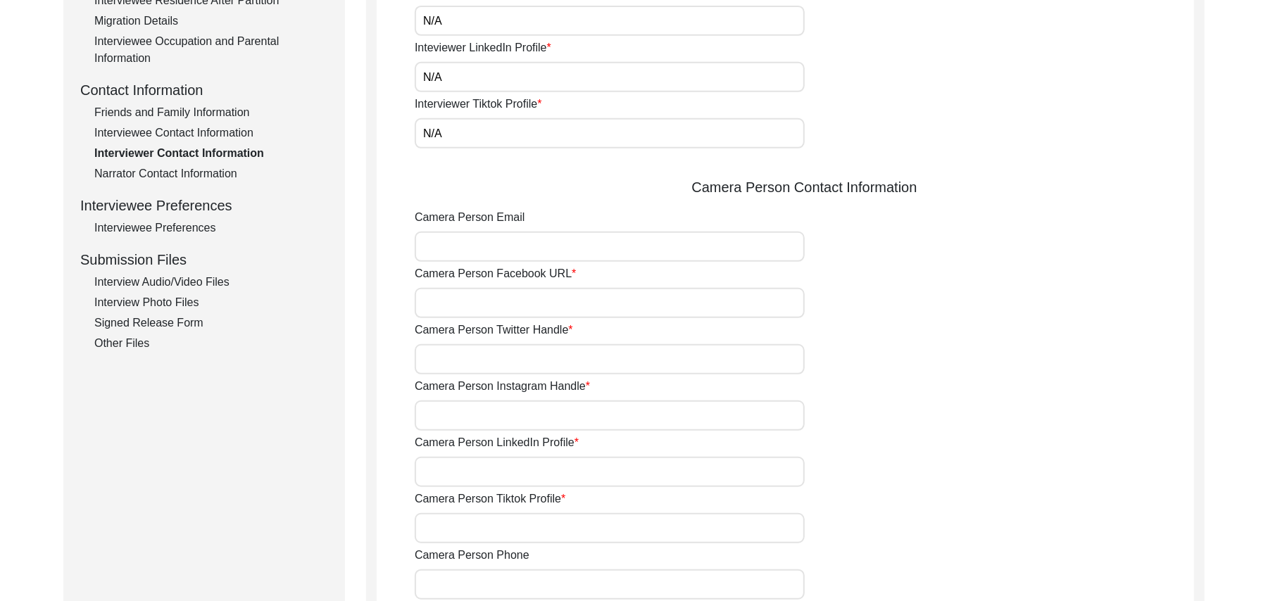
click at [493, 256] on input "Camera Person Email" at bounding box center [610, 247] width 390 height 30
click at [493, 294] on input "Camera Person Facebook URL" at bounding box center [610, 303] width 390 height 30
click at [495, 358] on input "Camera Person Twitter Handle" at bounding box center [610, 359] width 390 height 30
click at [486, 418] on input "Camera Person Instagram Handle" at bounding box center [610, 415] width 390 height 30
click at [482, 472] on input "Camera Person LinkedIn Profile" at bounding box center [610, 472] width 390 height 30
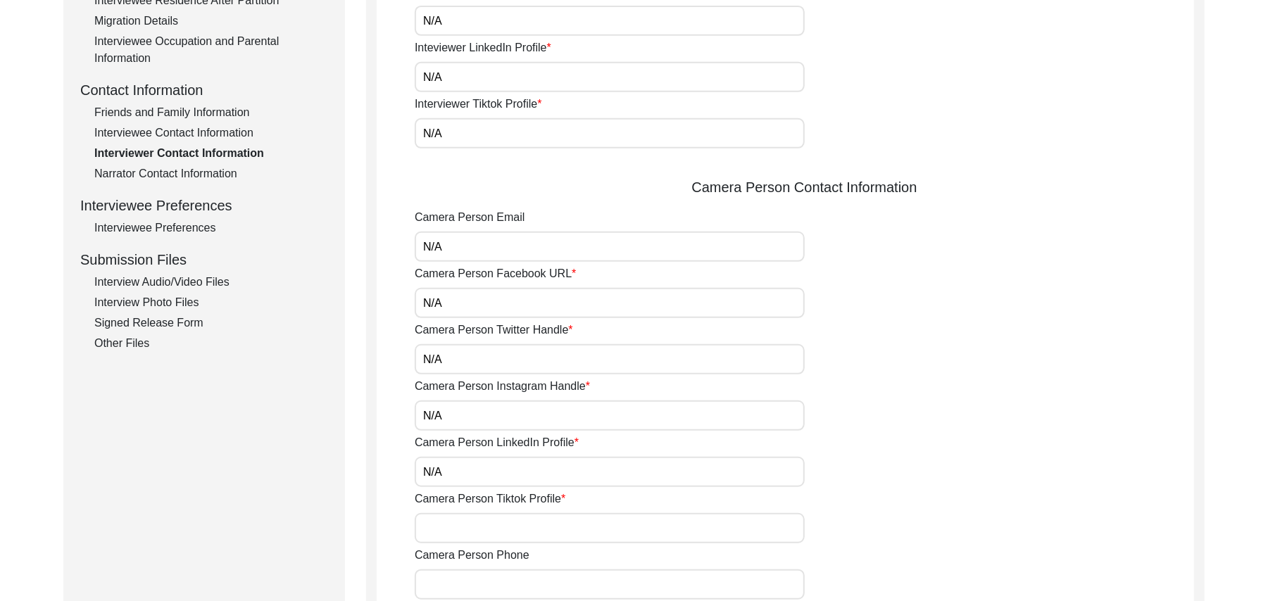
click at [477, 525] on input "Camera Person Tiktok Profile" at bounding box center [610, 528] width 390 height 30
click at [476, 586] on input "Camera Person Phone" at bounding box center [610, 584] width 390 height 30
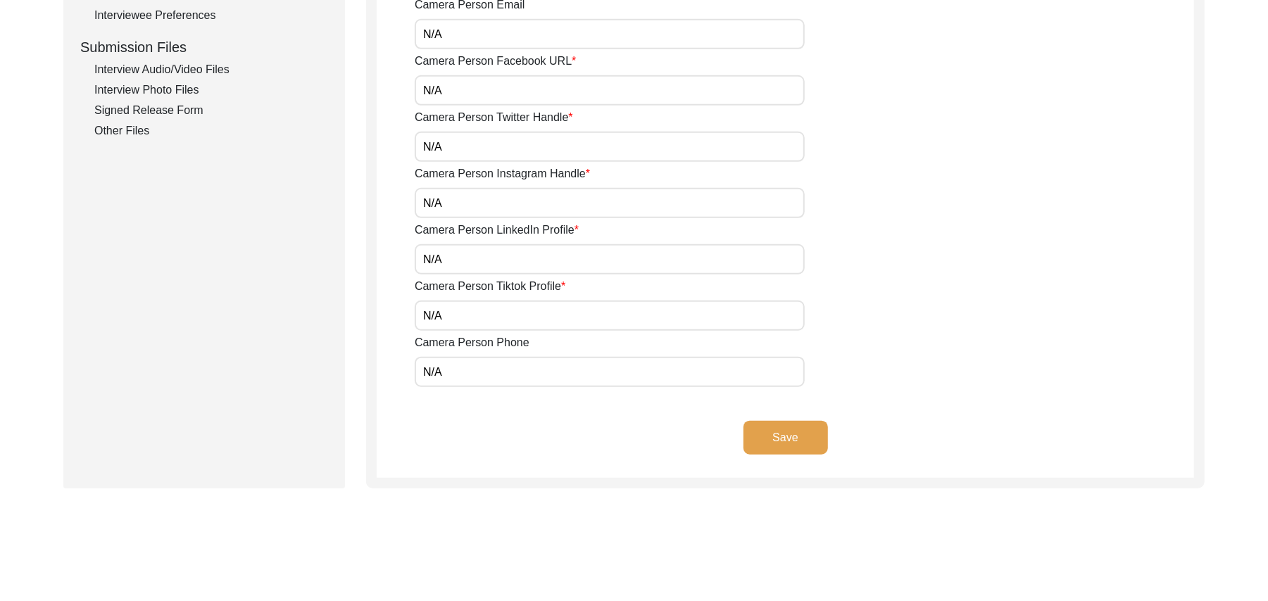
scroll to position [753, 0]
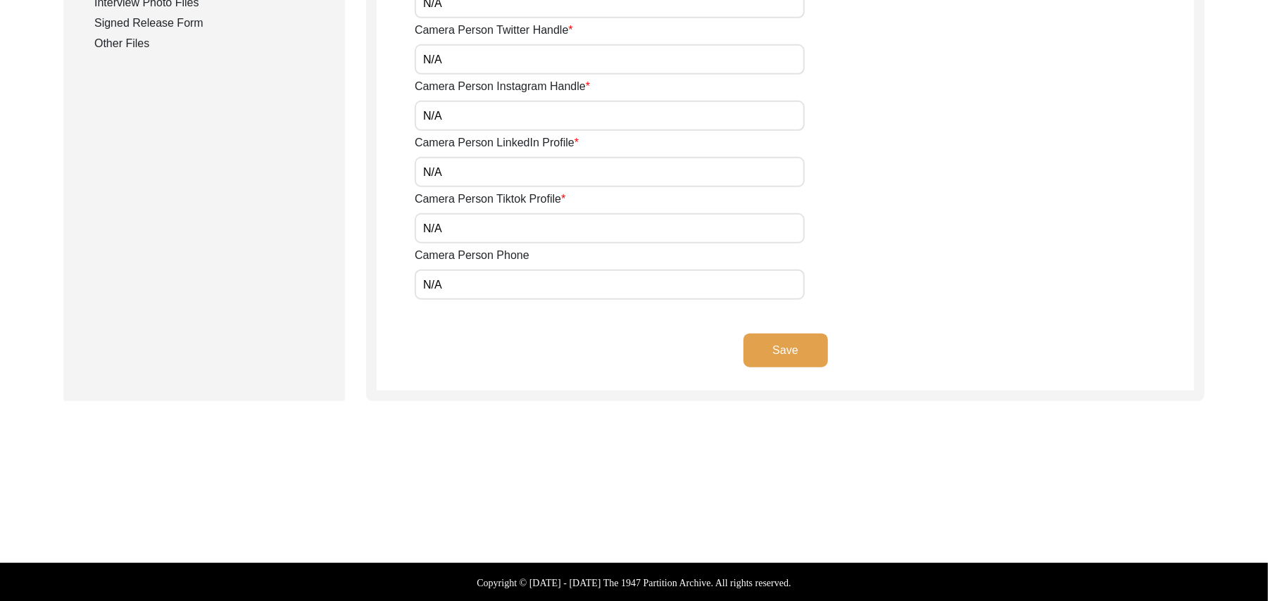
click at [806, 350] on button "Save" at bounding box center [785, 351] width 84 height 34
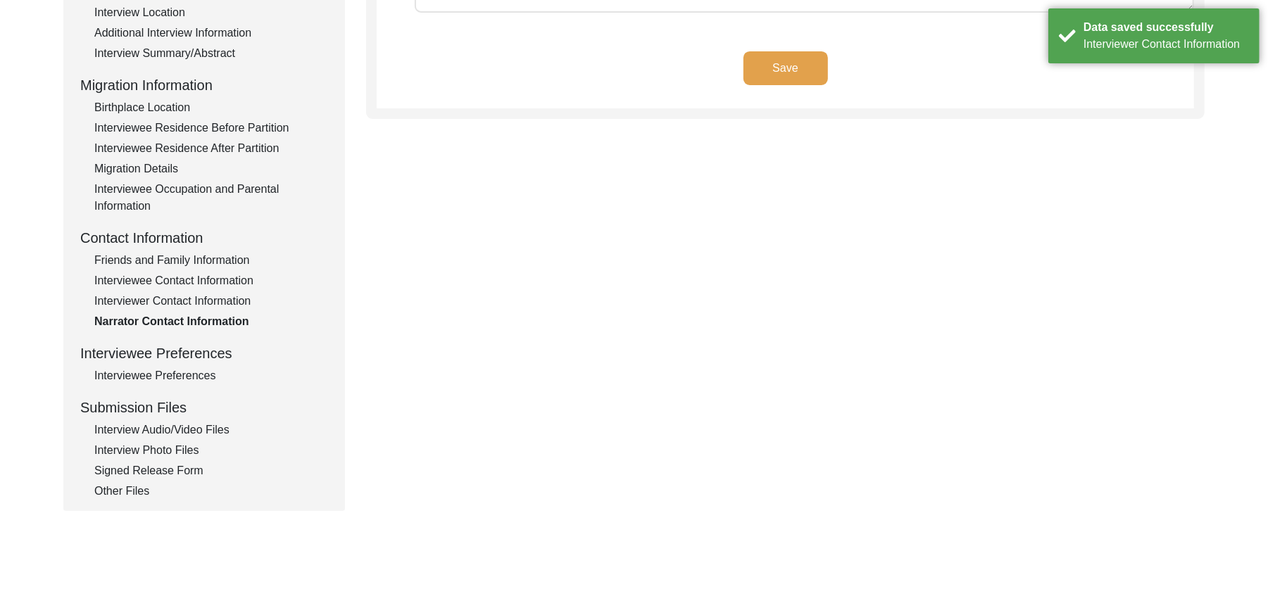
scroll to position [0, 0]
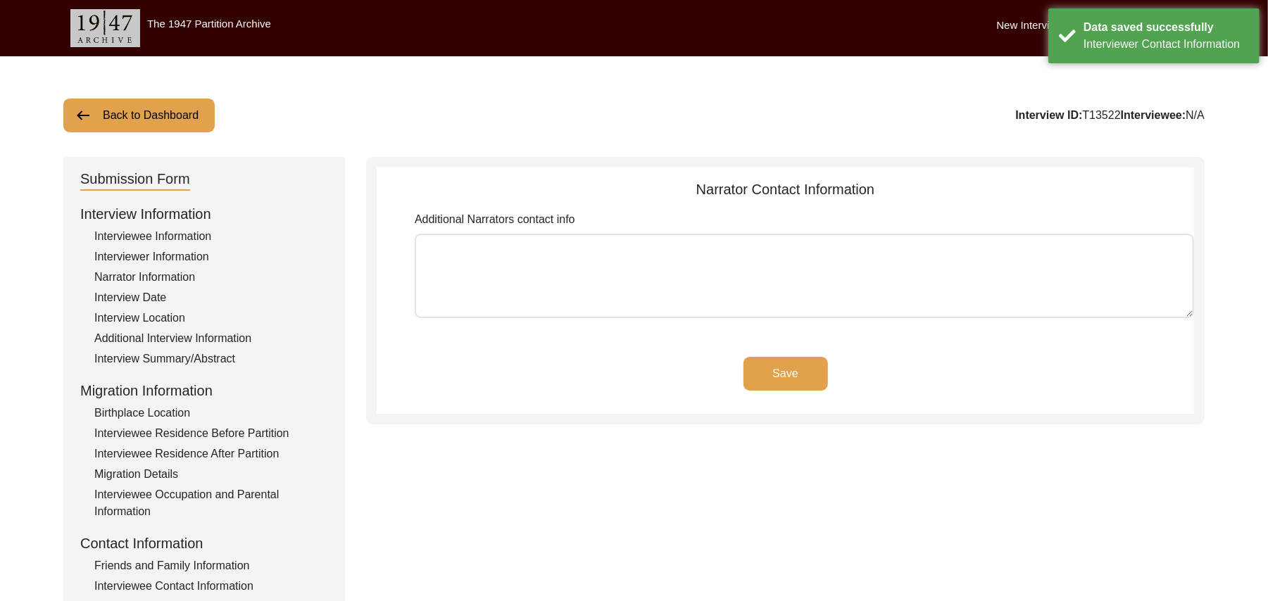
click at [517, 286] on textarea "Additional Narrators contact info" at bounding box center [804, 276] width 779 height 84
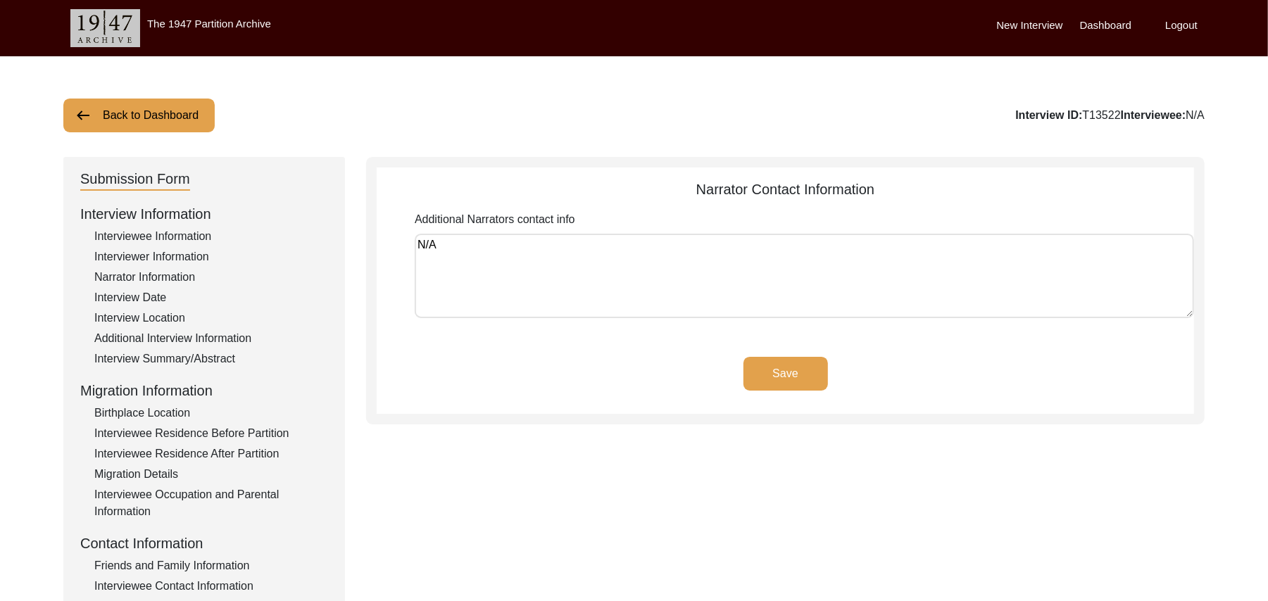
click at [773, 375] on button "Save" at bounding box center [785, 374] width 84 height 34
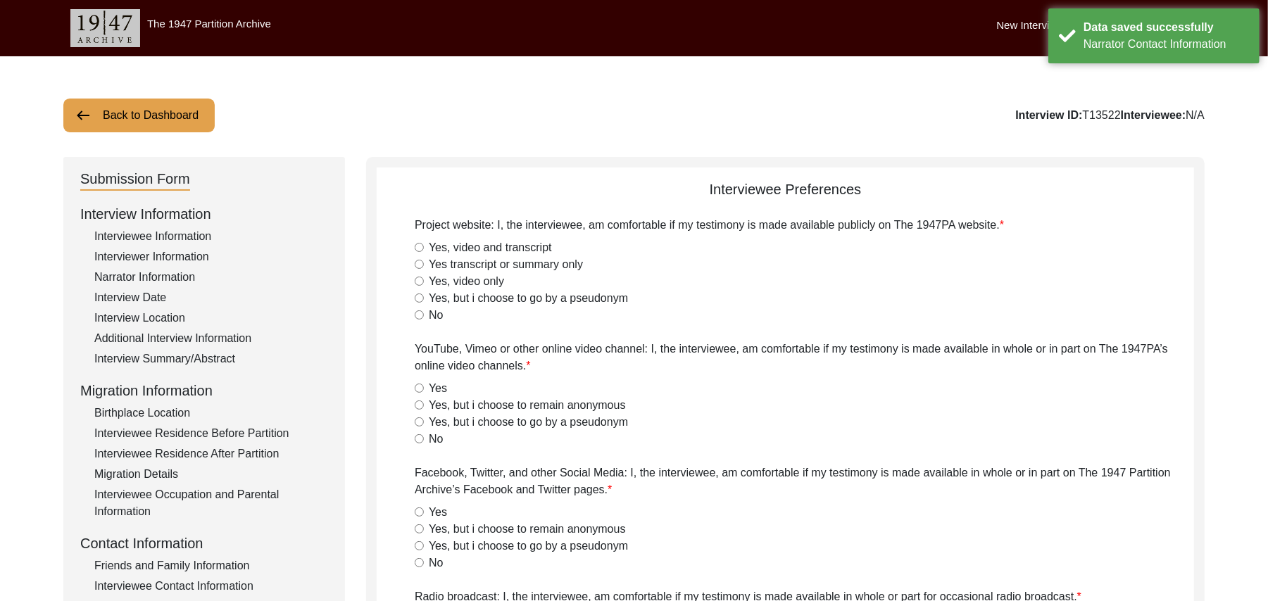
click at [421, 246] on input "Yes, video and transcript" at bounding box center [419, 247] width 9 height 9
click at [422, 386] on input "Yes" at bounding box center [419, 388] width 9 height 9
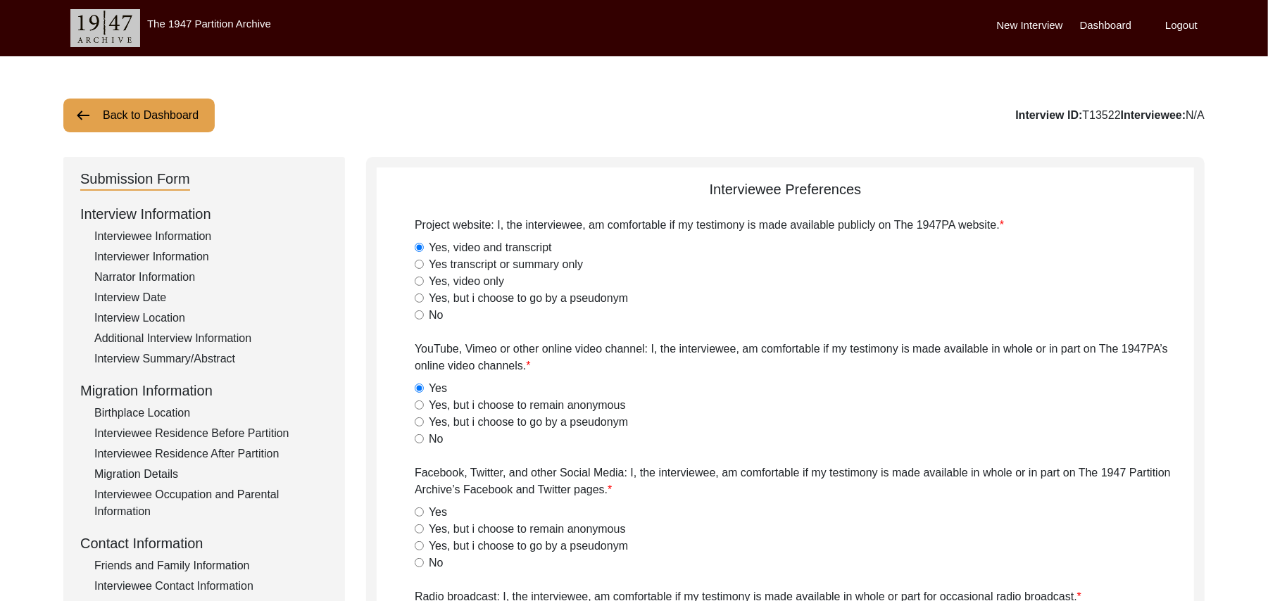
click at [420, 514] on input "Yes" at bounding box center [419, 511] width 9 height 9
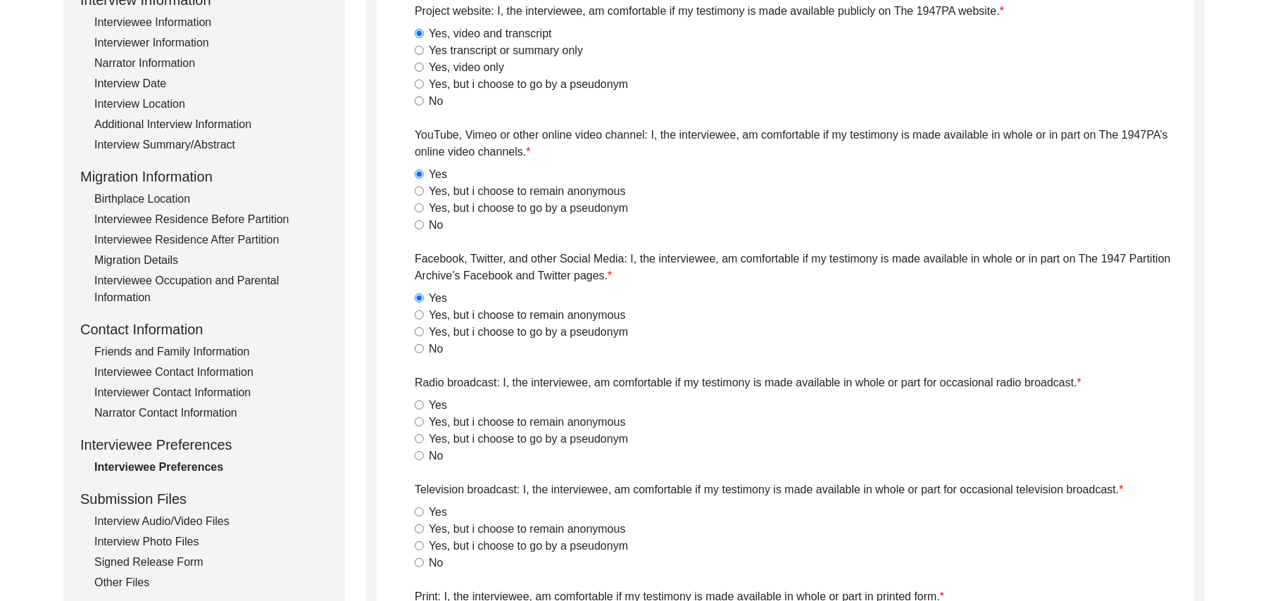
scroll to position [365, 0]
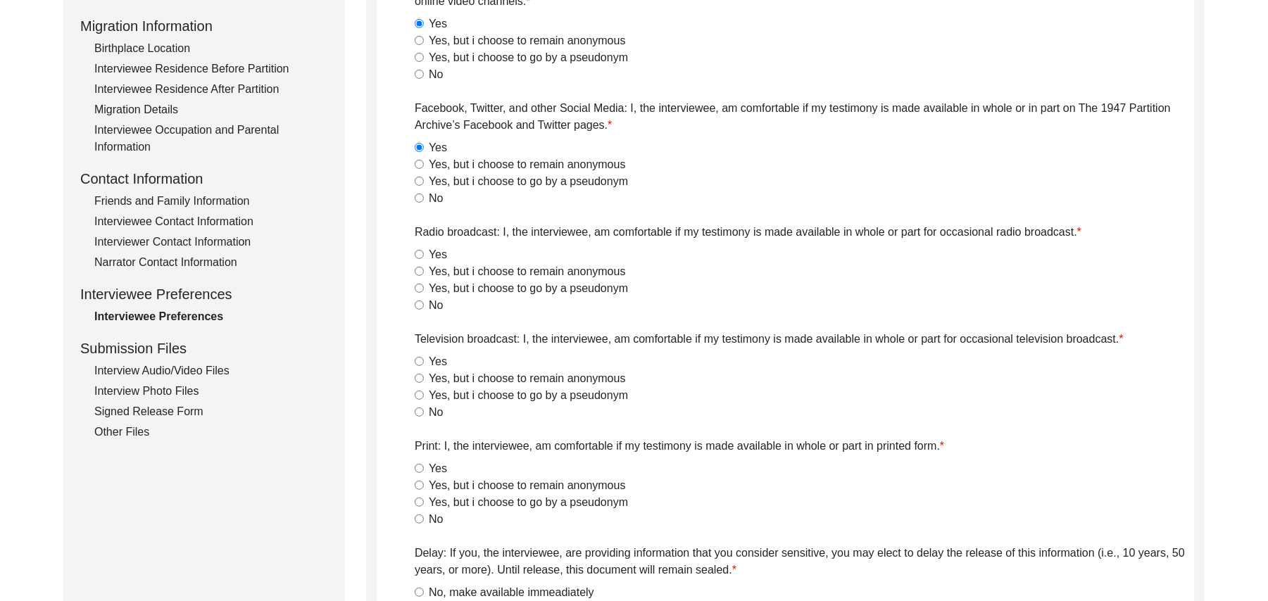
click at [417, 253] on input "Yes" at bounding box center [419, 254] width 9 height 9
click at [418, 361] on input "Yes" at bounding box center [419, 361] width 9 height 9
click at [417, 466] on input "Yes" at bounding box center [419, 468] width 9 height 9
click at [419, 591] on input "No, make available immeadiately" at bounding box center [419, 592] width 9 height 9
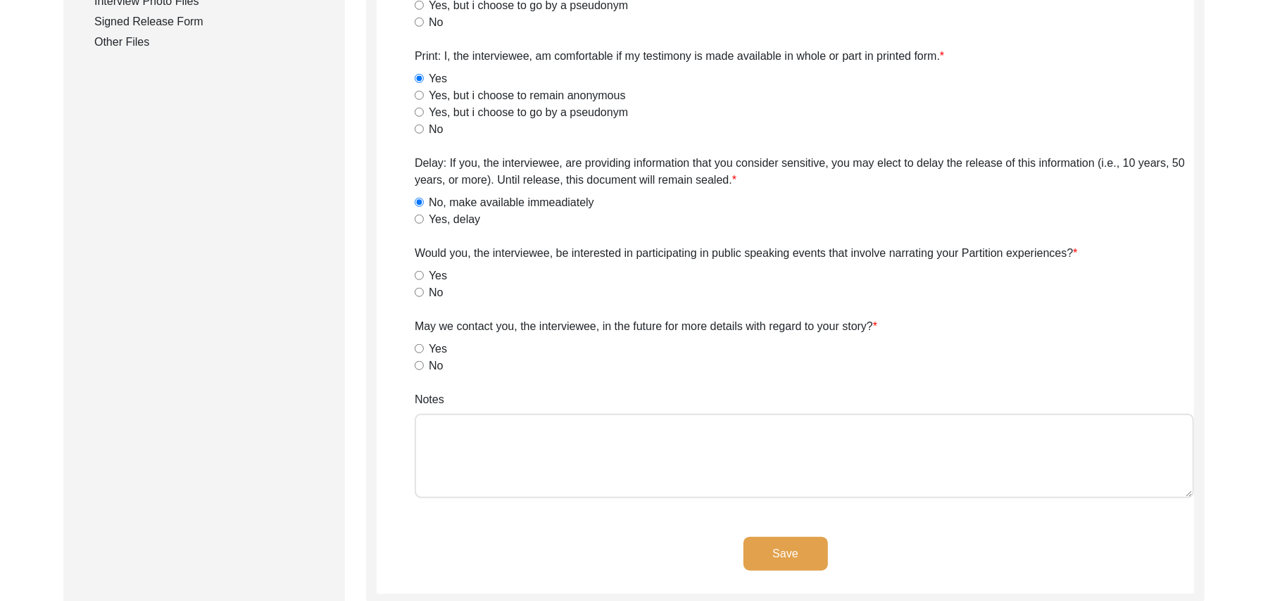
scroll to position [766, 0]
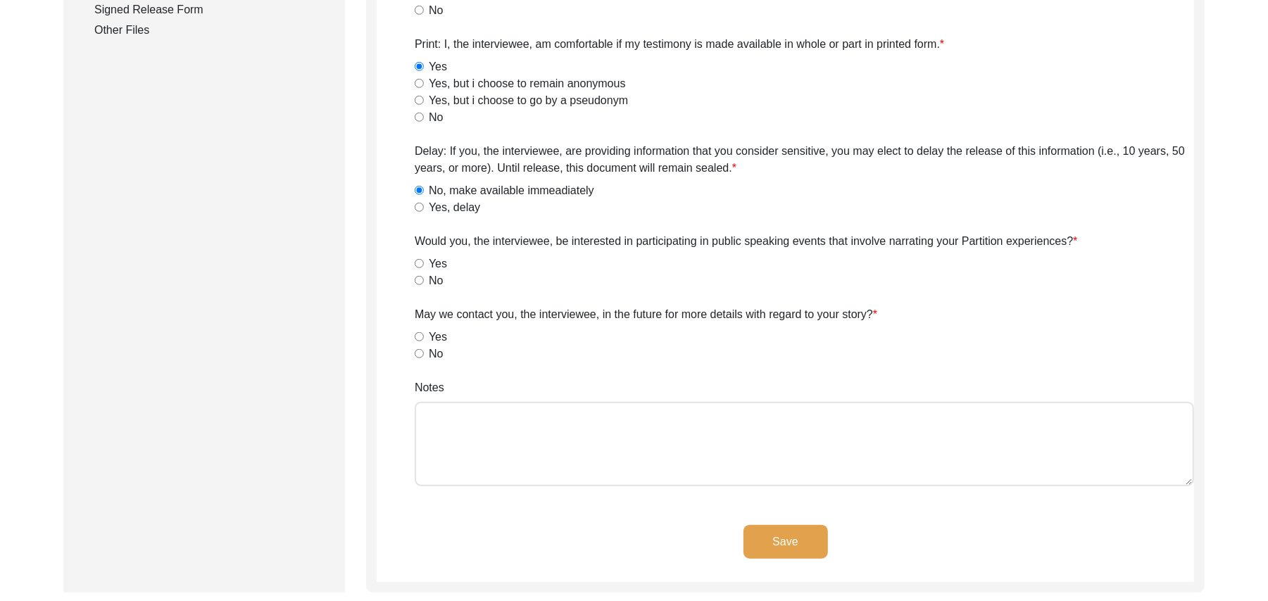
click at [419, 263] on input "Yes" at bounding box center [419, 263] width 9 height 9
click at [420, 333] on input "Yes" at bounding box center [419, 336] width 9 height 9
click at [439, 426] on textarea "Notes" at bounding box center [804, 444] width 779 height 84
click at [786, 533] on button "Save" at bounding box center [785, 542] width 84 height 34
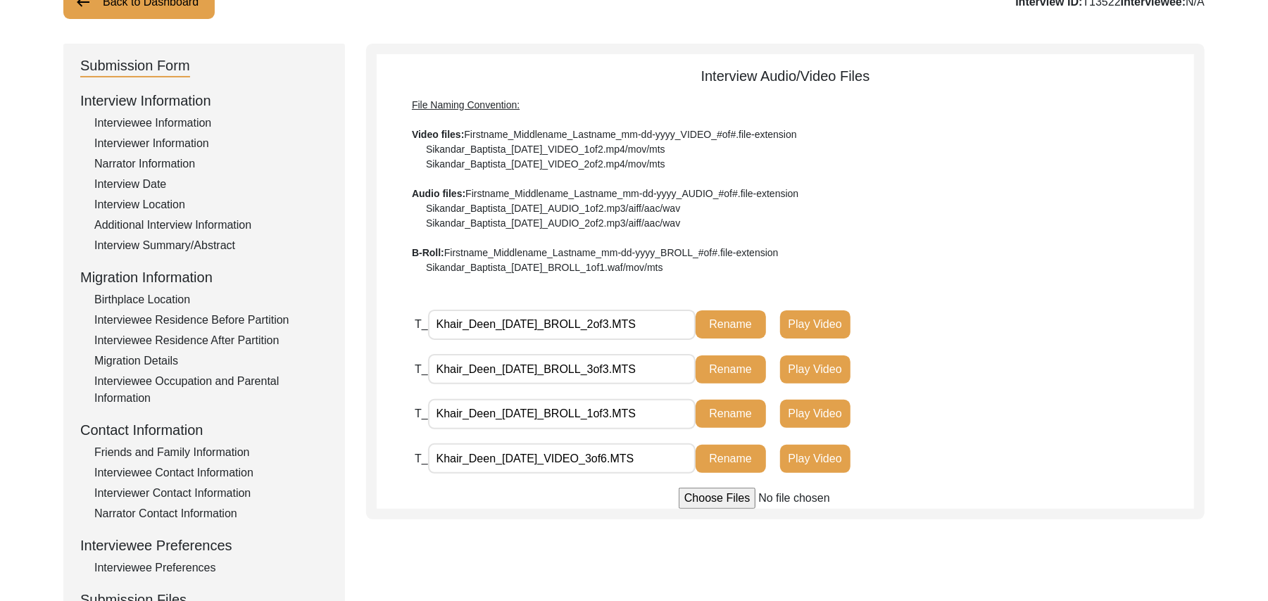
scroll to position [0, 0]
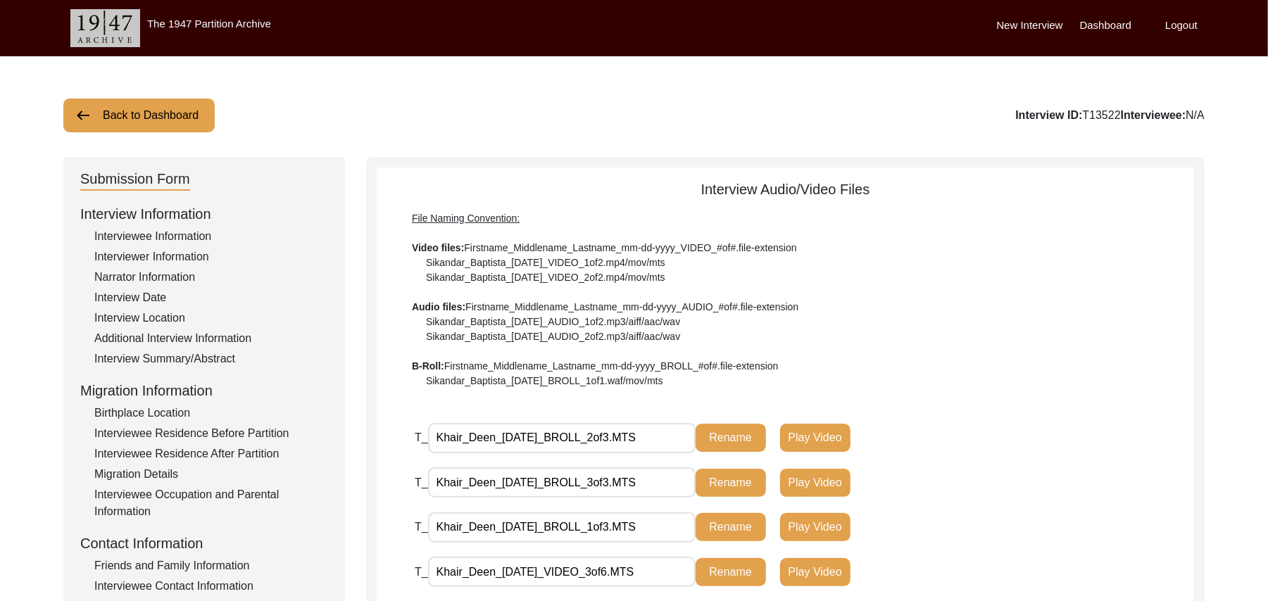
click at [175, 111] on button "Back to Dashboard" at bounding box center [138, 116] width 151 height 34
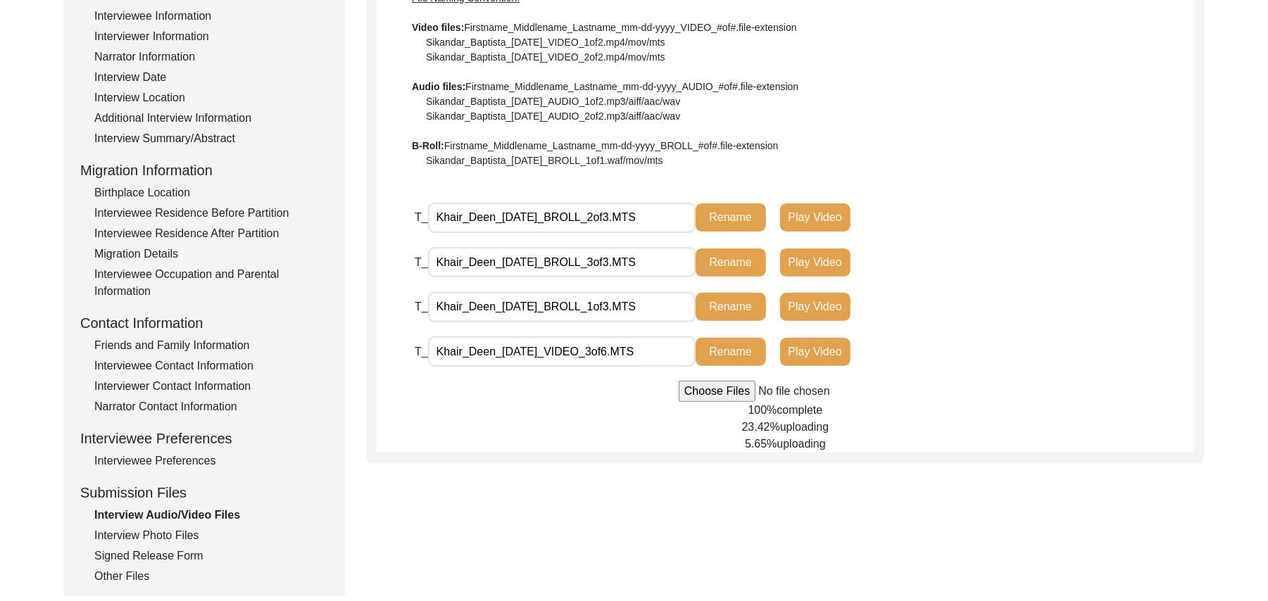
click at [719, 392] on input "file" at bounding box center [784, 391] width 213 height 21
type input "C:\fakepath\Khair_Deen_08-29-2025_VIDEO_6of6.MTS"
